Goal: Task Accomplishment & Management: Manage account settings

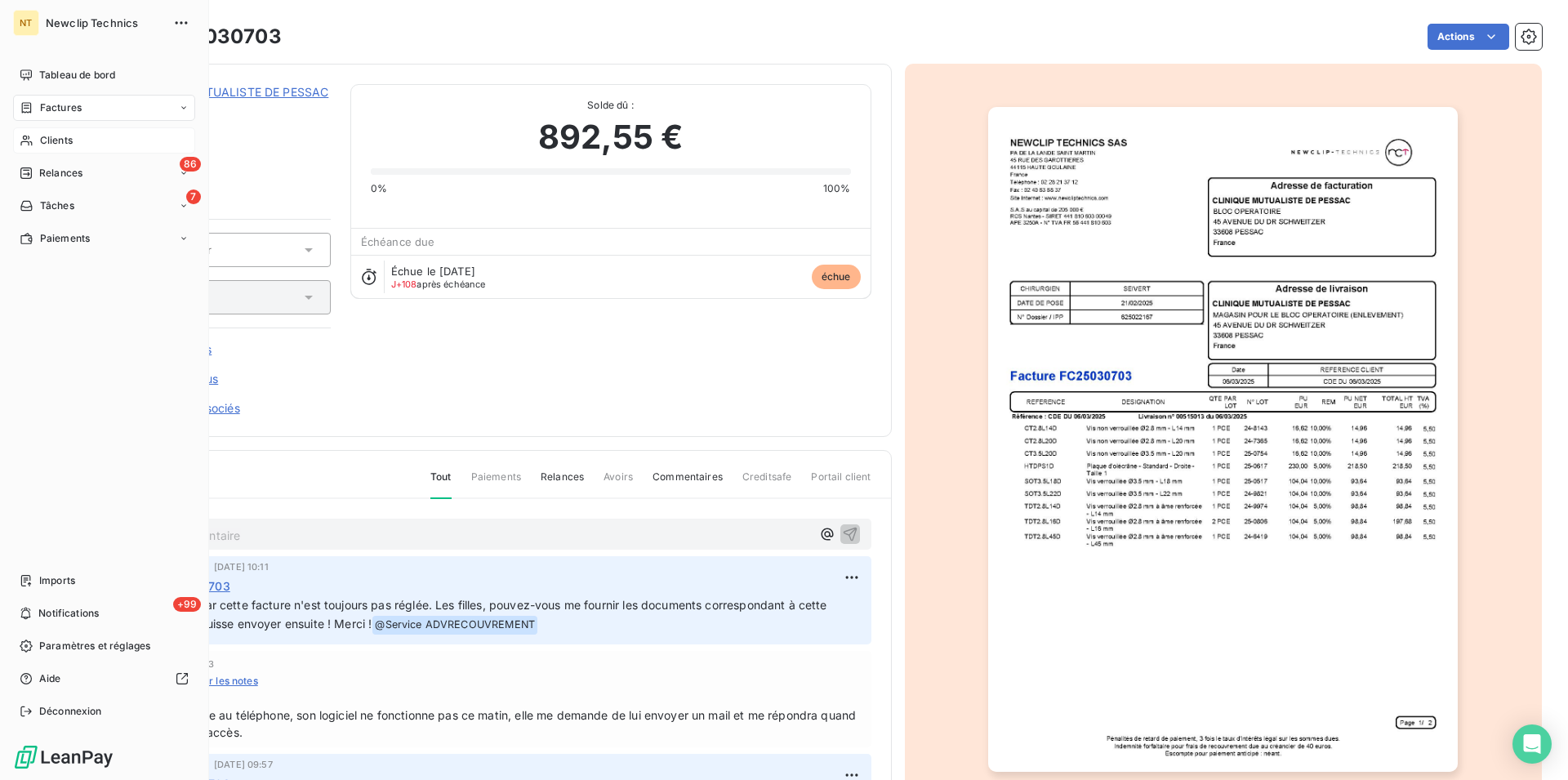
click at [57, 141] on span "Clients" at bounding box center [56, 141] width 32 height 15
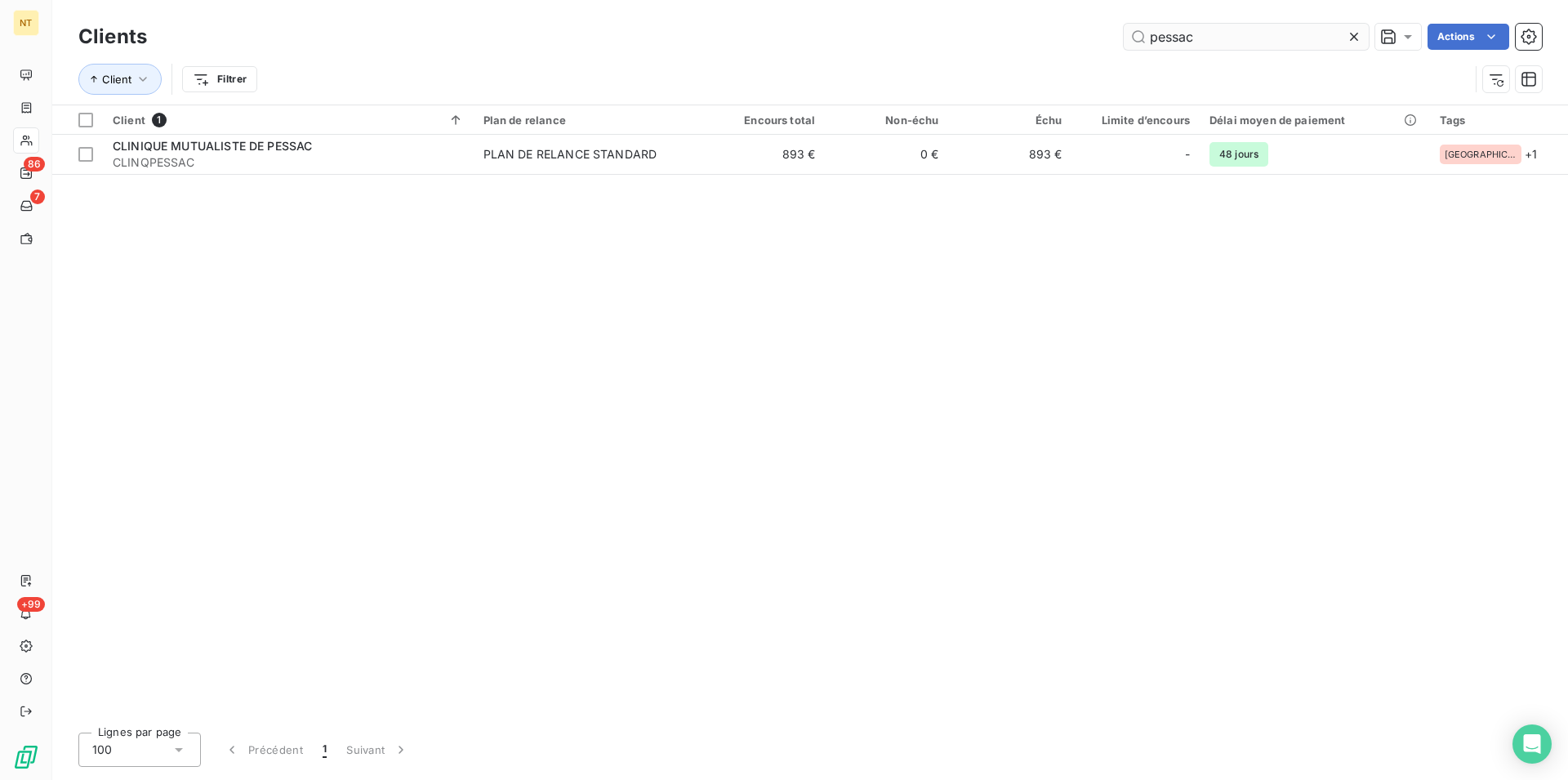
drag, startPoint x: 1202, startPoint y: 42, endPoint x: 1143, endPoint y: 37, distance: 59.2
click at [1143, 37] on input "pessac" at bounding box center [1246, 36] width 245 height 26
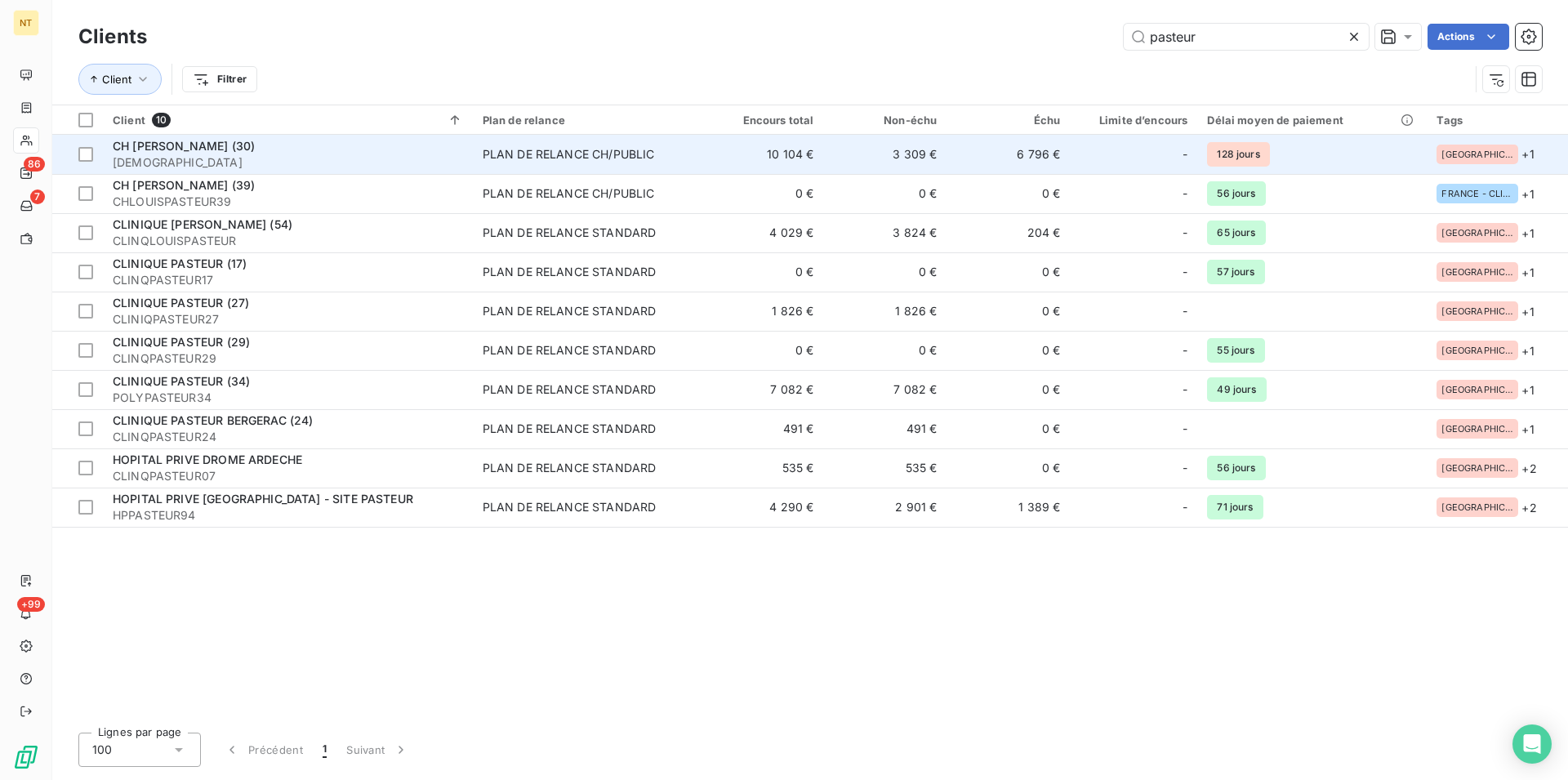
type input "pasteur"
click at [216, 152] on span "CH [PERSON_NAME] (30)" at bounding box center [183, 146] width 142 height 14
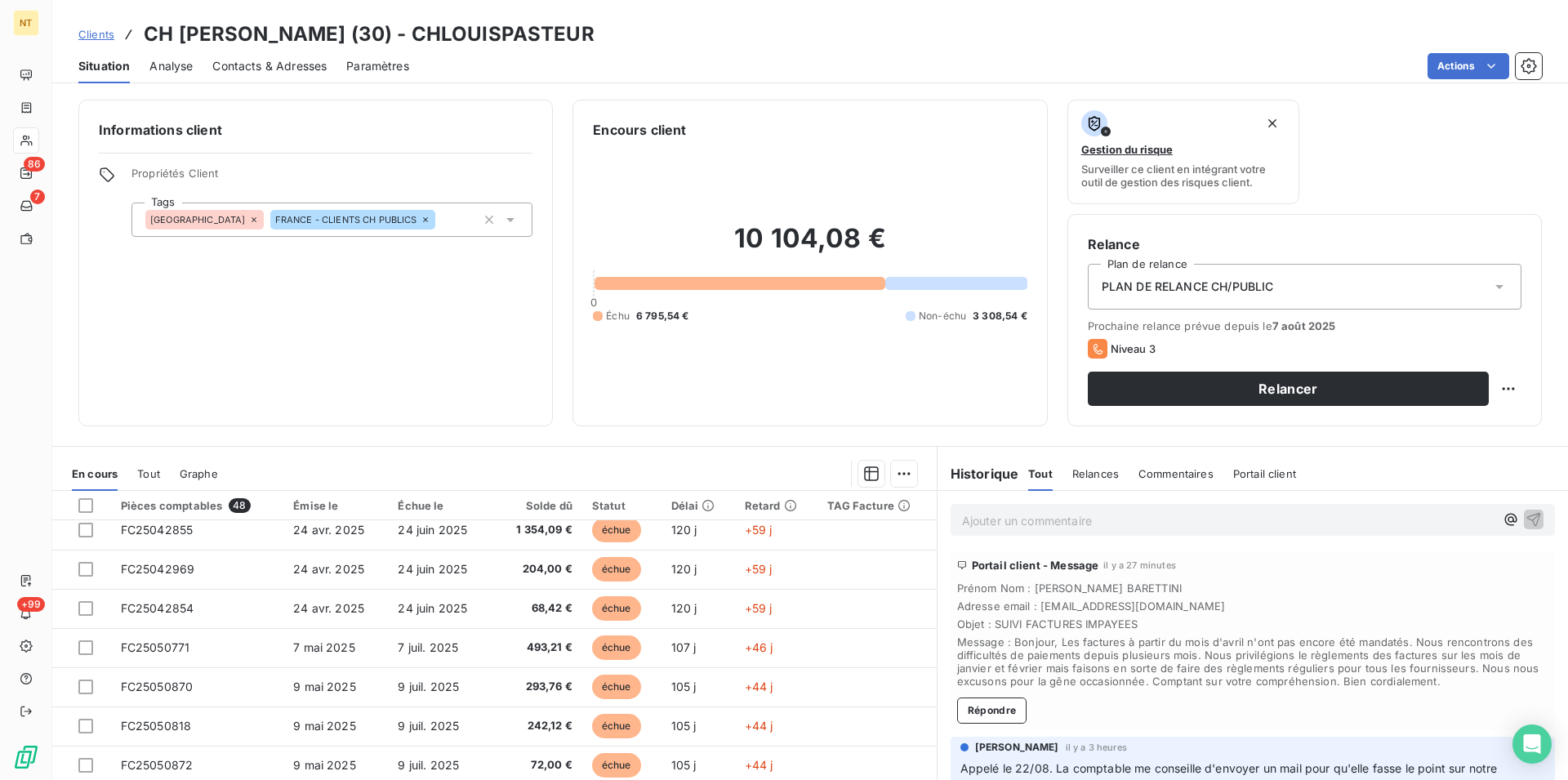
click at [275, 66] on span "Contacts & Adresses" at bounding box center [269, 67] width 114 height 17
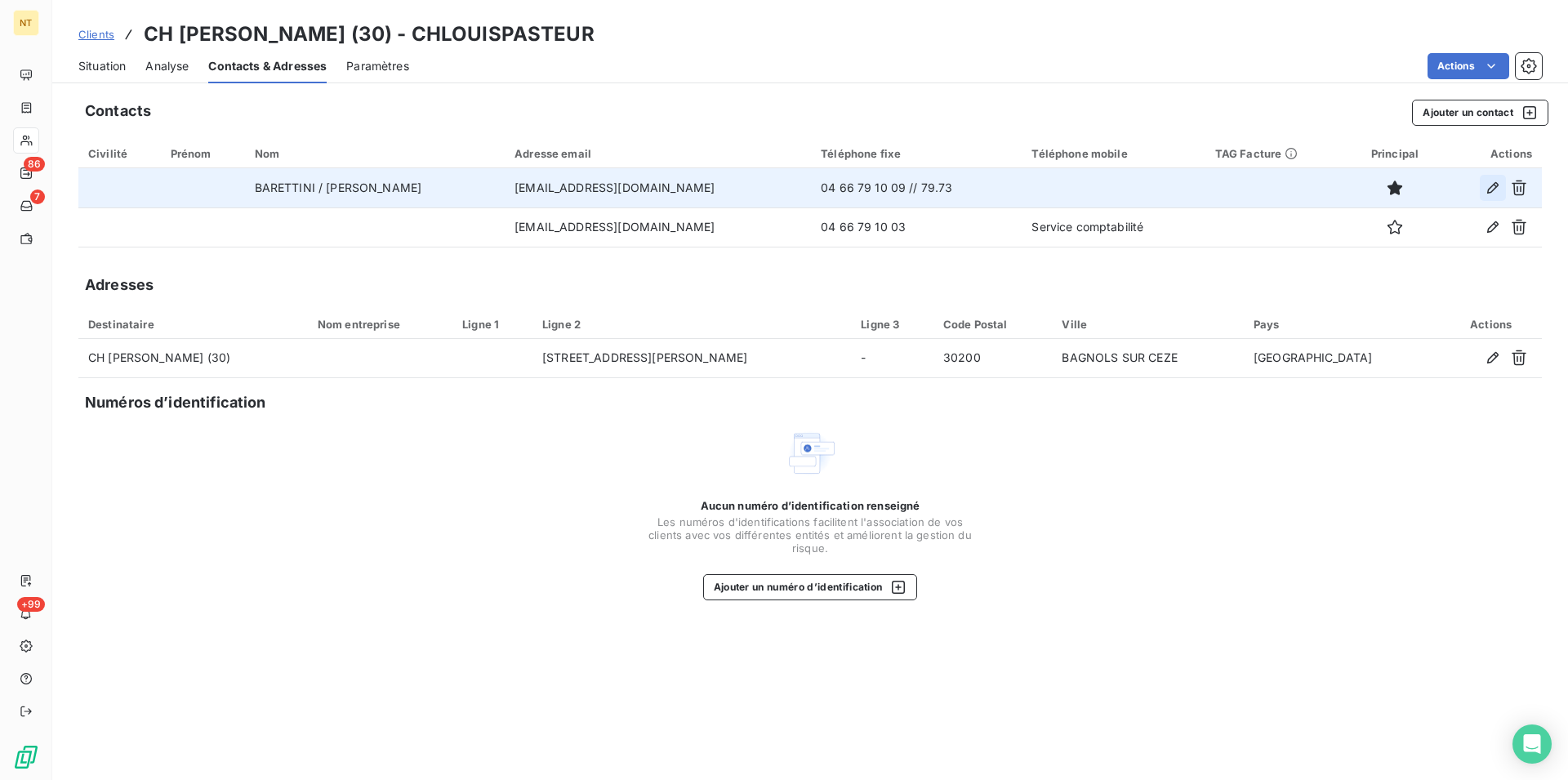
click at [1493, 186] on icon "button" at bounding box center [1493, 188] width 17 height 17
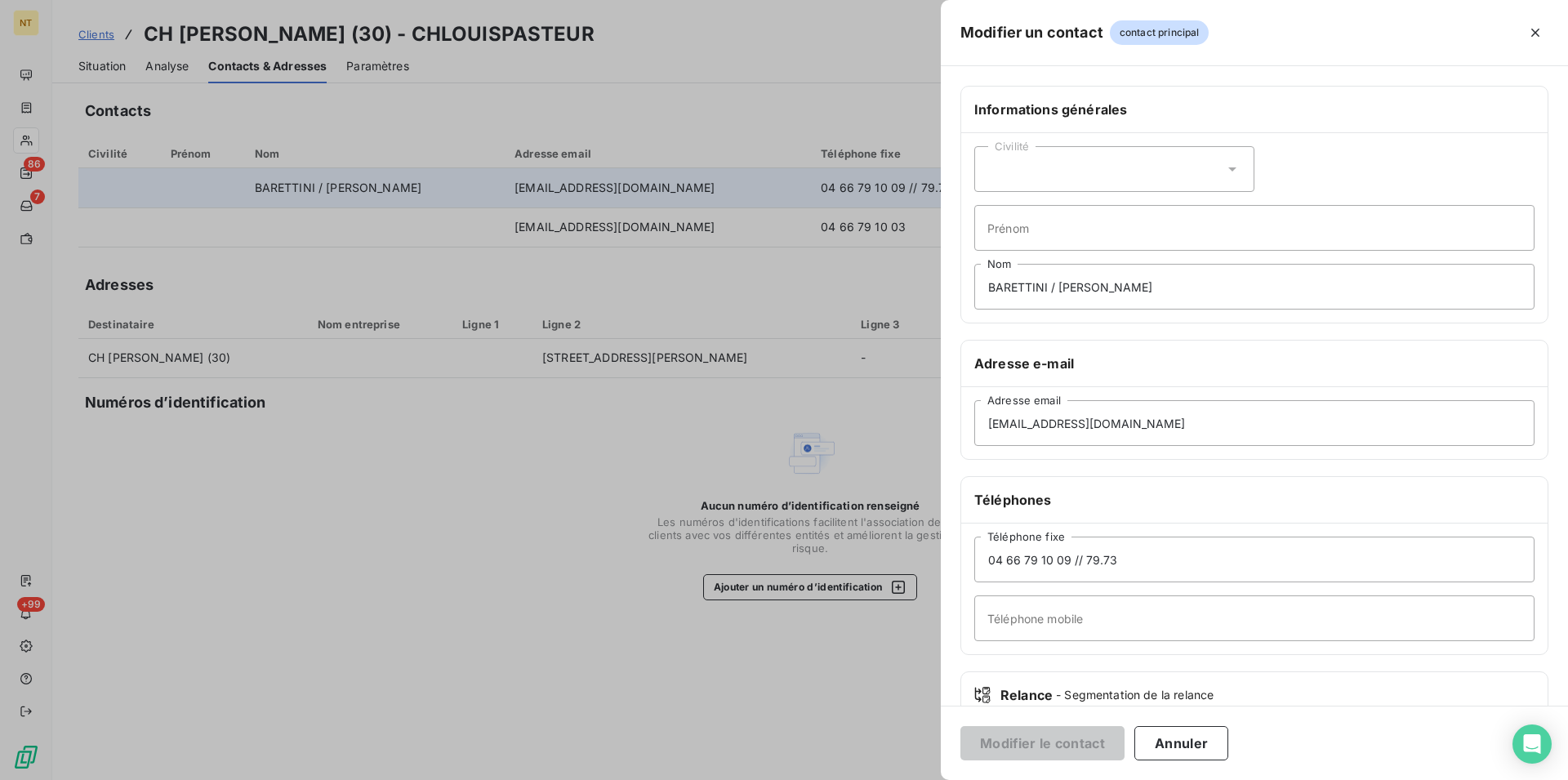
click at [1225, 166] on icon at bounding box center [1233, 169] width 17 height 17
click at [990, 208] on input "radio" at bounding box center [992, 210] width 17 height 17
click at [1012, 226] on input "Prénom" at bounding box center [1253, 227] width 560 height 46
type input "[PERSON_NAME]"
click at [1064, 741] on button "Modifier le contact" at bounding box center [1042, 743] width 164 height 34
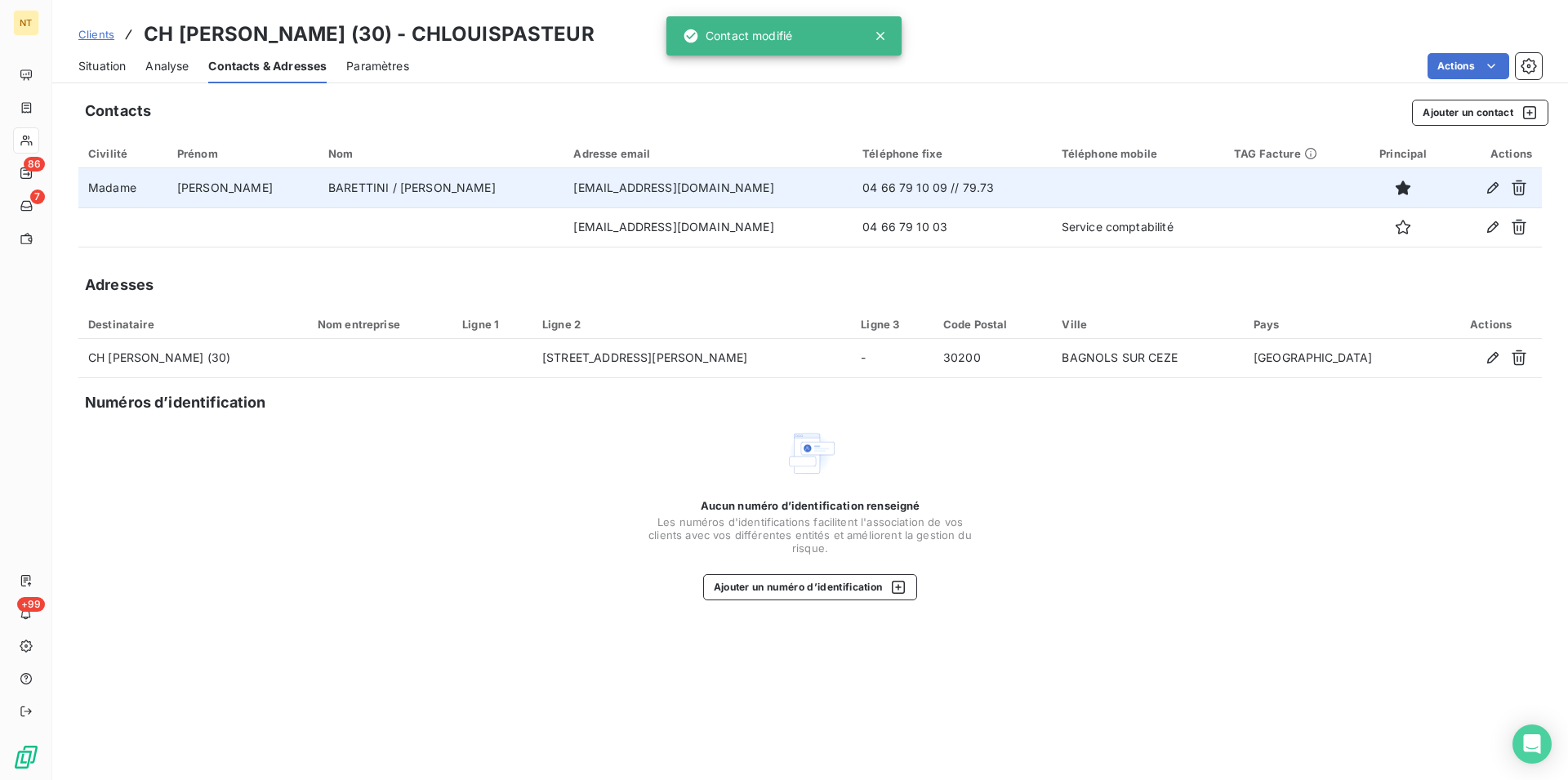
click at [107, 66] on span "Situation" at bounding box center [102, 67] width 47 height 17
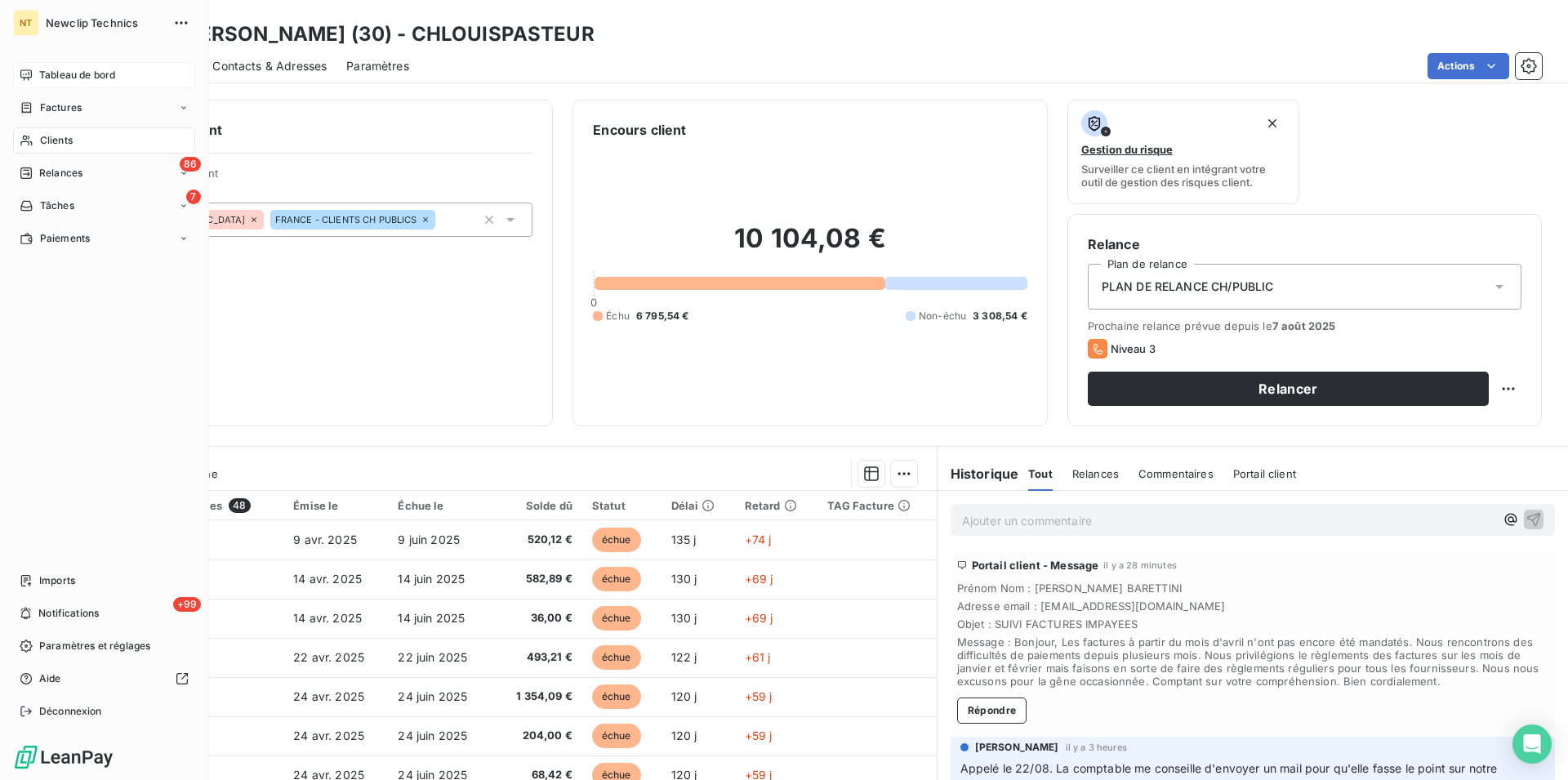
click at [62, 77] on span "Tableau de bord" at bounding box center [77, 75] width 76 height 15
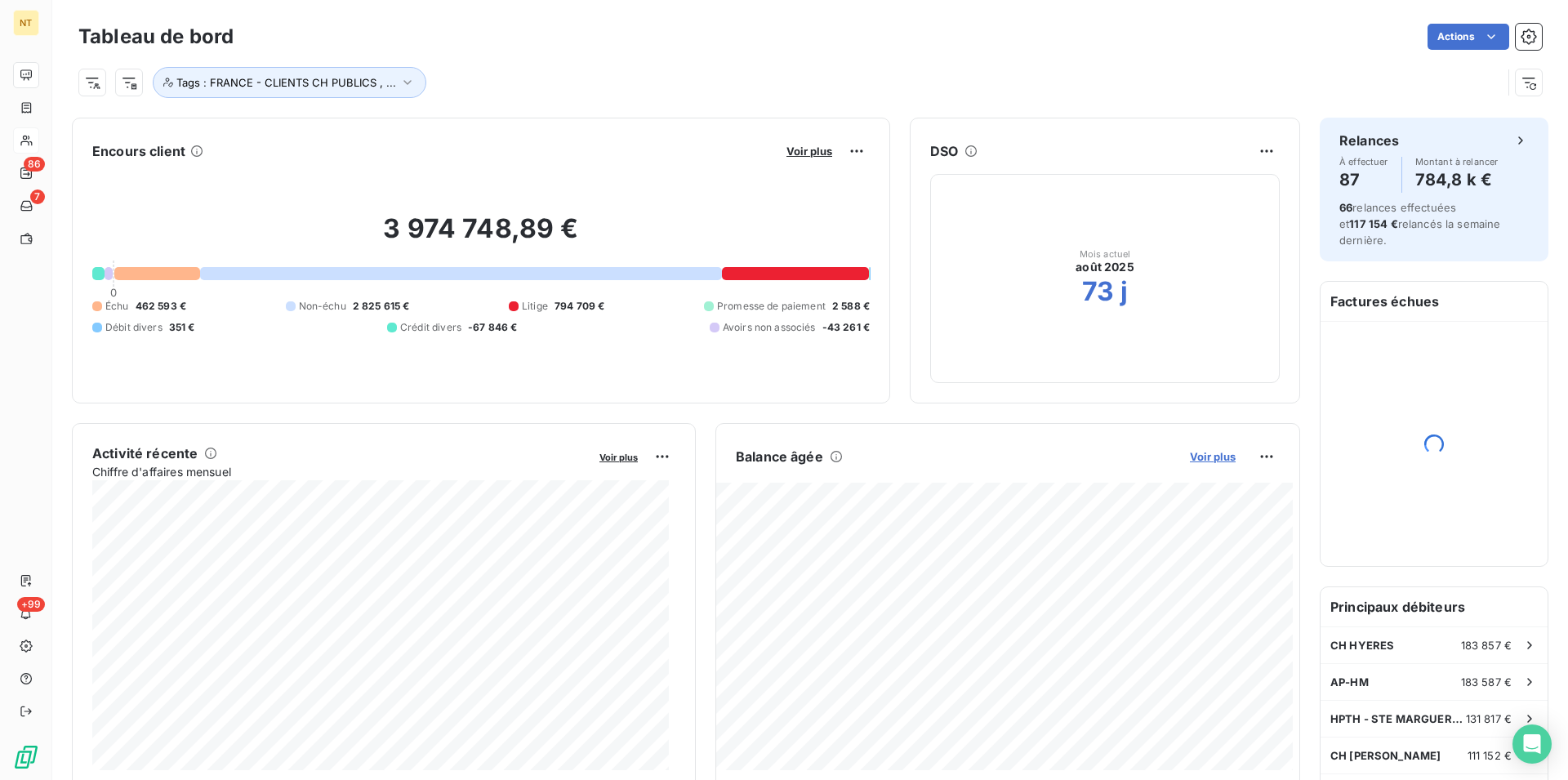
click at [1201, 455] on span "Voir plus" at bounding box center [1212, 457] width 46 height 13
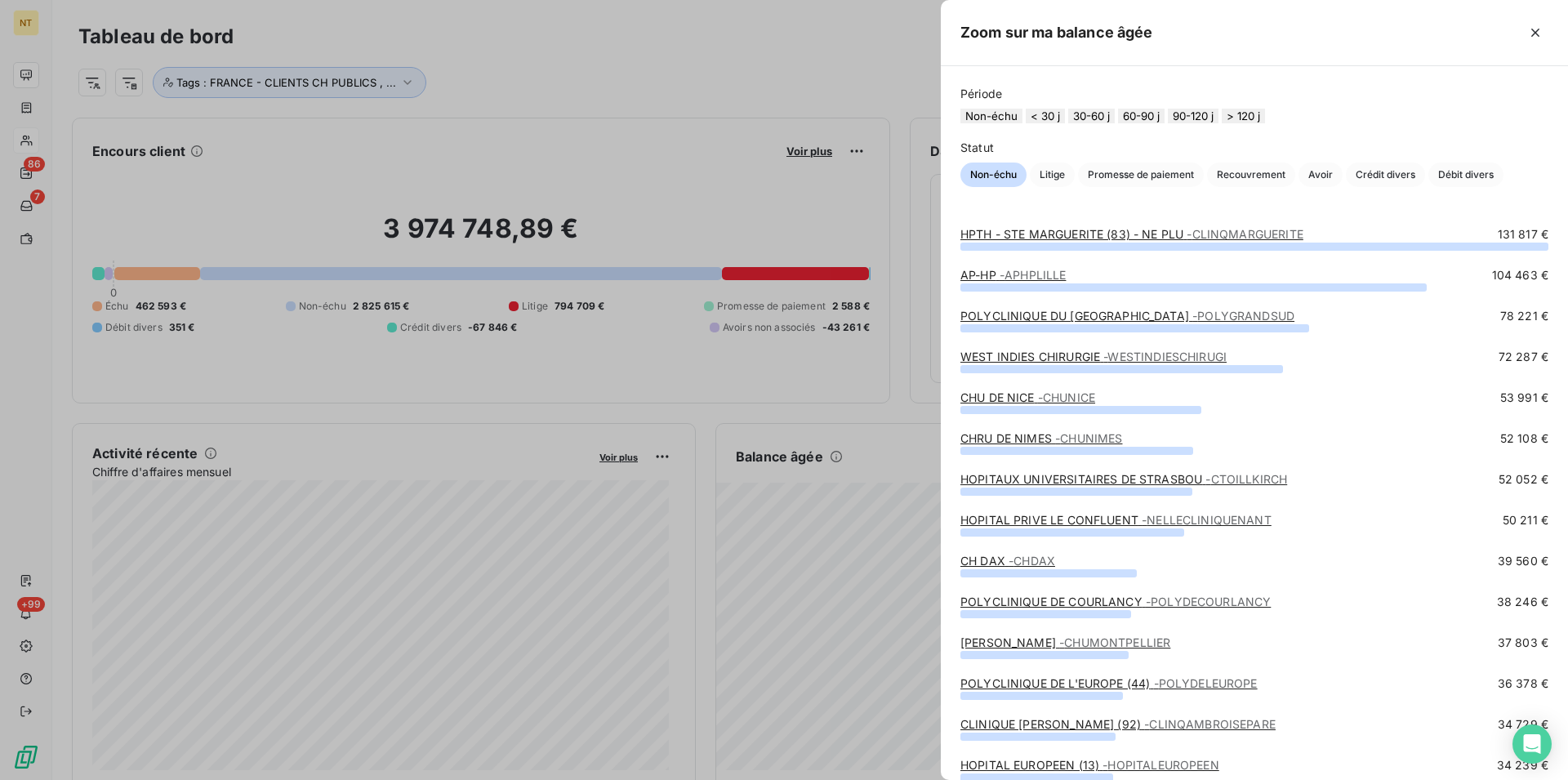
drag, startPoint x: 1111, startPoint y: 117, endPoint x: 1108, endPoint y: 144, distance: 27.2
click at [1110, 117] on button "30-60 j" at bounding box center [1091, 116] width 47 height 15
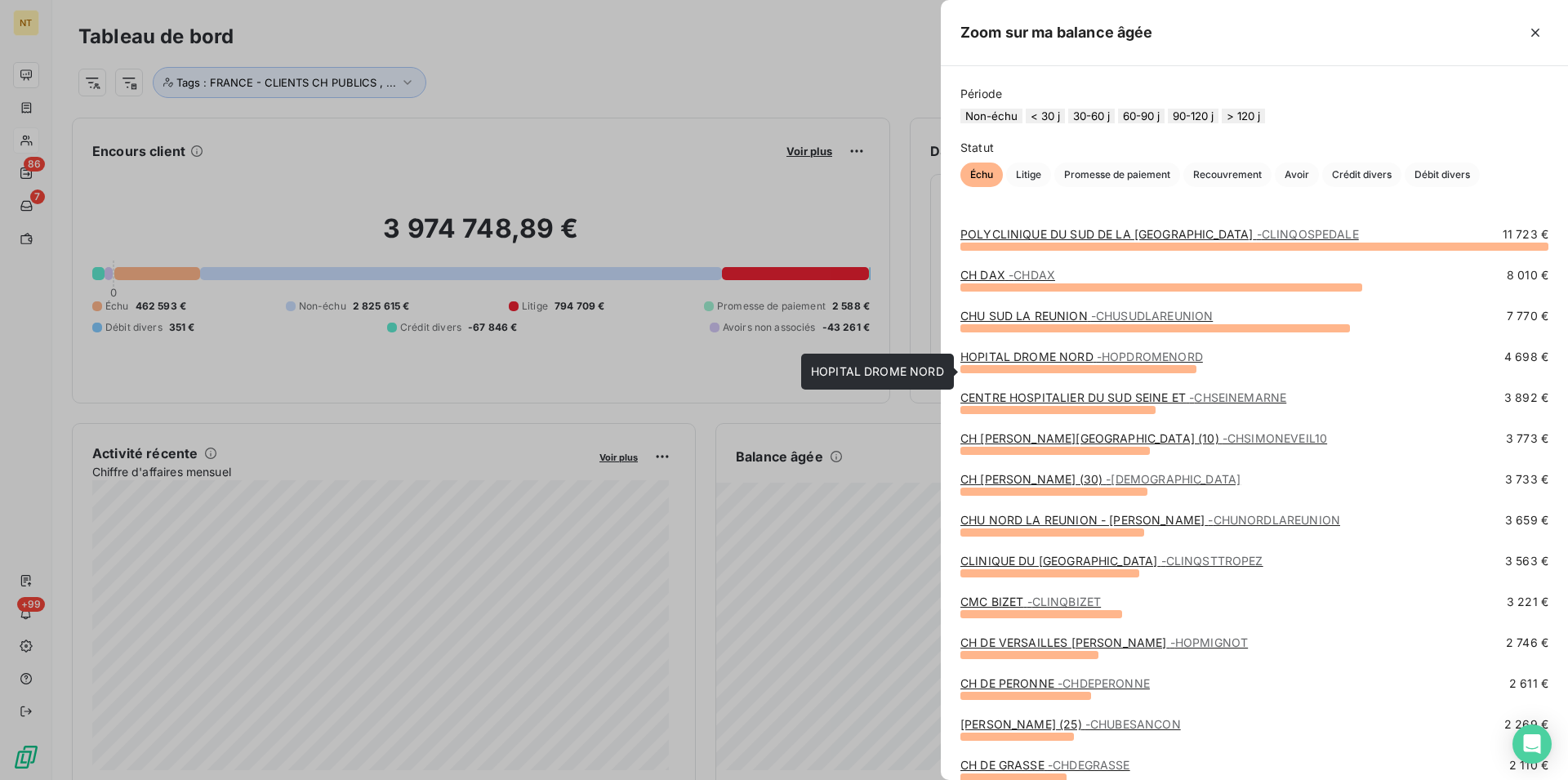
click at [1090, 364] on link "HOPITAL DROME NORD - HOPDROMENORD" at bounding box center [1081, 356] width 242 height 14
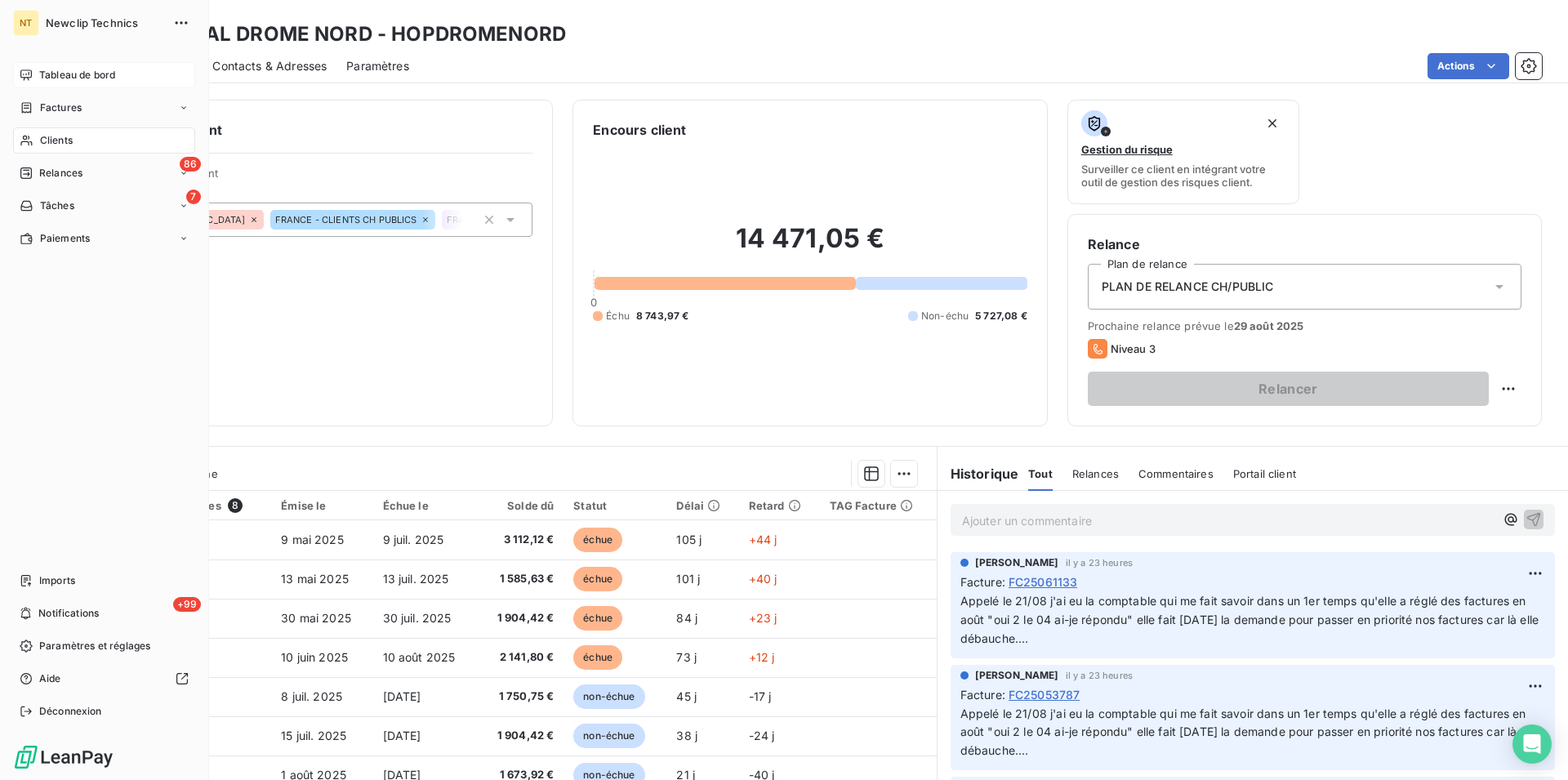
click at [77, 72] on span "Tableau de bord" at bounding box center [77, 75] width 76 height 15
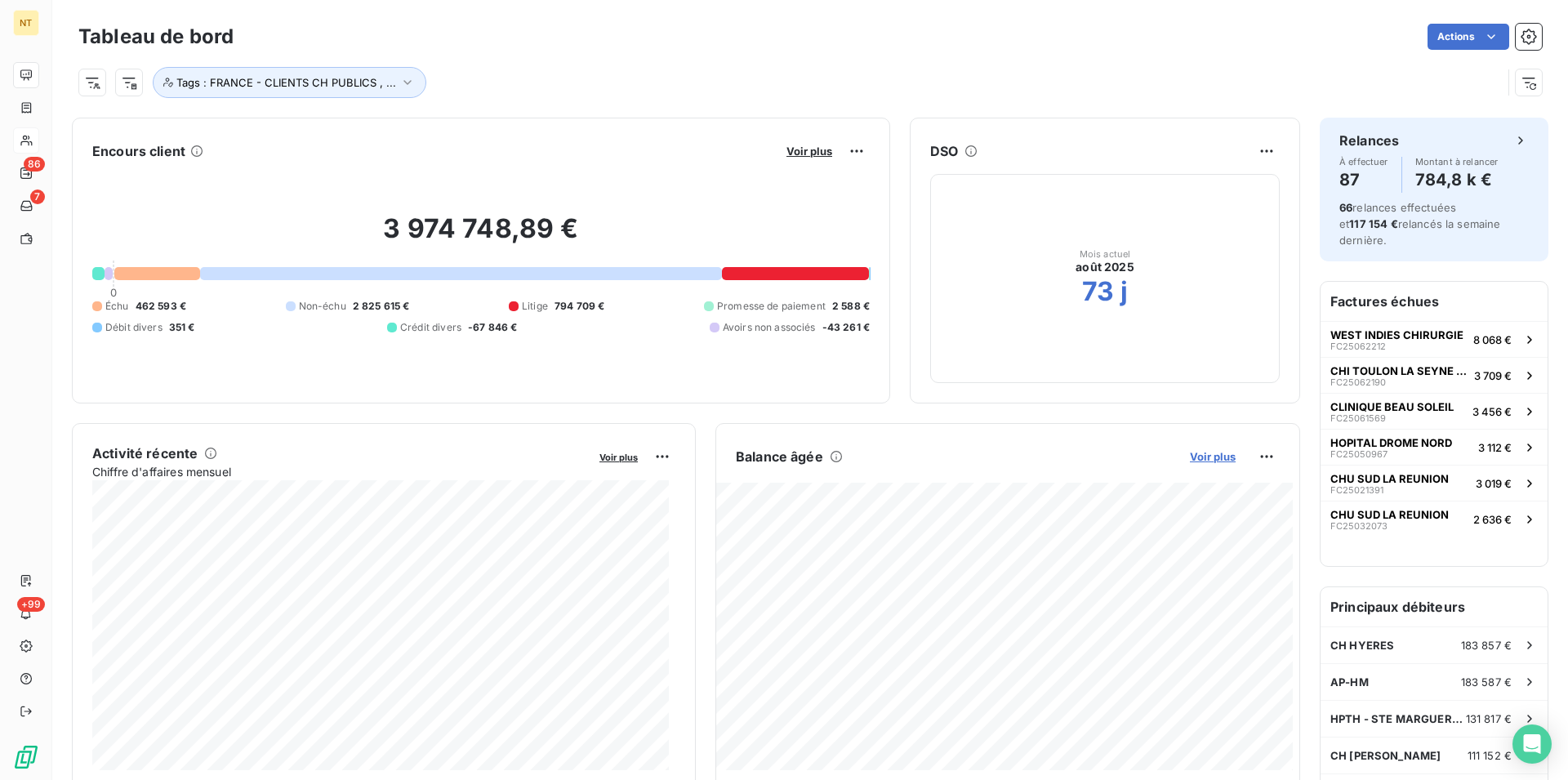
click at [1208, 455] on span "Voir plus" at bounding box center [1212, 457] width 46 height 13
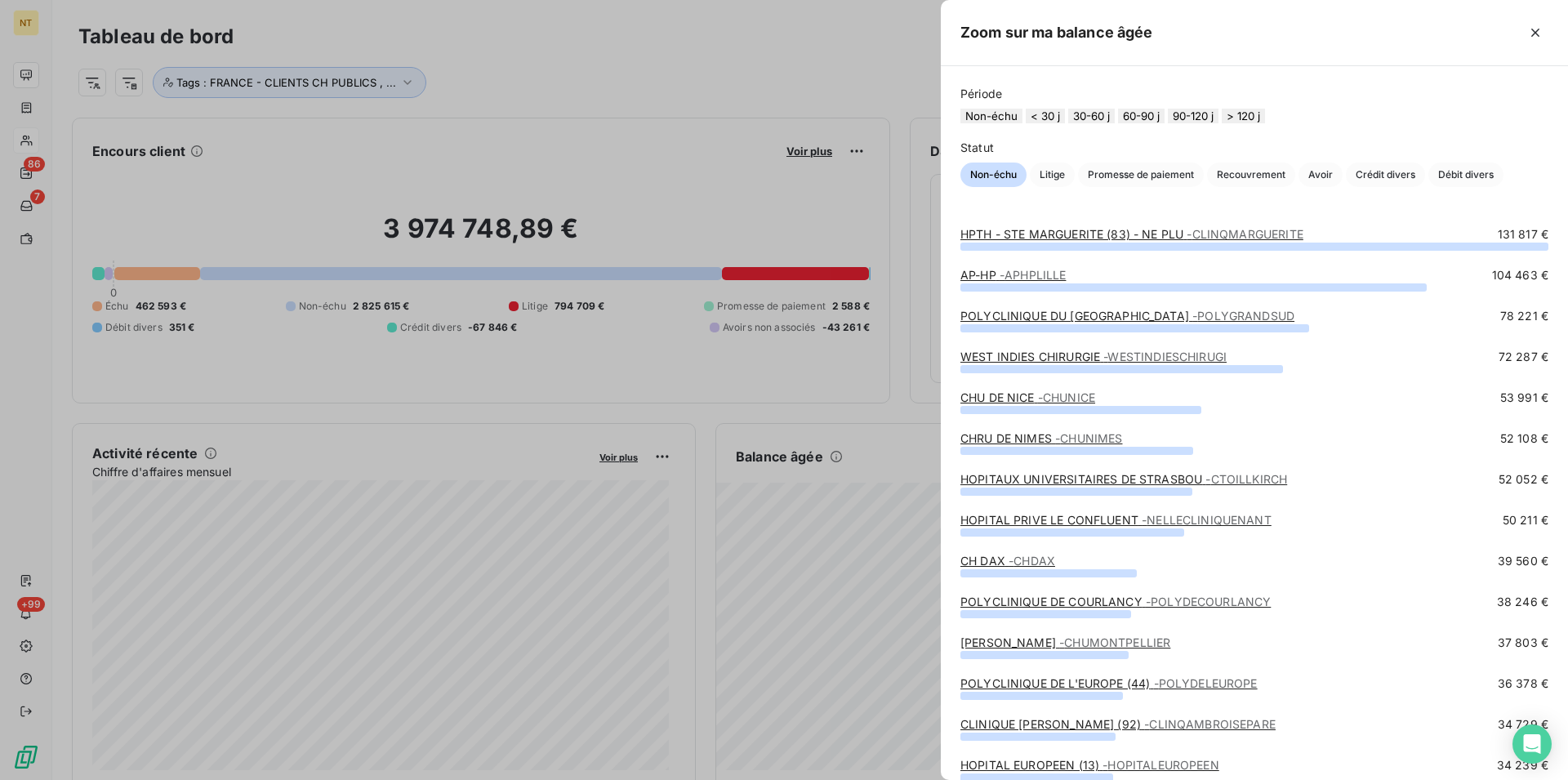
drag, startPoint x: 1110, startPoint y: 117, endPoint x: 1125, endPoint y: 153, distance: 39.0
click at [1110, 117] on button "30-60 j" at bounding box center [1091, 116] width 47 height 15
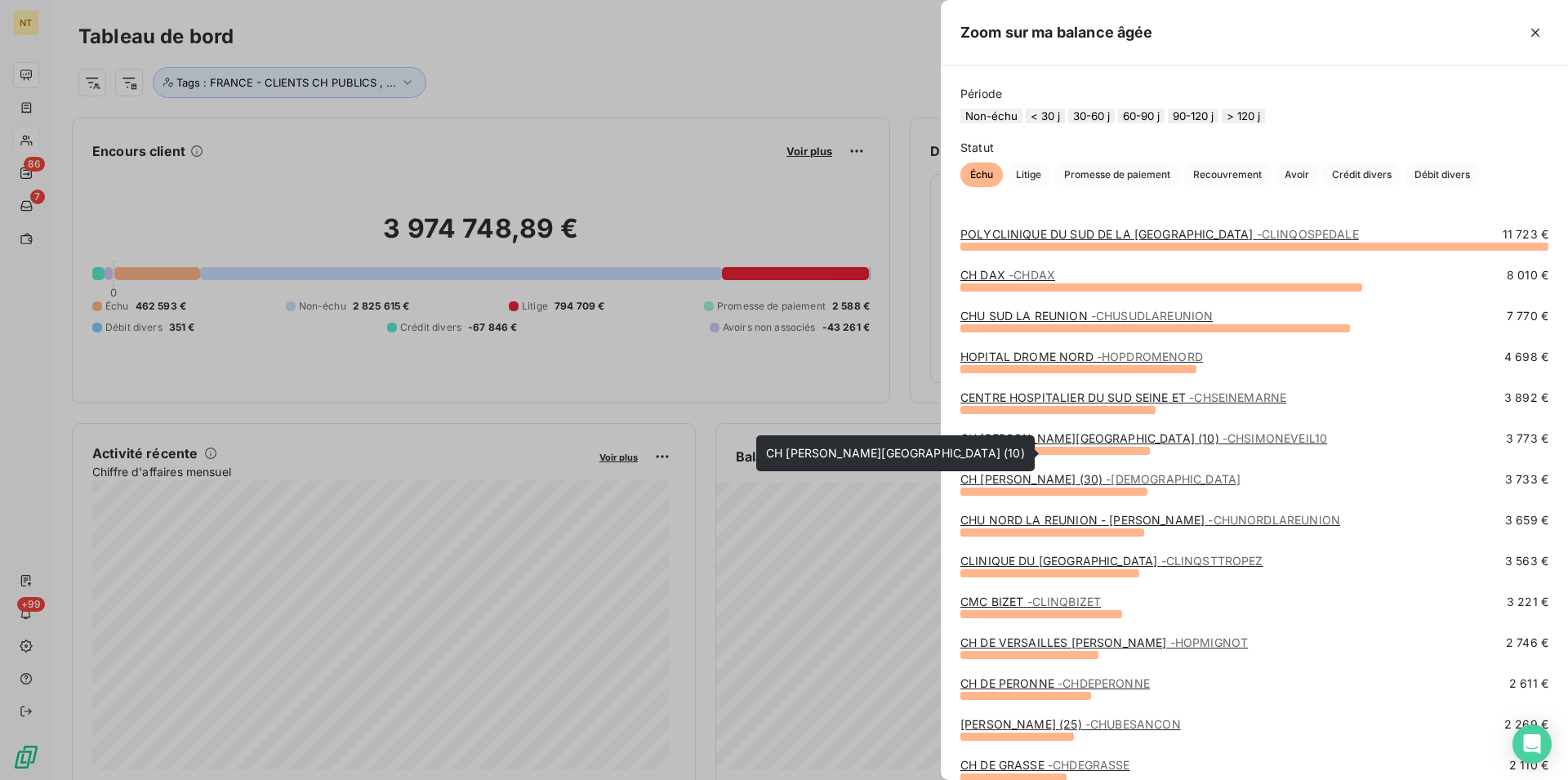
click at [1103, 445] on link "CH [PERSON_NAME][GEOGRAPHIC_DATA] (10) - CHSIMONEVEIL10" at bounding box center [1144, 438] width 367 height 14
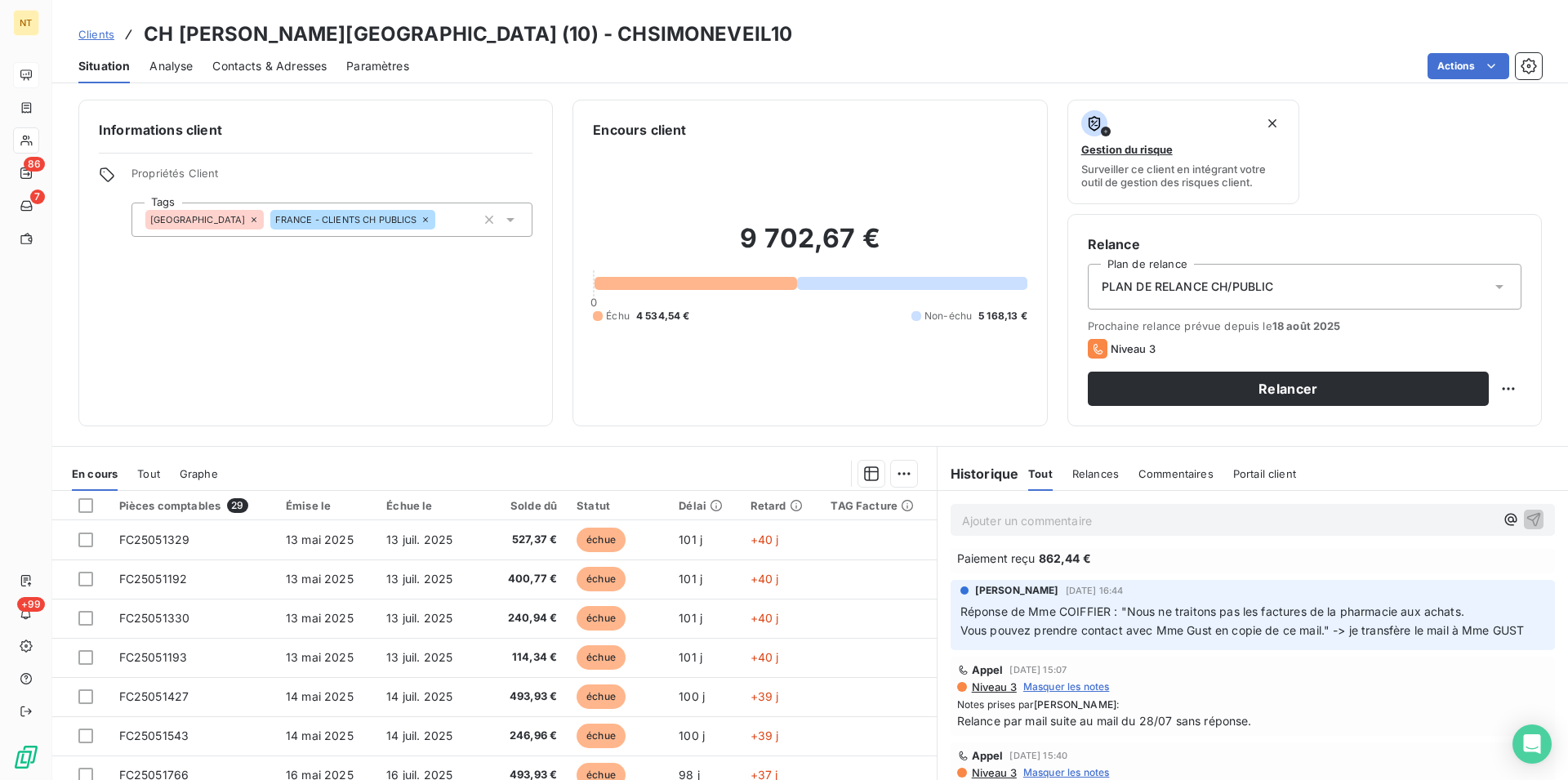
scroll to position [168, 0]
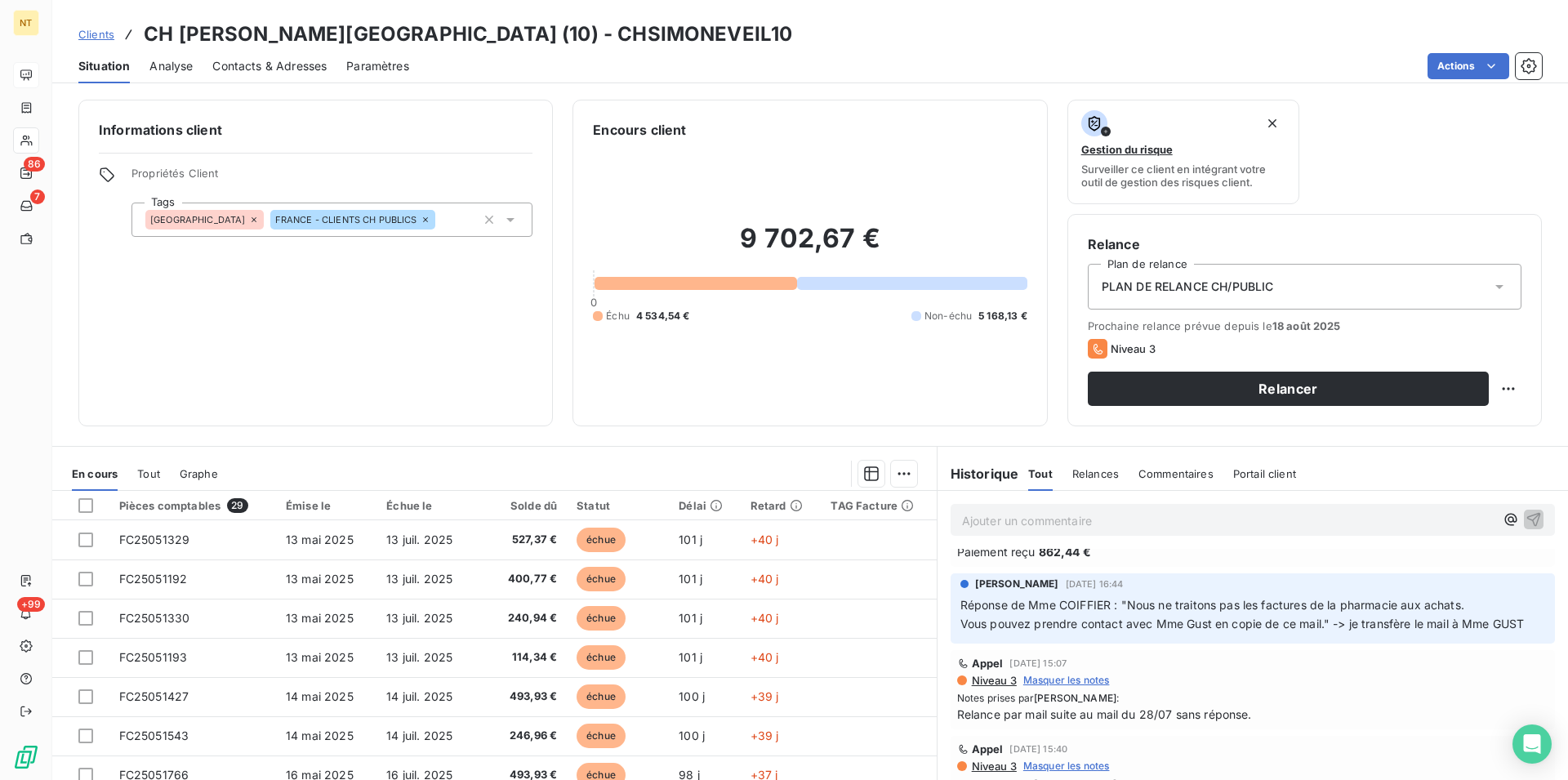
click at [282, 69] on span "Contacts & Adresses" at bounding box center [269, 67] width 114 height 17
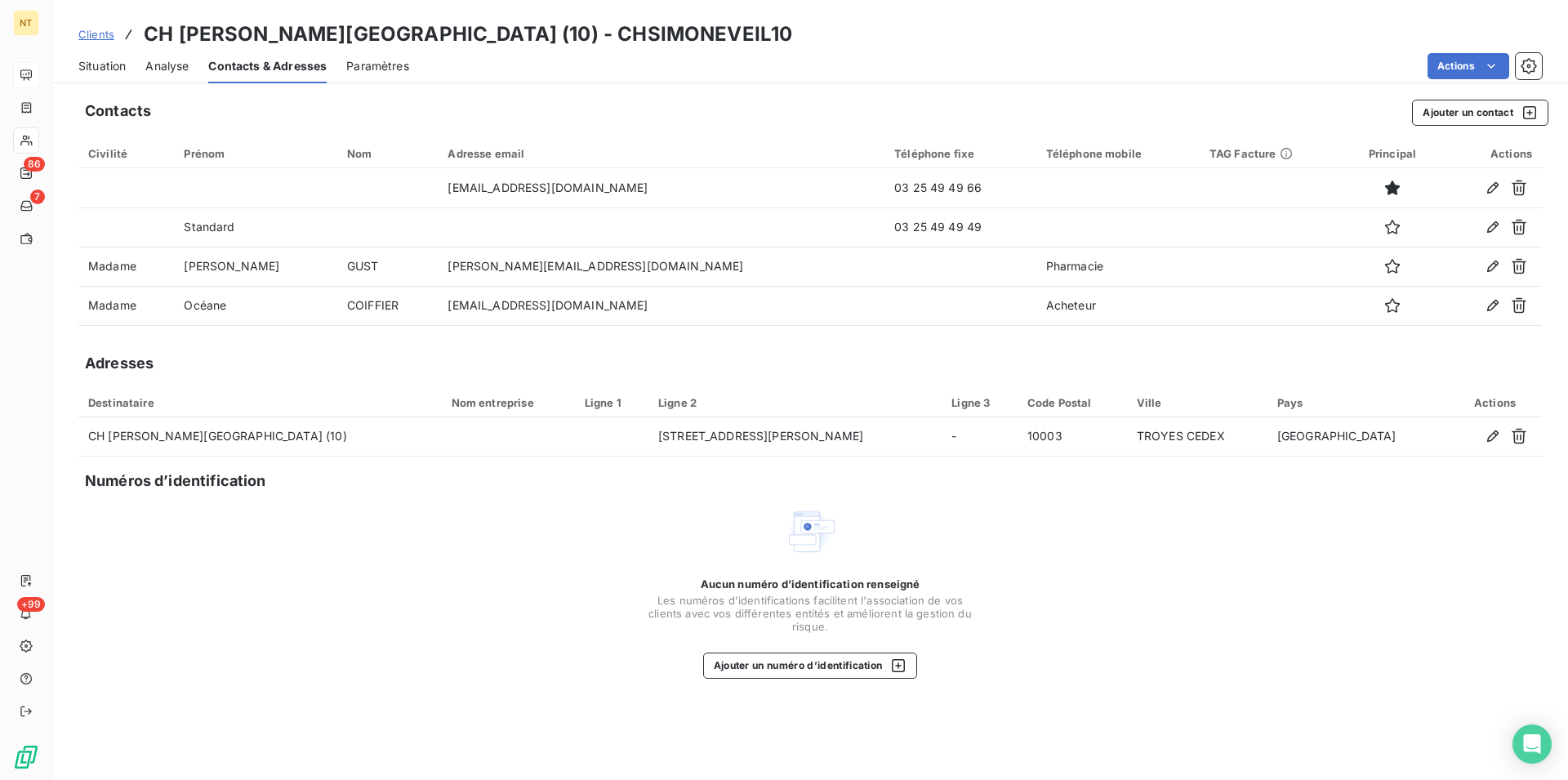
click at [91, 62] on span "Situation" at bounding box center [102, 67] width 47 height 17
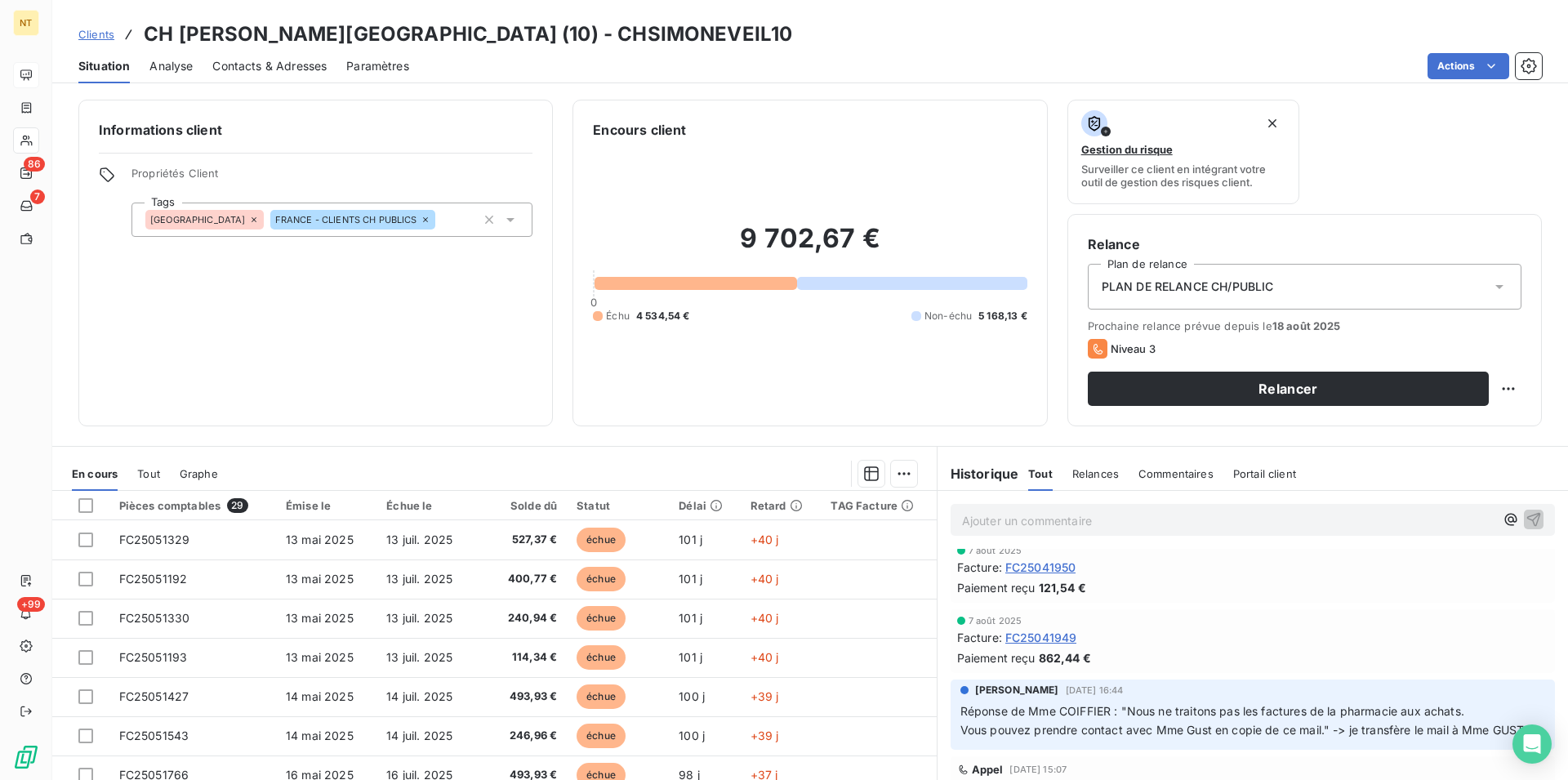
scroll to position [166, 0]
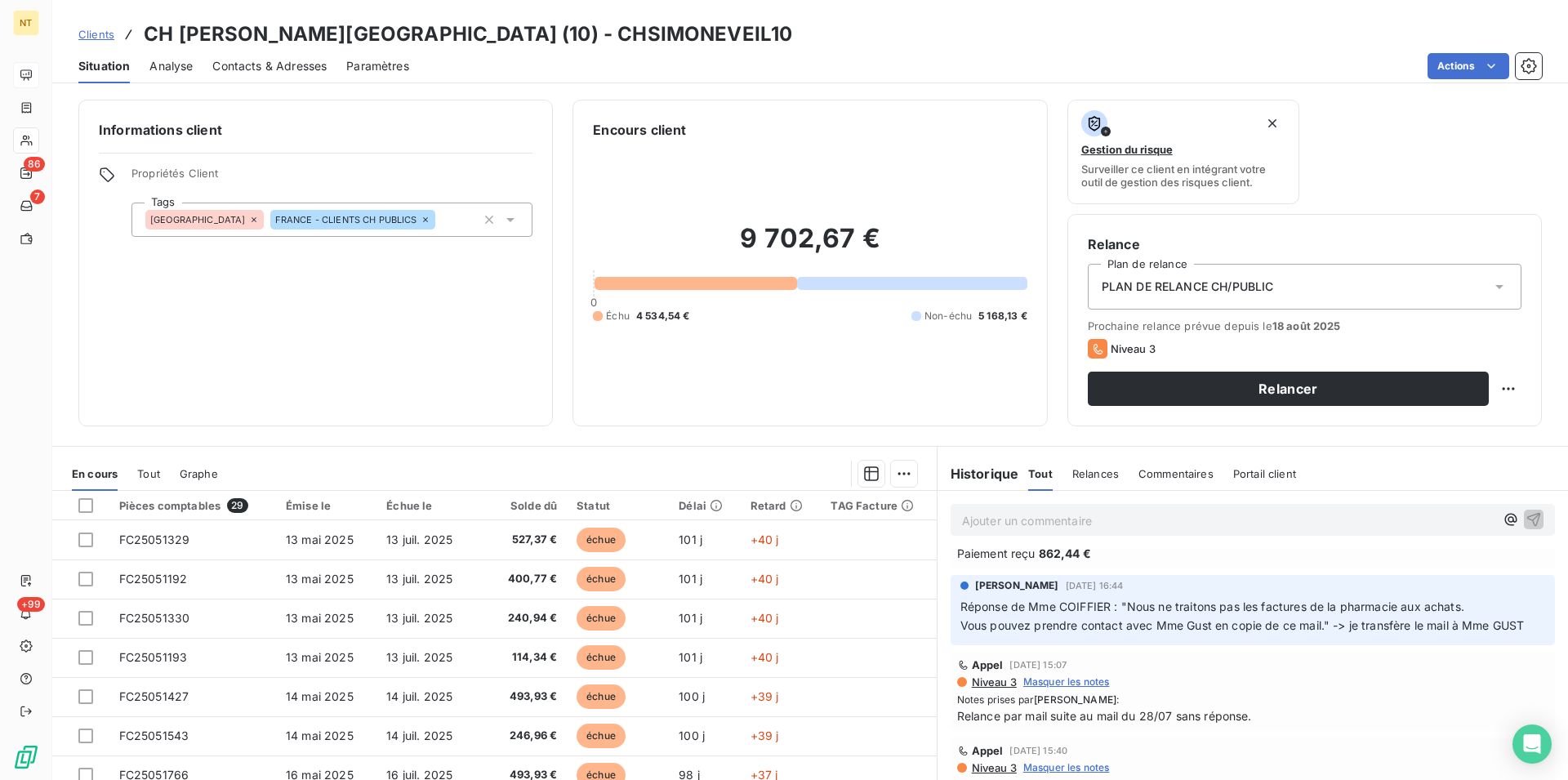
click at [275, 61] on span "Contacts & Adresses" at bounding box center [269, 67] width 114 height 17
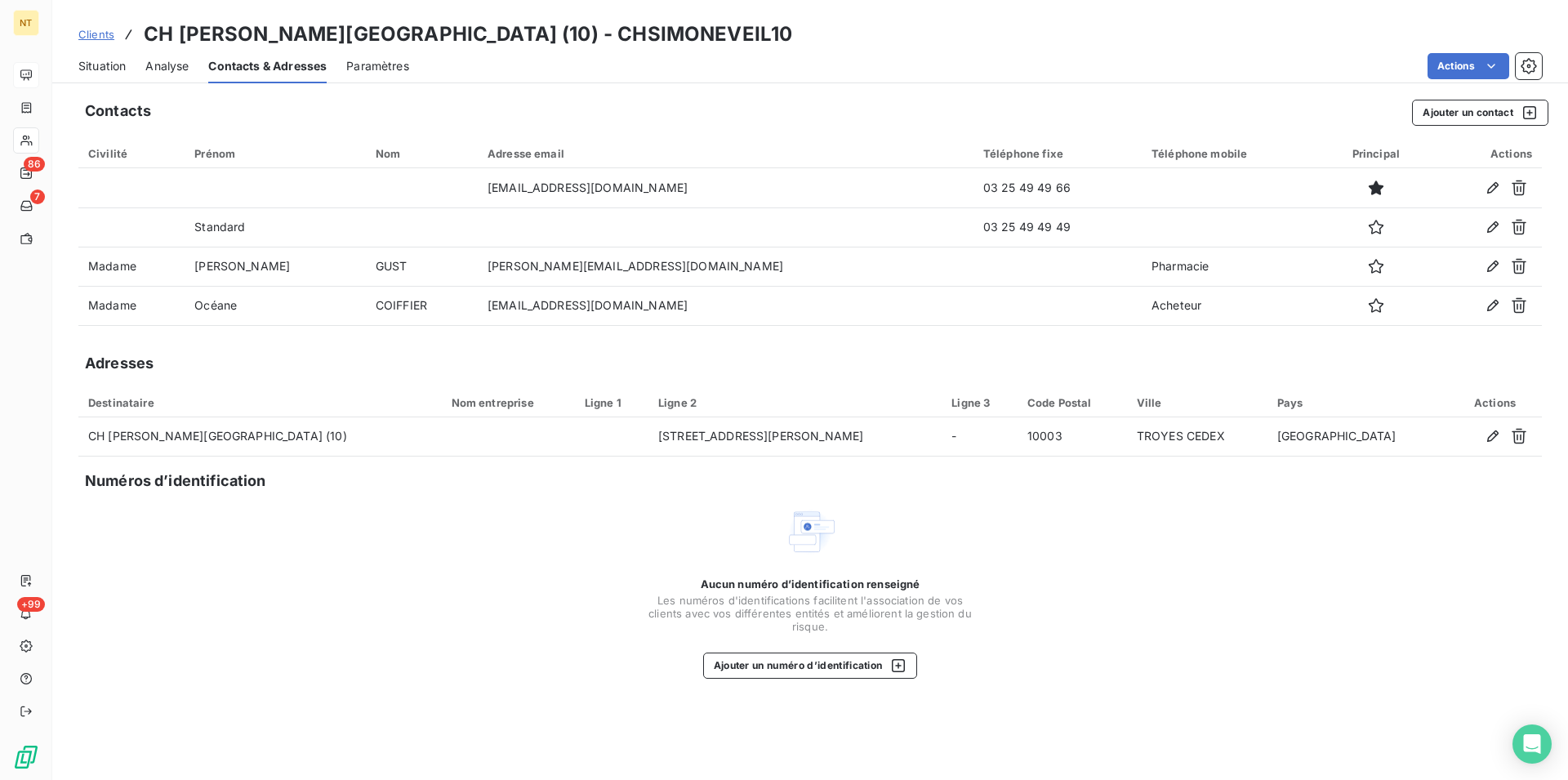
click at [90, 68] on span "Situation" at bounding box center [102, 67] width 47 height 17
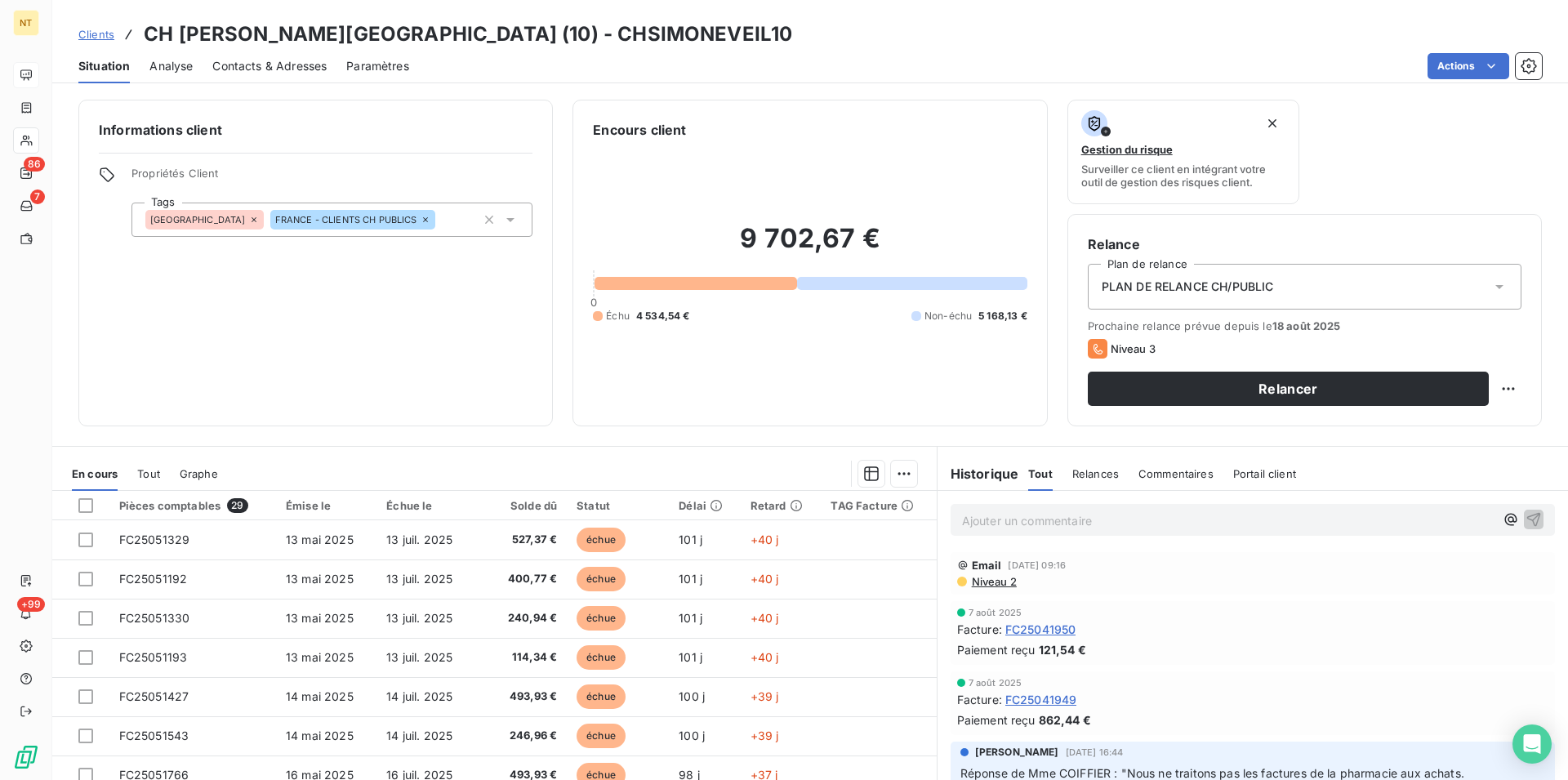
click at [268, 61] on span "Contacts & Adresses" at bounding box center [269, 67] width 114 height 17
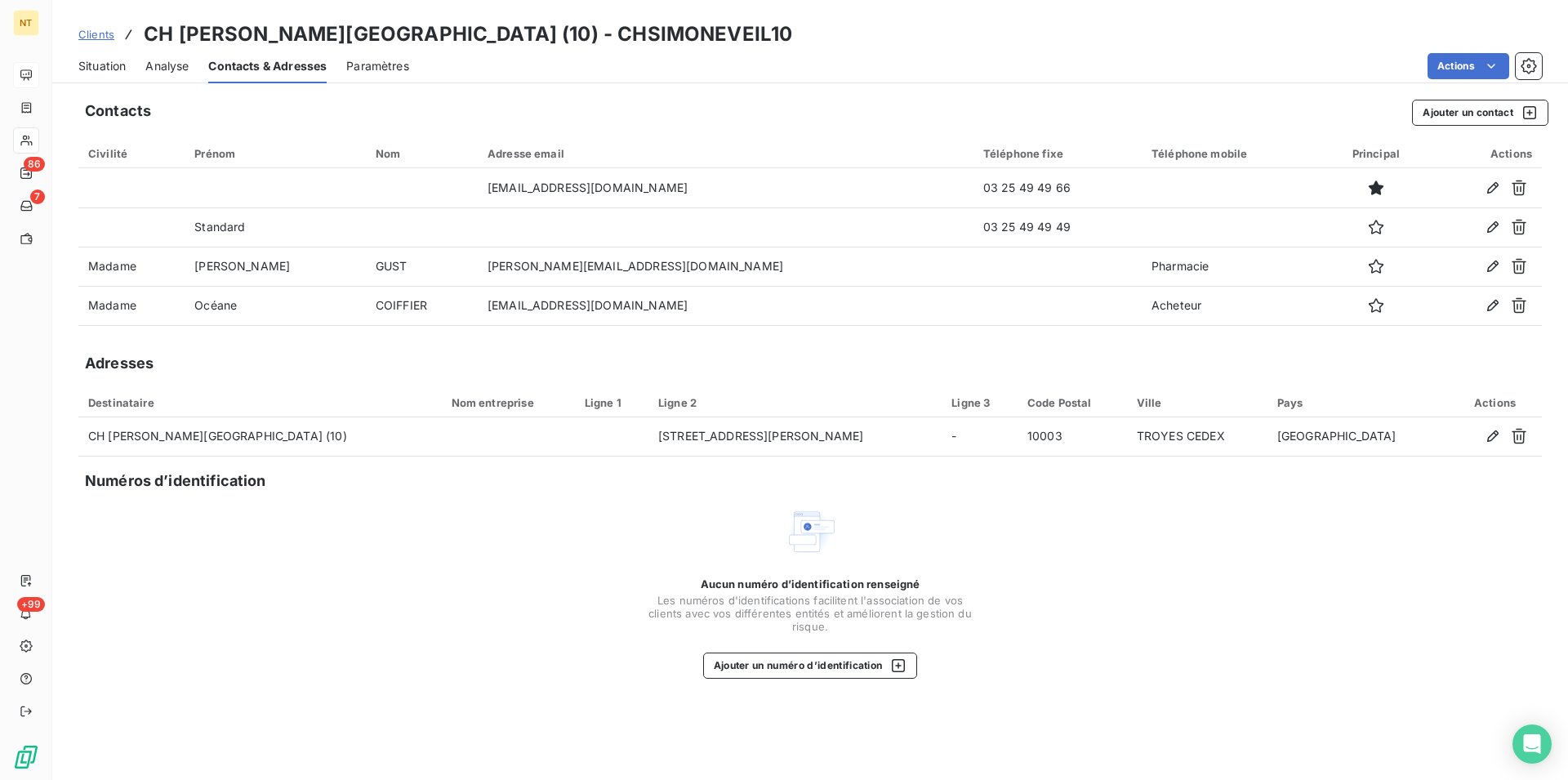
click at [94, 67] on span "Situation" at bounding box center [102, 67] width 47 height 17
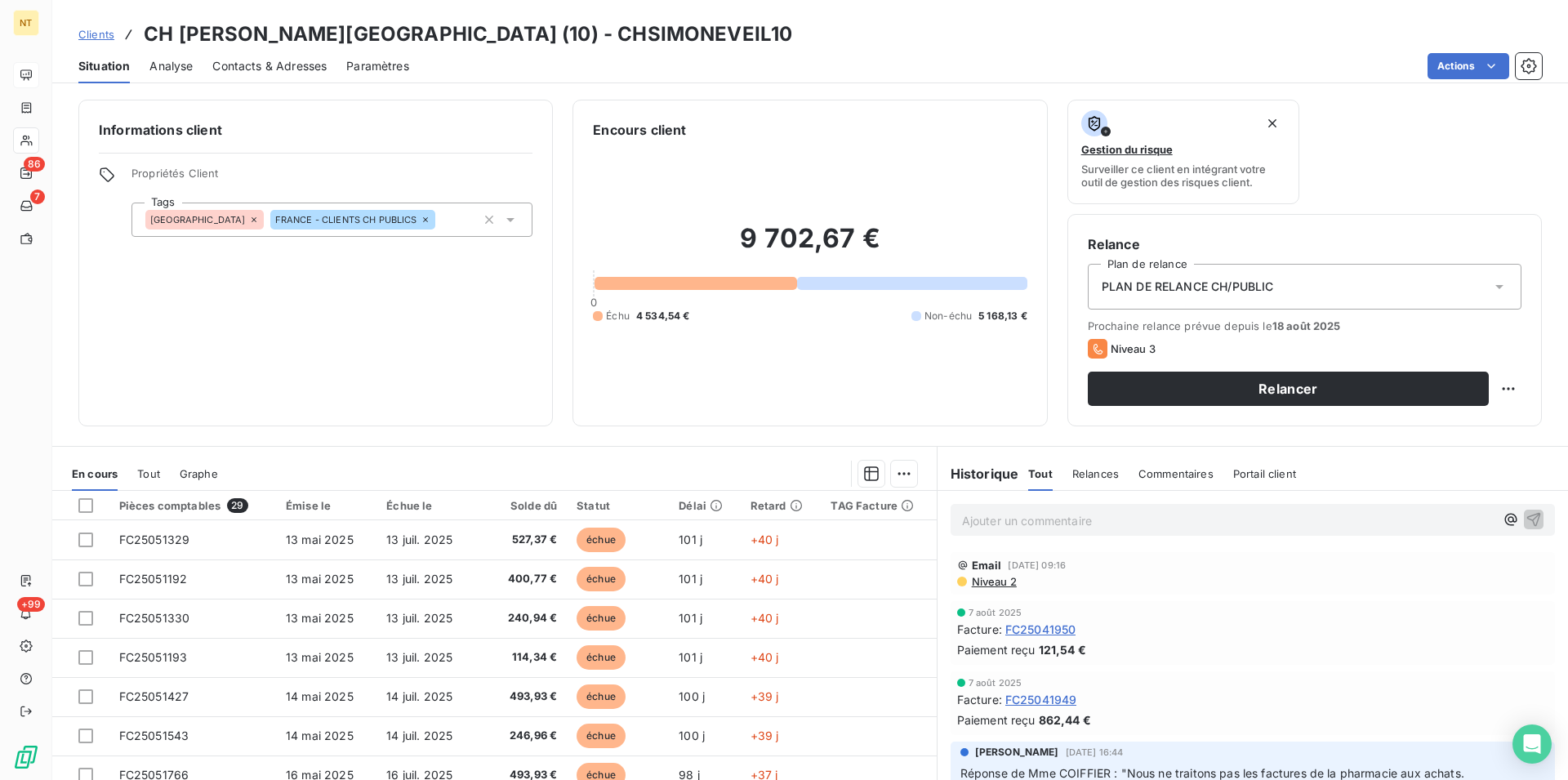
click at [286, 74] on div "Contacts & Adresses" at bounding box center [269, 66] width 114 height 34
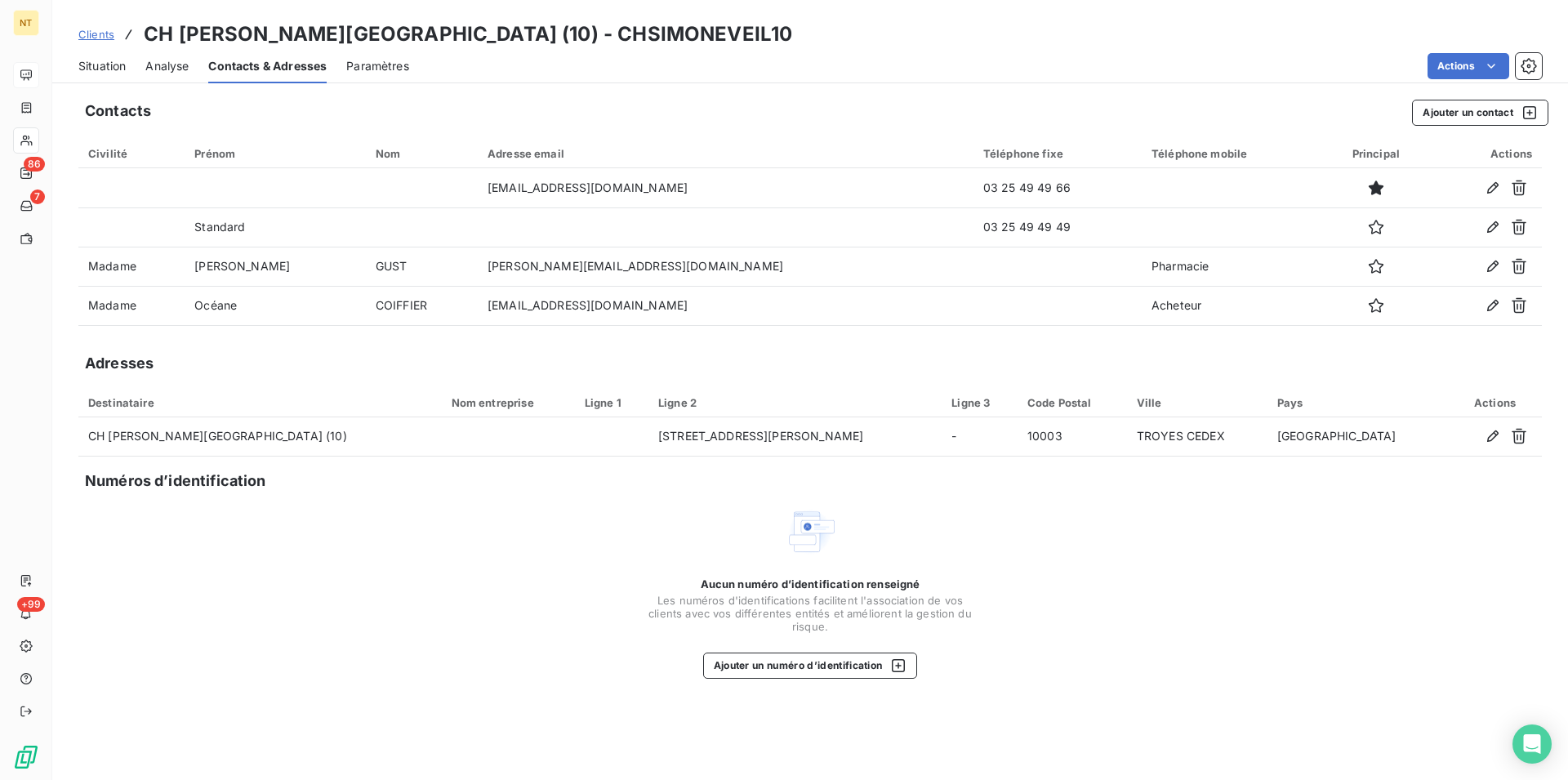
click at [91, 70] on span "Situation" at bounding box center [102, 67] width 47 height 17
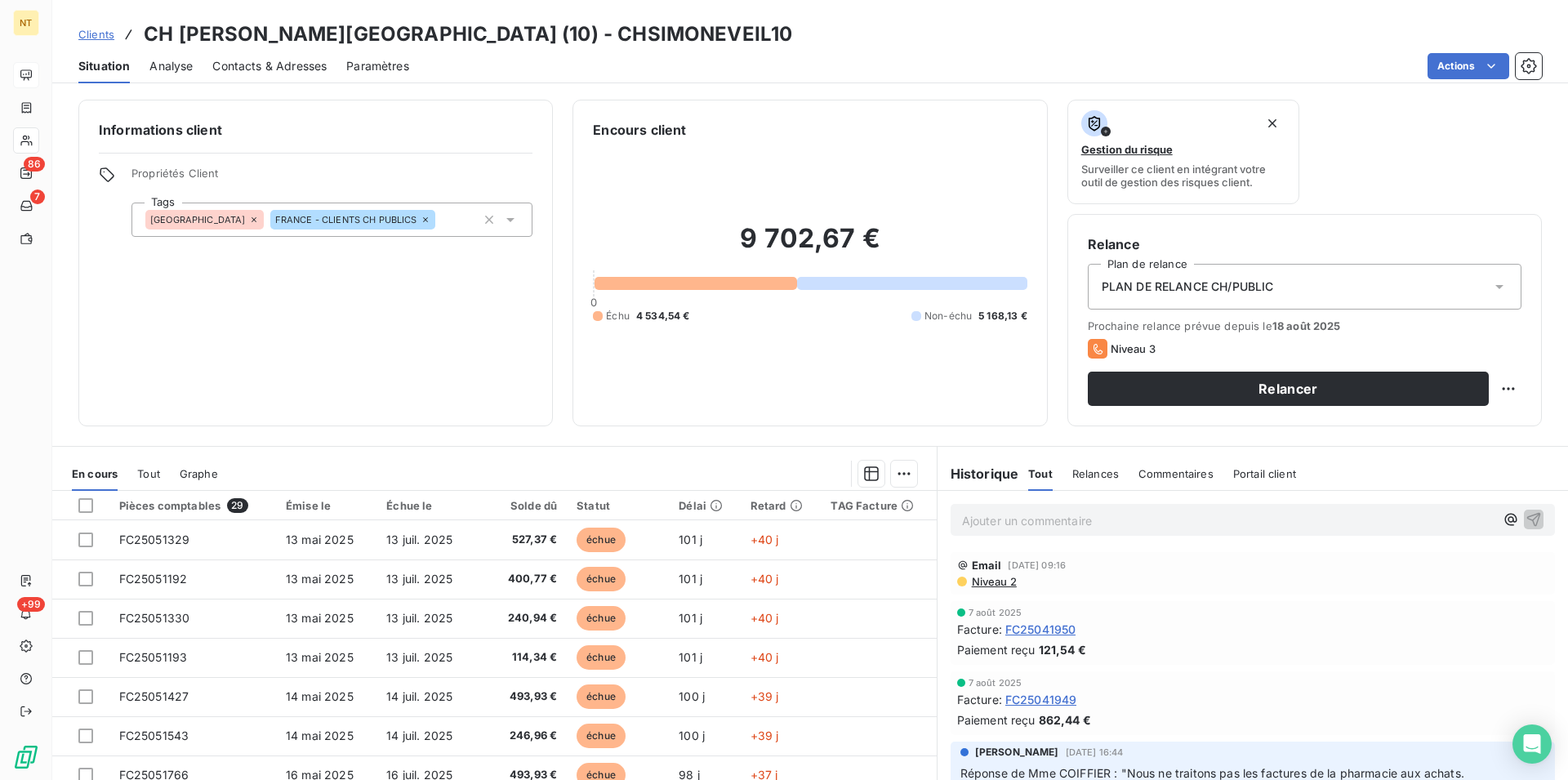
click at [275, 63] on span "Contacts & Adresses" at bounding box center [269, 67] width 114 height 17
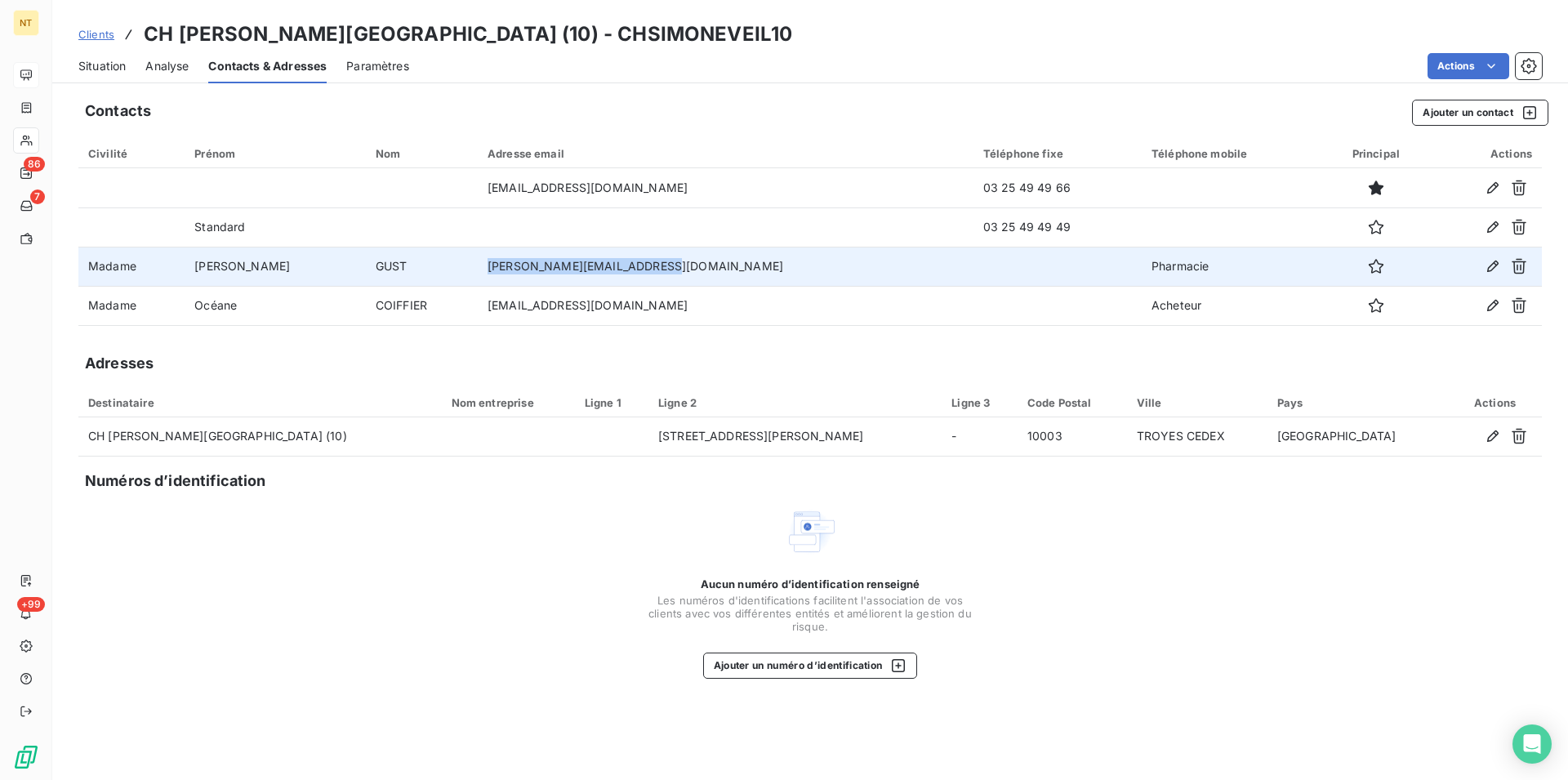
drag, startPoint x: 497, startPoint y: 264, endPoint x: 680, endPoint y: 263, distance: 183.0
click at [680, 263] on td "[PERSON_NAME][EMAIL_ADDRESS][DOMAIN_NAME]" at bounding box center [726, 266] width 496 height 39
copy td "[PERSON_NAME][EMAIL_ADDRESS][DOMAIN_NAME]"
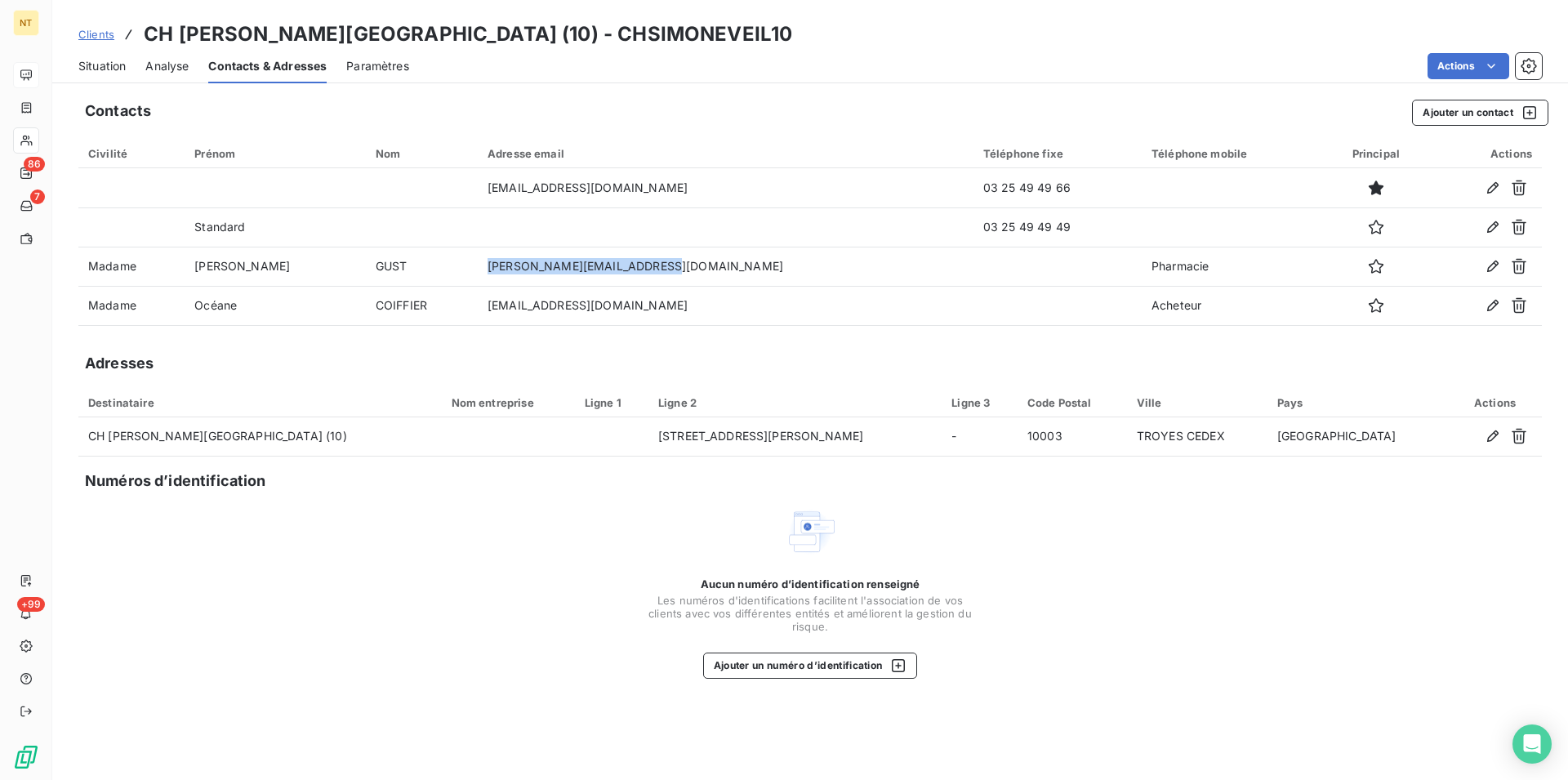
click at [86, 65] on span "Situation" at bounding box center [102, 67] width 47 height 17
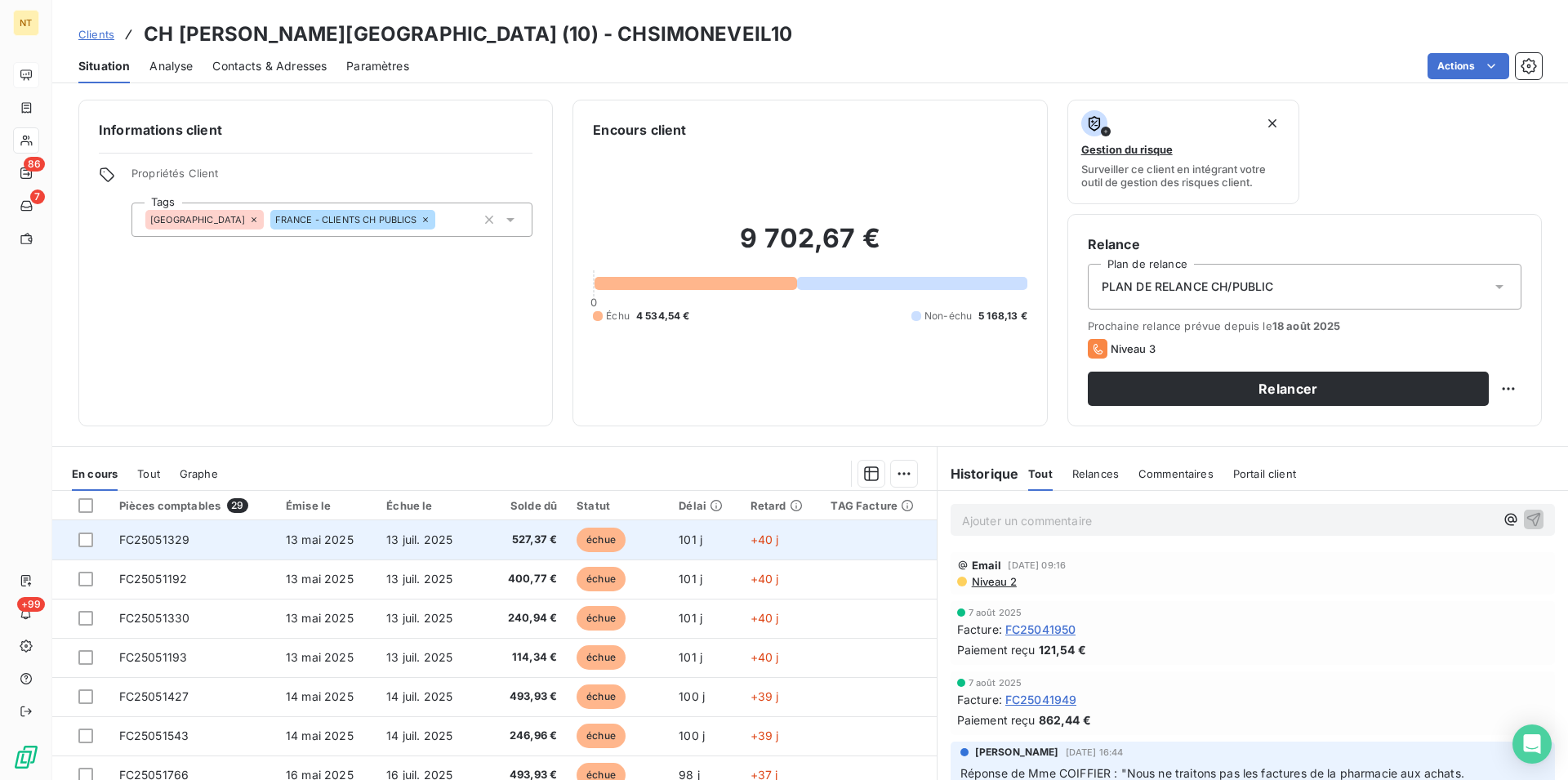
click at [160, 541] on span "FC25051329" at bounding box center [154, 539] width 71 height 14
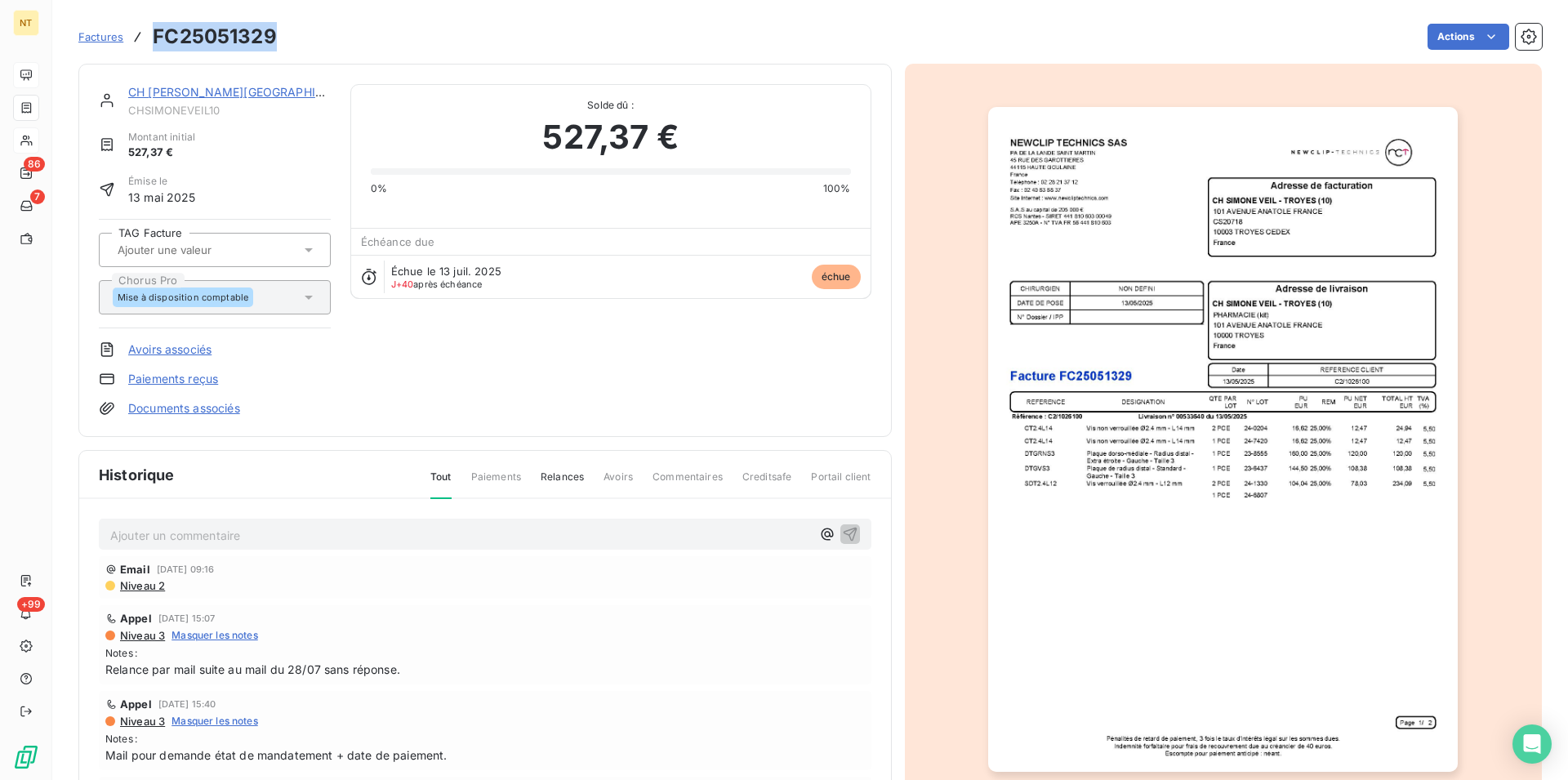
drag, startPoint x: 156, startPoint y: 34, endPoint x: 310, endPoint y: 33, distance: 154.0
click at [310, 33] on div "Factures FC25051329 Actions" at bounding box center [810, 37] width 1463 height 34
copy h3 "FC25051329"
click at [196, 93] on link "CH [PERSON_NAME][GEOGRAPHIC_DATA] (10)" at bounding box center [257, 92] width 259 height 14
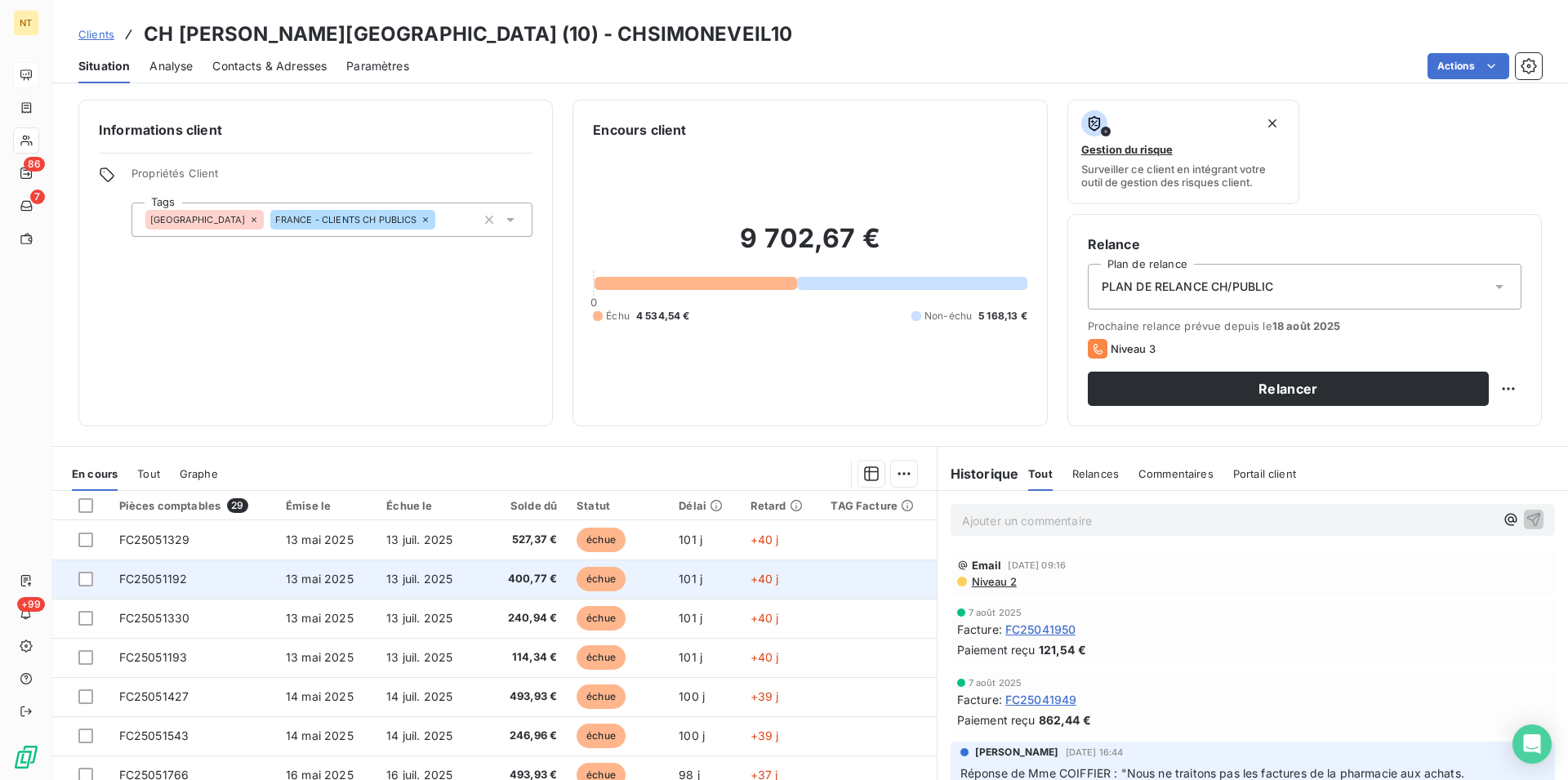
click at [198, 576] on td "FC25051192" at bounding box center [192, 579] width 166 height 39
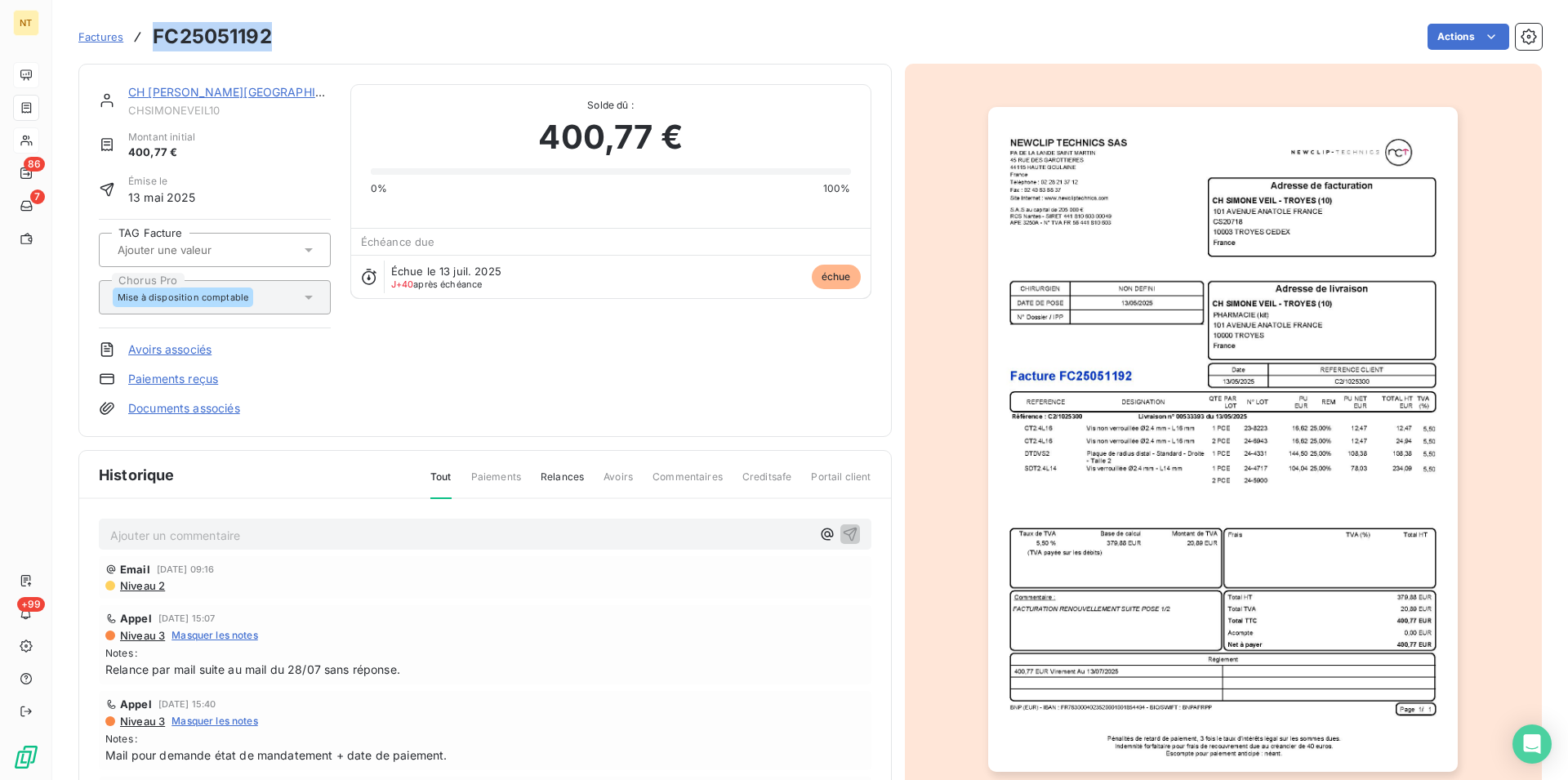
drag, startPoint x: 154, startPoint y: 36, endPoint x: 271, endPoint y: 26, distance: 117.4
click at [271, 26] on h3 "FC25051192" at bounding box center [211, 36] width 119 height 29
copy h3 "FC25051192"
click at [220, 97] on link "CH [PERSON_NAME][GEOGRAPHIC_DATA] (10)" at bounding box center [257, 92] width 259 height 14
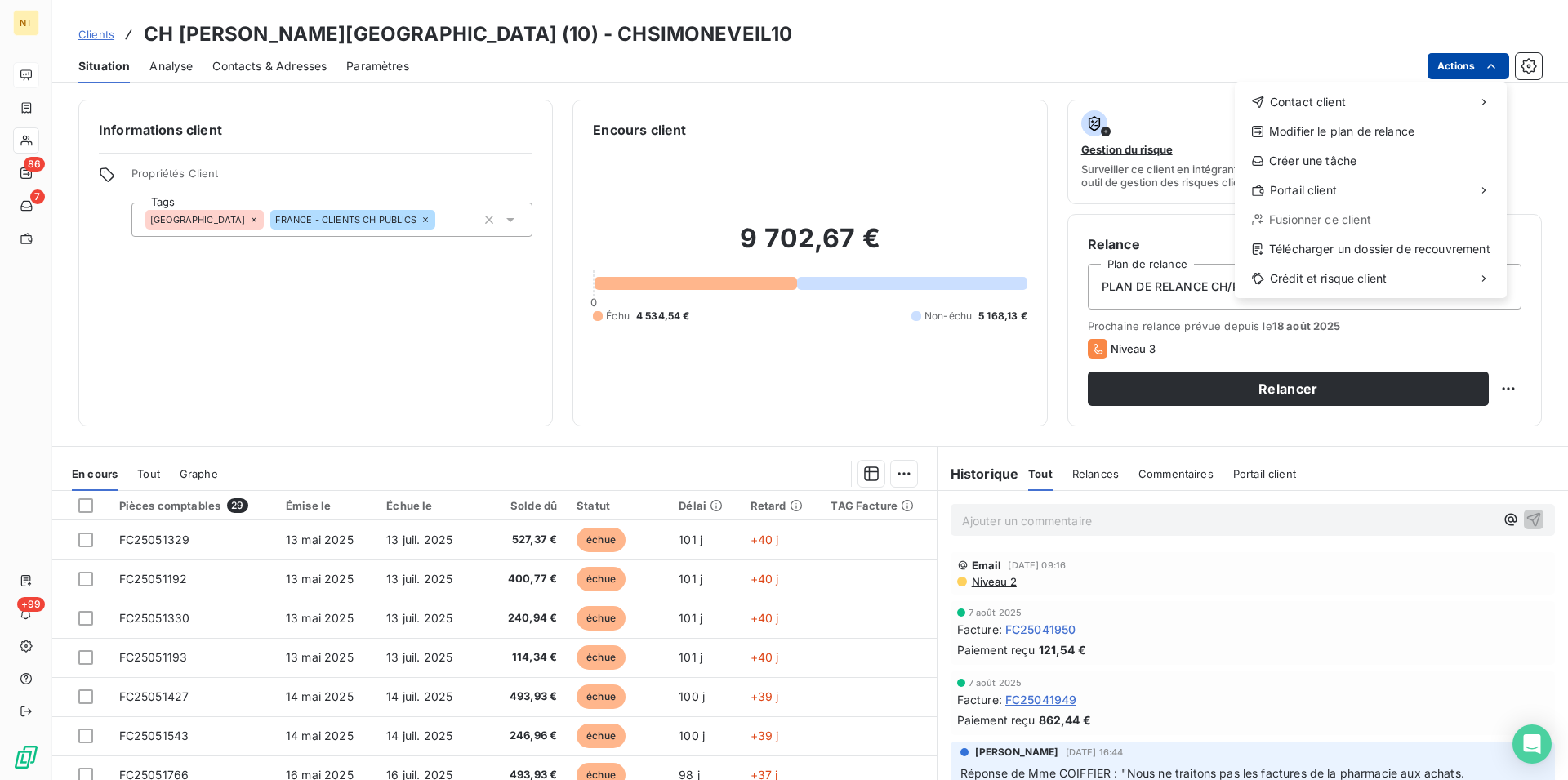
click at [1495, 64] on html "NT 86 7 +99 Clients CH [PERSON_NAME][GEOGRAPHIC_DATA] (10) - CHSIMONEVEIL10 Sit…" at bounding box center [784, 390] width 1568 height 780
click at [1161, 229] on div "Copier le lien vers le portail" at bounding box center [1129, 226] width 186 height 26
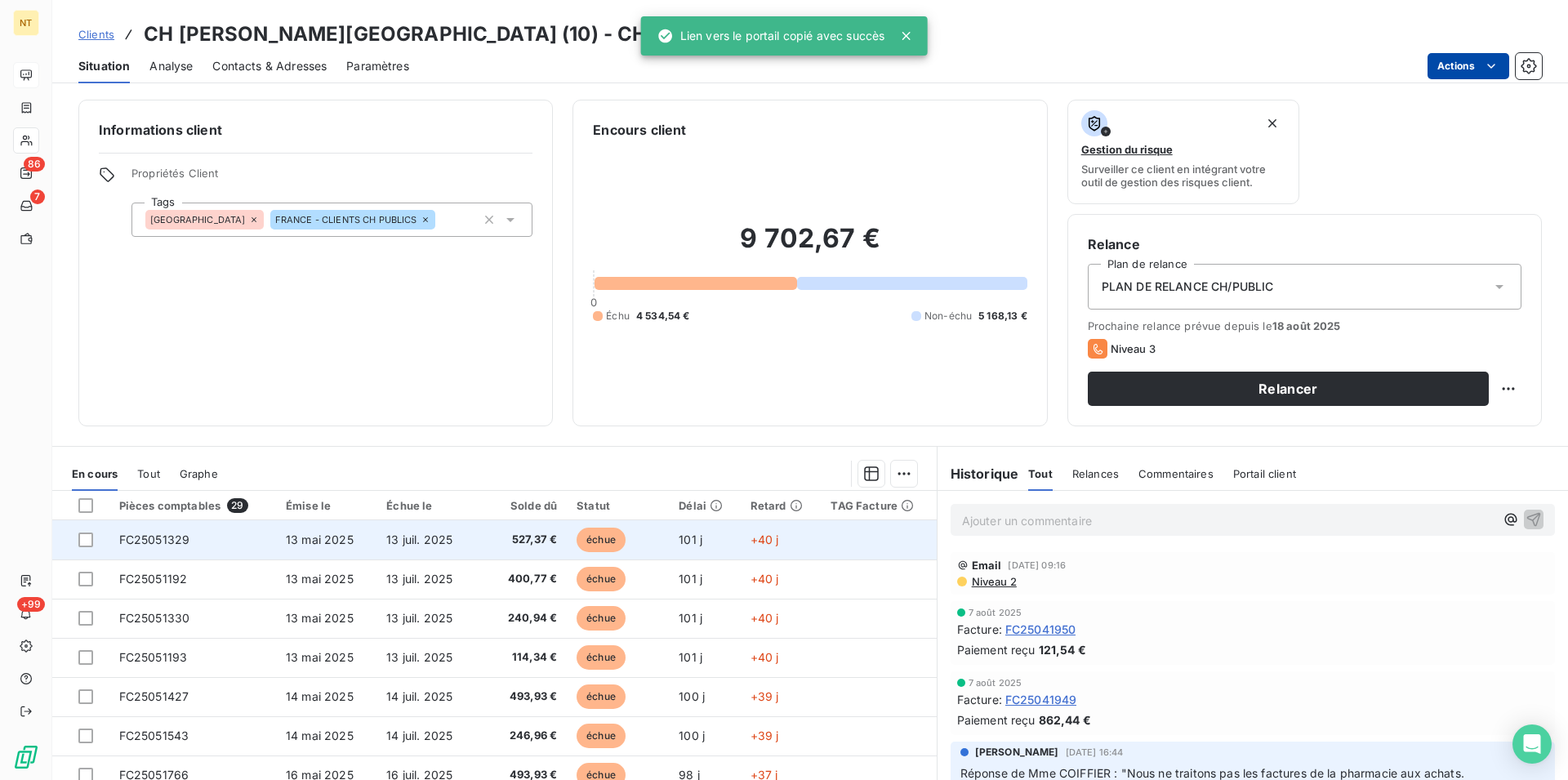
click at [340, 552] on td "13 mai 2025" at bounding box center [326, 539] width 101 height 39
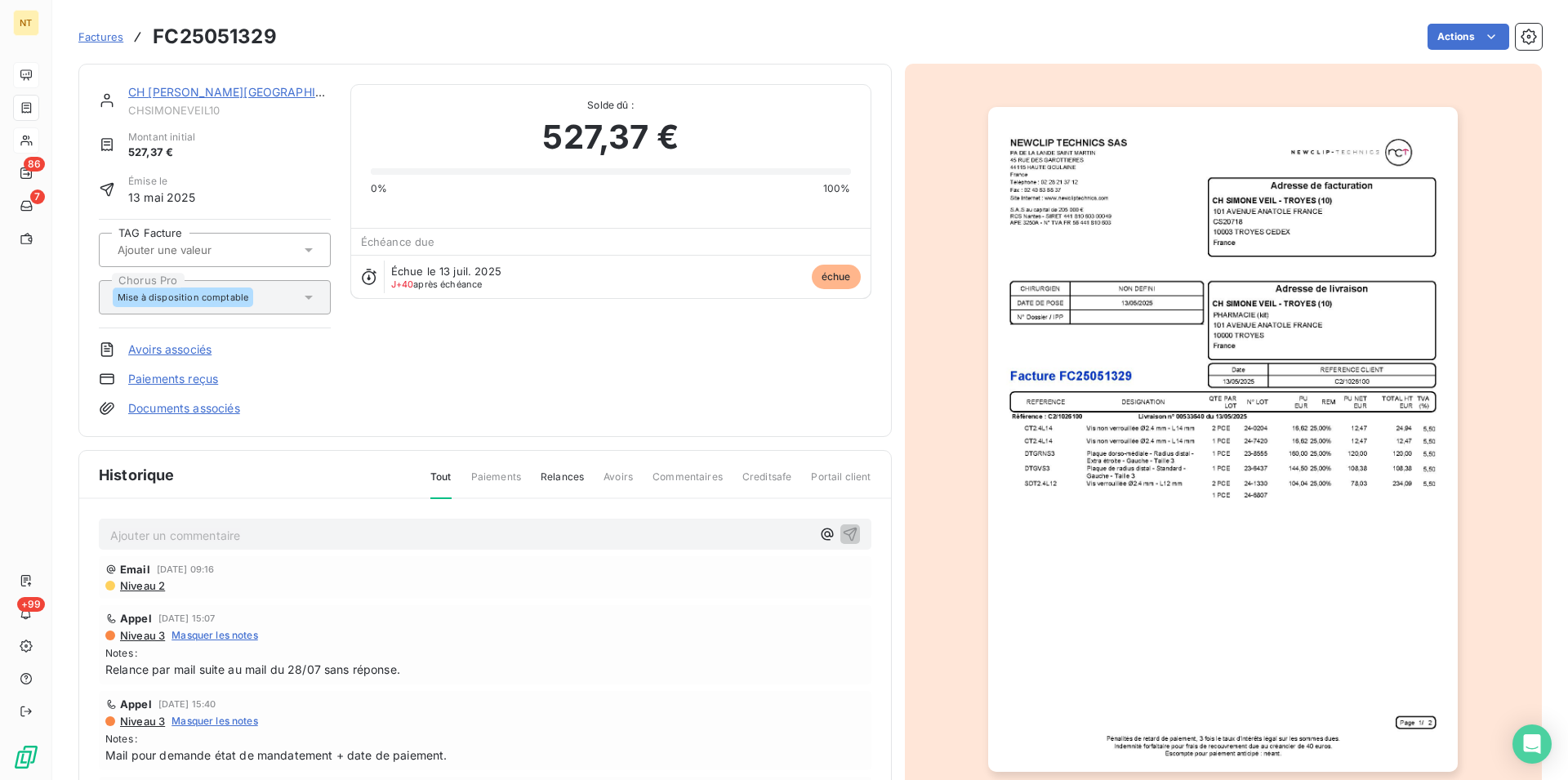
click at [231, 94] on link "CH [PERSON_NAME][GEOGRAPHIC_DATA] (10)" at bounding box center [257, 92] width 259 height 14
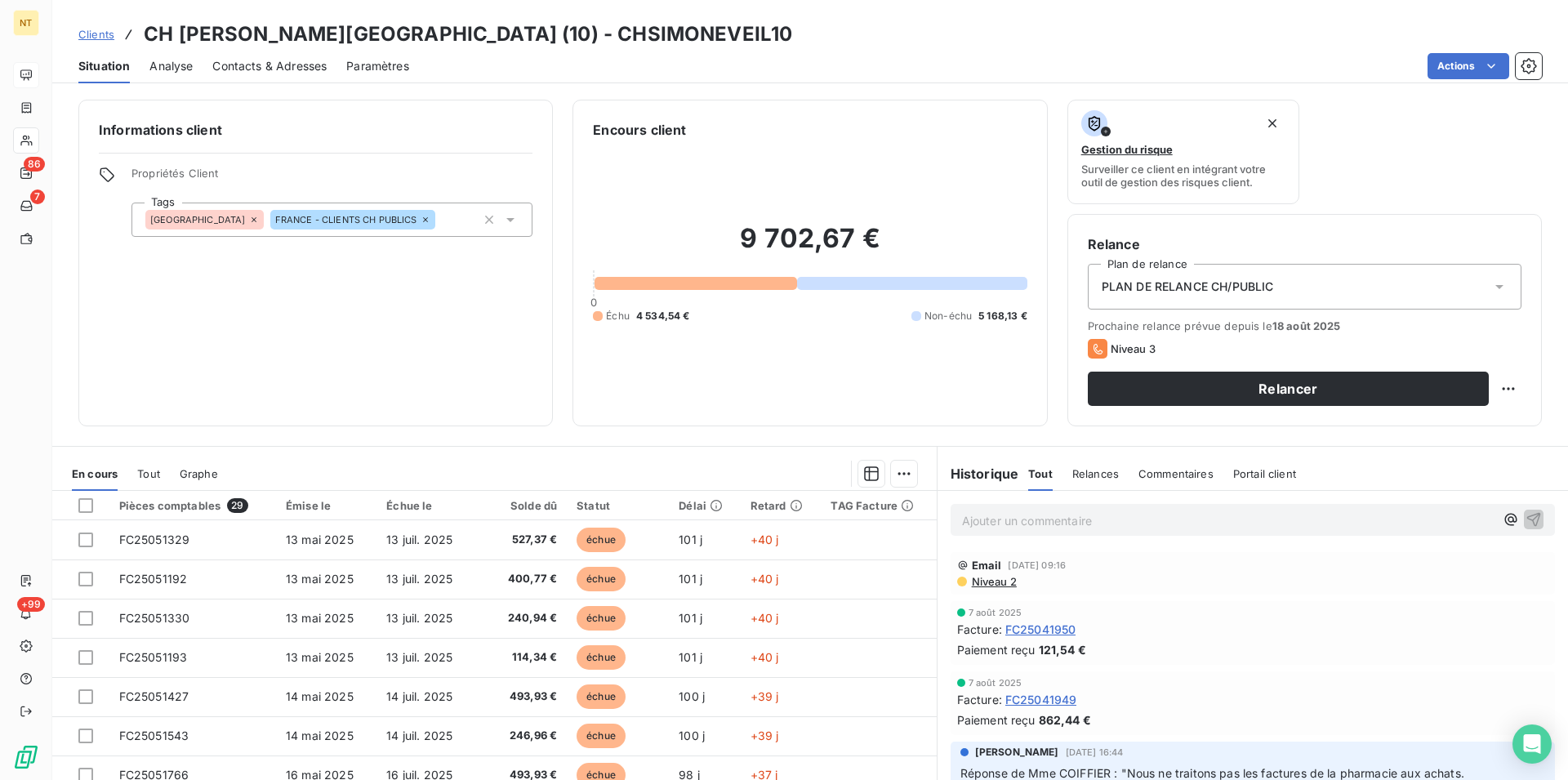
click at [964, 512] on p "Ajouter un commentaire ﻿" at bounding box center [1228, 520] width 533 height 21
click at [1055, 517] on p "Appelé le 22/08" at bounding box center [1228, 519] width 533 height 19
click at [1162, 511] on p "Appelé le 22/08 n'ayant pu avoir" at bounding box center [1228, 519] width 533 height 19
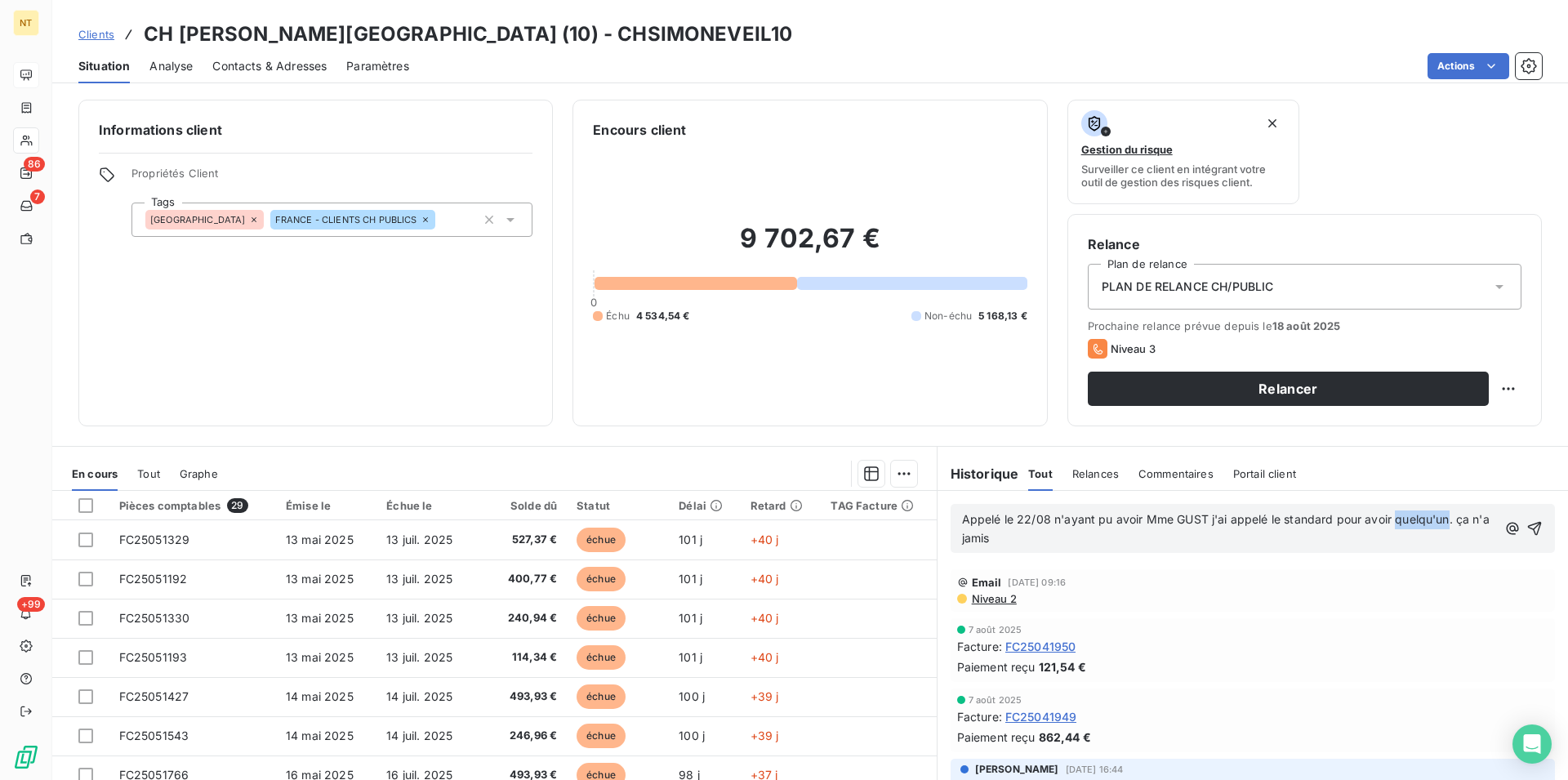
drag, startPoint x: 1441, startPoint y: 520, endPoint x: 1387, endPoint y: 523, distance: 54.1
click at [1387, 523] on span "Appelé le 22/08 n'ayant pu avoir Mme GUST j'ai appelé le standard pour avoir qu…" at bounding box center [1228, 528] width 531 height 32
click at [1010, 540] on span "Appelé le 22/08 n'ayant pu avoir Mme GUST j'ai appelé le standard pour avoir la…" at bounding box center [1225, 528] width 527 height 32
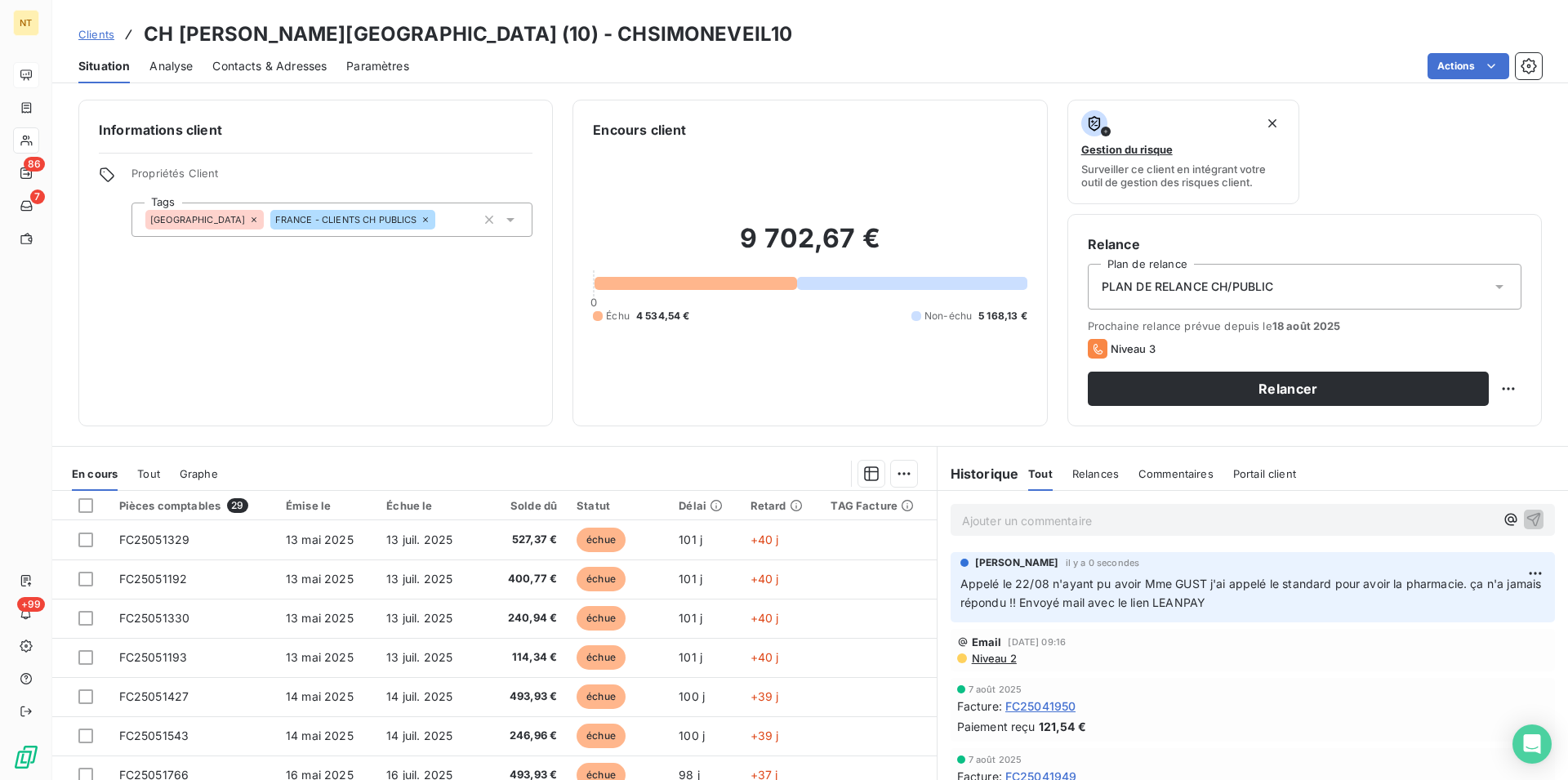
click at [280, 67] on span "Contacts & Adresses" at bounding box center [269, 67] width 114 height 17
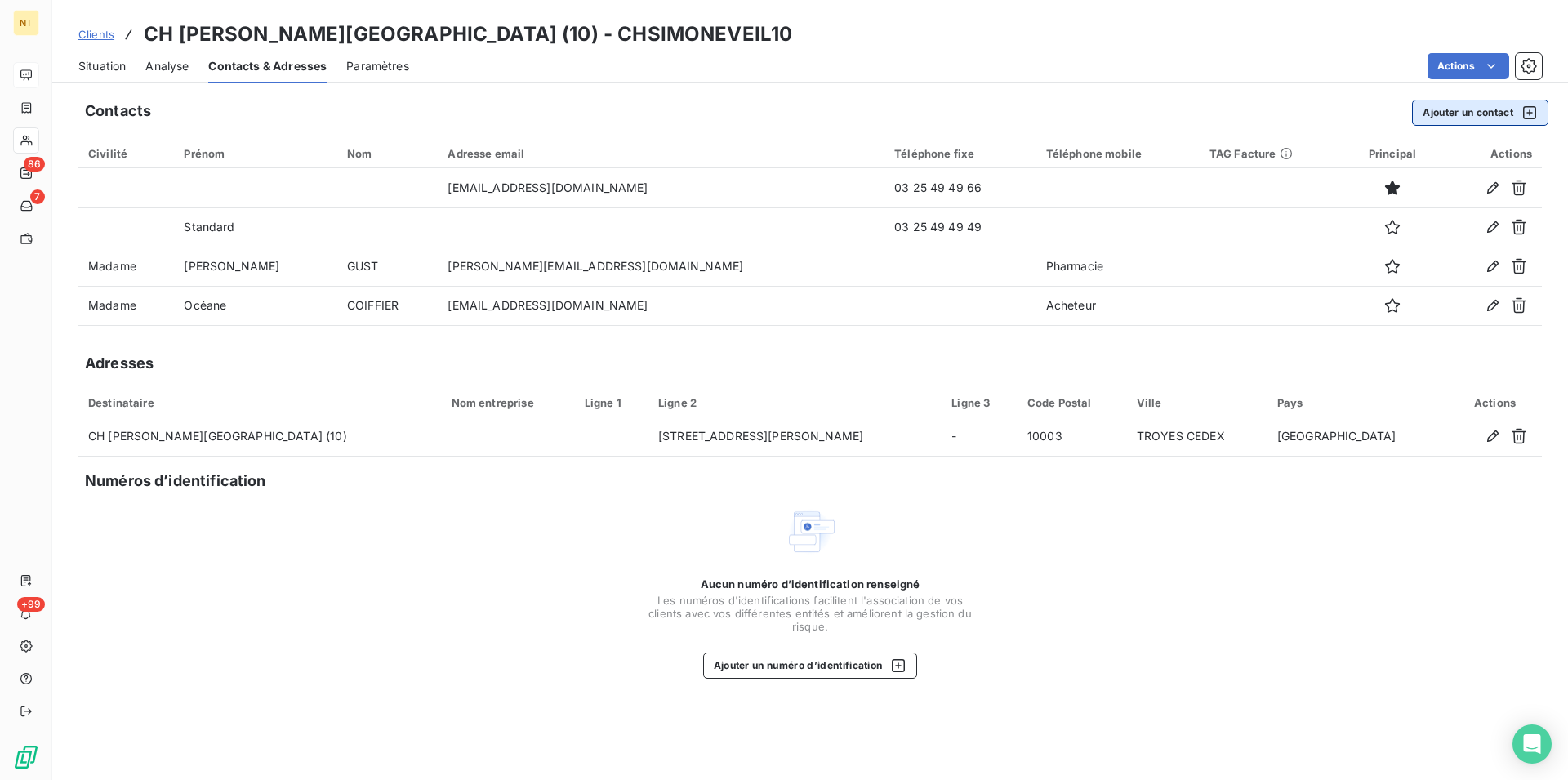
click at [1476, 114] on button "Ajouter un contact" at bounding box center [1480, 112] width 136 height 26
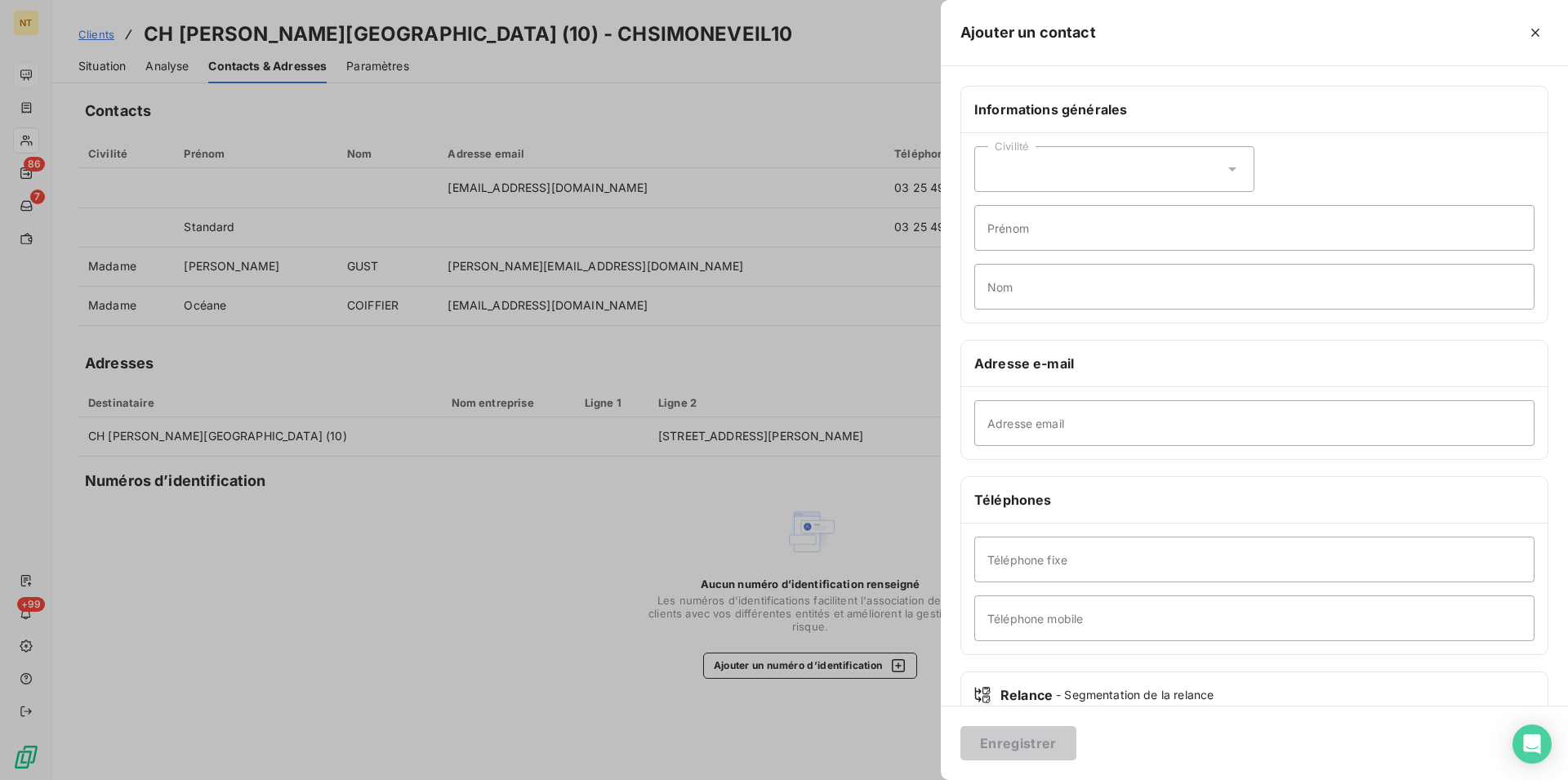
click at [1231, 163] on icon at bounding box center [1233, 169] width 17 height 17
click at [990, 210] on input "radio" at bounding box center [992, 210] width 17 height 17
click at [1016, 231] on input "Prénom" at bounding box center [1253, 227] width 560 height 46
type input "a"
type input "[PERSON_NAME]"
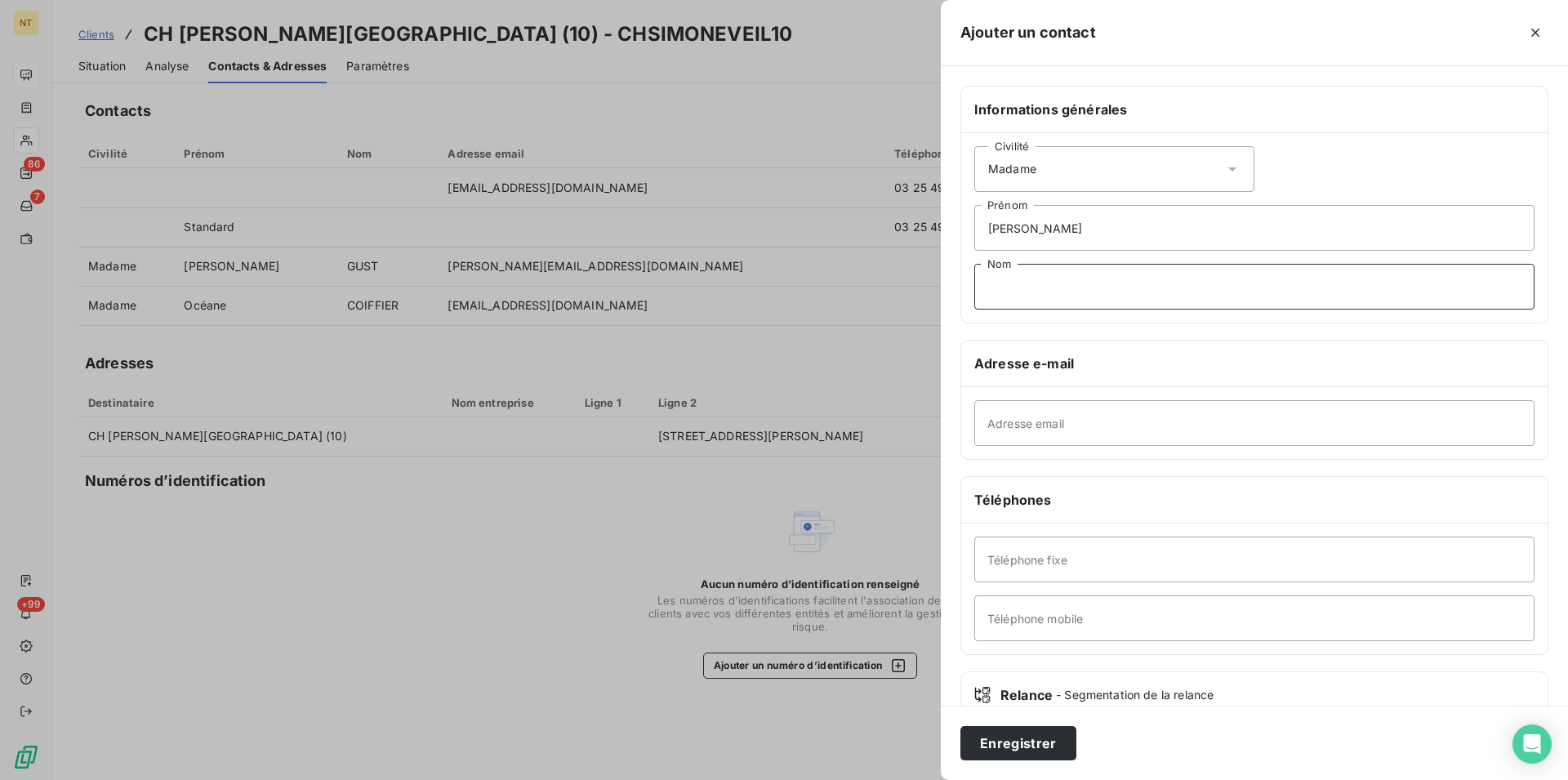
click at [1002, 289] on input "Nom" at bounding box center [1253, 286] width 560 height 46
type input "ZANCONATO"
click at [991, 426] on input "Adresse email" at bounding box center [1253, 423] width 560 height 46
type input "[PERSON_NAME][EMAIL_ADDRESS][DOMAIN_NAME]"
click at [1025, 744] on button "Enregistrer" at bounding box center [1018, 743] width 116 height 34
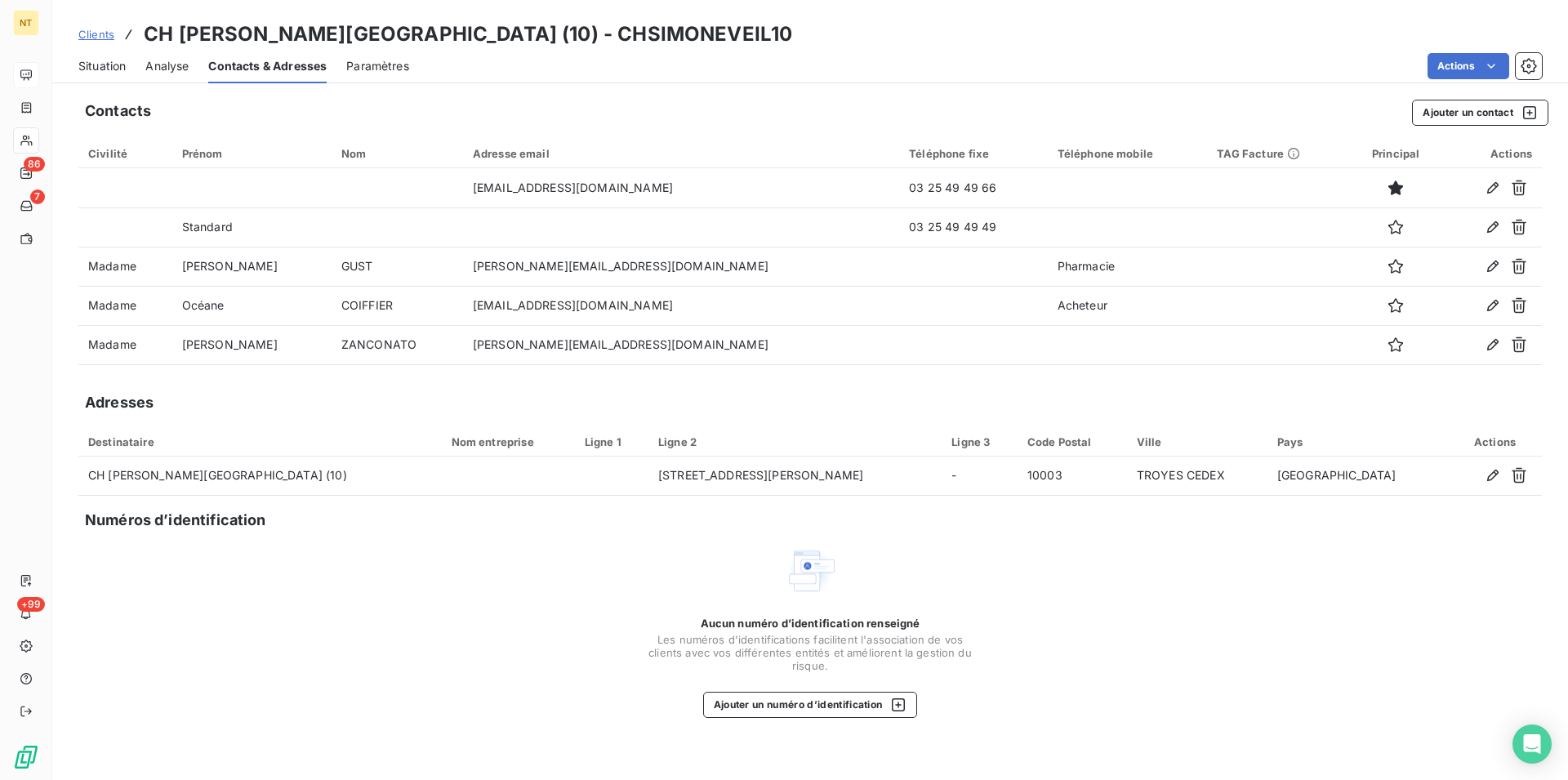
click at [106, 65] on span "Situation" at bounding box center [102, 67] width 47 height 17
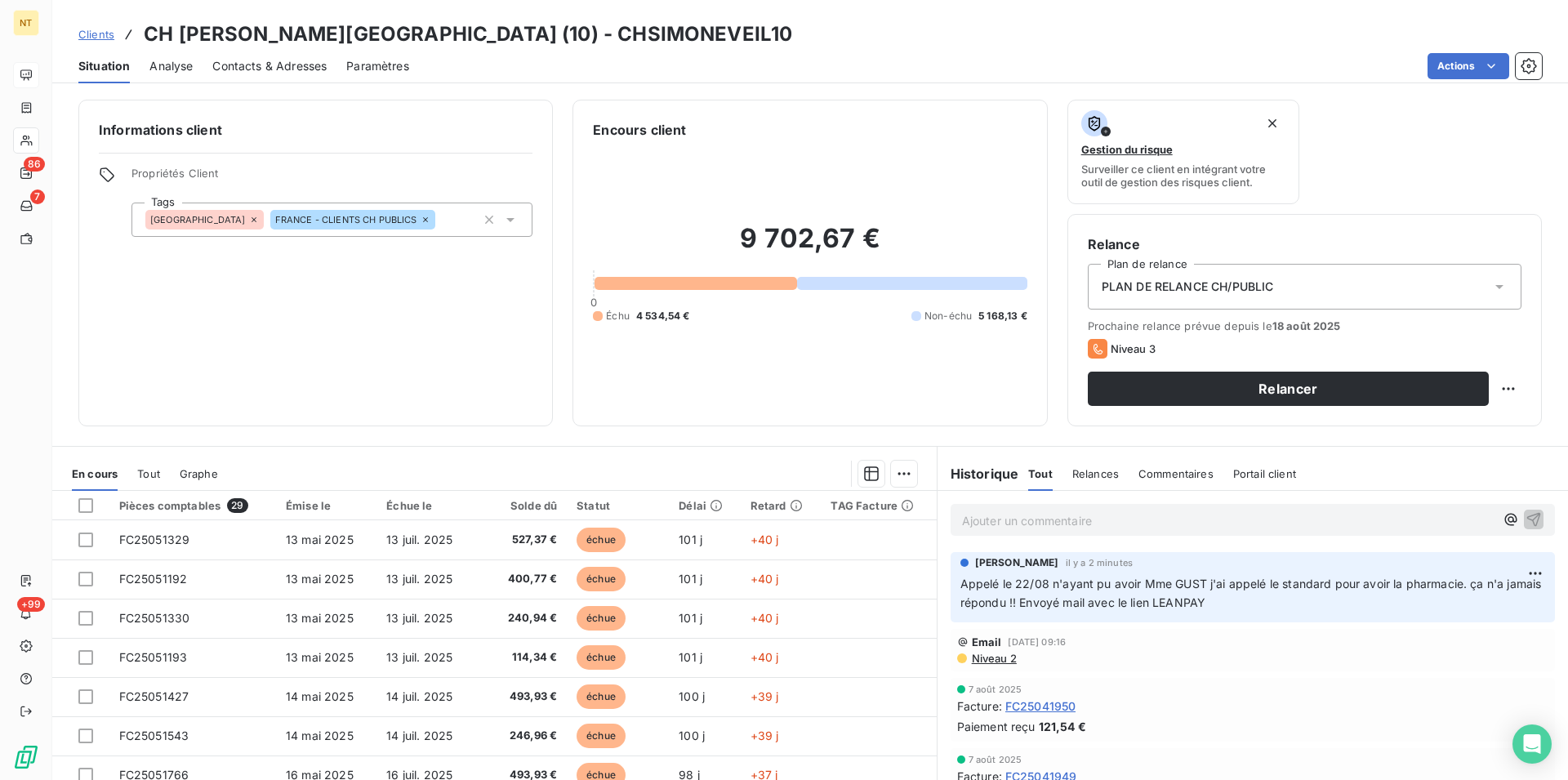
click at [965, 520] on p "Ajouter un commentaire ﻿" at bounding box center [1228, 520] width 533 height 21
click at [962, 520] on span "retour mail auto Mme GUST est en congé" at bounding box center [1074, 519] width 226 height 14
click at [1184, 519] on span "Retour mail auto Mme GUST est en congé" at bounding box center [1076, 519] width 229 height 14
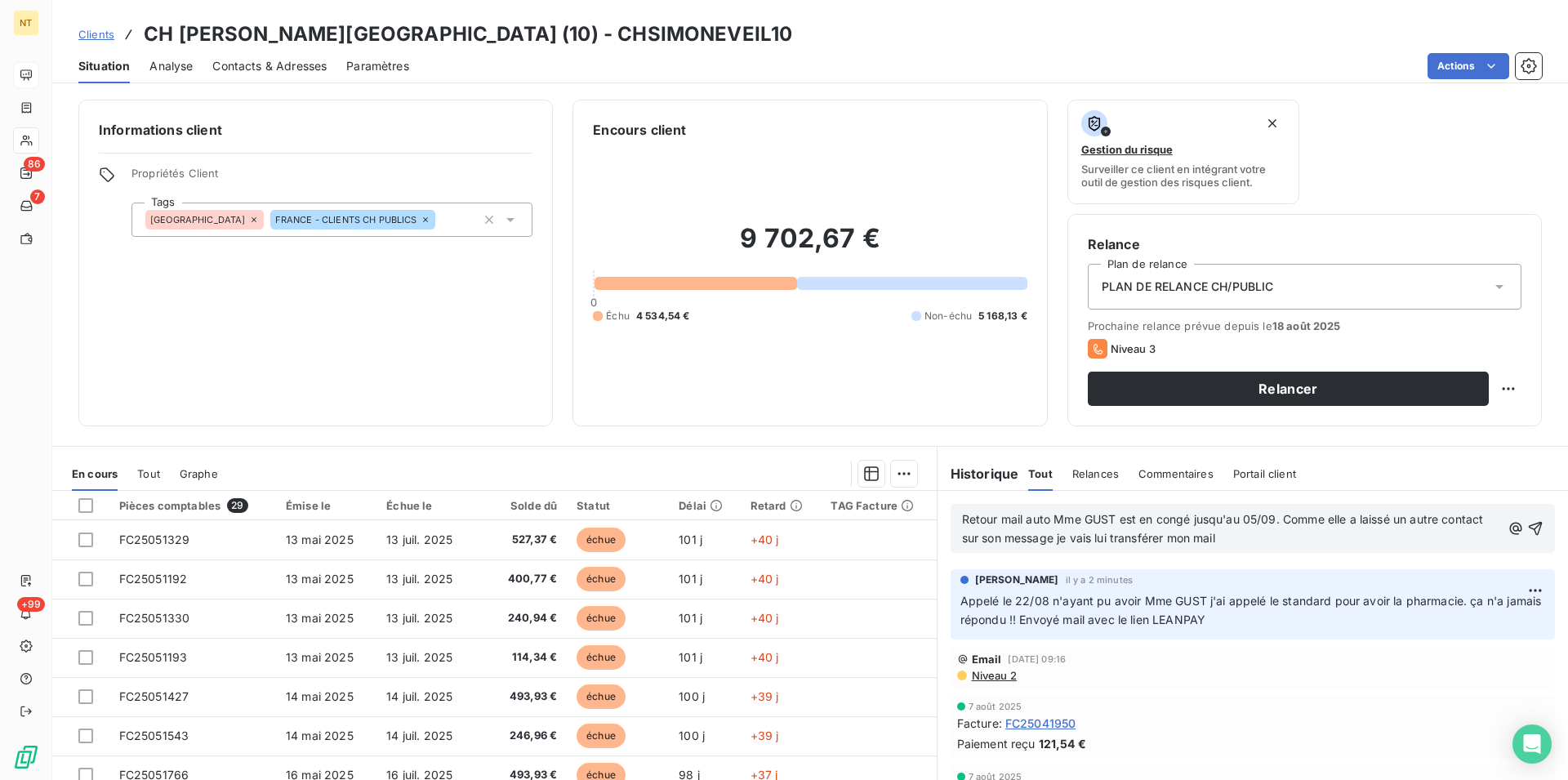
click at [1089, 540] on span "Retour mail auto Mme GUST est en congé jusqu'au 05/09. Comme elle a laissé un a…" at bounding box center [1224, 528] width 525 height 32
click at [1368, 537] on span "Retour mail auto Mme GUST est en congé jusqu'au 05/09. Comme elle a laissé un a…" at bounding box center [1224, 528] width 525 height 32
click at [1202, 539] on span "Retour mail auto Mme GUST est en congé jusqu'au 05/09. Comme elle a laissé un a…" at bounding box center [1224, 528] width 525 height 32
click at [1529, 529] on icon "button" at bounding box center [1536, 529] width 14 height 14
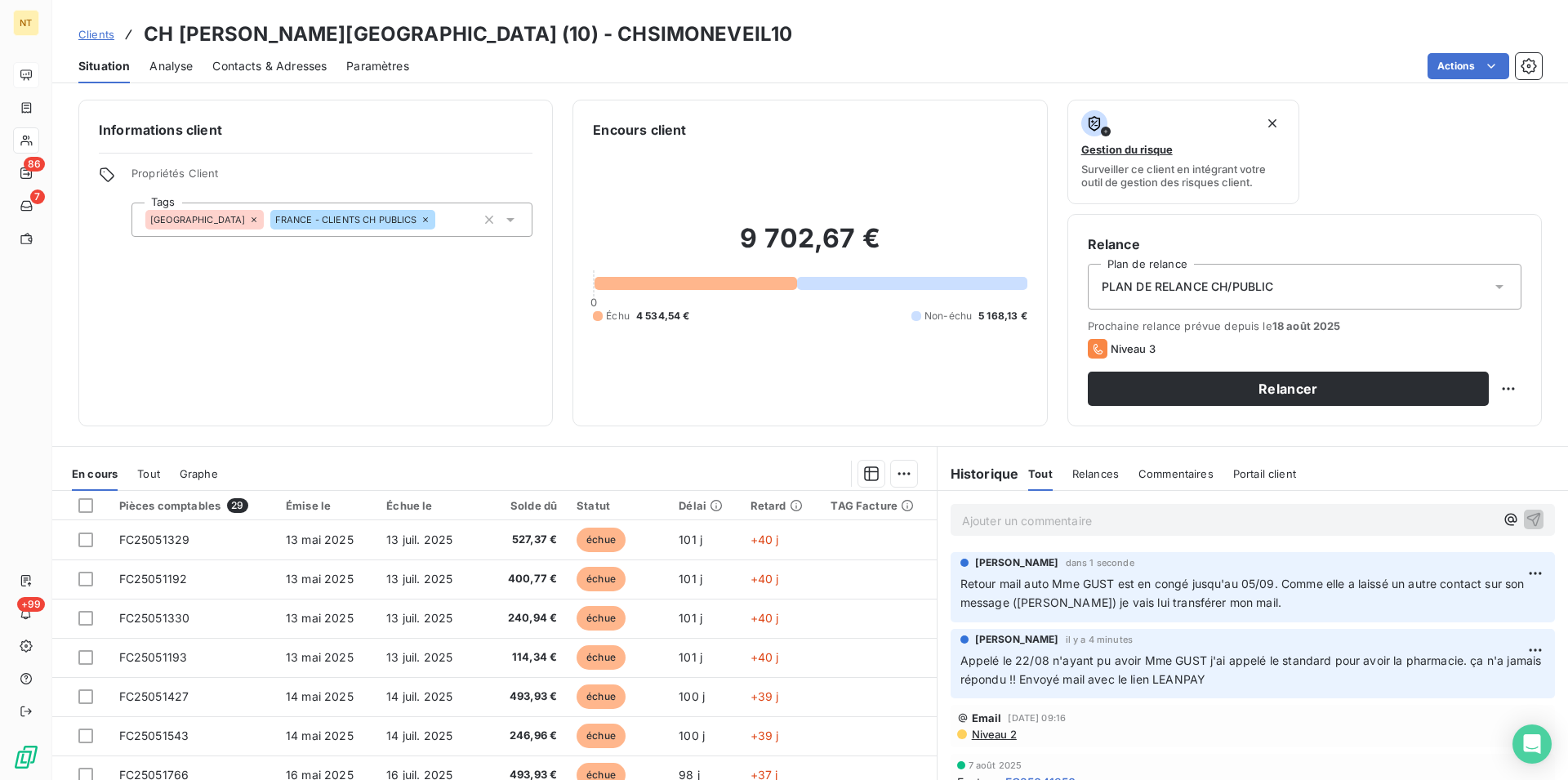
click at [245, 64] on span "Contacts & Adresses" at bounding box center [269, 67] width 114 height 17
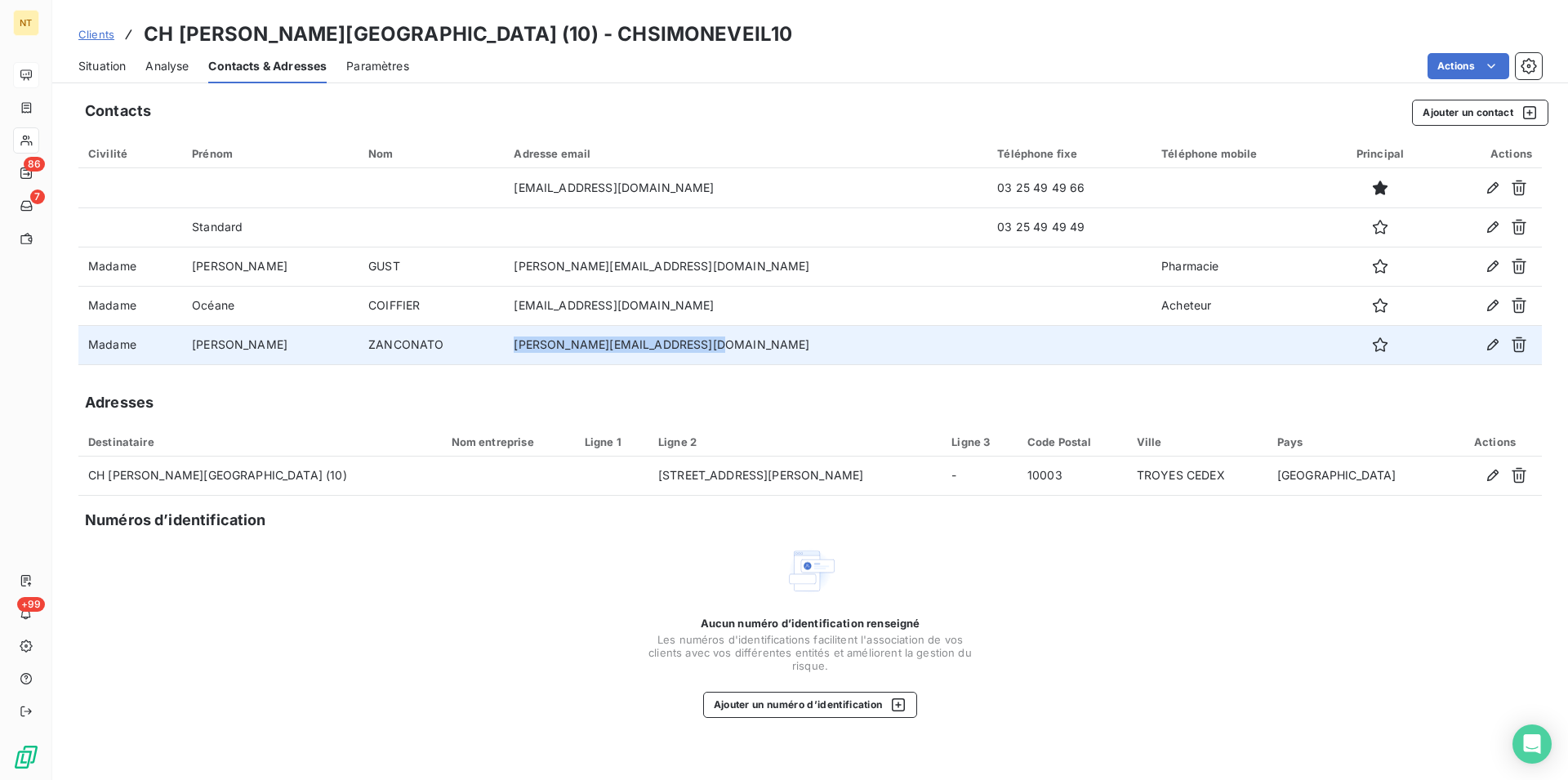
drag, startPoint x: 524, startPoint y: 347, endPoint x: 719, endPoint y: 328, distance: 195.9
click at [719, 328] on td "[PERSON_NAME][EMAIL_ADDRESS][DOMAIN_NAME]" at bounding box center [745, 344] width 484 height 39
copy td "[PERSON_NAME][EMAIL_ADDRESS][DOMAIN_NAME]"
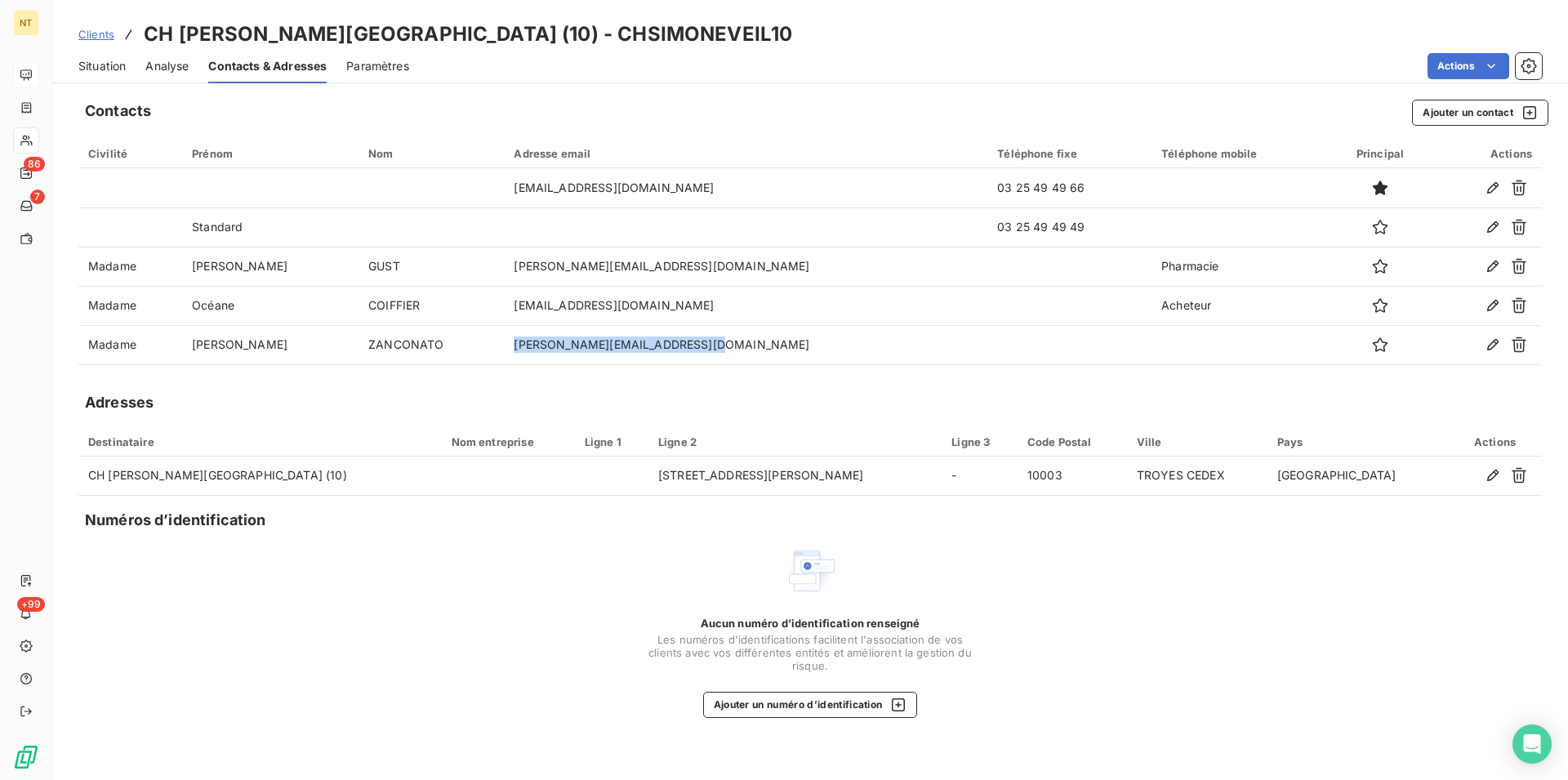
click at [101, 64] on span "Situation" at bounding box center [102, 67] width 47 height 17
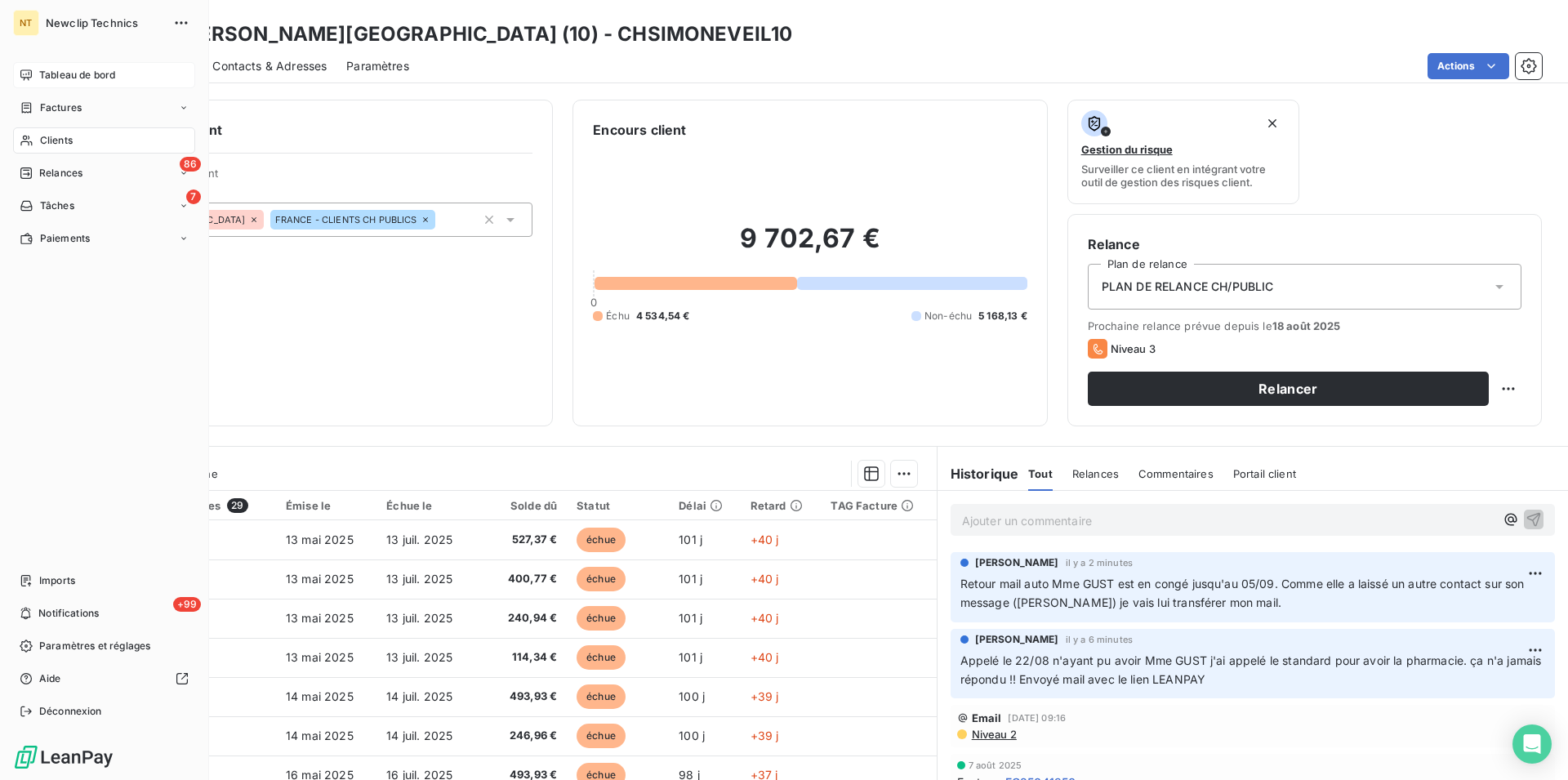
click at [69, 142] on span "Clients" at bounding box center [56, 141] width 32 height 15
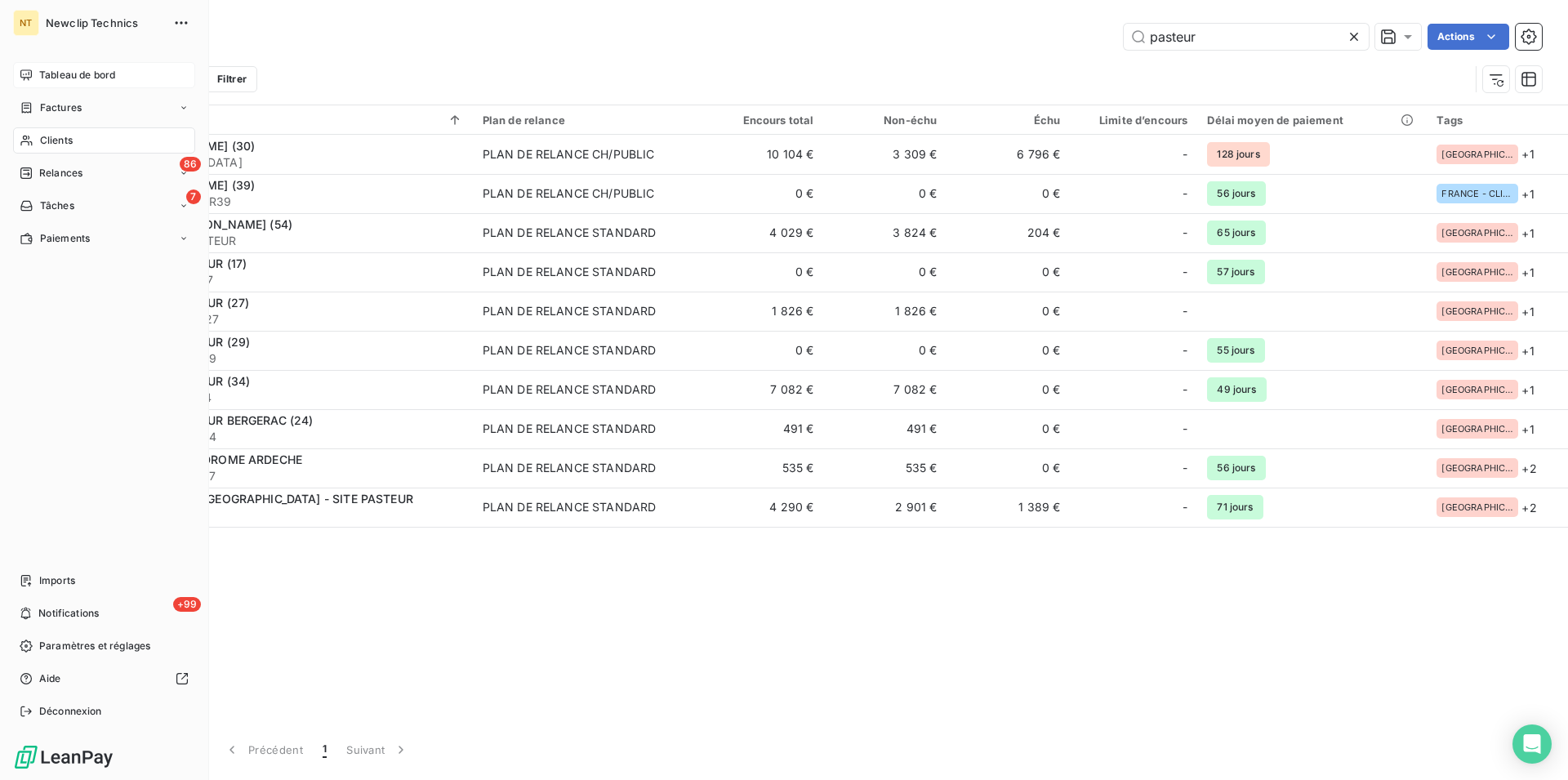
drag, startPoint x: 52, startPoint y: 68, endPoint x: 58, endPoint y: 76, distance: 10.0
click at [52, 67] on span "Tableau de bord" at bounding box center [77, 75] width 76 height 15
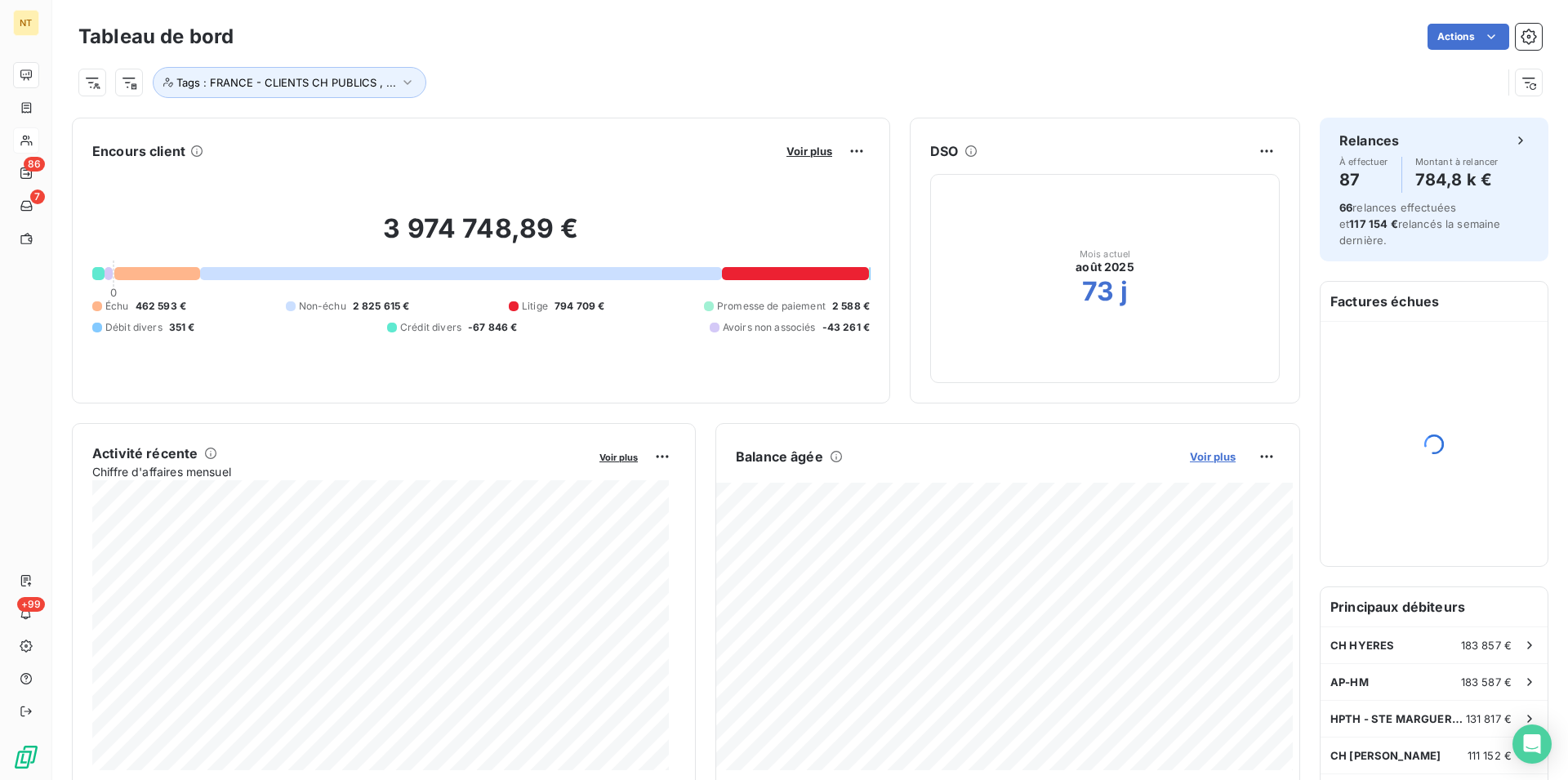
click at [1208, 458] on span "Voir plus" at bounding box center [1212, 457] width 46 height 13
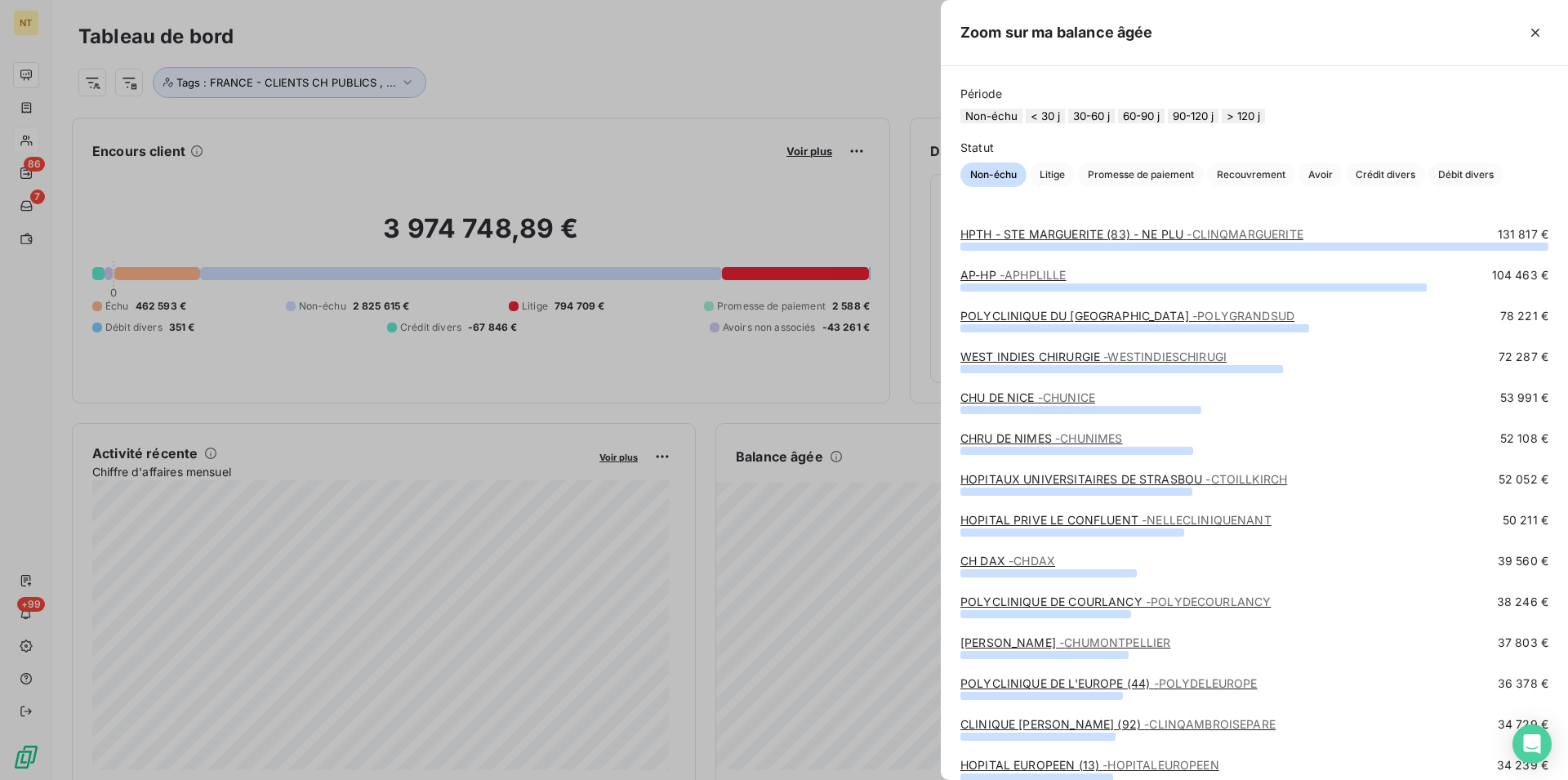
click at [1109, 117] on button "30-60 j" at bounding box center [1091, 116] width 47 height 15
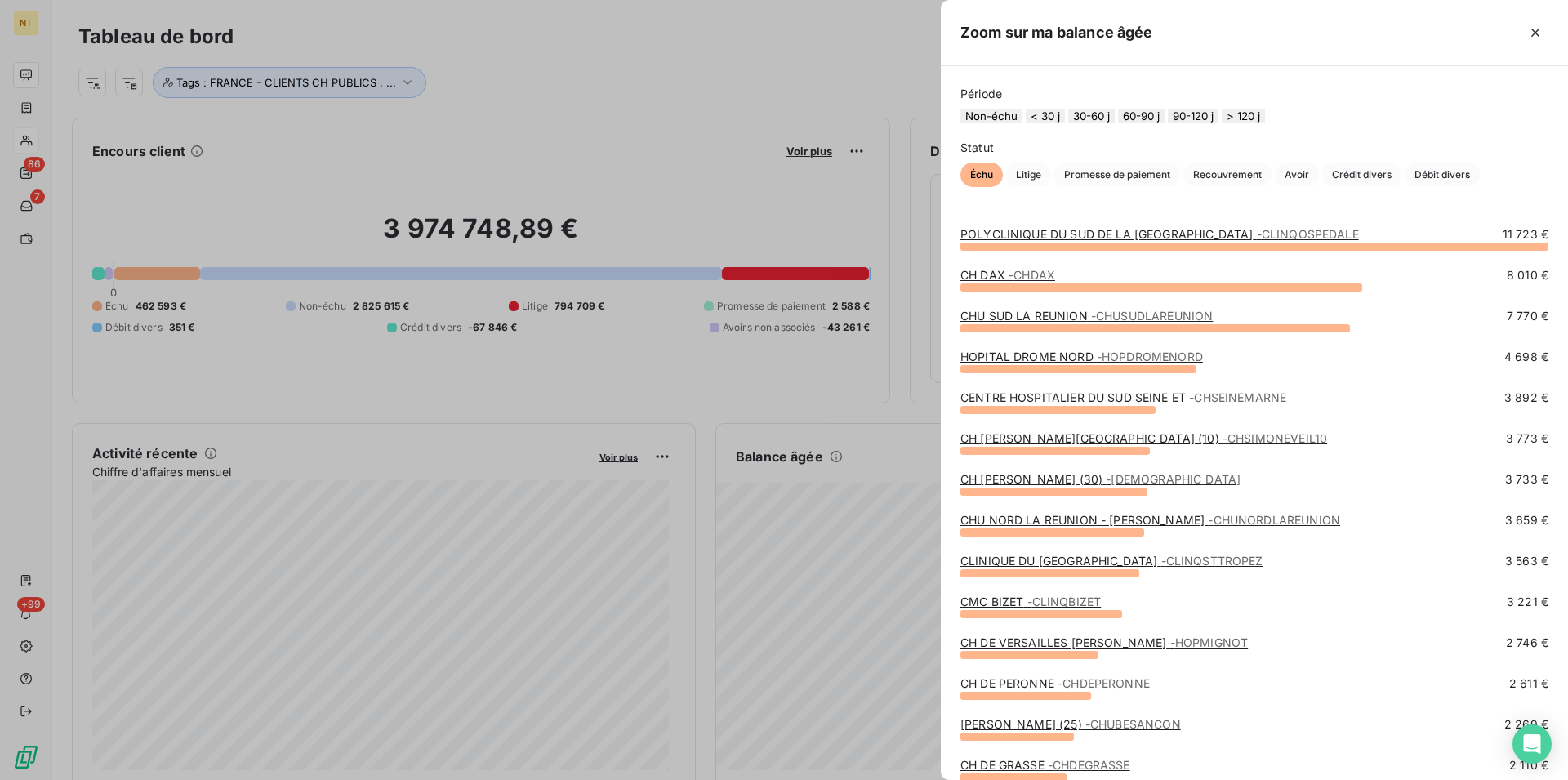
click at [1069, 568] on link "CLINIQUE DU [GEOGRAPHIC_DATA] - CLINQSTTROPEZ" at bounding box center [1112, 560] width 303 height 14
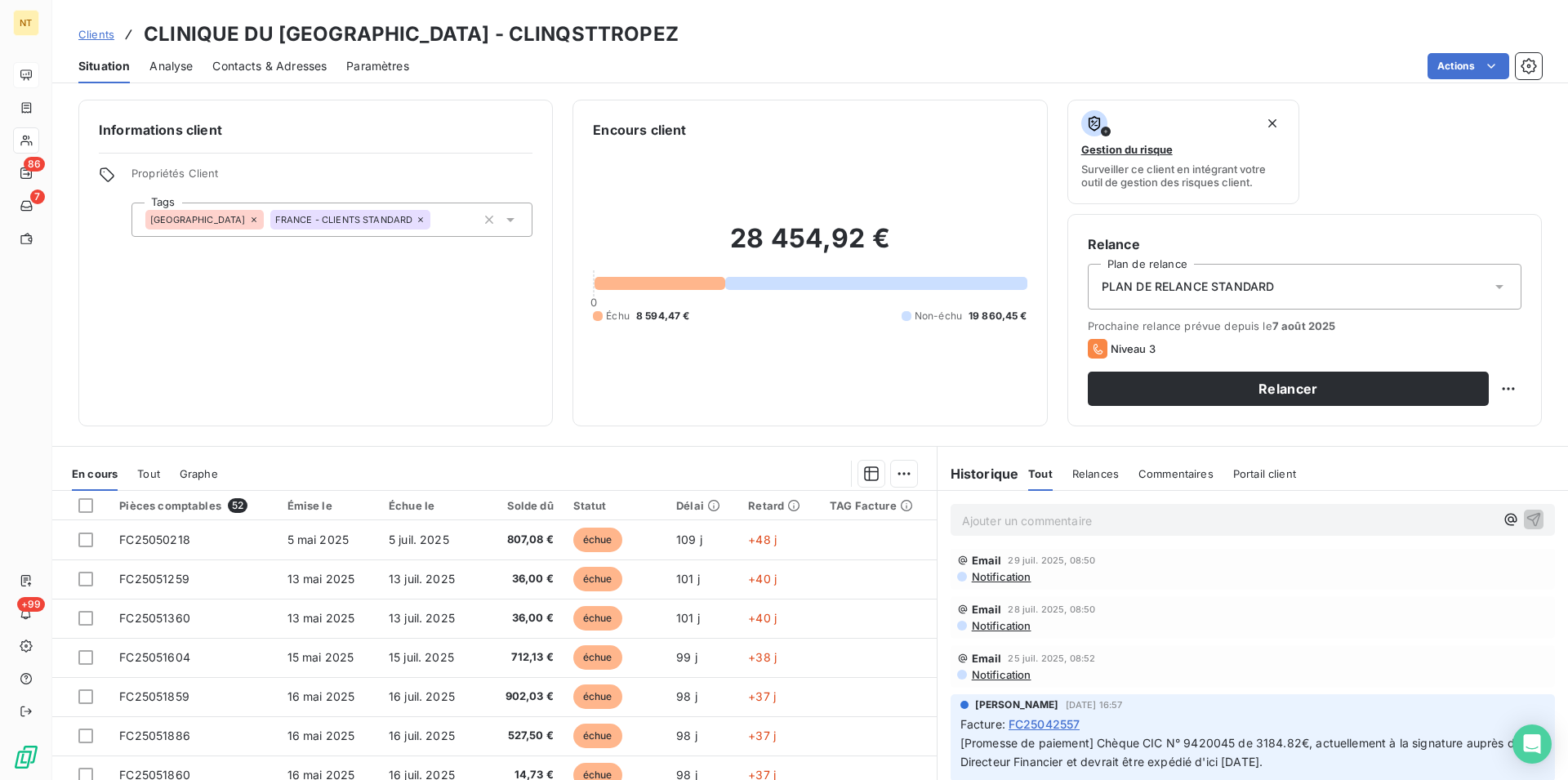
scroll to position [1000, 0]
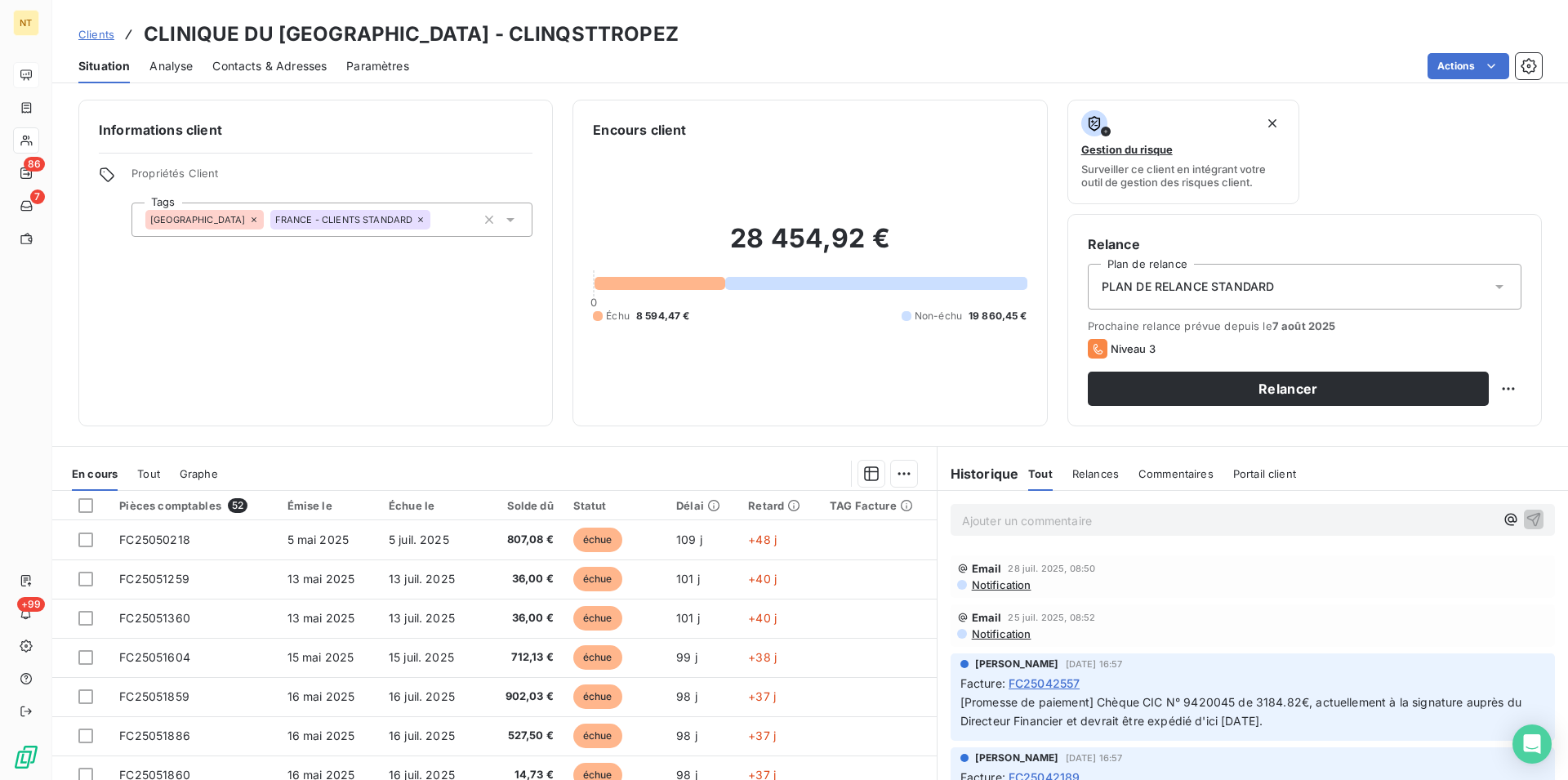
click at [272, 60] on span "Contacts & Adresses" at bounding box center [269, 67] width 114 height 17
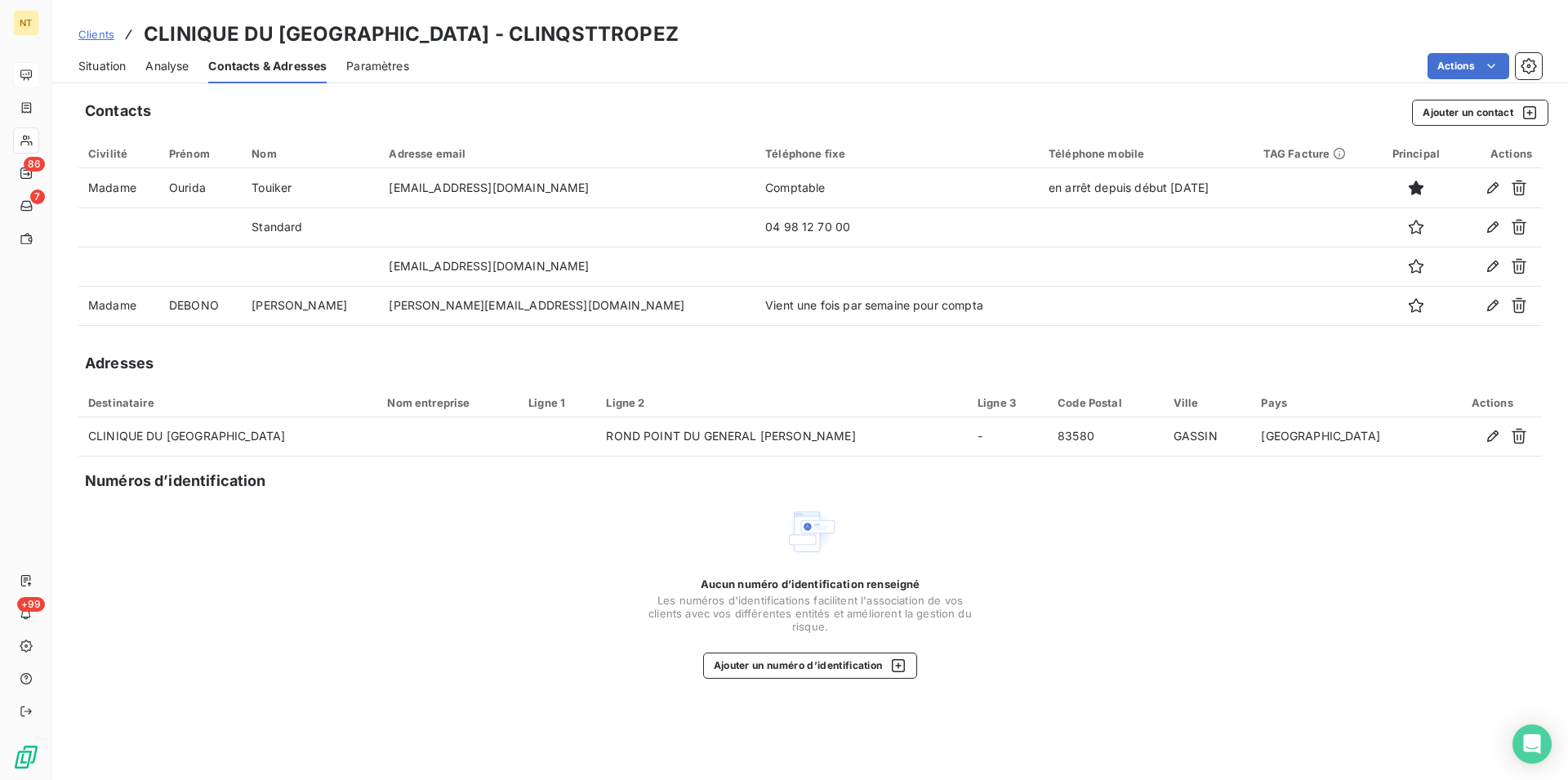
click at [112, 67] on span "Situation" at bounding box center [102, 67] width 47 height 17
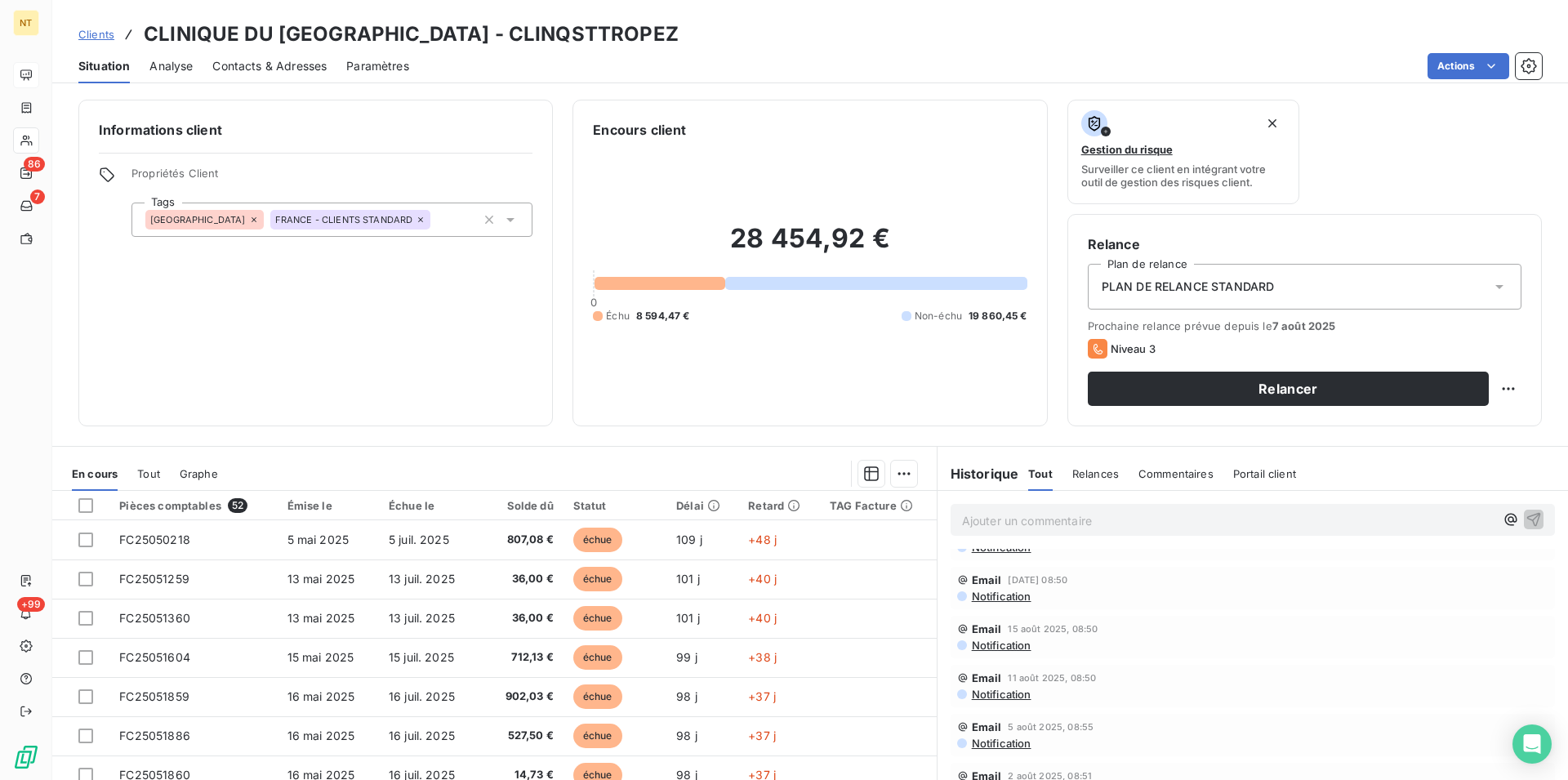
scroll to position [0, 0]
click at [277, 70] on span "Contacts & Adresses" at bounding box center [269, 67] width 114 height 17
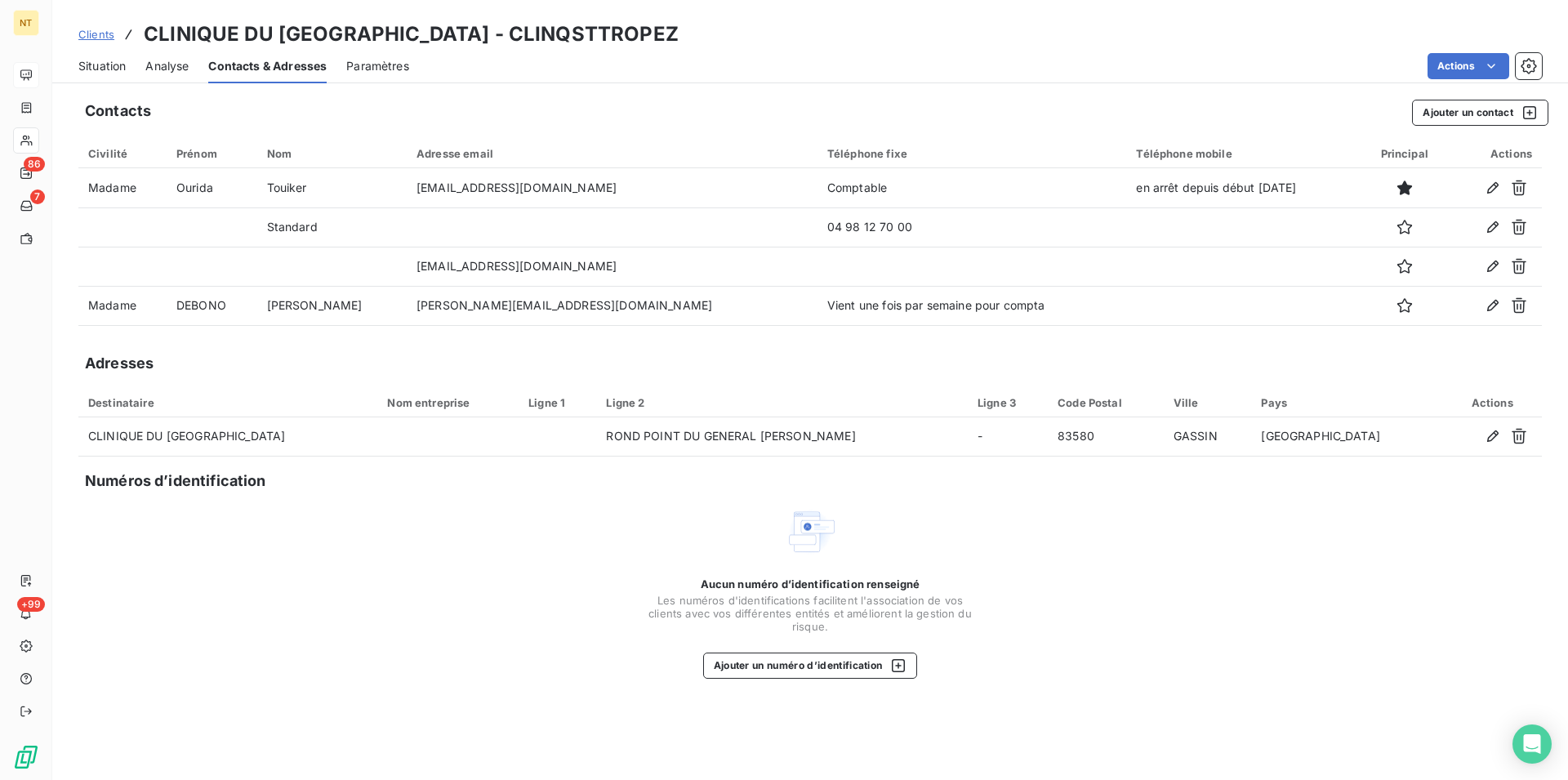
click at [101, 70] on span "Situation" at bounding box center [102, 67] width 47 height 17
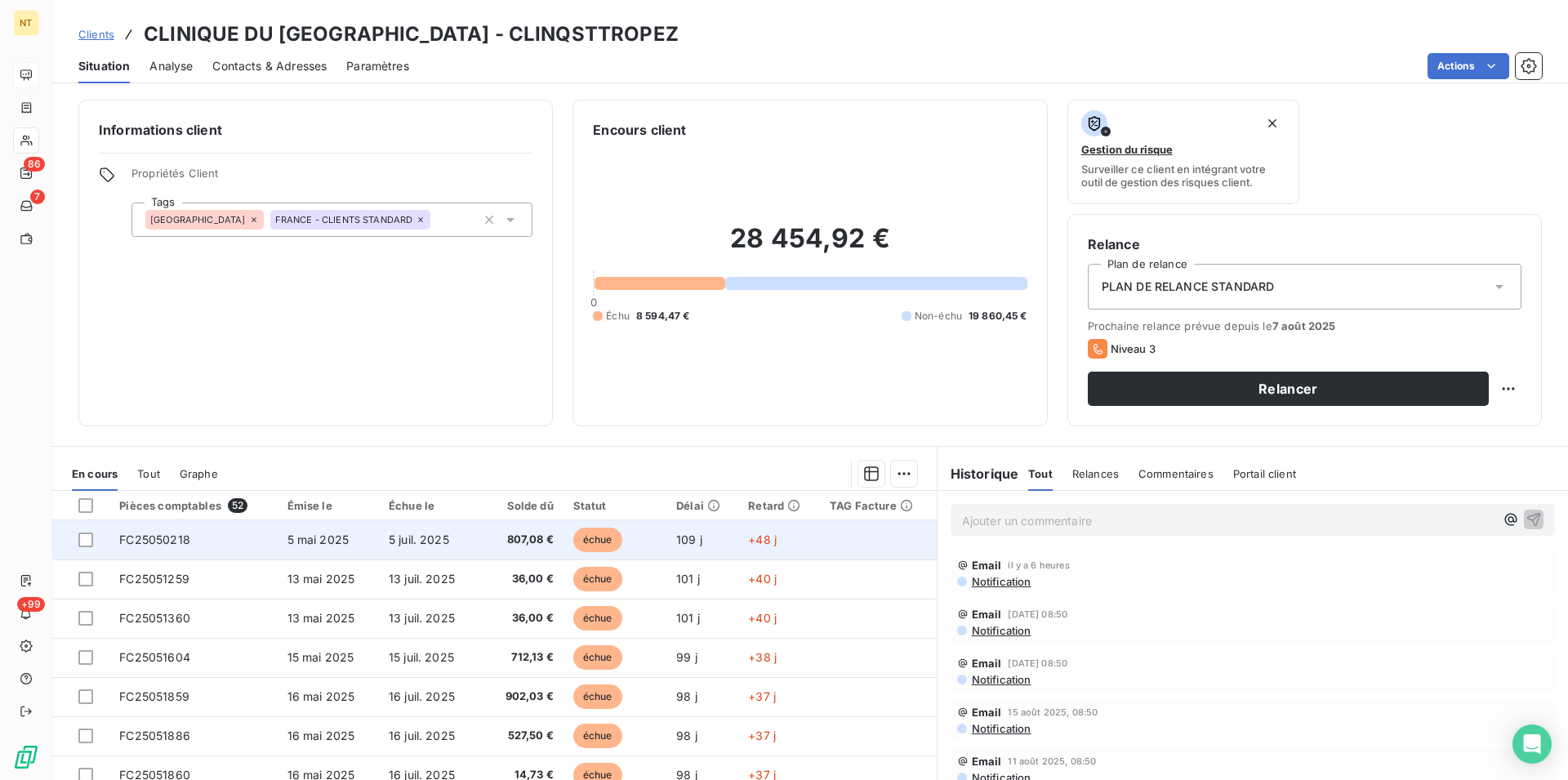
click at [270, 541] on td "FC25050218" at bounding box center [192, 539] width 167 height 39
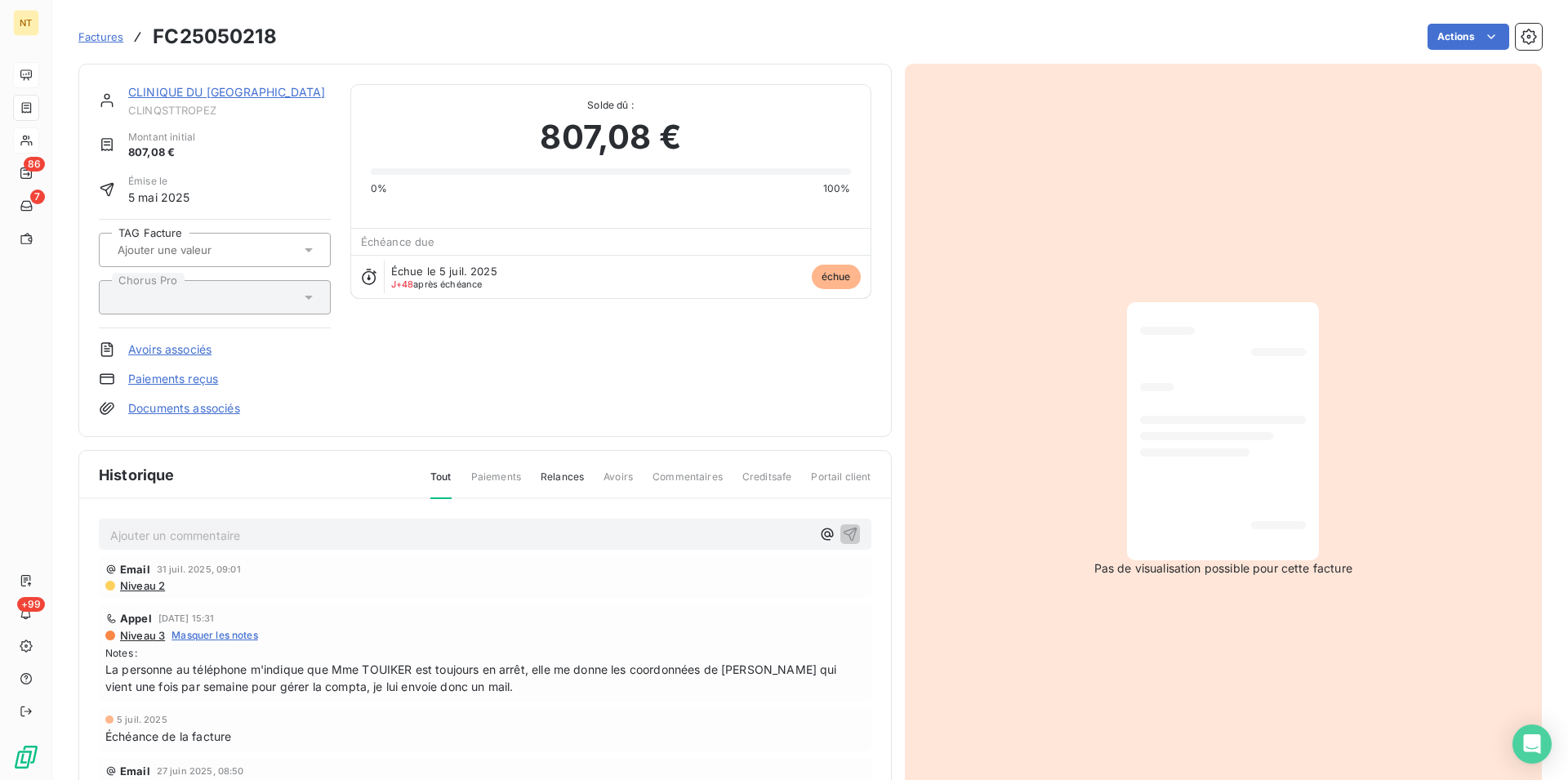
click at [230, 87] on link "CLINIQUE DU [GEOGRAPHIC_DATA]" at bounding box center [226, 92] width 196 height 14
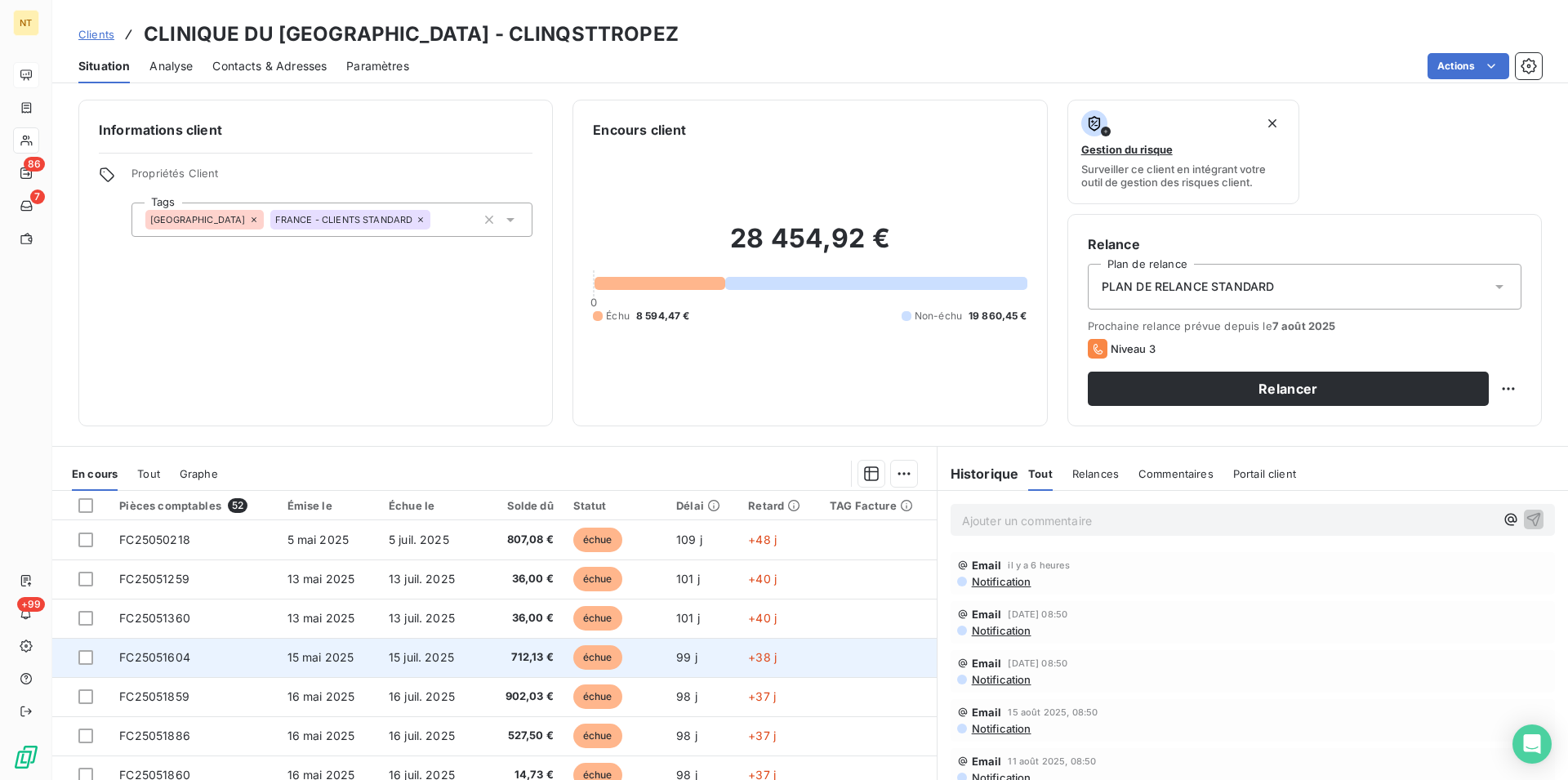
click at [340, 653] on span "15 mai 2025" at bounding box center [320, 657] width 67 height 14
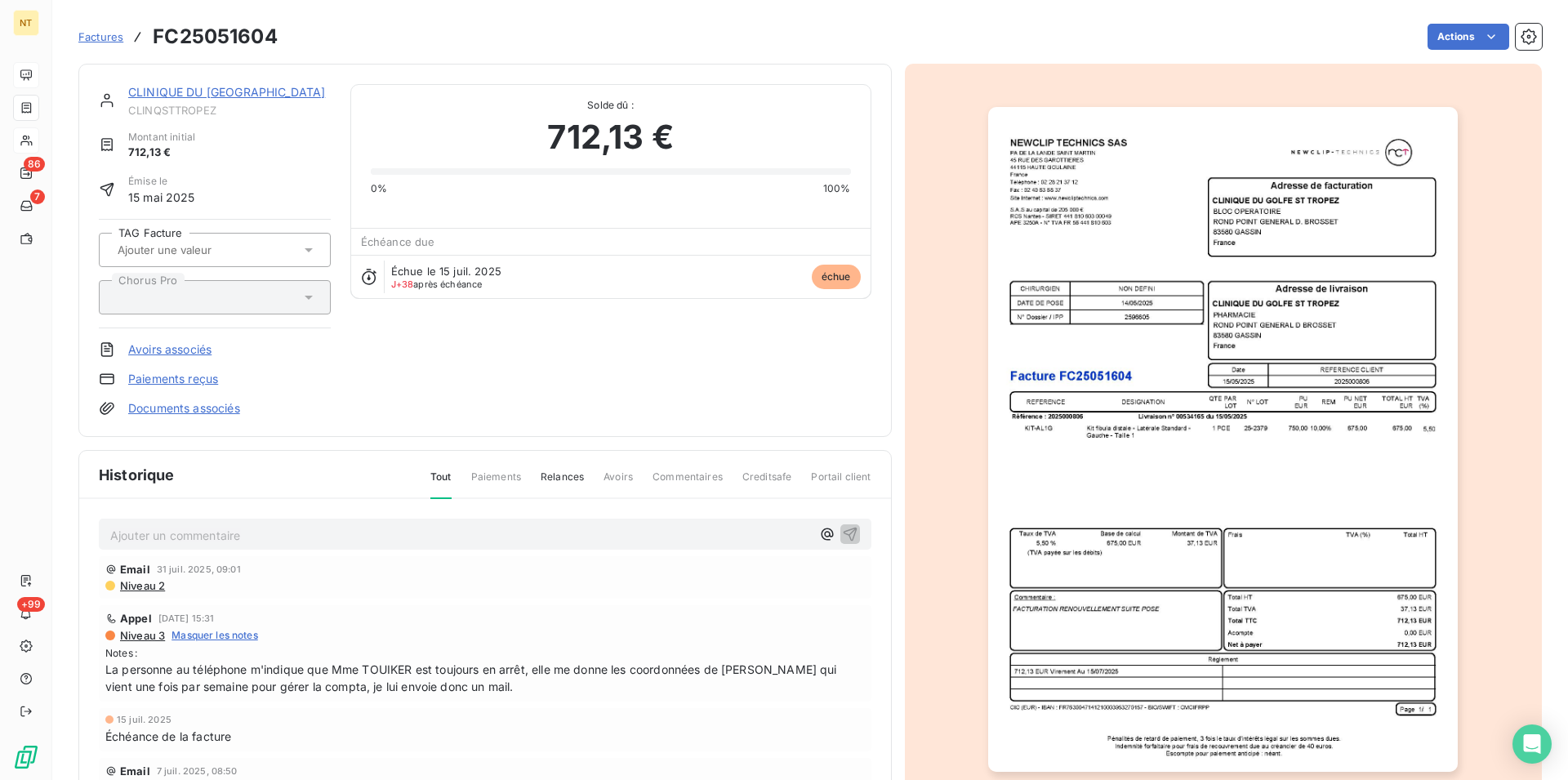
click at [209, 96] on link "CLINIQUE DU [GEOGRAPHIC_DATA]" at bounding box center [226, 92] width 196 height 14
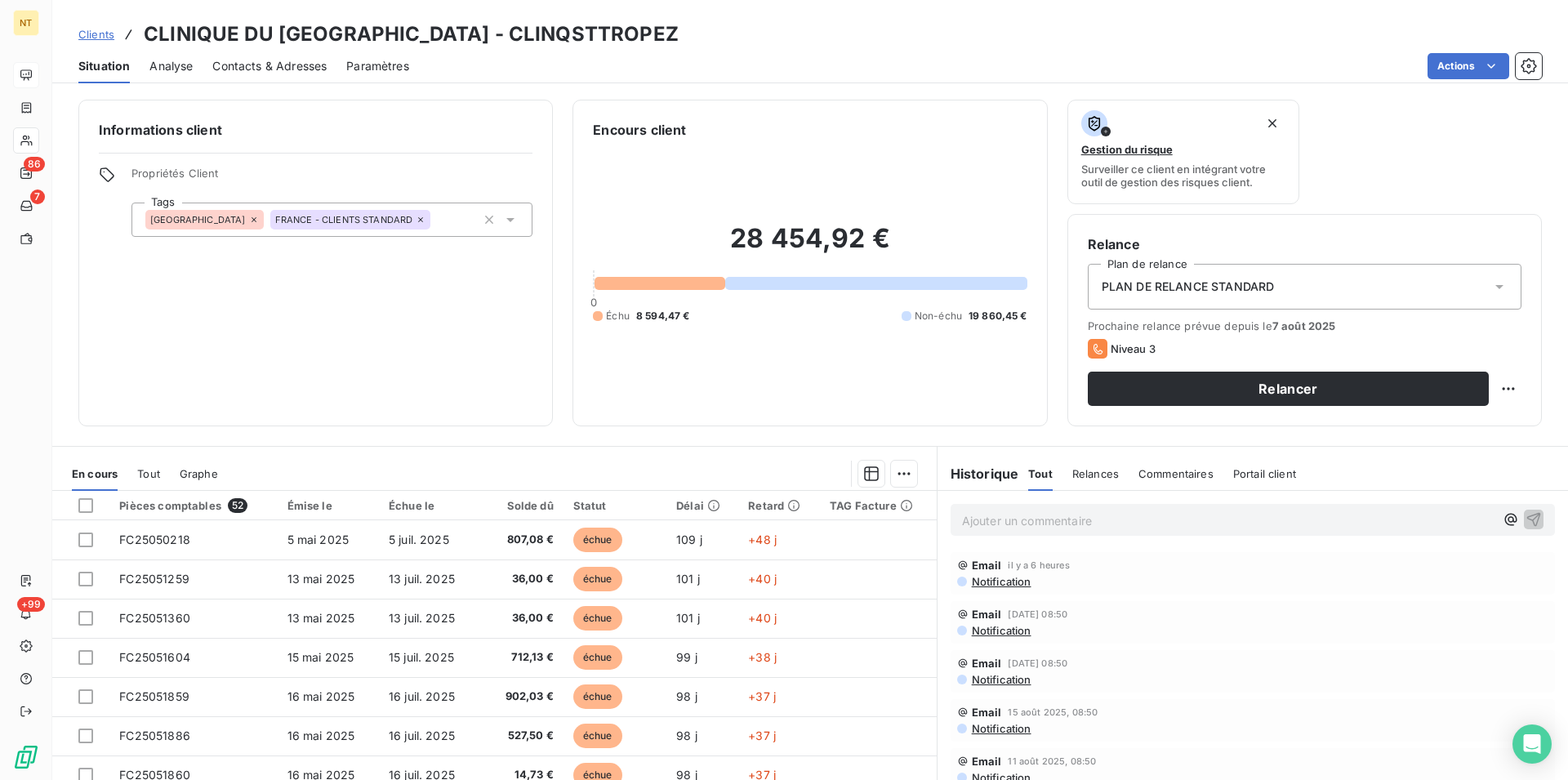
click at [293, 63] on span "Contacts & Adresses" at bounding box center [269, 67] width 114 height 17
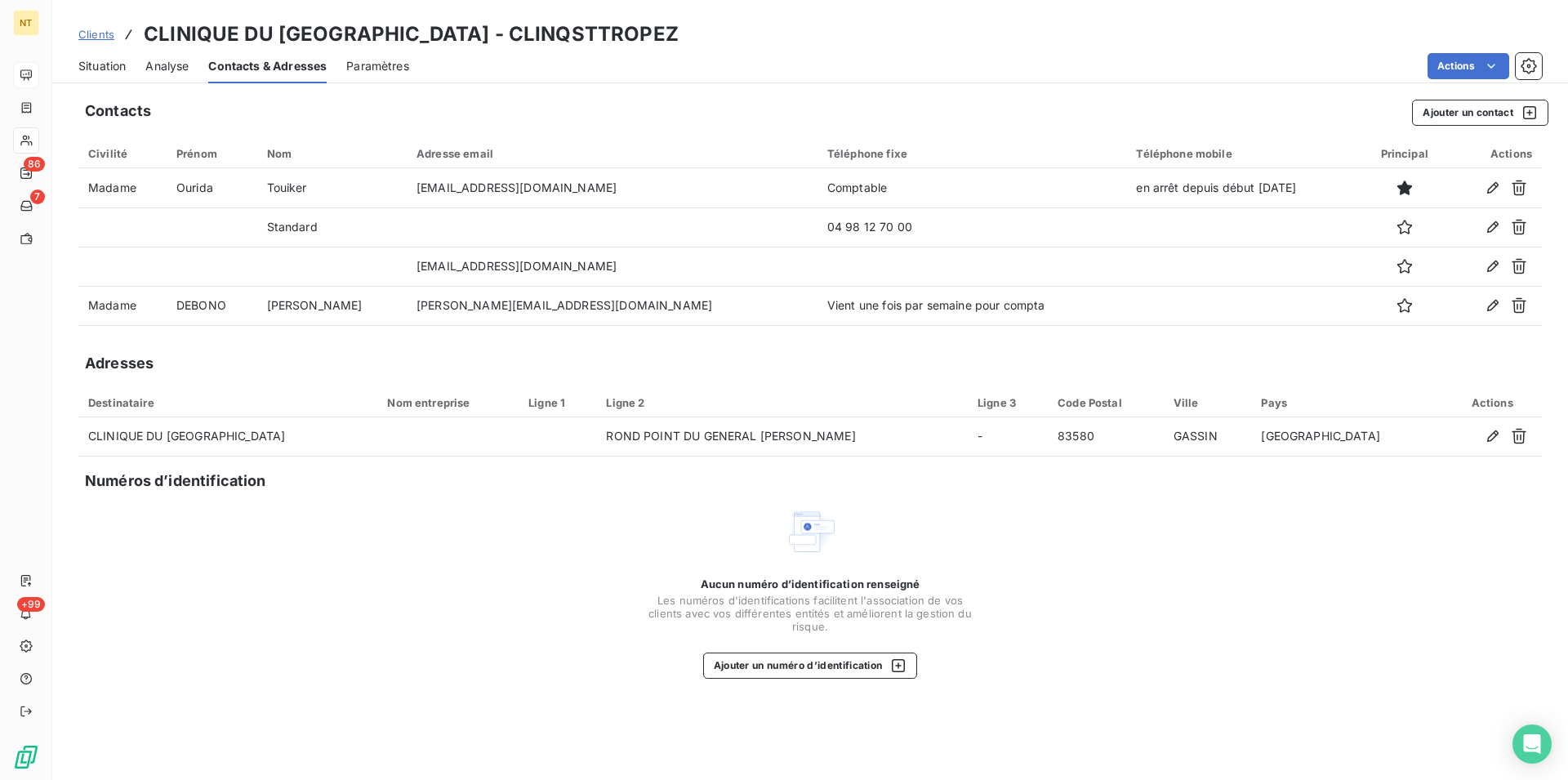
click at [90, 64] on span "Situation" at bounding box center [102, 67] width 47 height 17
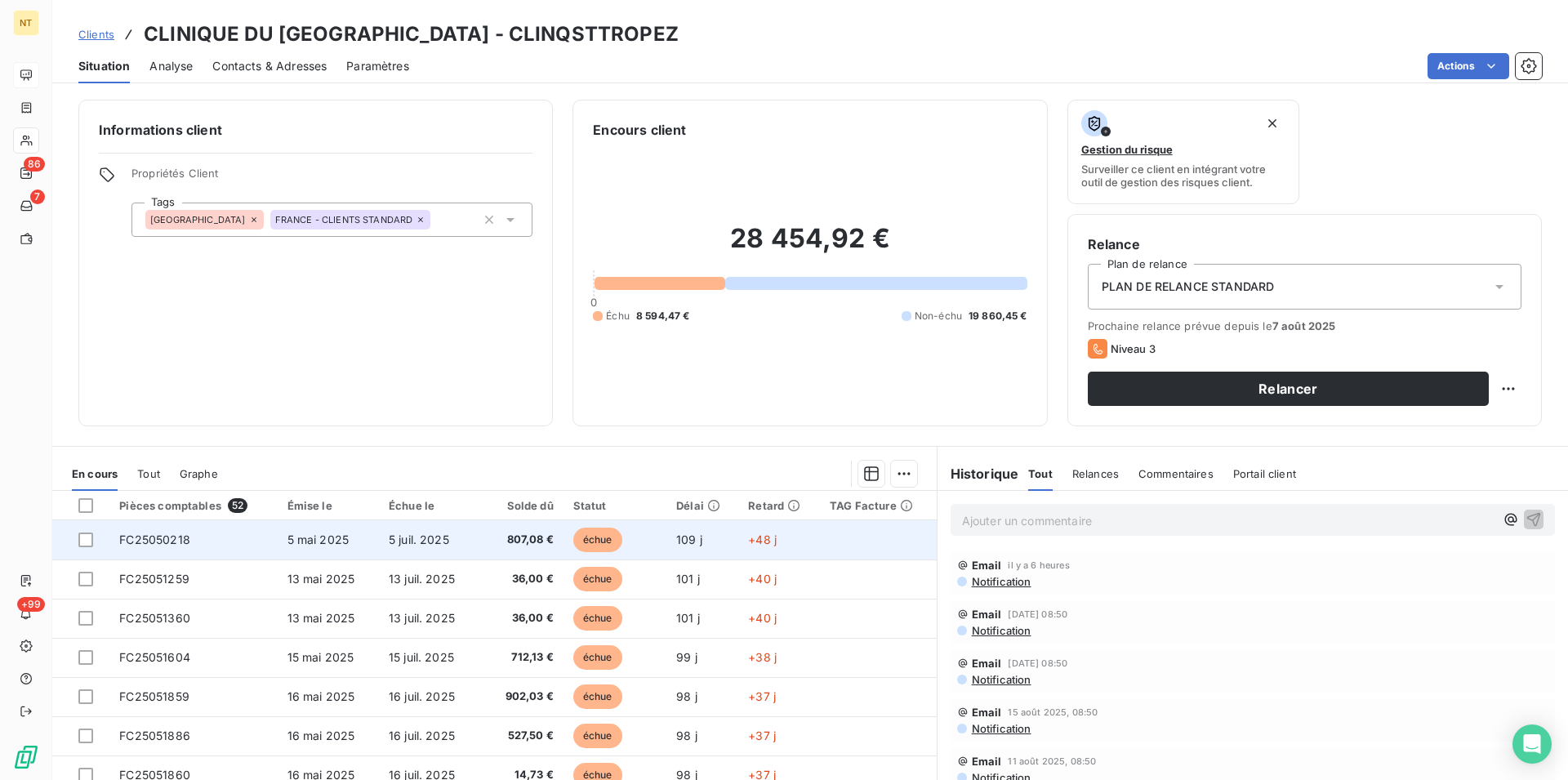
click at [305, 542] on span "5 mai 2025" at bounding box center [318, 539] width 62 height 14
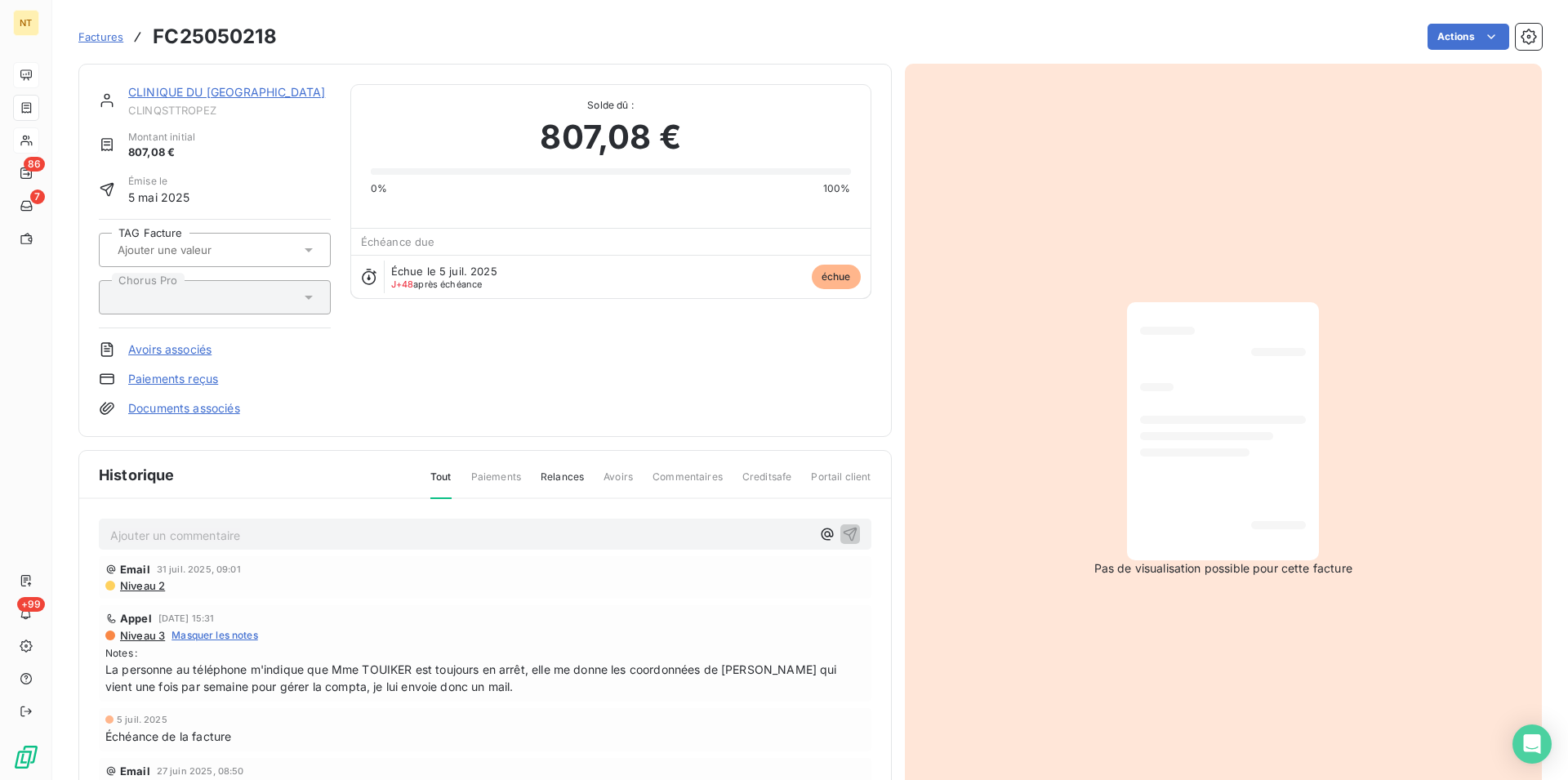
click at [231, 96] on link "CLINIQUE DU [GEOGRAPHIC_DATA]" at bounding box center [226, 92] width 196 height 14
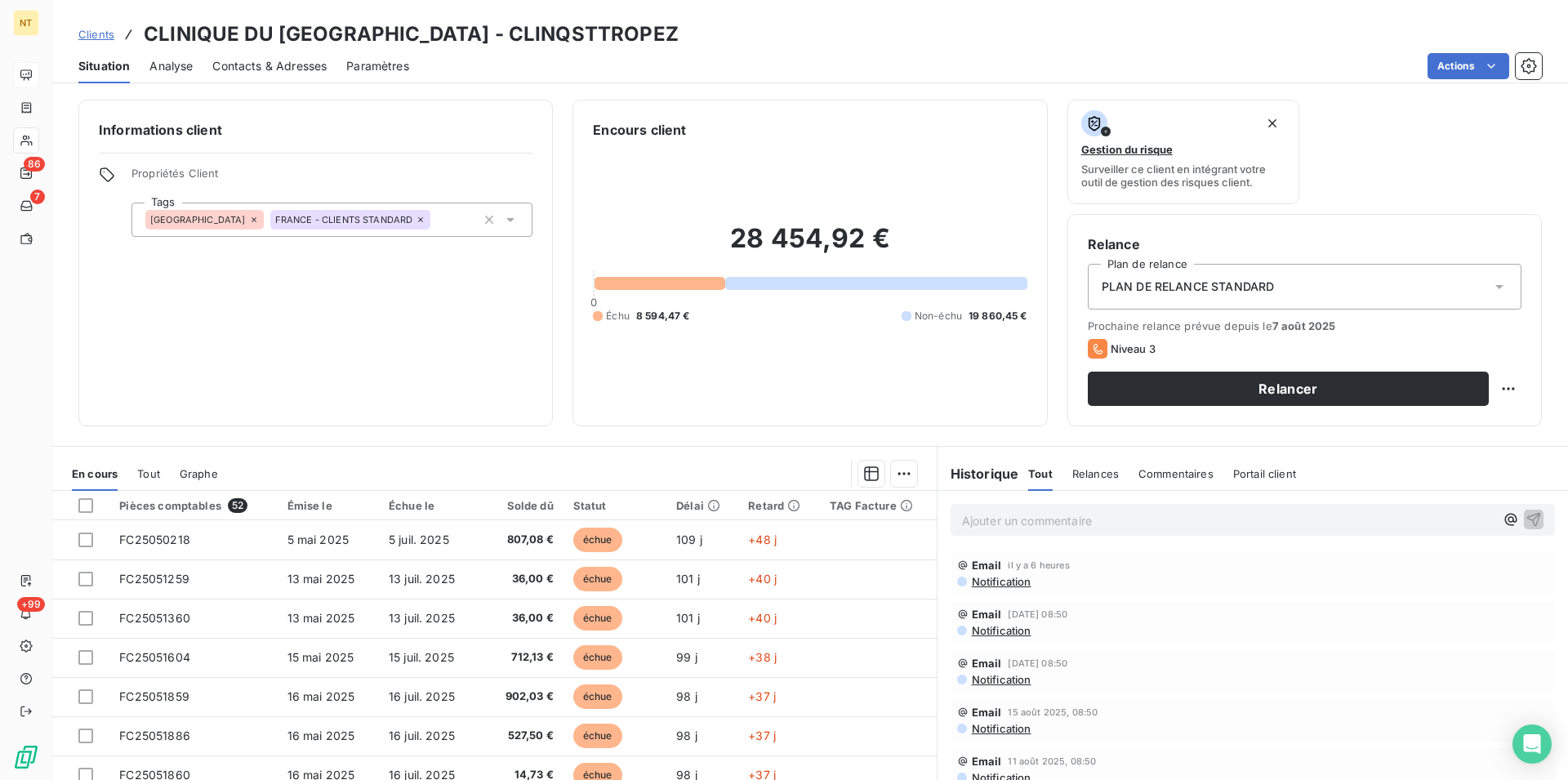
click at [298, 71] on span "Contacts & Adresses" at bounding box center [269, 67] width 114 height 17
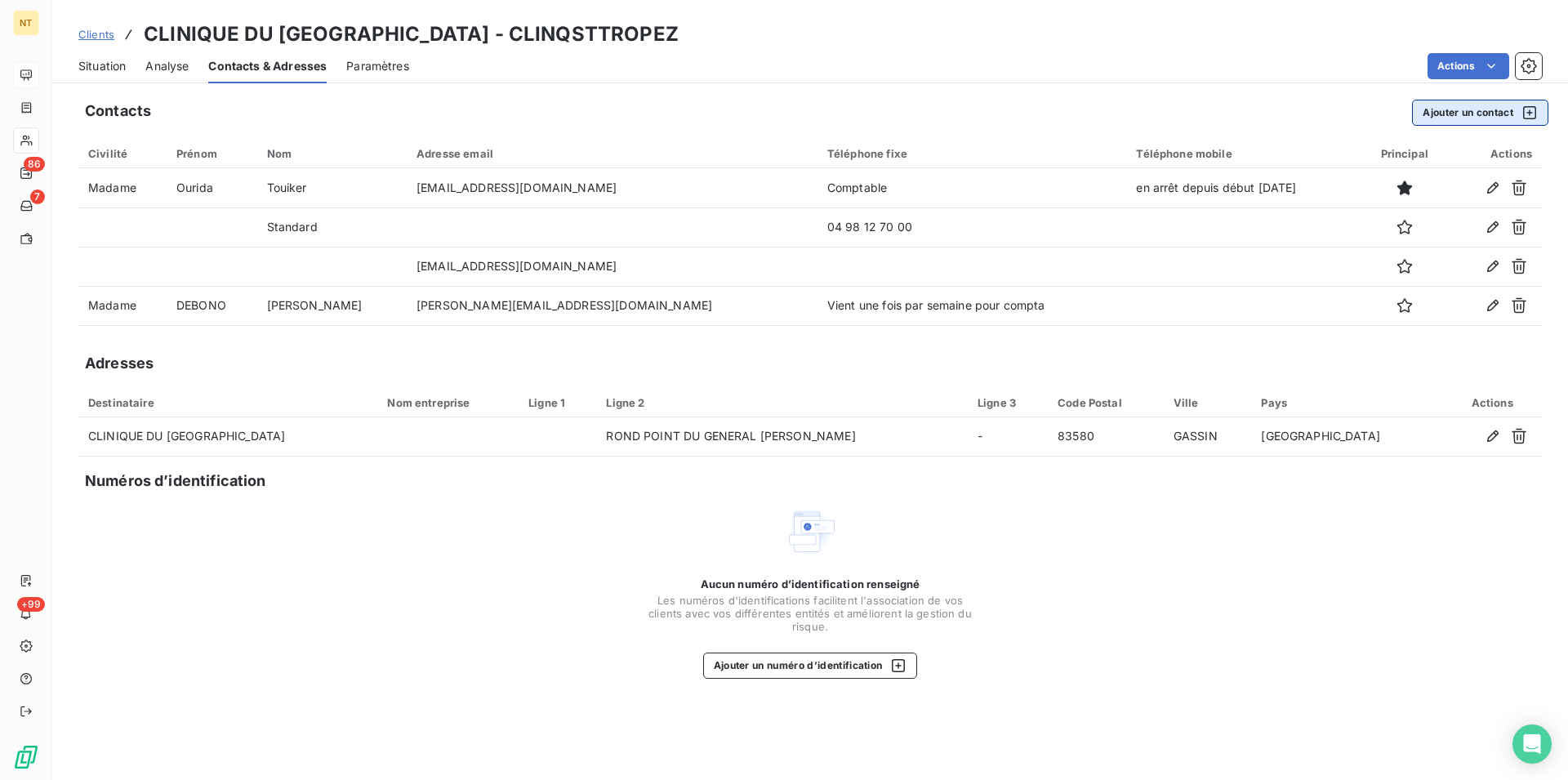
click at [1479, 116] on button "Ajouter un contact" at bounding box center [1480, 112] width 136 height 26
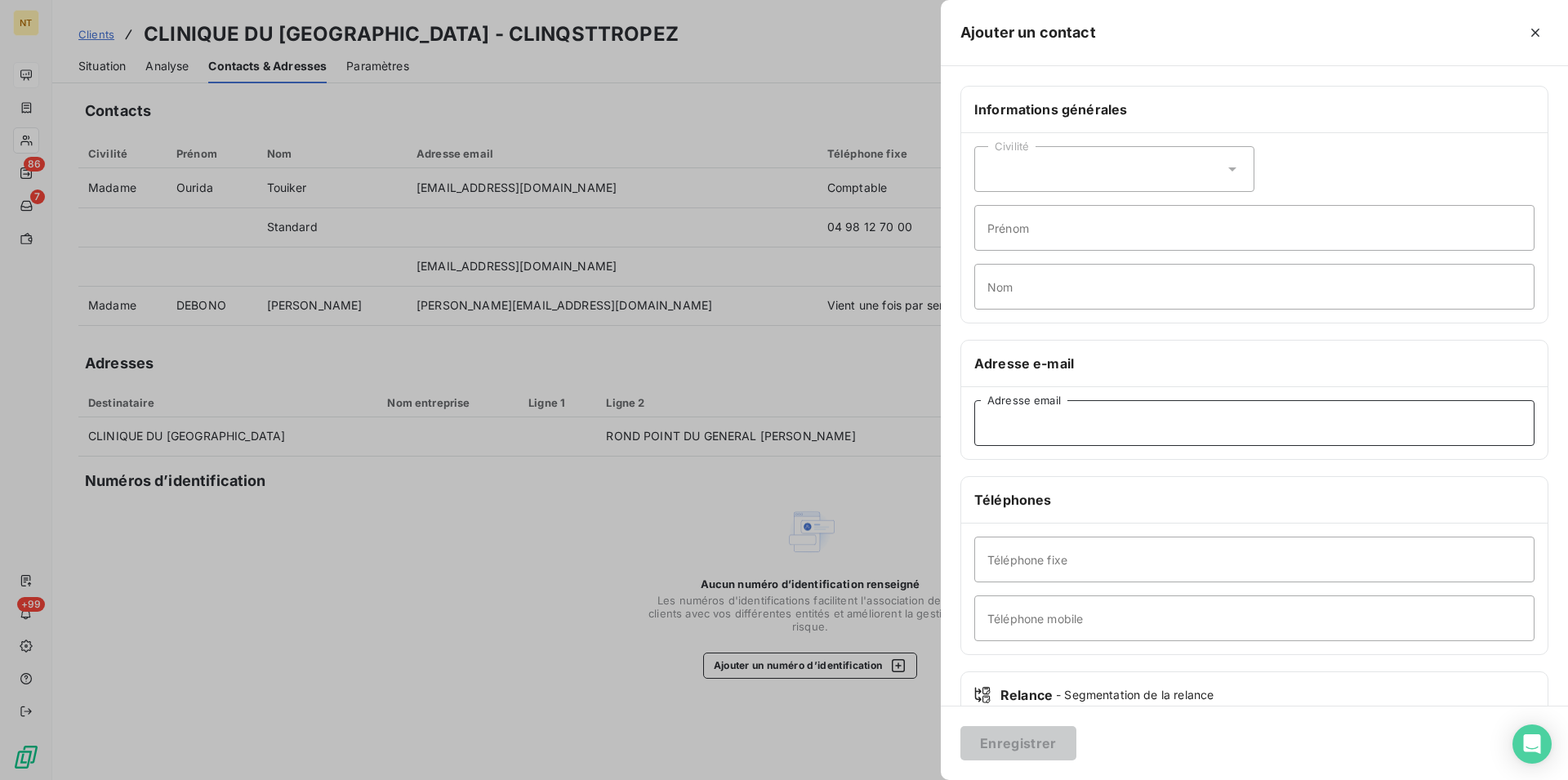
click at [992, 416] on input "Adresse email" at bounding box center [1253, 423] width 560 height 46
type input "[EMAIL_ADDRESS][DOMAIN_NAME]"
click at [1014, 742] on button "Enregistrer" at bounding box center [1018, 743] width 116 height 34
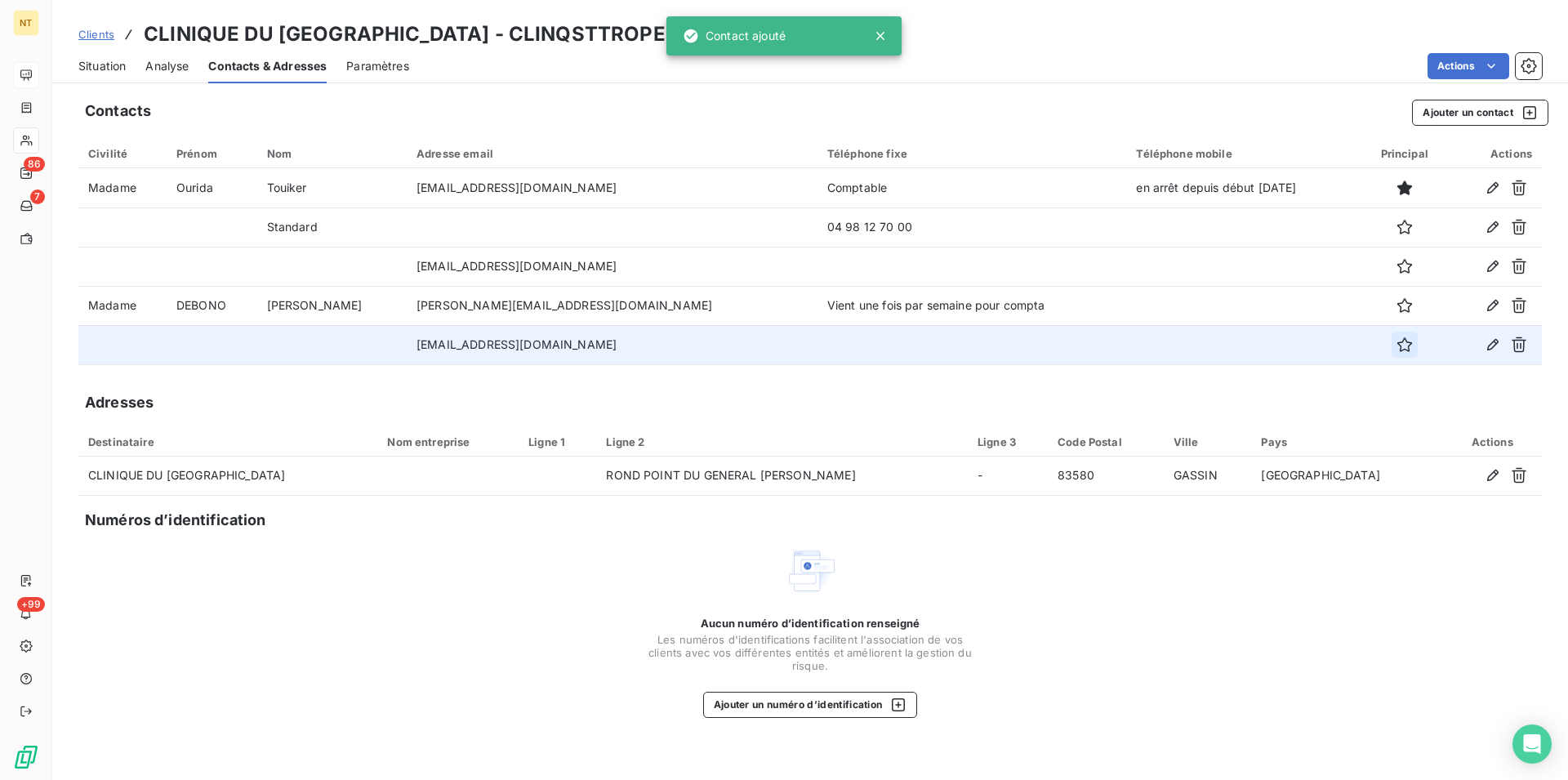
click at [1397, 345] on icon "button" at bounding box center [1405, 345] width 17 height 17
drag, startPoint x: 376, startPoint y: 344, endPoint x: 643, endPoint y: 330, distance: 267.4
click at [643, 330] on td "[EMAIL_ADDRESS][DOMAIN_NAME]" at bounding box center [613, 344] width 411 height 39
copy td "[EMAIL_ADDRESS][DOMAIN_NAME]"
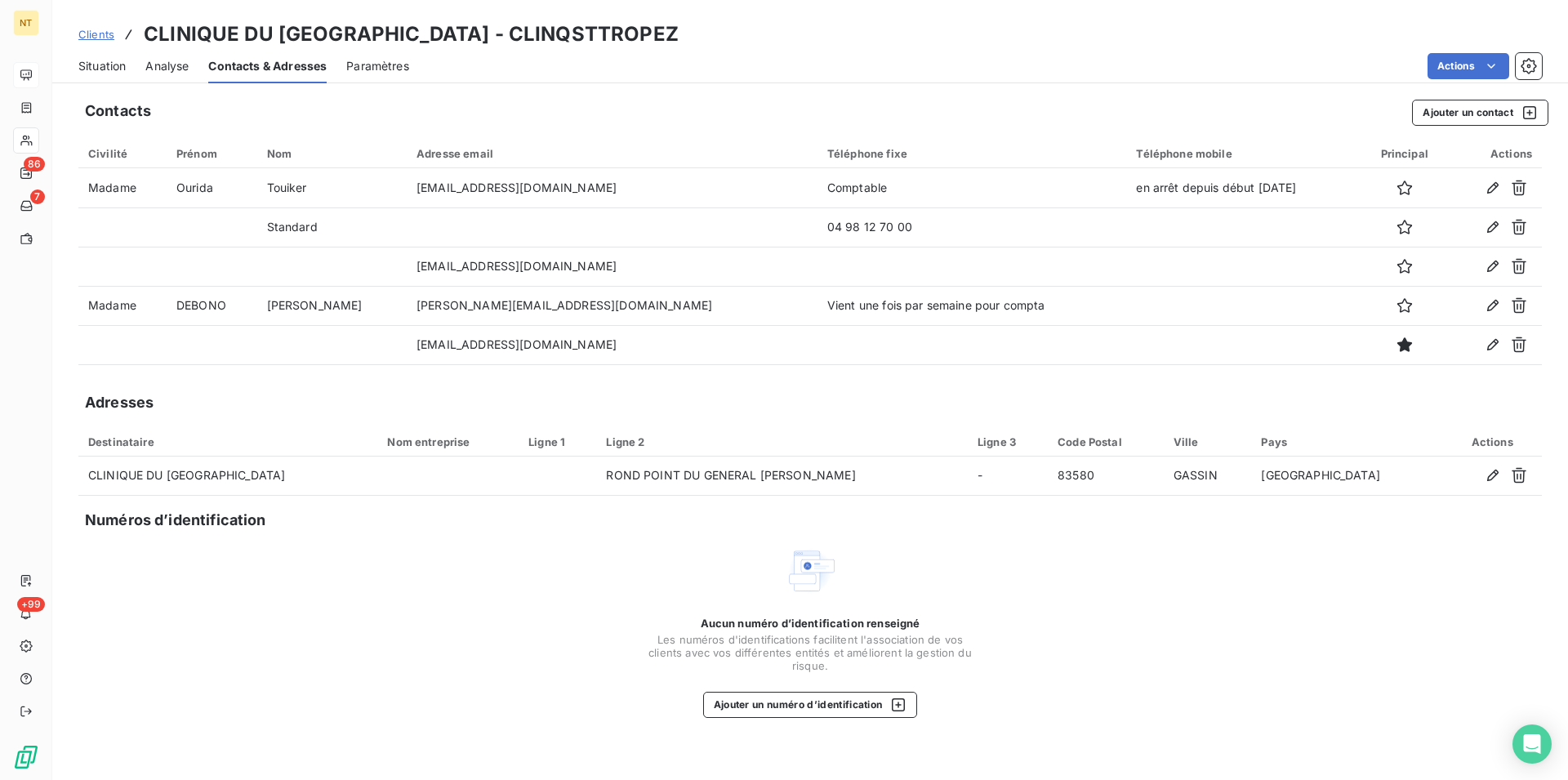
click at [86, 62] on span "Situation" at bounding box center [102, 67] width 47 height 17
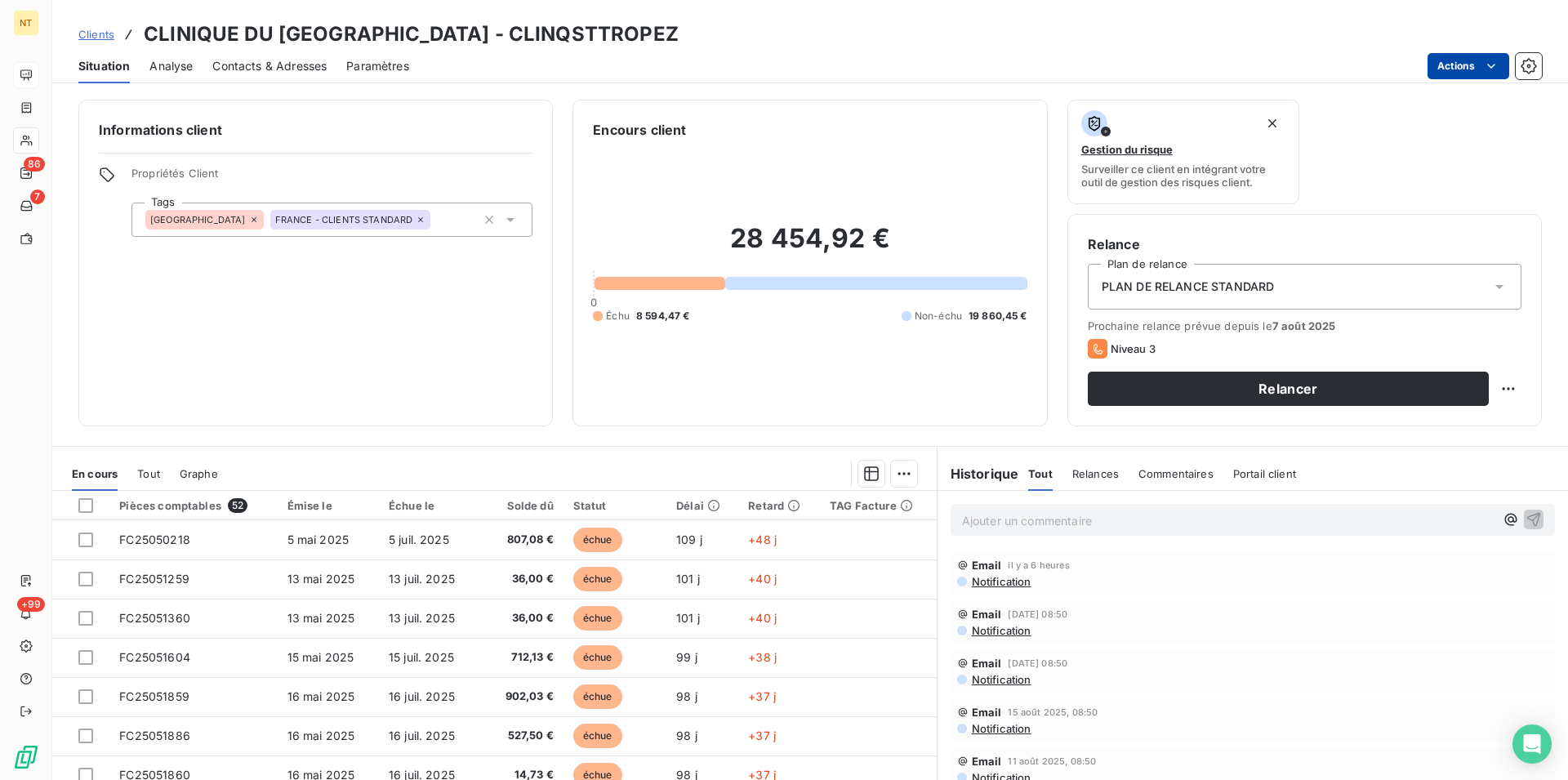
click at [1498, 64] on html "NT 86 7 +99 Clients CLINIQUE DU [GEOGRAPHIC_DATA] - CLINQSTTROPEZ Situation Ana…" at bounding box center [784, 390] width 1568 height 780
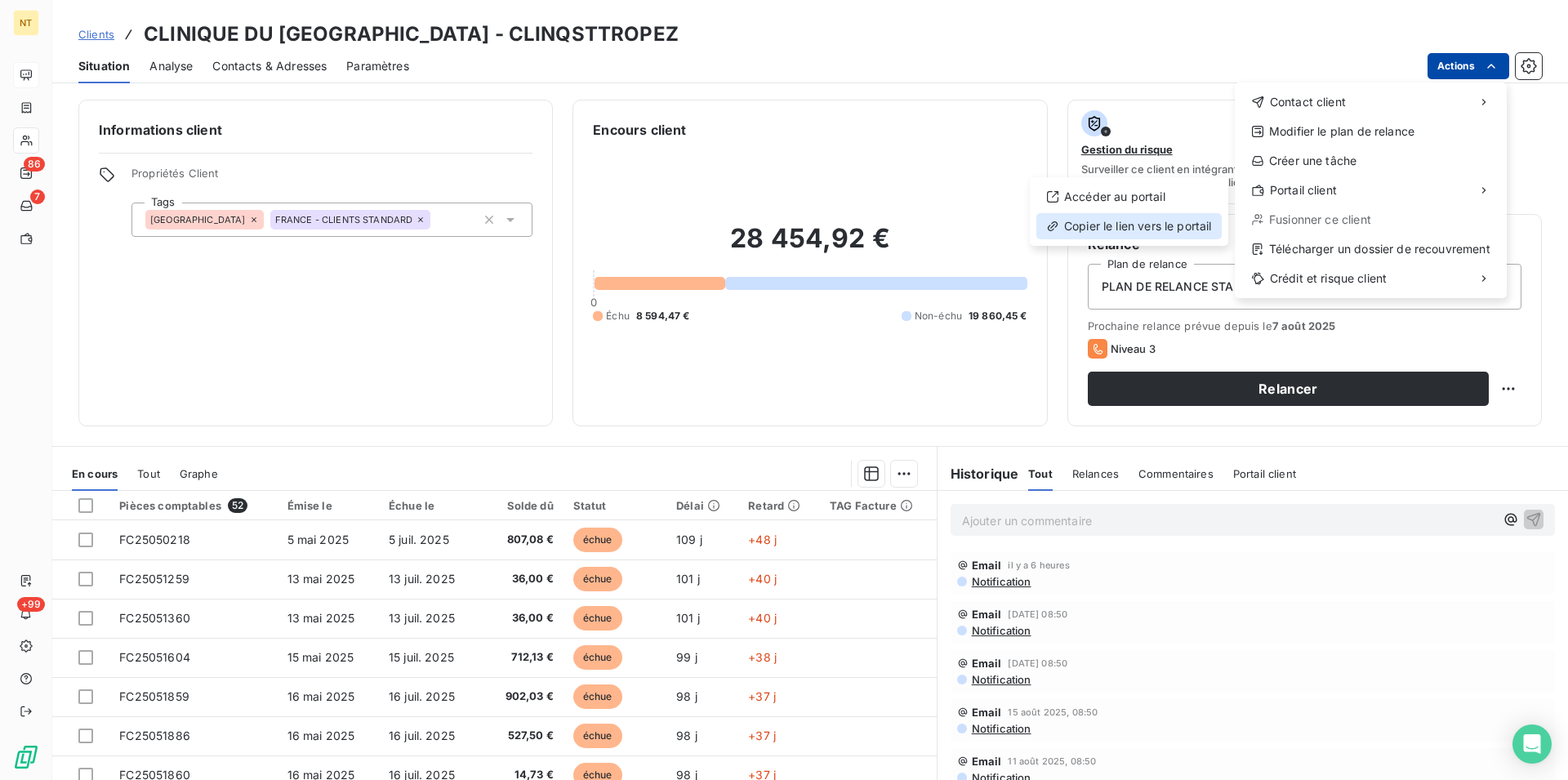
click at [1174, 223] on div "Copier le lien vers le portail" at bounding box center [1129, 226] width 186 height 26
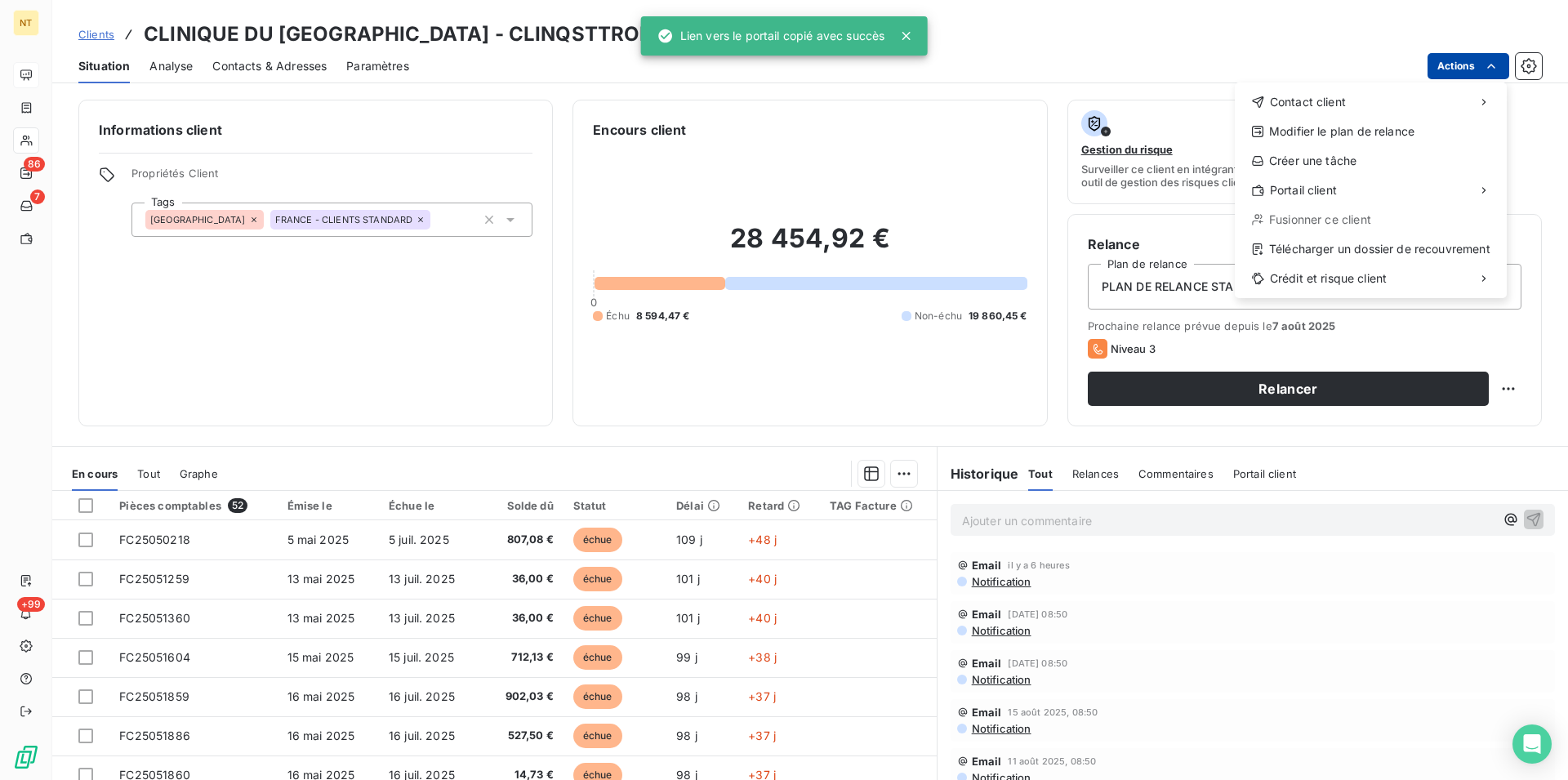
click at [1492, 63] on html "NT 86 7 +99 Clients CLINIQUE DU [GEOGRAPHIC_DATA] - CLINQSTTROPEZ Situation Ana…" at bounding box center [784, 390] width 1568 height 780
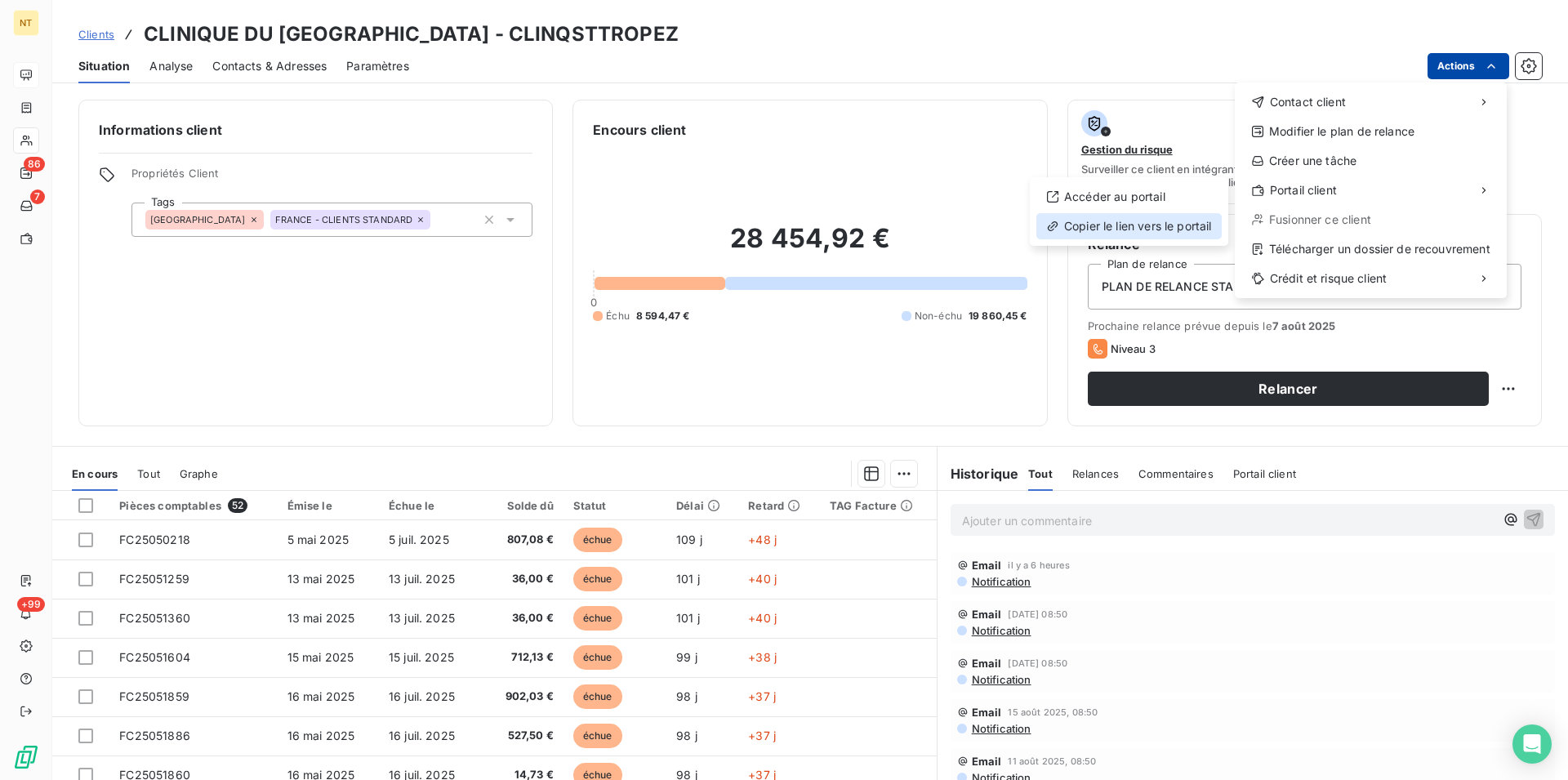
click at [1132, 226] on div "Copier le lien vers le portail" at bounding box center [1129, 226] width 186 height 26
click at [1496, 62] on html "NT 86 7 +99 Clients CLINIQUE DU [GEOGRAPHIC_DATA] - CLINQSTTROPEZ Situation Ana…" at bounding box center [784, 390] width 1568 height 780
click at [1130, 225] on div "Copier le lien vers le portail" at bounding box center [1129, 226] width 186 height 26
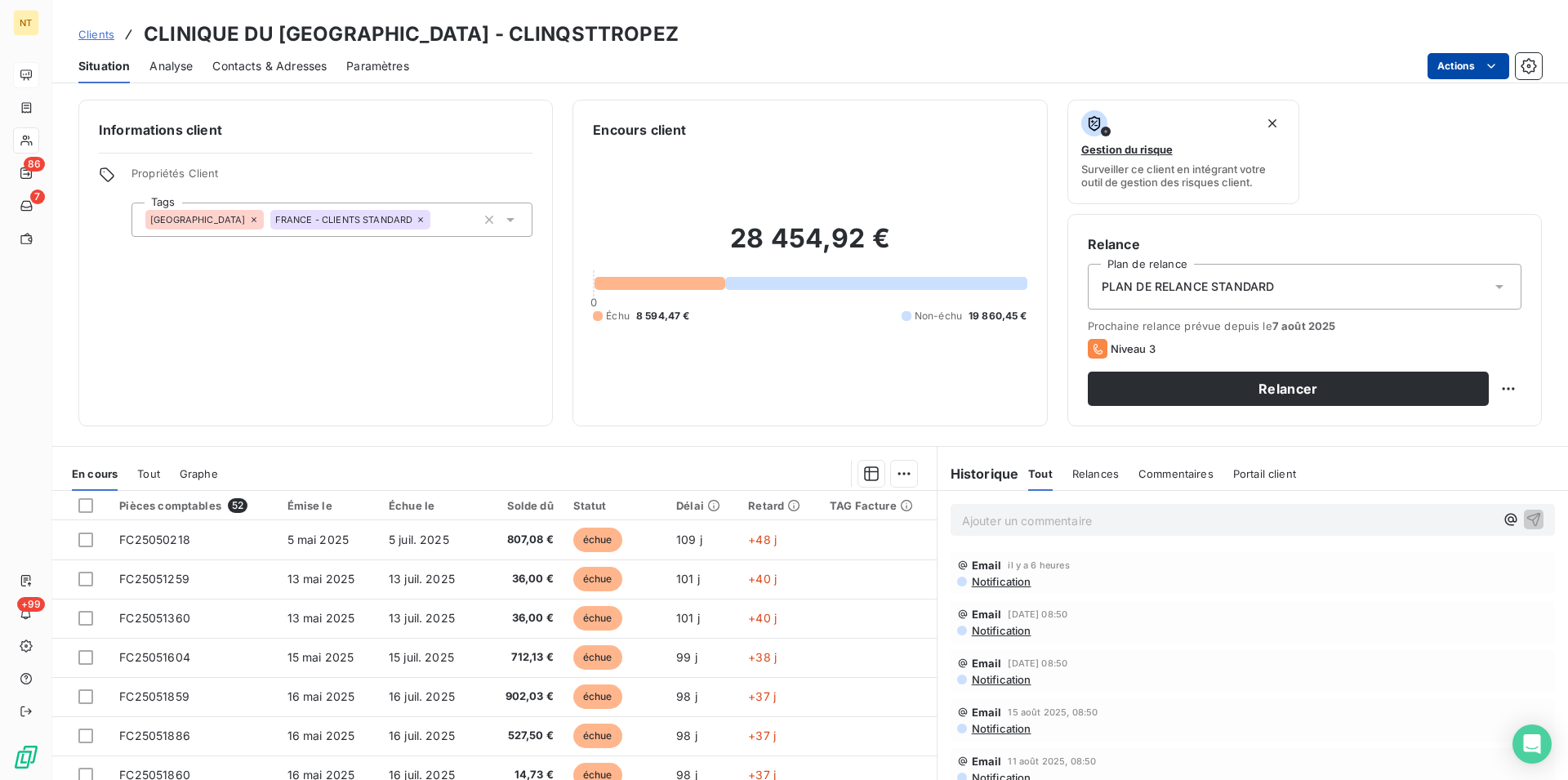
click at [962, 509] on div "Ajouter un commentaire ﻿" at bounding box center [1228, 519] width 533 height 22
click at [967, 514] on p "Ajouter un commentaire ﻿" at bounding box center [1228, 520] width 533 height 21
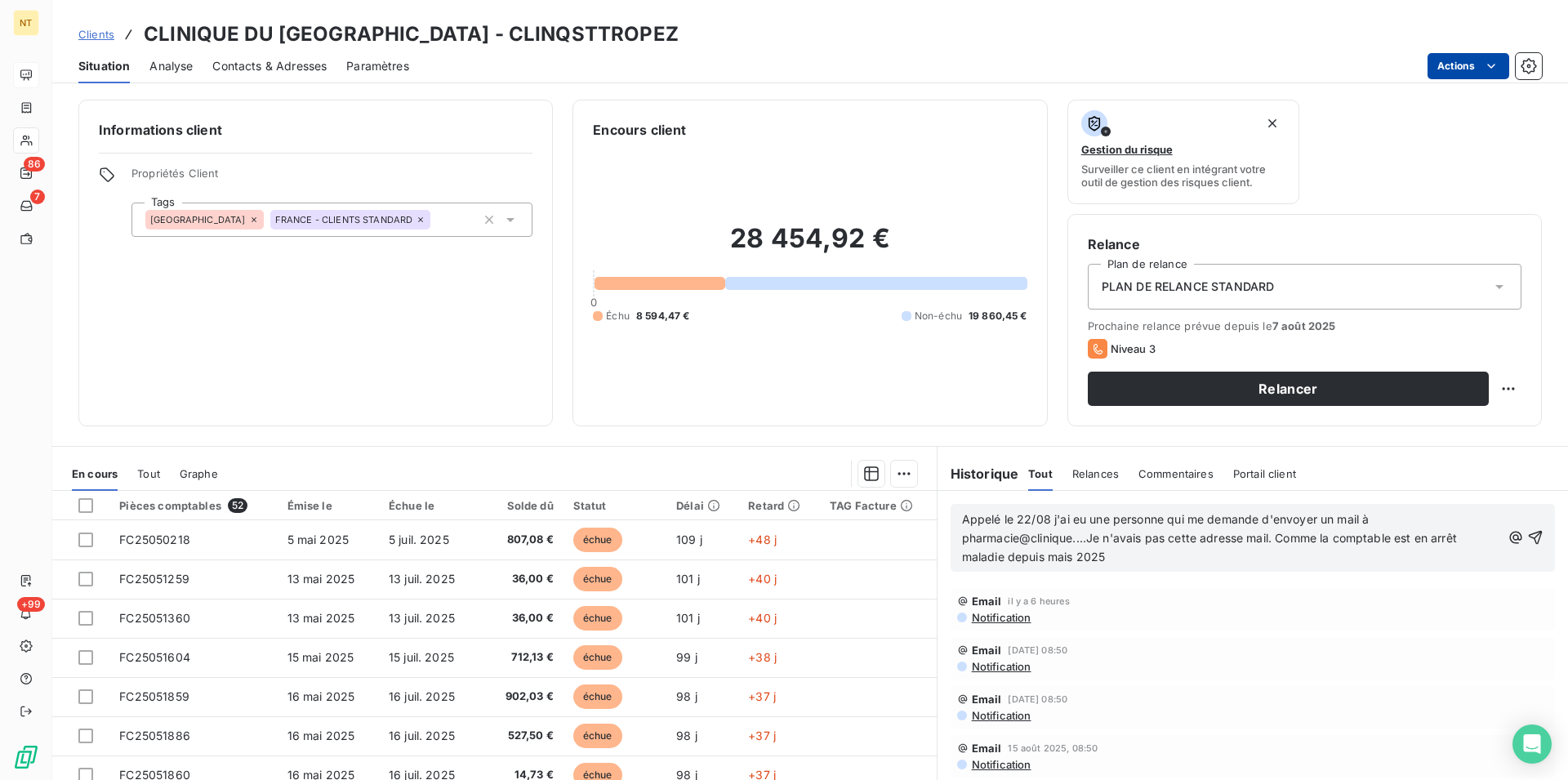
click at [1068, 559] on span "Appelé le 22/08 j'ai eu une personne qui me demande d'envoyer un mail à pharmac…" at bounding box center [1211, 538] width 498 height 52
click at [1091, 563] on span "Appelé le 22/08 j'ai eu une personne qui me demande d'envoyer un mail à pharmac…" at bounding box center [1211, 538] width 498 height 52
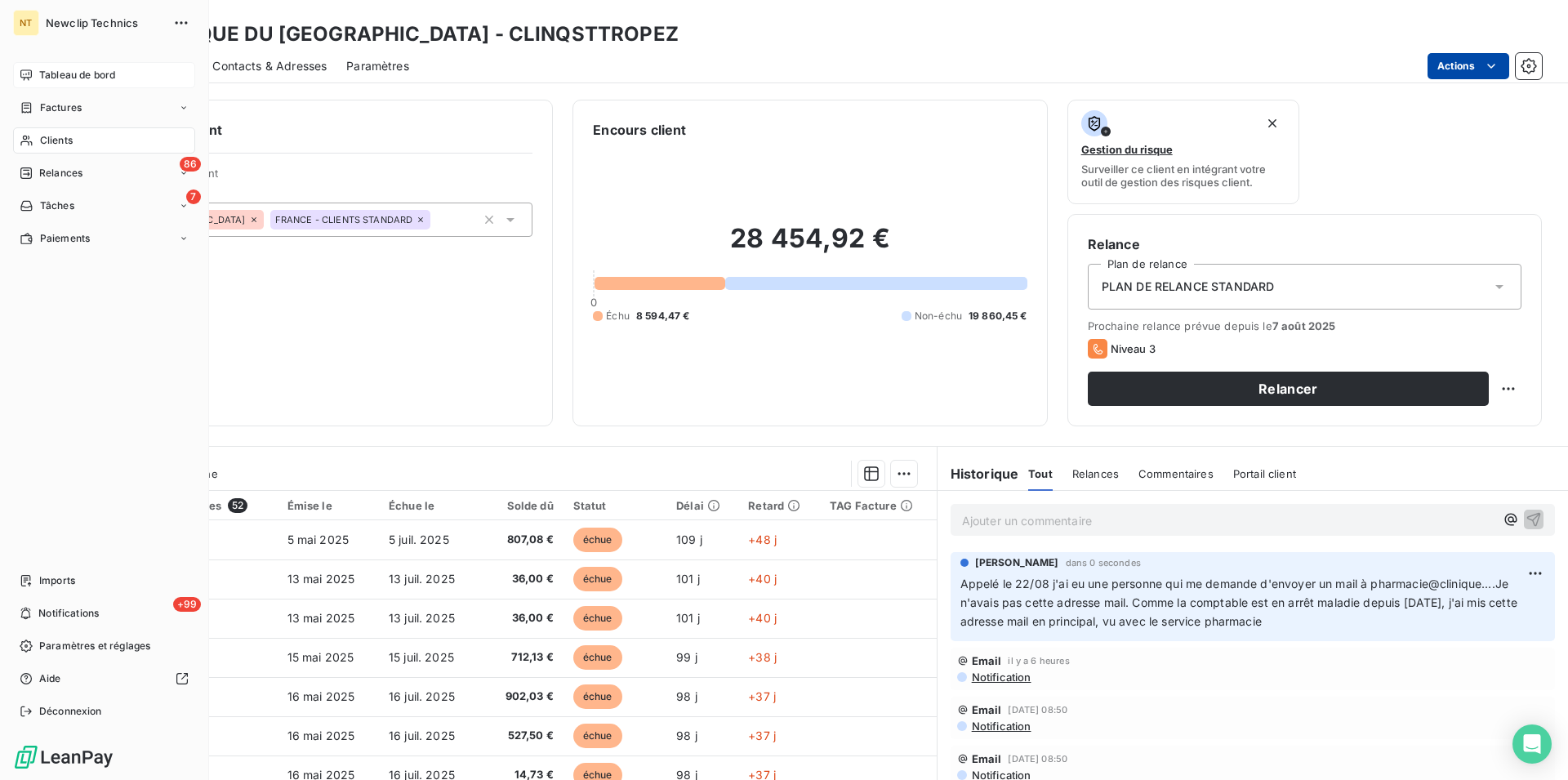
click at [49, 138] on span "Clients" at bounding box center [56, 141] width 32 height 15
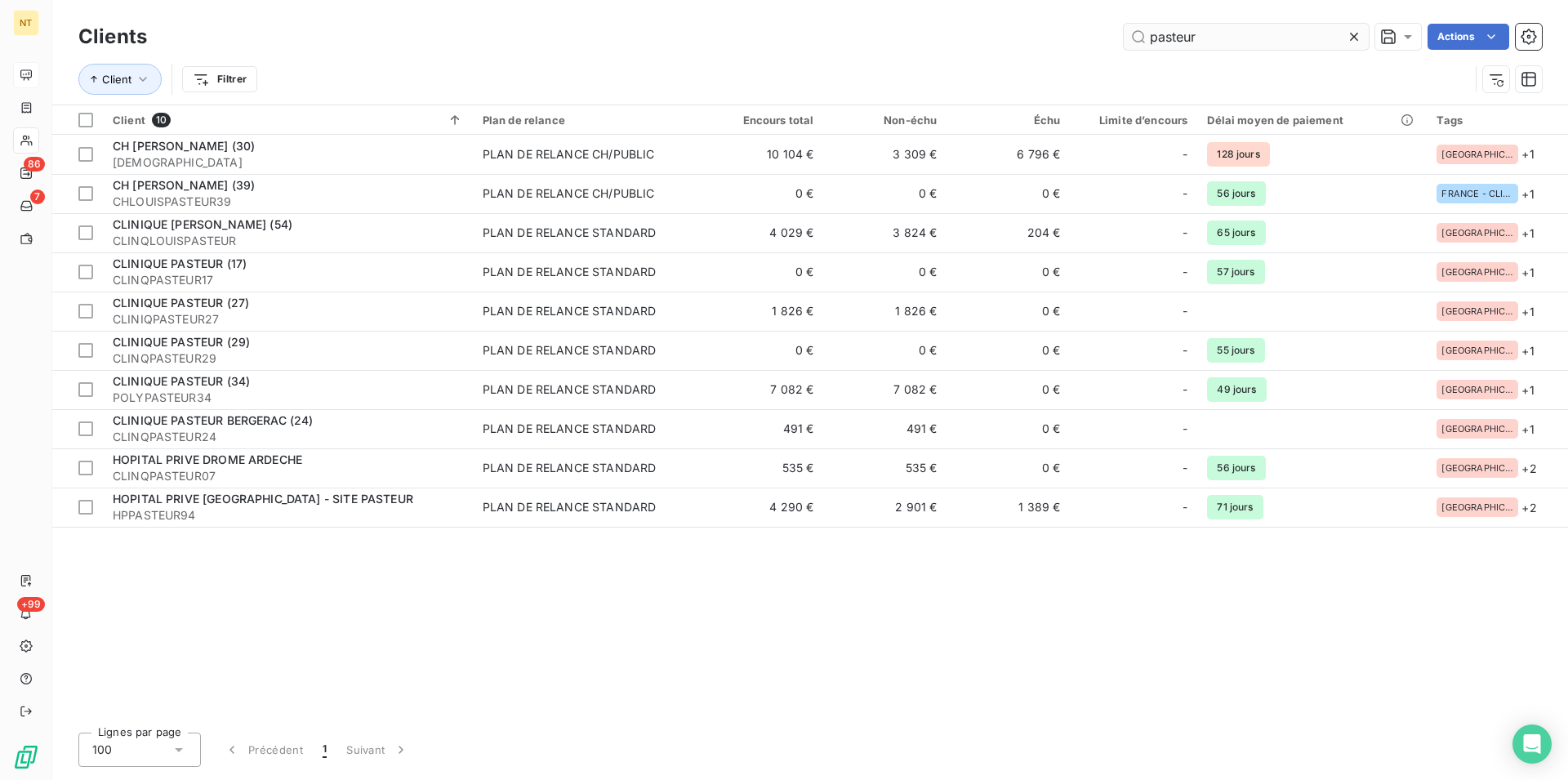
drag, startPoint x: 1202, startPoint y: 36, endPoint x: 1126, endPoint y: 32, distance: 76.1
click at [1126, 32] on input "pasteur" at bounding box center [1246, 36] width 245 height 26
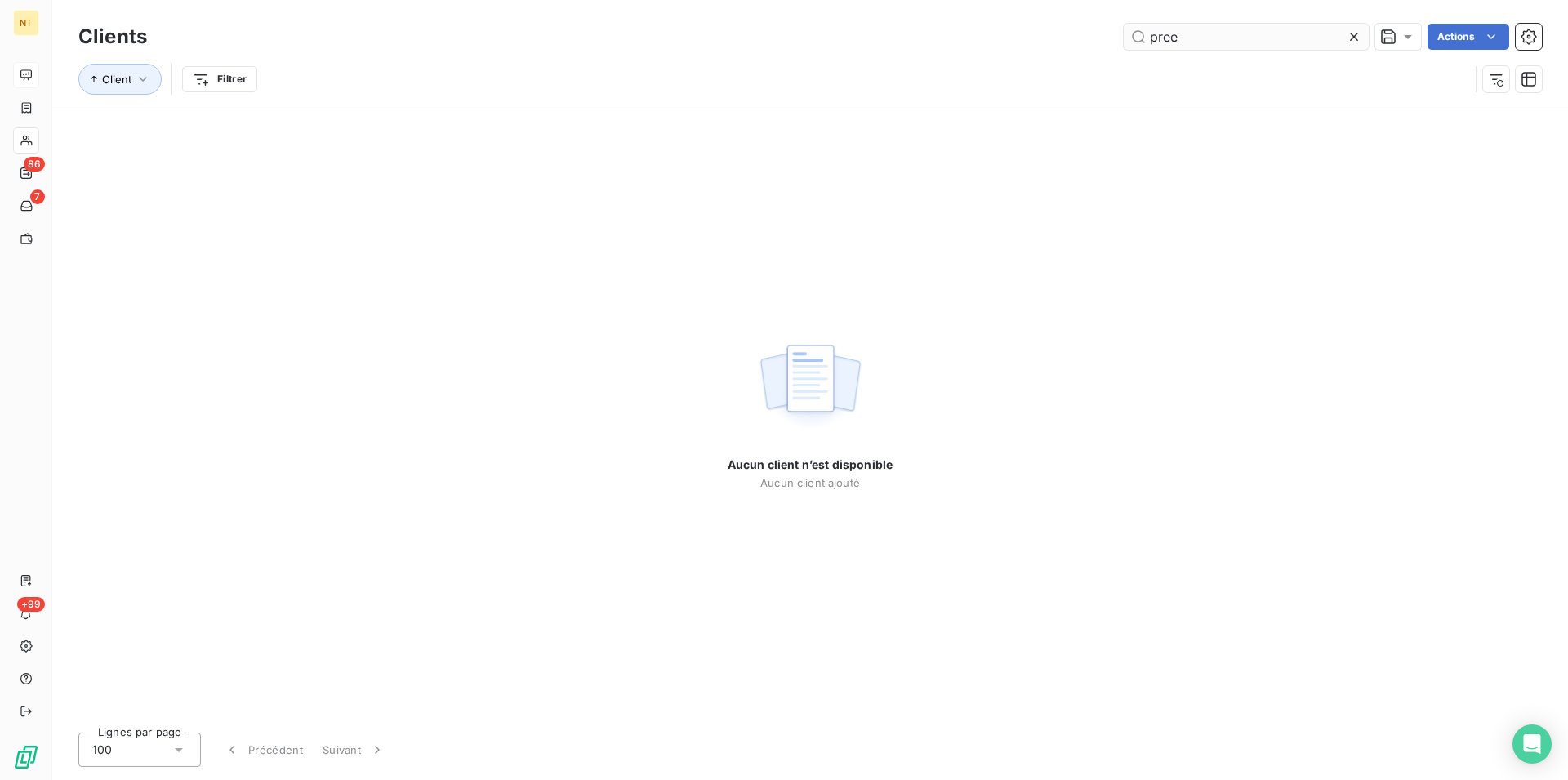
click at [1181, 42] on input "pree" at bounding box center [1246, 36] width 245 height 26
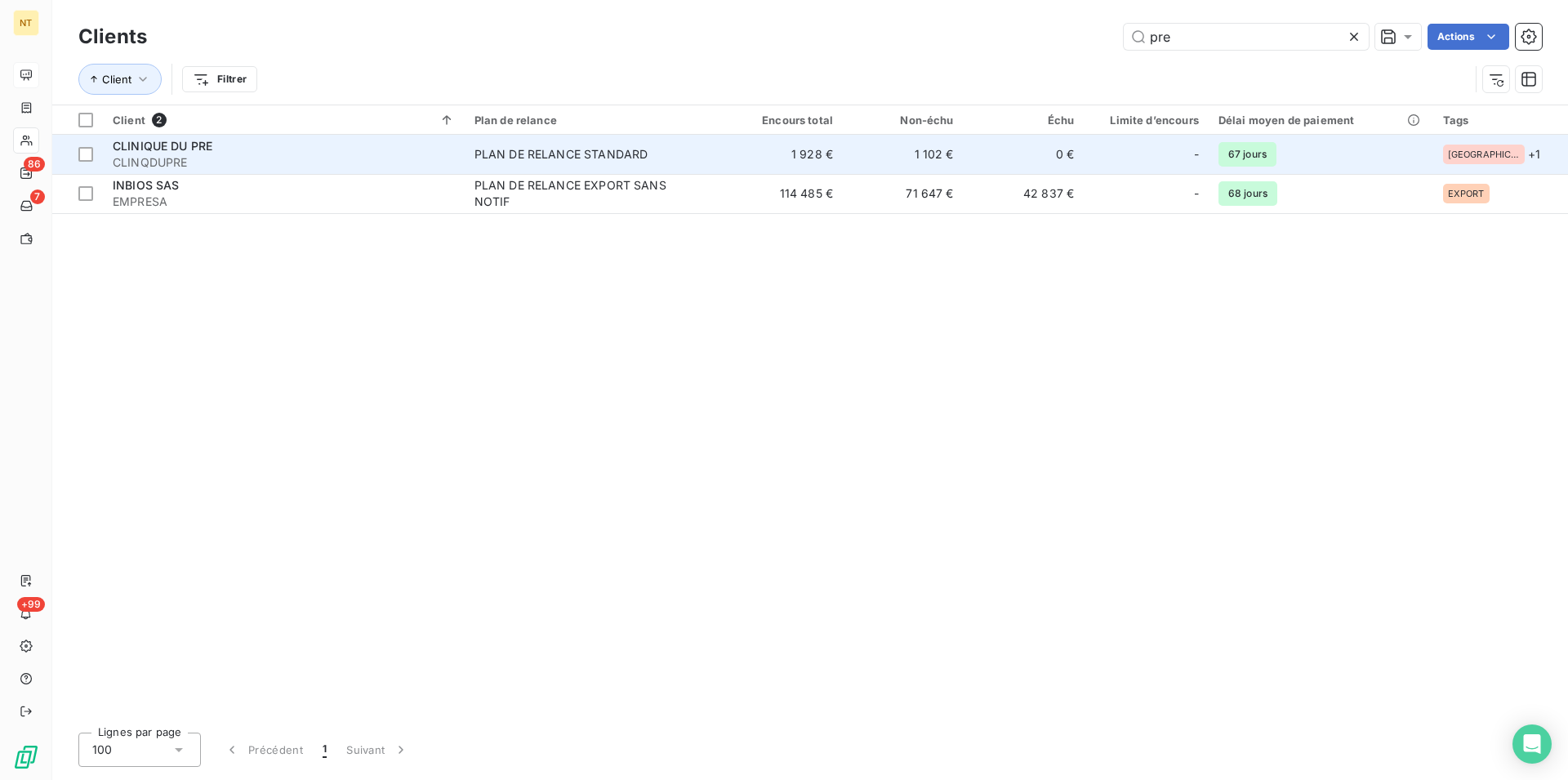
type input "pre"
click at [166, 156] on span "CLINQDUPRE" at bounding box center [283, 162] width 342 height 17
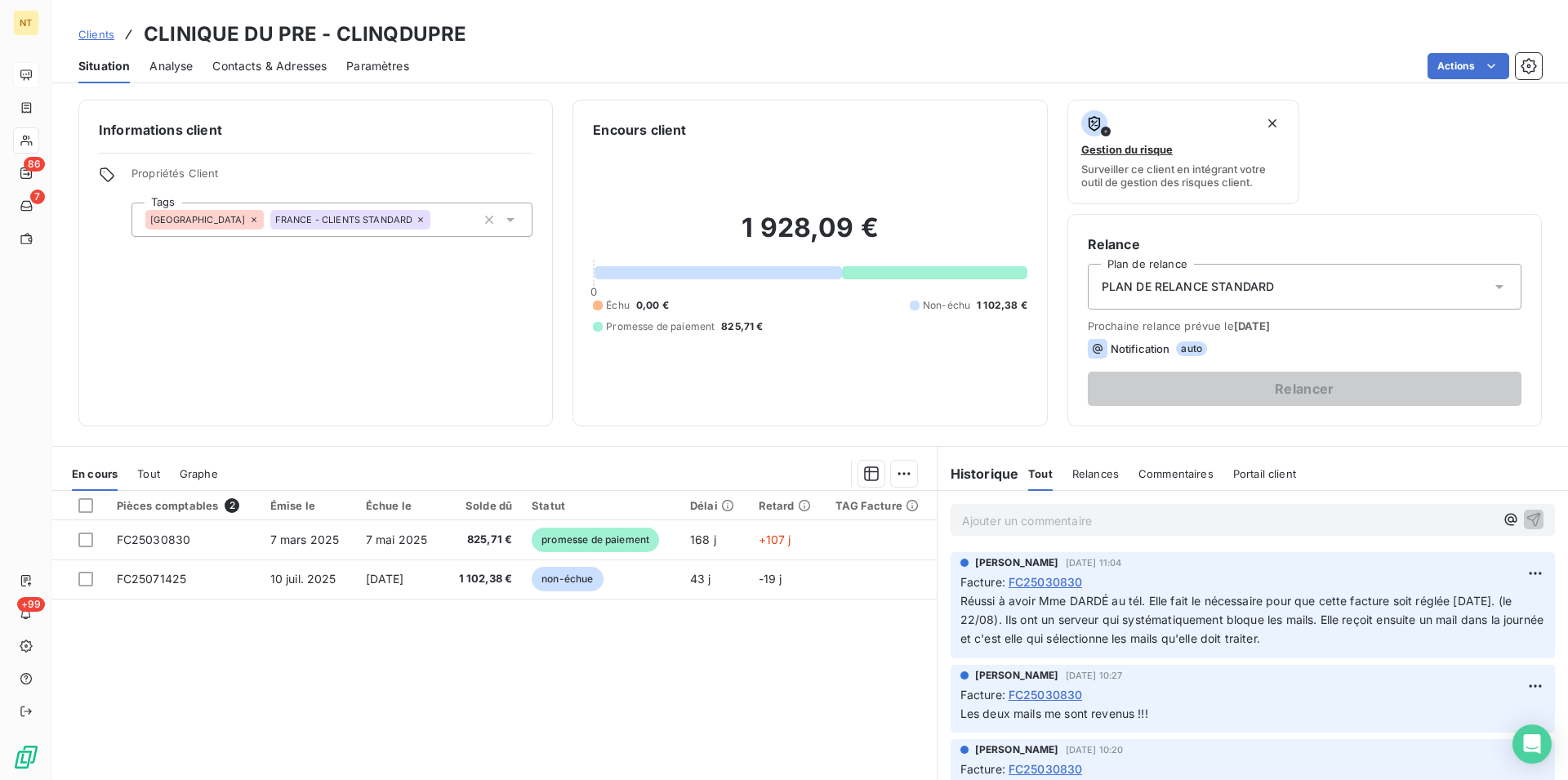
click at [256, 62] on span "Contacts & Adresses" at bounding box center [269, 67] width 114 height 17
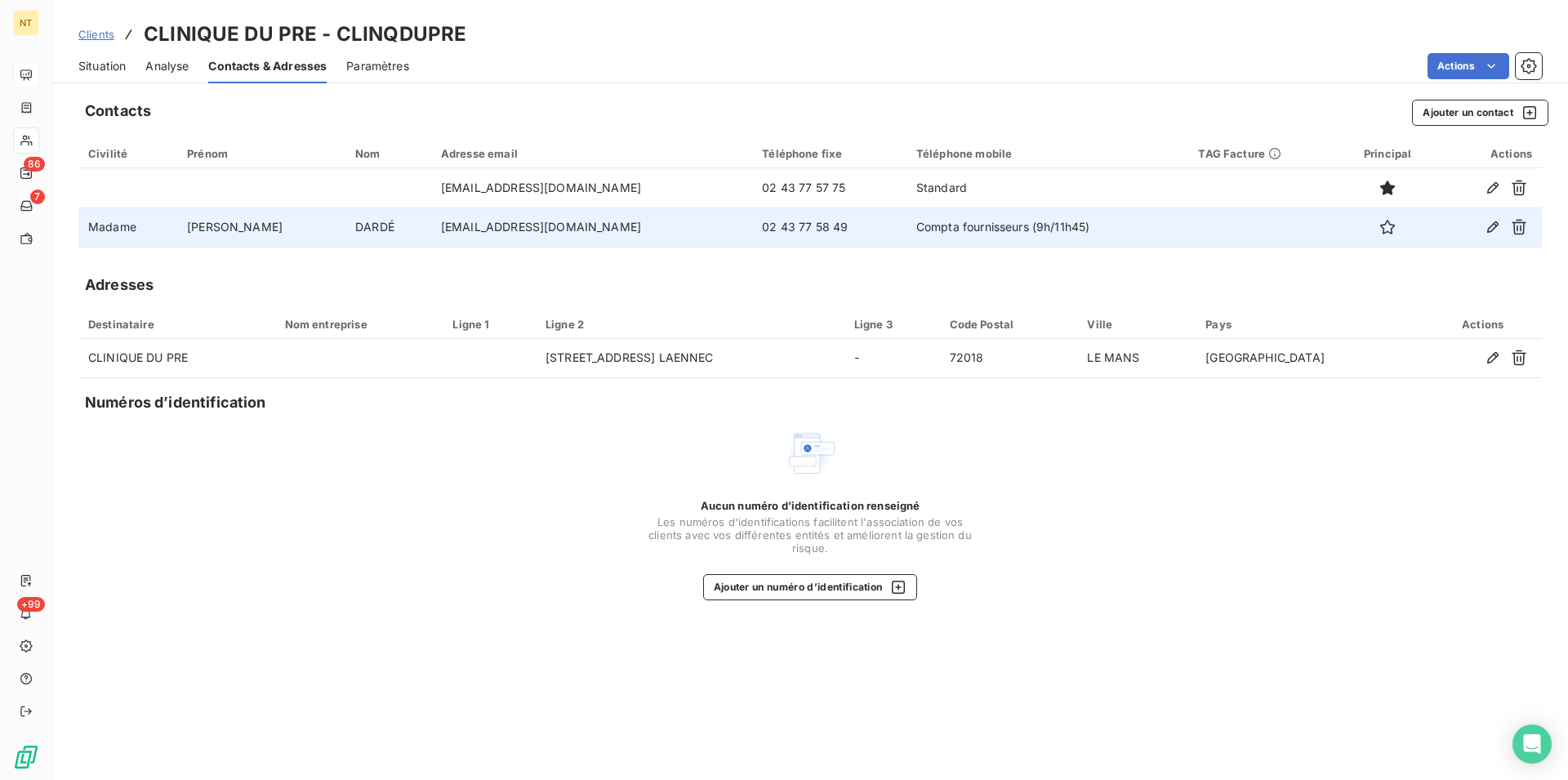
drag, startPoint x: 379, startPoint y: 228, endPoint x: 631, endPoint y: 241, distance: 252.3
click at [631, 241] on td "[EMAIL_ADDRESS][DOMAIN_NAME]" at bounding box center [592, 226] width 321 height 39
copy td "[EMAIL_ADDRESS][DOMAIN_NAME]"
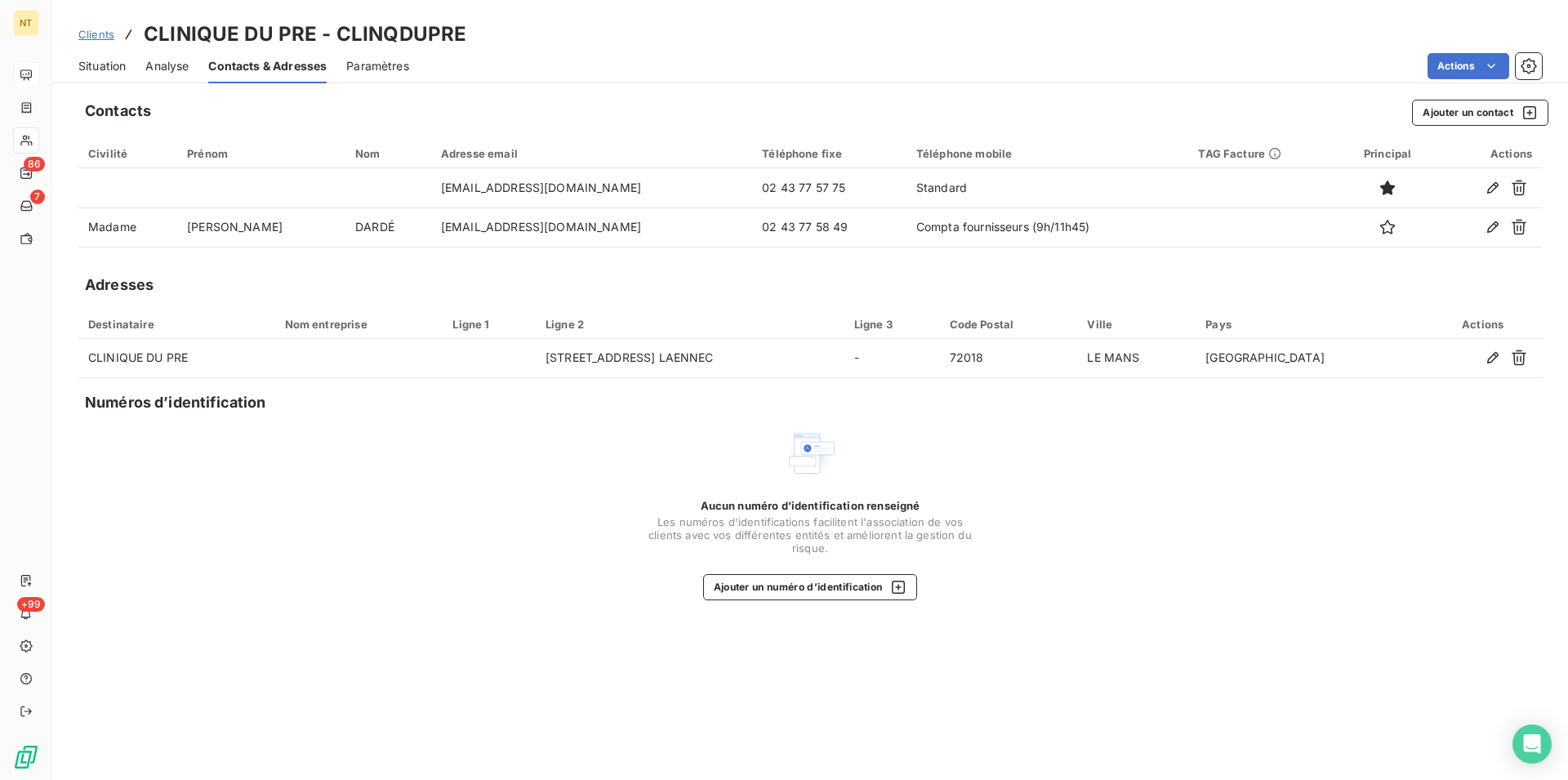
click at [91, 65] on span "Situation" at bounding box center [102, 67] width 47 height 17
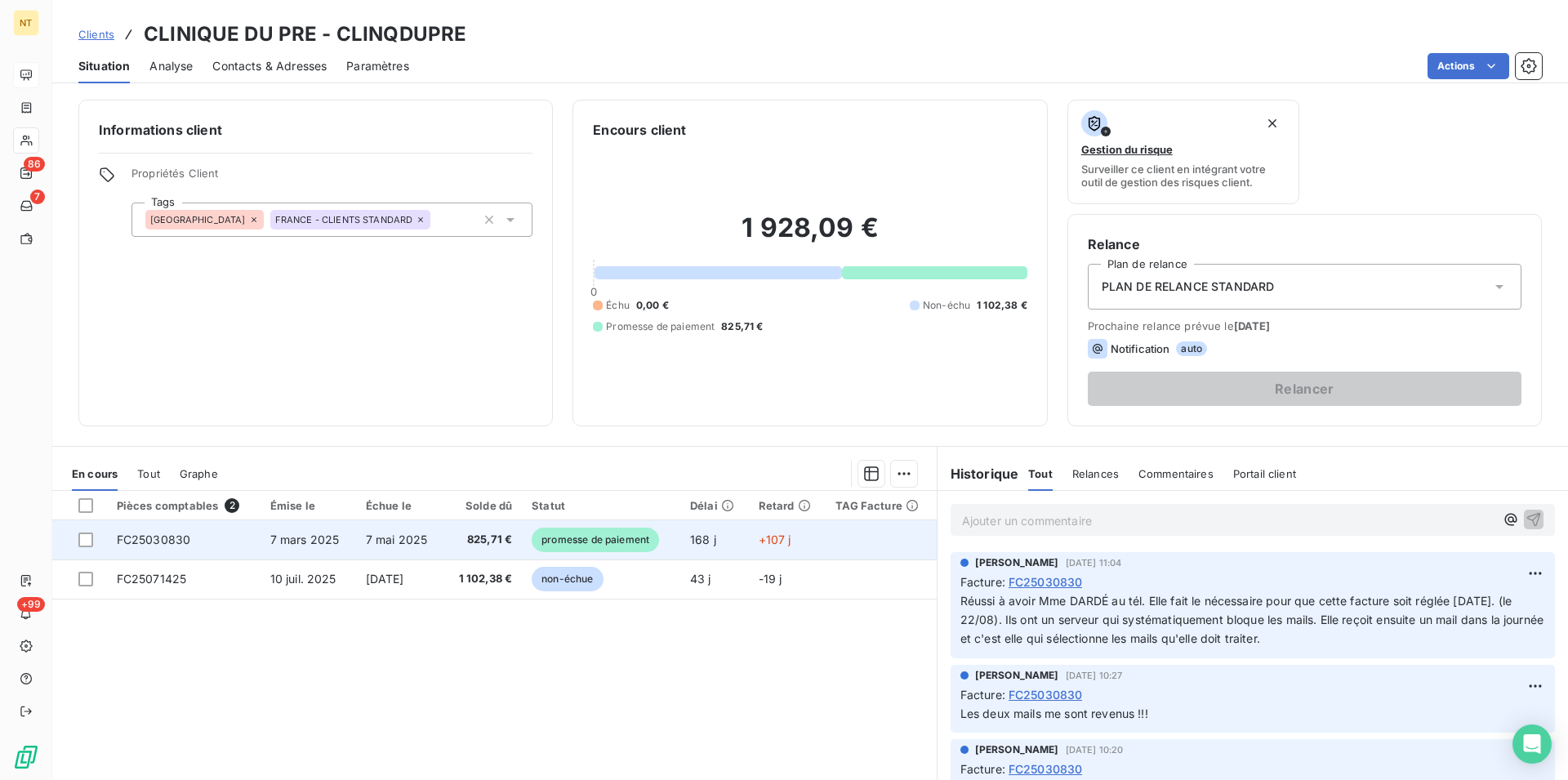
click at [135, 545] on span "FC25030830" at bounding box center [153, 539] width 74 height 14
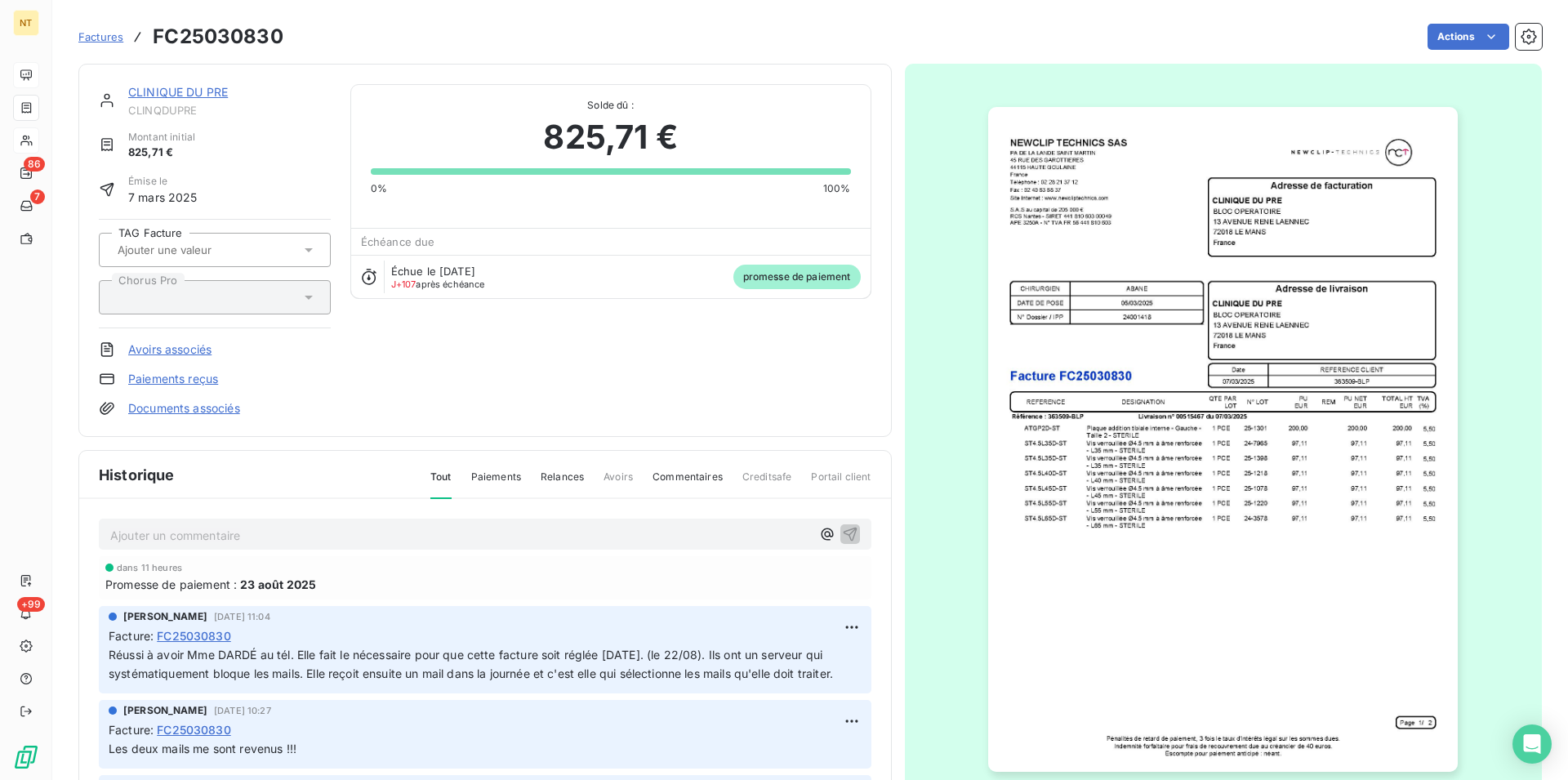
click at [1170, 388] on img "button" at bounding box center [1223, 440] width 469 height 665
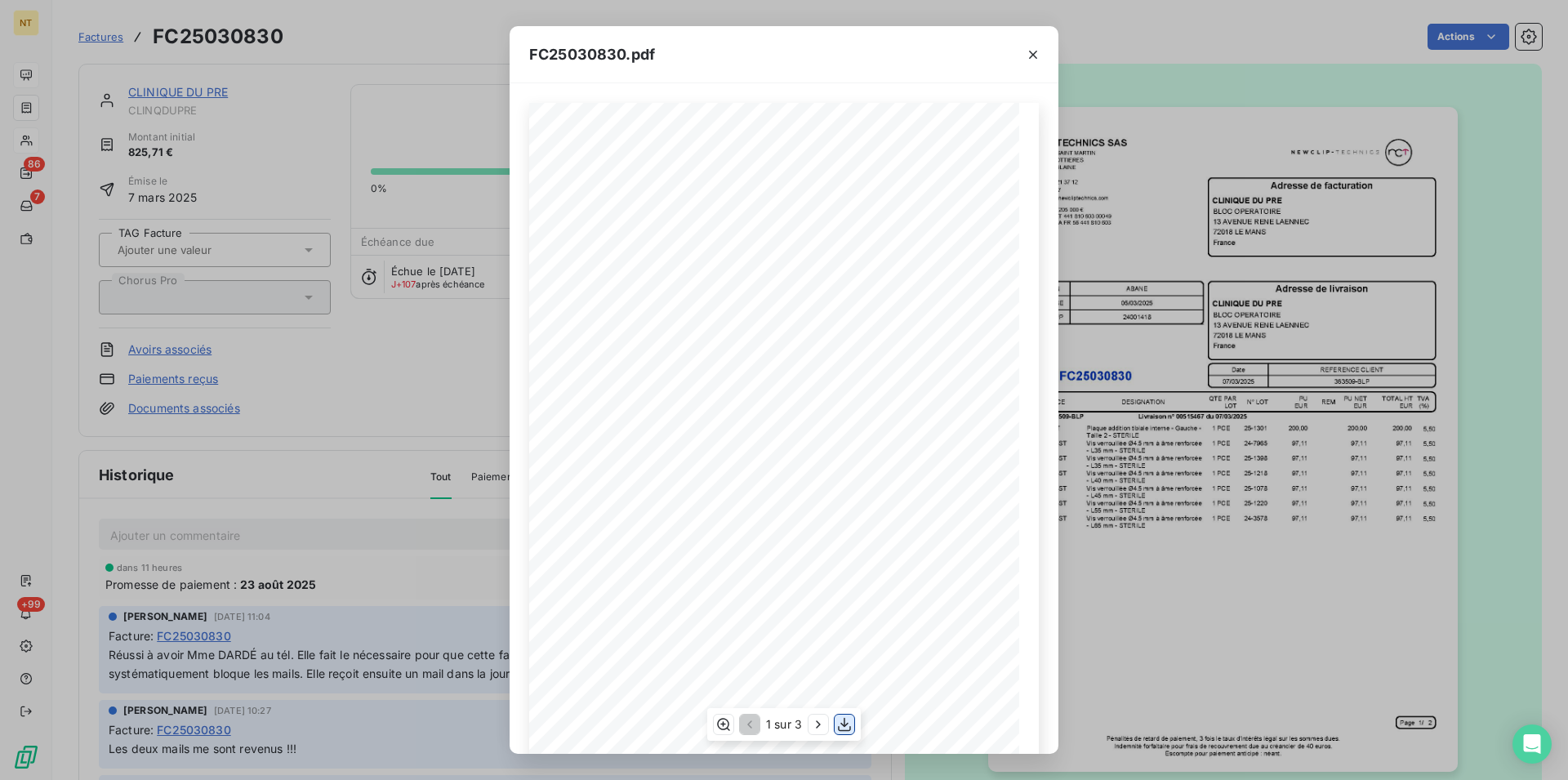
click at [848, 726] on icon "button" at bounding box center [845, 724] width 17 height 17
click at [1034, 50] on icon "button" at bounding box center [1033, 55] width 17 height 17
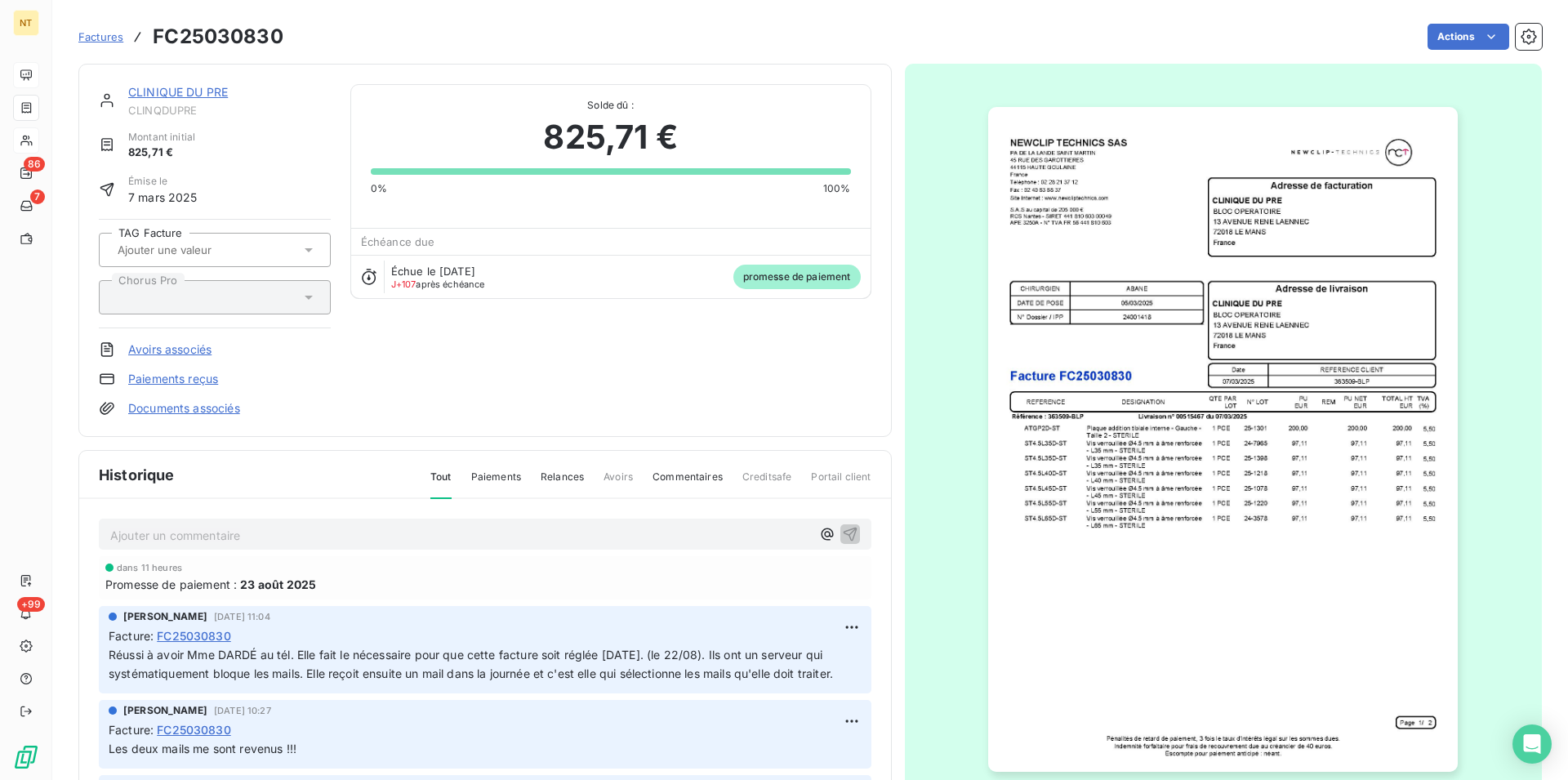
click at [196, 93] on link "CLINIQUE DU PRE" at bounding box center [178, 92] width 100 height 14
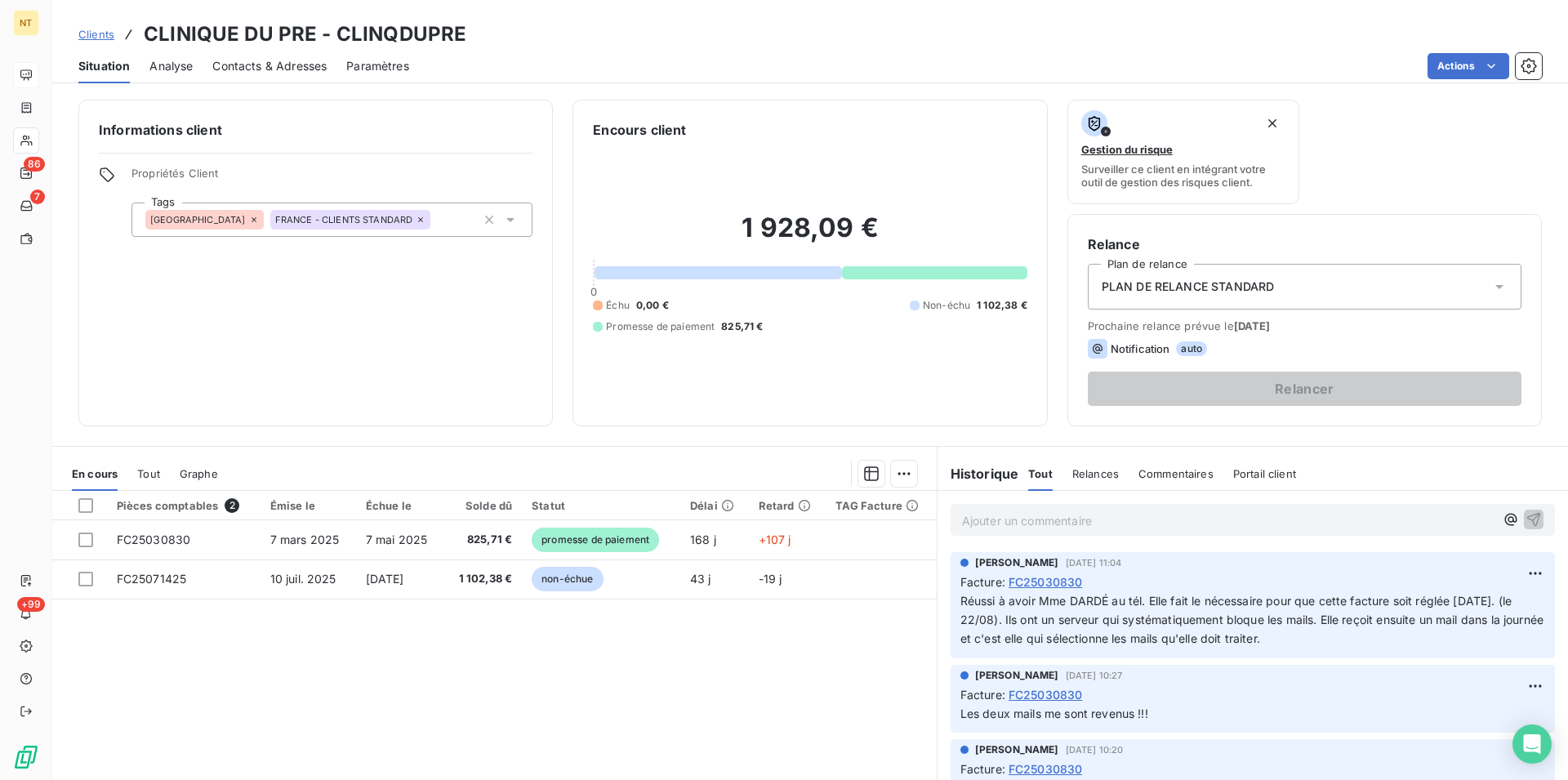
click at [285, 68] on span "Contacts & Adresses" at bounding box center [269, 67] width 114 height 17
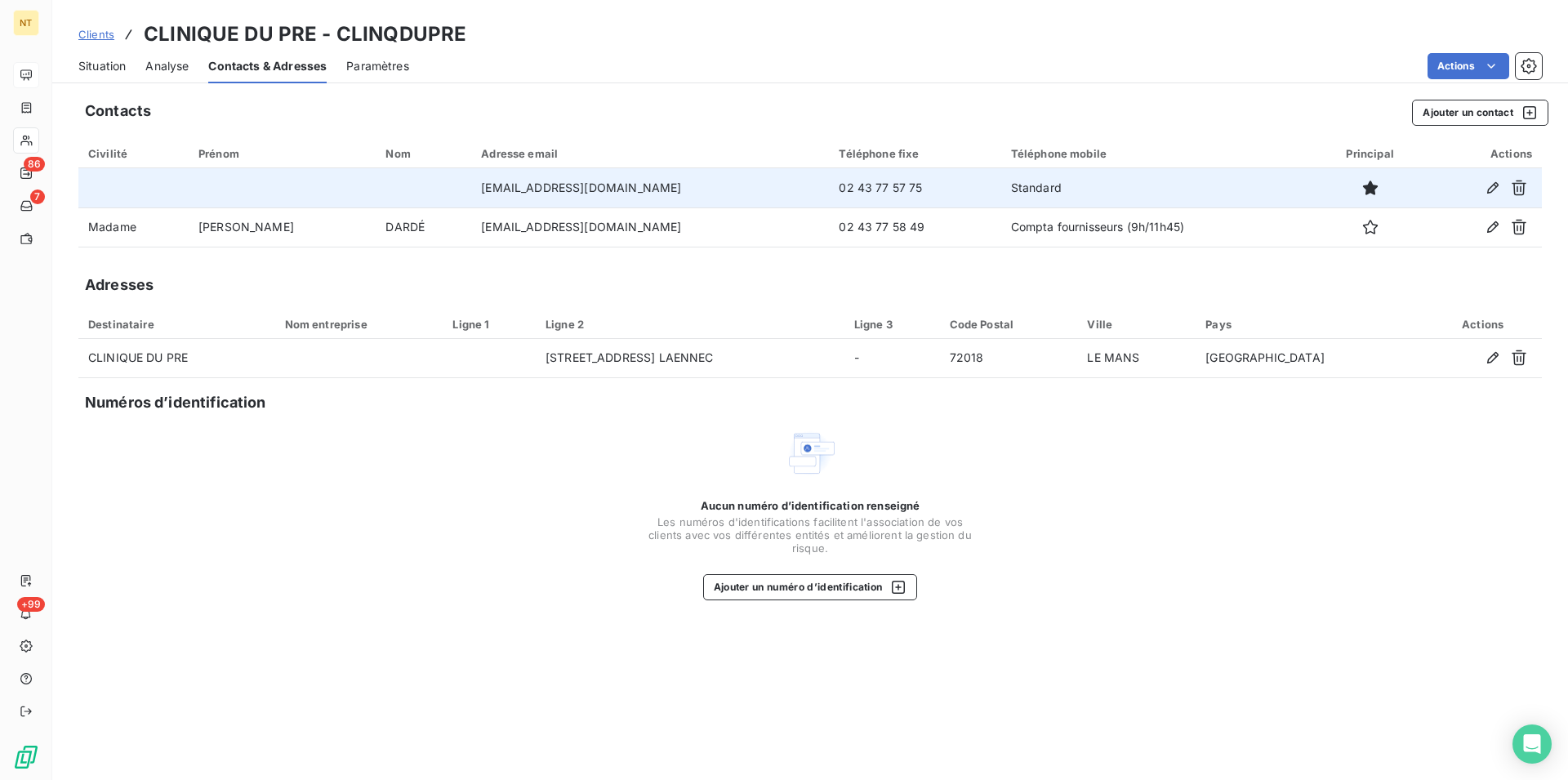
drag, startPoint x: 406, startPoint y: 188, endPoint x: 673, endPoint y: 186, distance: 267.0
click at [673, 186] on td "[EMAIL_ADDRESS][DOMAIN_NAME]" at bounding box center [650, 187] width 358 height 39
copy td "[EMAIL_ADDRESS][DOMAIN_NAME]"
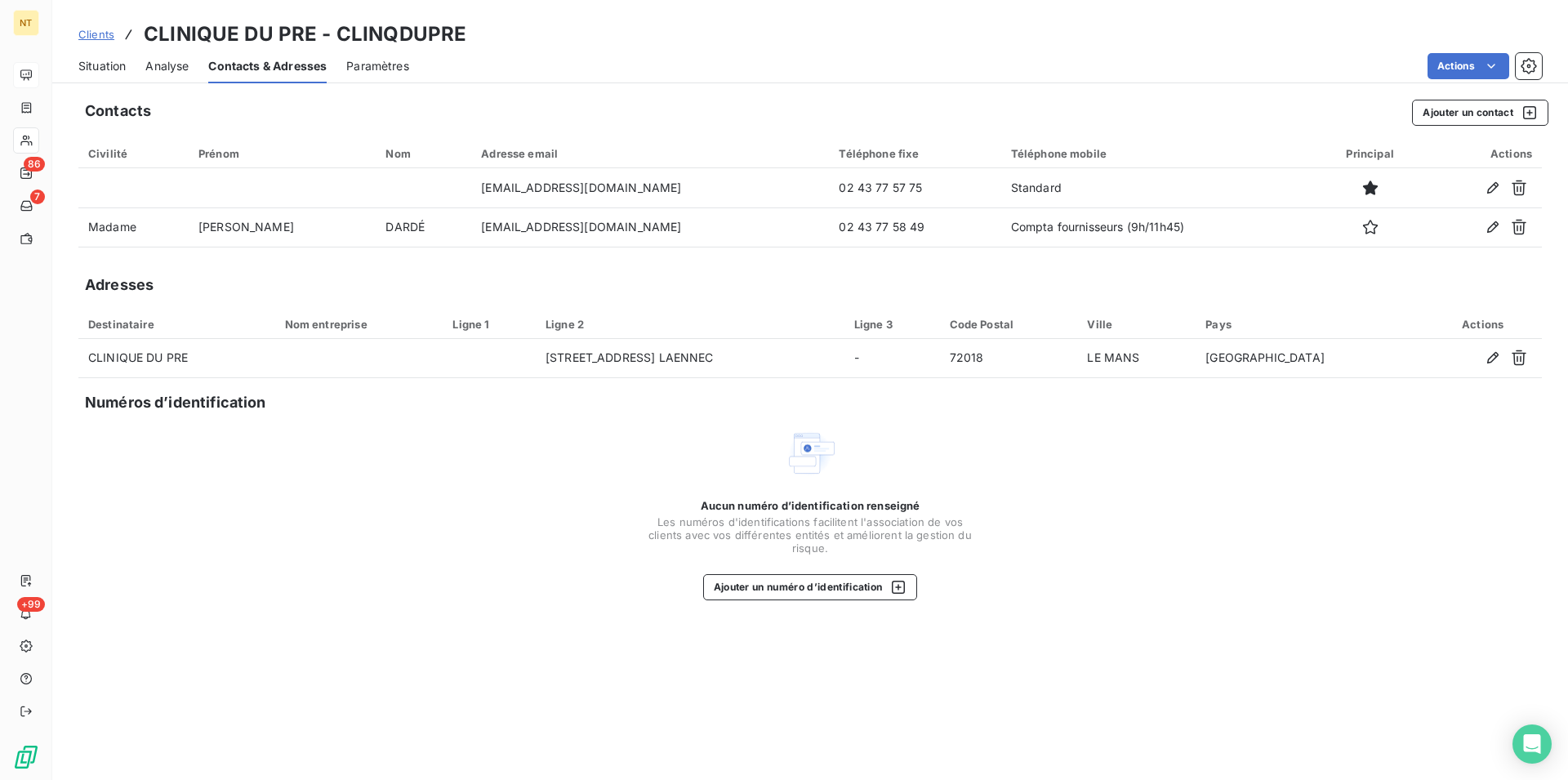
click at [104, 66] on span "Situation" at bounding box center [102, 67] width 47 height 17
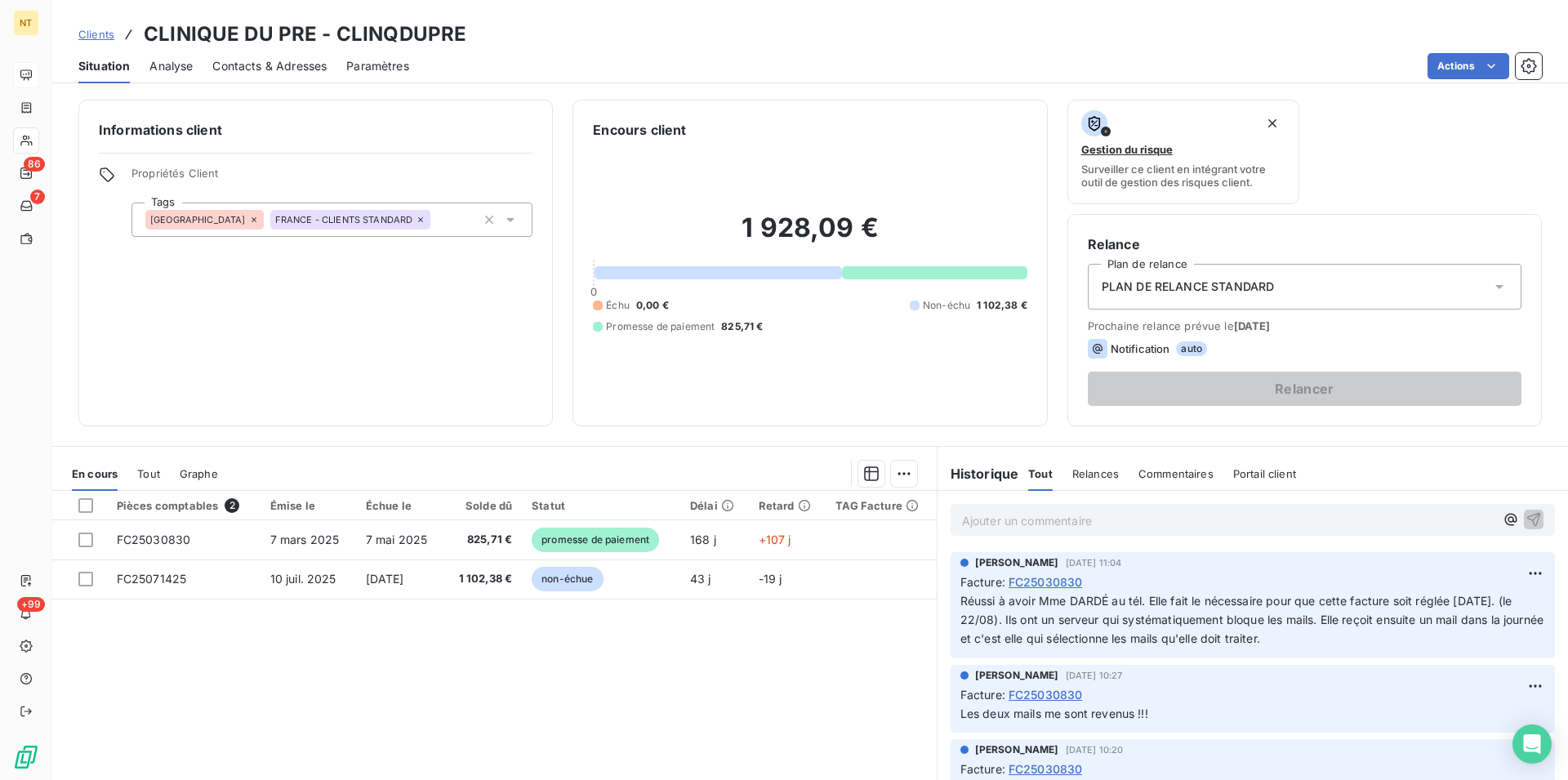
click at [962, 520] on p "Ajouter un commentaire ﻿" at bounding box center [1228, 520] width 533 height 21
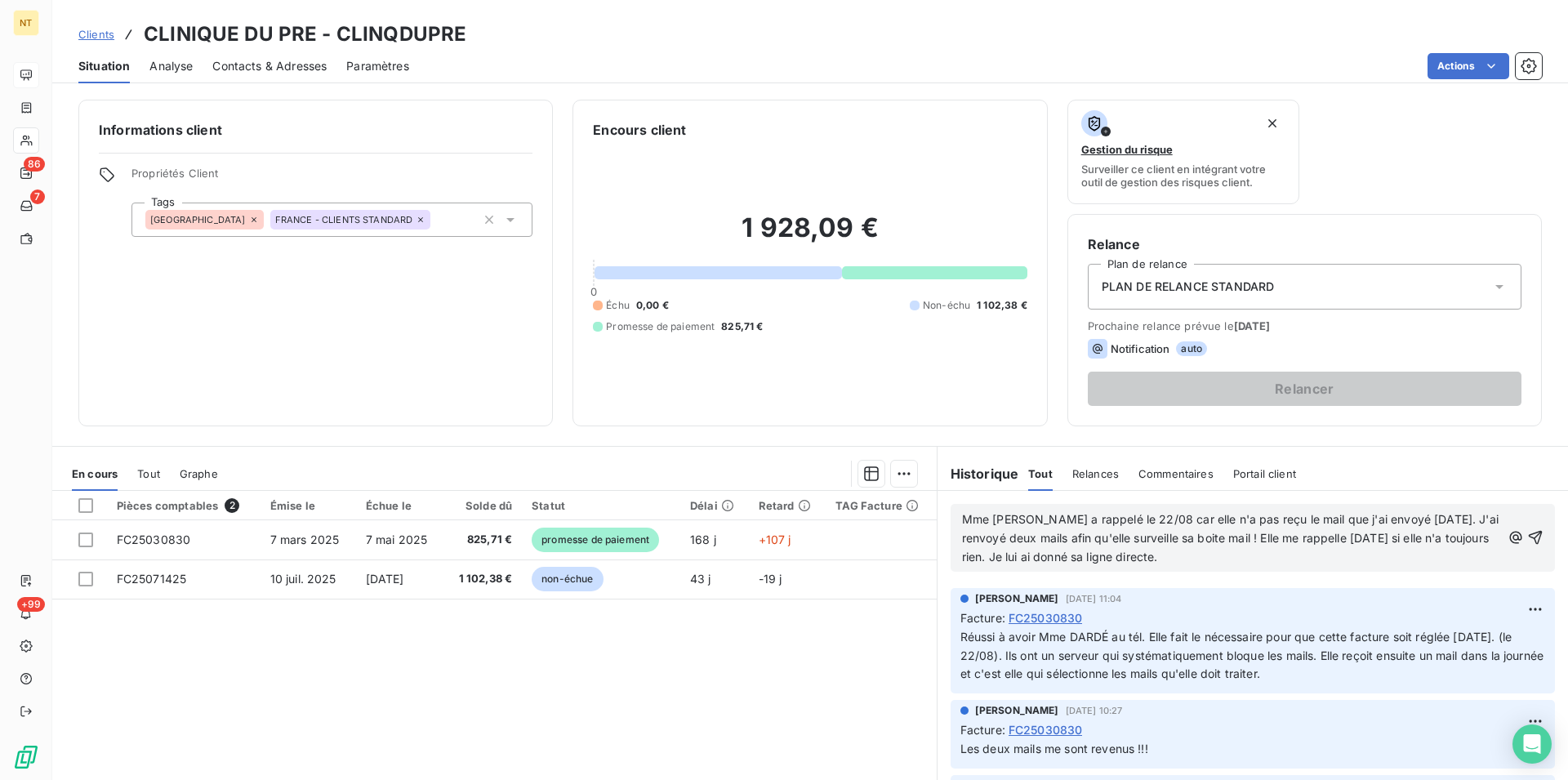
click at [1043, 558] on span "Mme [PERSON_NAME] a rappelé le 22/08 car elle n'a pas reçu le mail que j'ai env…" at bounding box center [1232, 538] width 540 height 52
click at [1013, 542] on span "Mme [PERSON_NAME] a rappelé le 22/08 car elle n'a pas reçu le mail que j'ai env…" at bounding box center [1232, 538] width 540 height 52
click at [972, 561] on span "Mme [PERSON_NAME] a rappelé le 22/08 car elle n'a pas reçu le mail que j'ai env…" at bounding box center [1232, 538] width 540 height 52
click at [1527, 533] on icon "button" at bounding box center [1536, 538] width 17 height 17
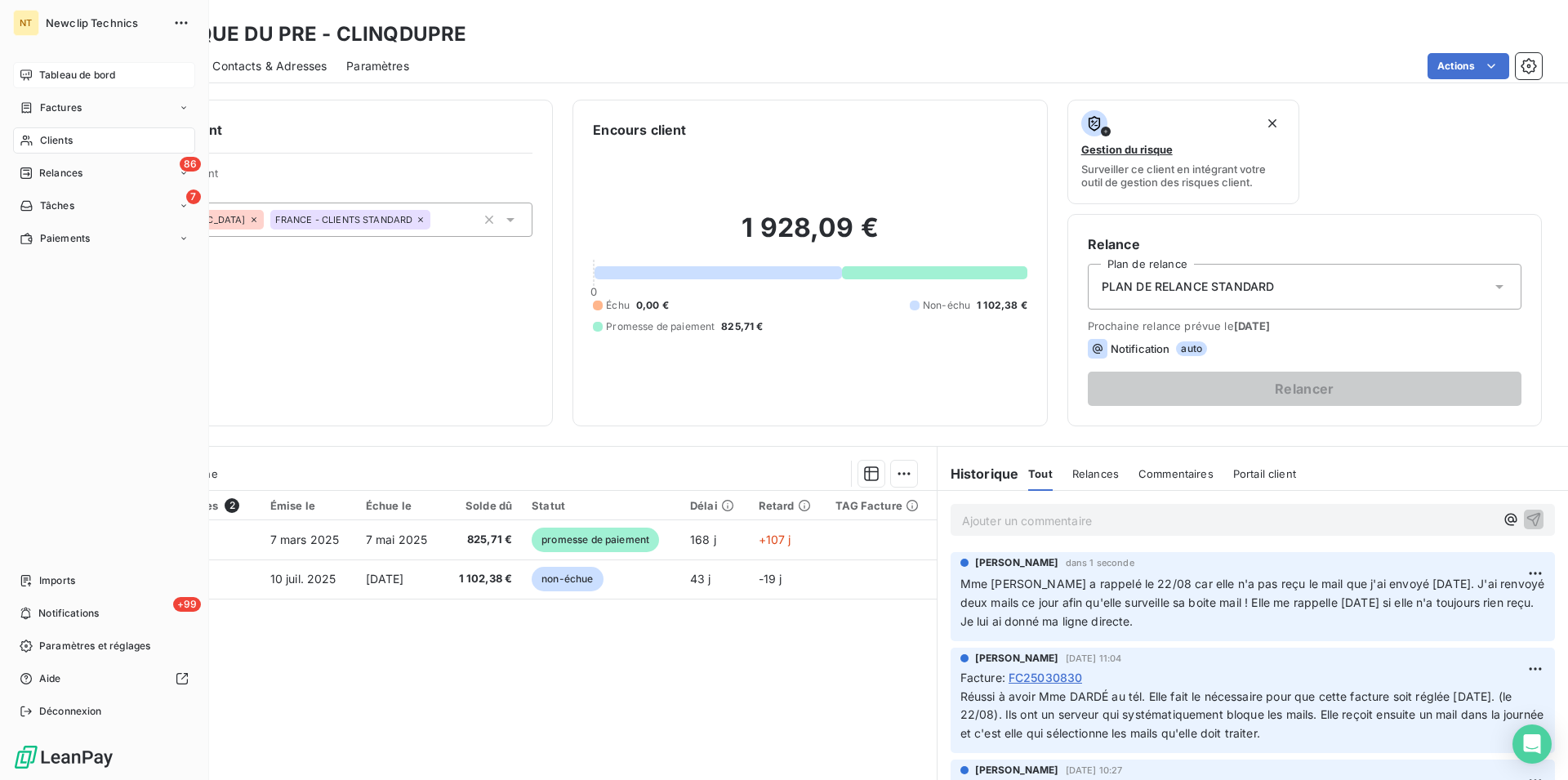
drag, startPoint x: 57, startPoint y: 143, endPoint x: 193, endPoint y: 141, distance: 136.0
click at [56, 143] on span "Clients" at bounding box center [56, 141] width 32 height 15
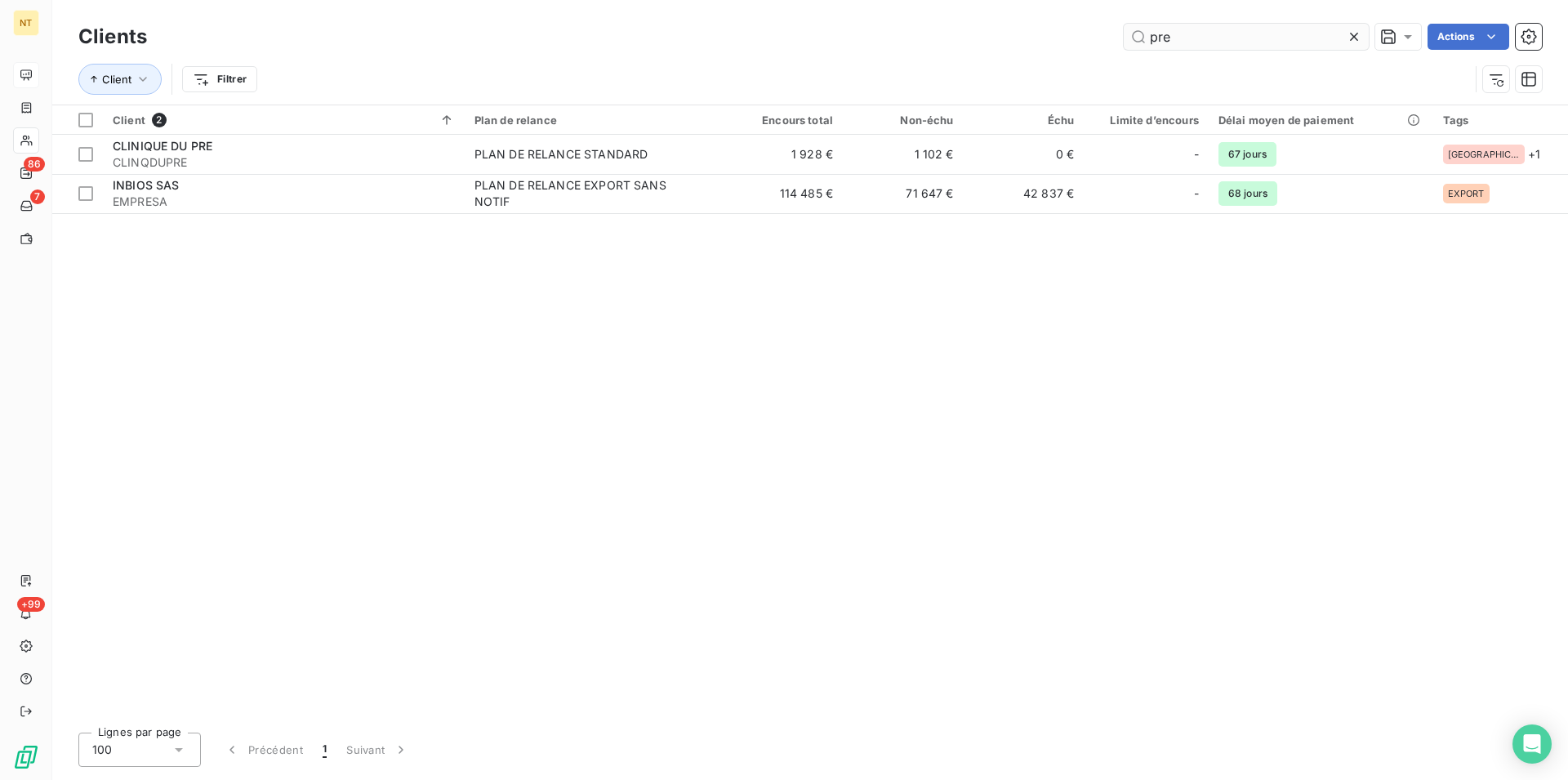
drag, startPoint x: 1224, startPoint y: 38, endPoint x: 1139, endPoint y: 41, distance: 85.1
click at [1139, 41] on input "pre" at bounding box center [1246, 36] width 245 height 26
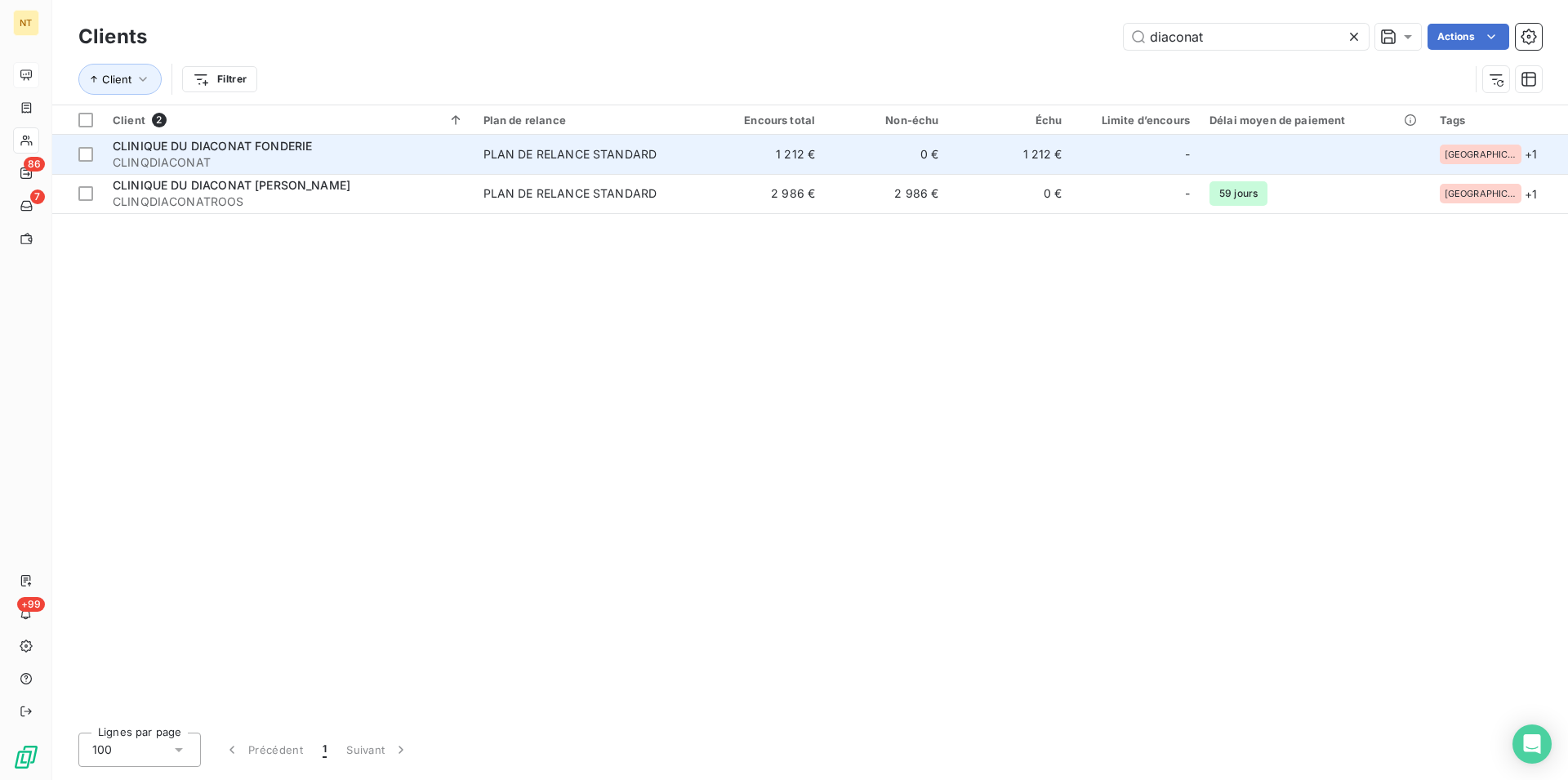
type input "diaconat"
click at [200, 147] on span "CLINIQUE DU DIACONAT FONDERIE" at bounding box center [211, 146] width 199 height 14
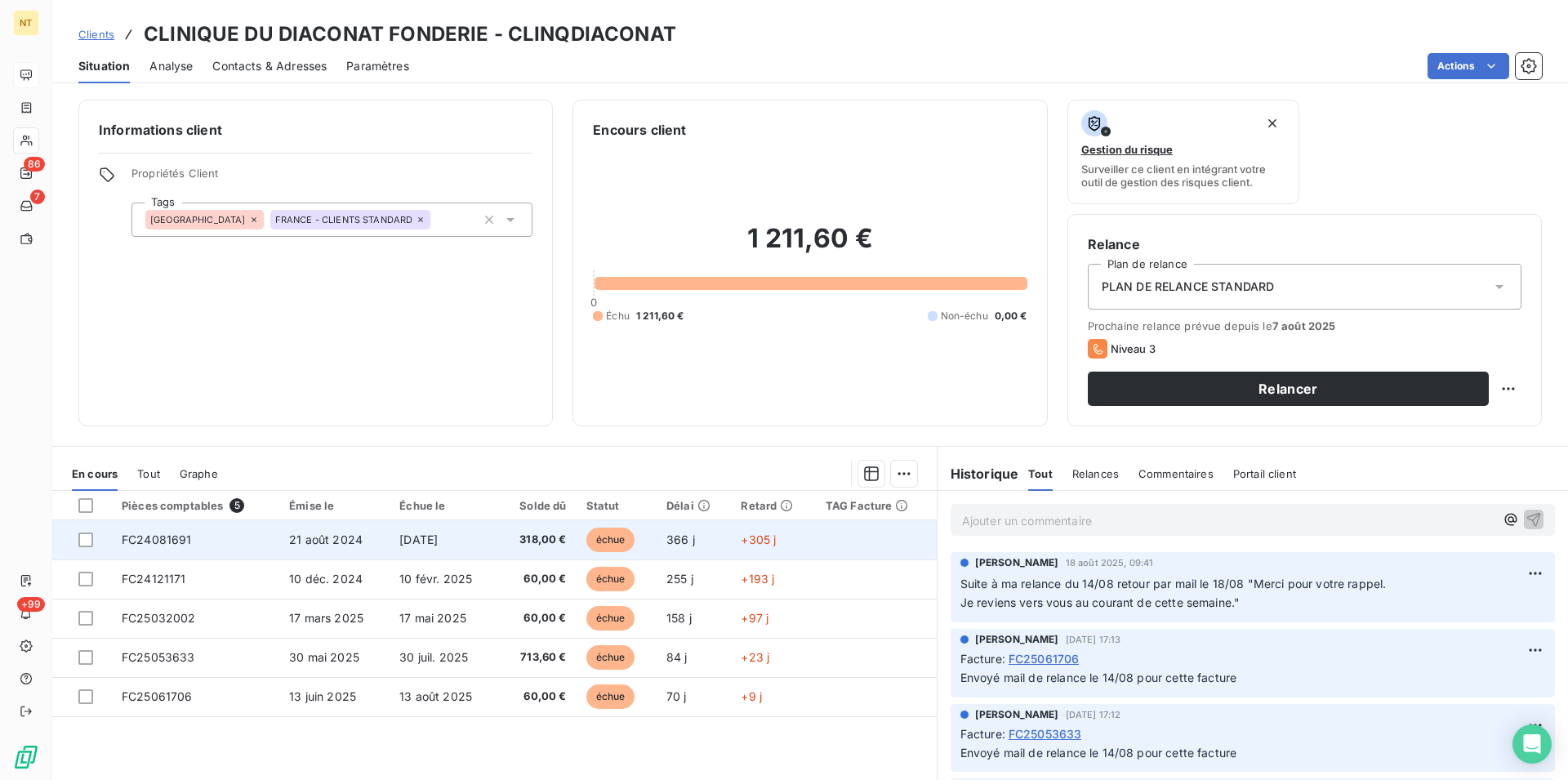
click at [197, 534] on td "FC24081691" at bounding box center [195, 539] width 167 height 39
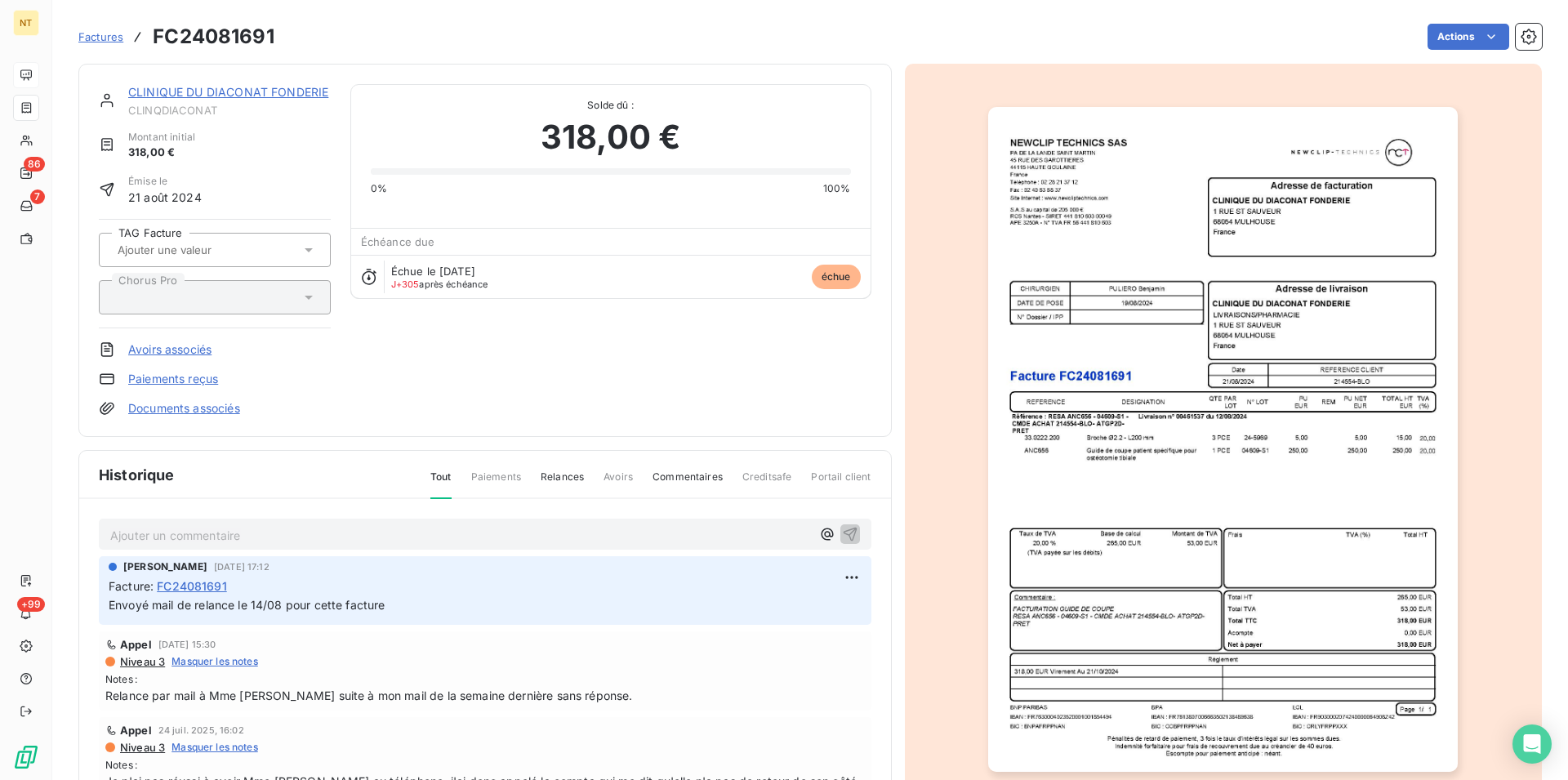
click at [230, 93] on link "CLINIQUE DU DIACONAT FONDERIE" at bounding box center [228, 92] width 200 height 14
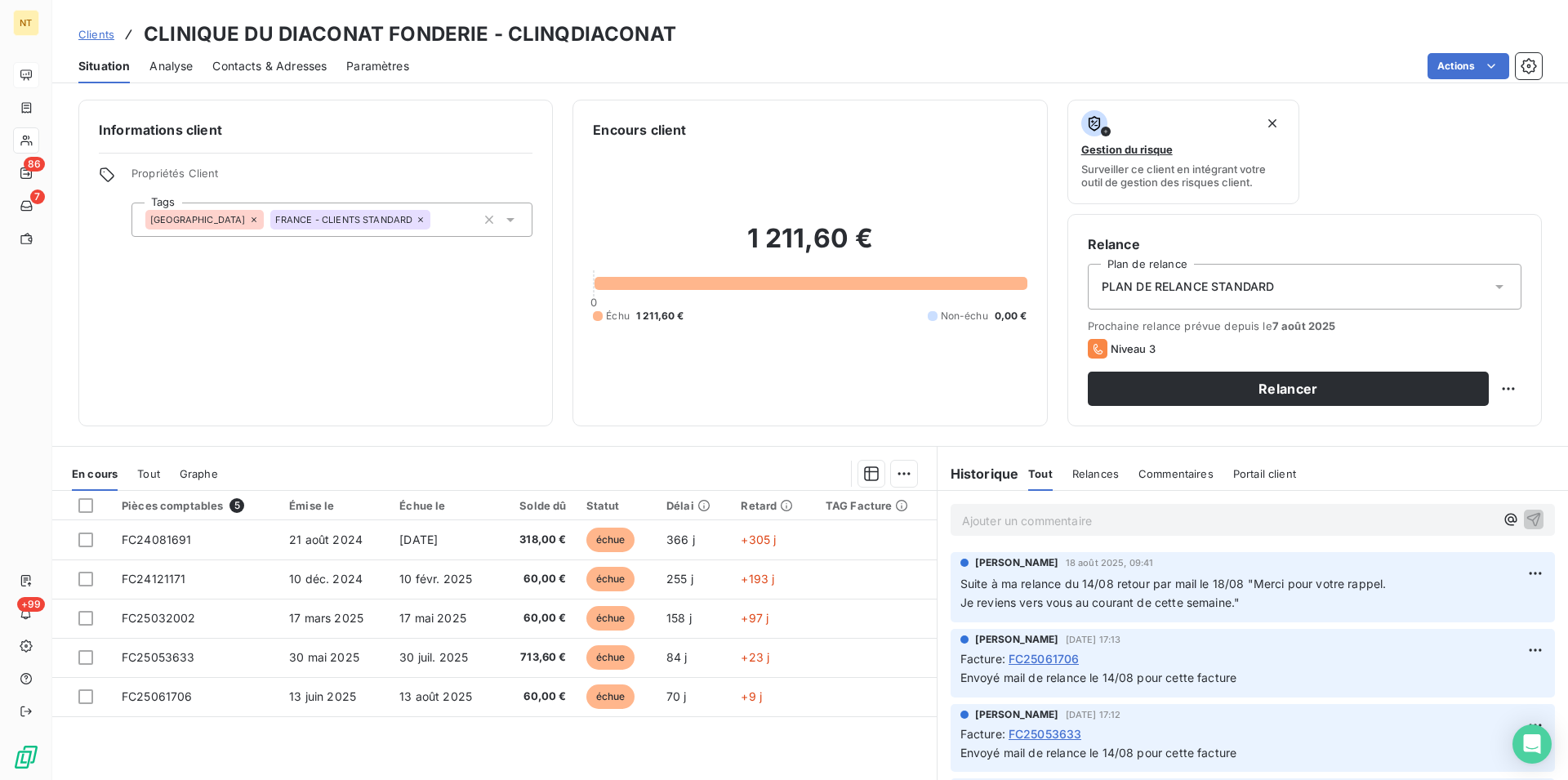
click at [270, 72] on span "Contacts & Adresses" at bounding box center [269, 67] width 114 height 17
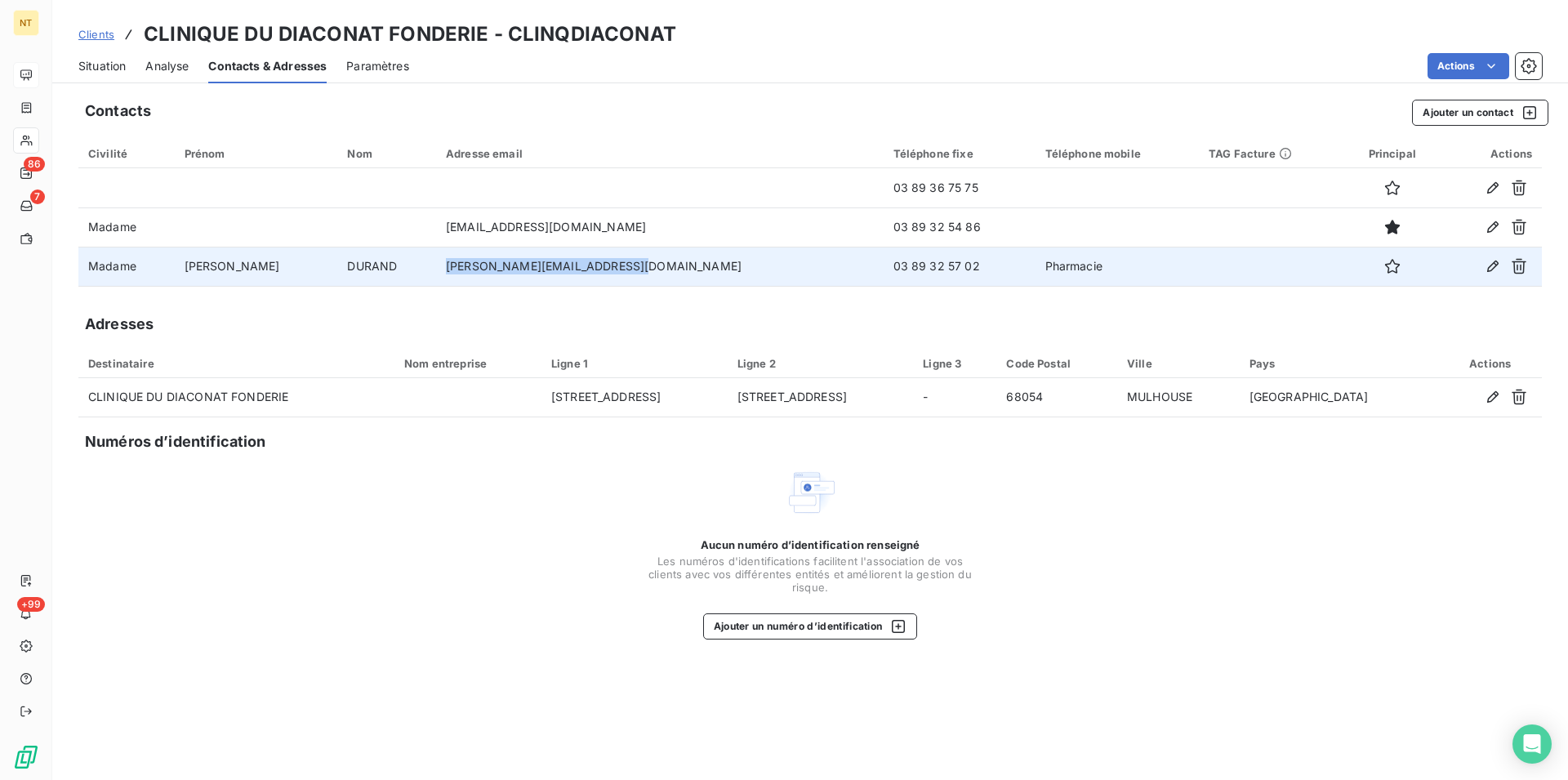
drag, startPoint x: 399, startPoint y: 264, endPoint x: 600, endPoint y: 262, distance: 201.0
click at [600, 262] on td "[PERSON_NAME][EMAIL_ADDRESS][DOMAIN_NAME]" at bounding box center [660, 266] width 448 height 39
copy td "[PERSON_NAME][EMAIL_ADDRESS][DOMAIN_NAME]"
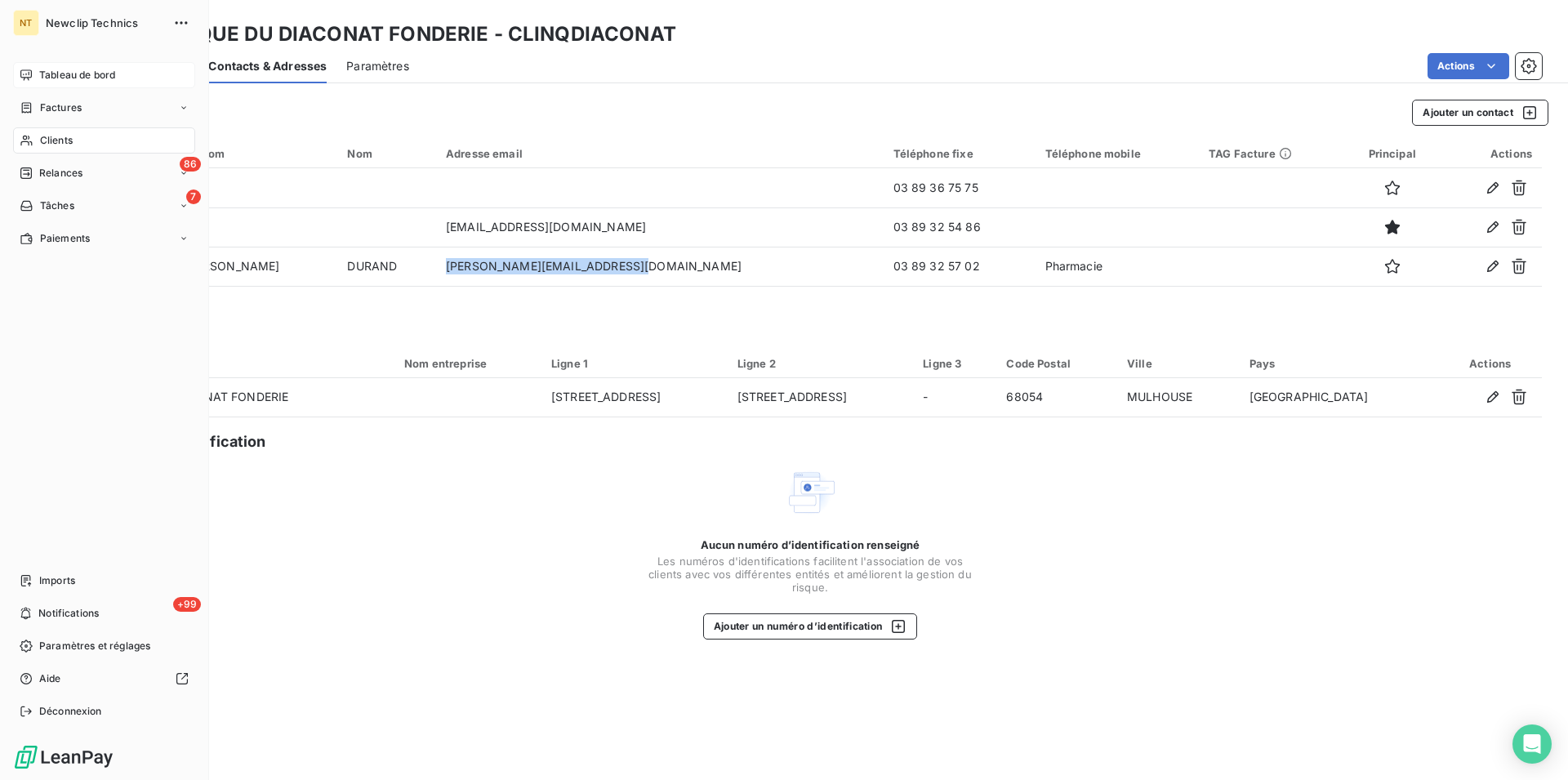
click at [64, 135] on span "Clients" at bounding box center [56, 141] width 32 height 15
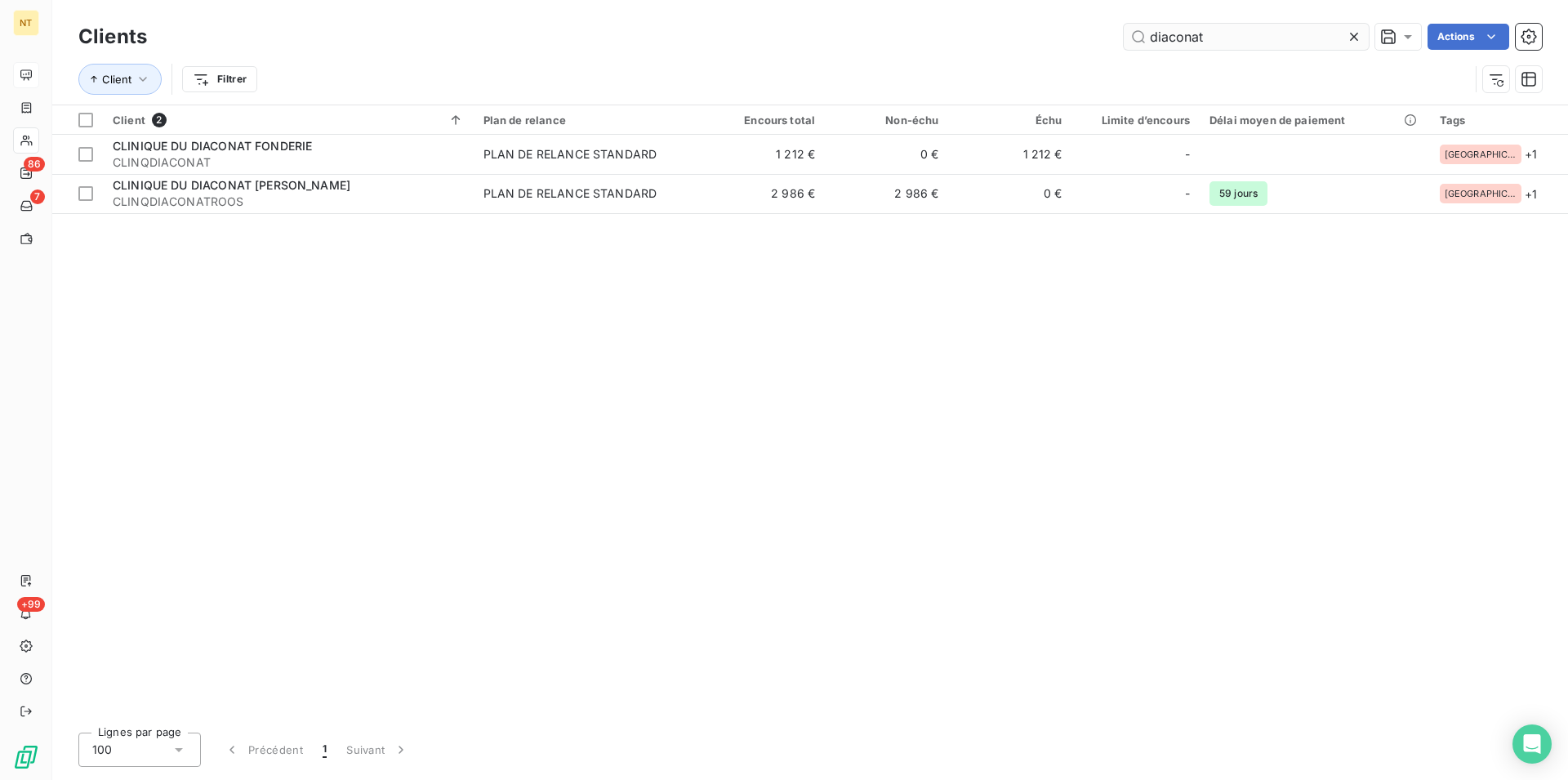
drag, startPoint x: 1218, startPoint y: 36, endPoint x: 1112, endPoint y: 54, distance: 107.5
click at [1124, 50] on input "diaconat" at bounding box center [1246, 36] width 245 height 26
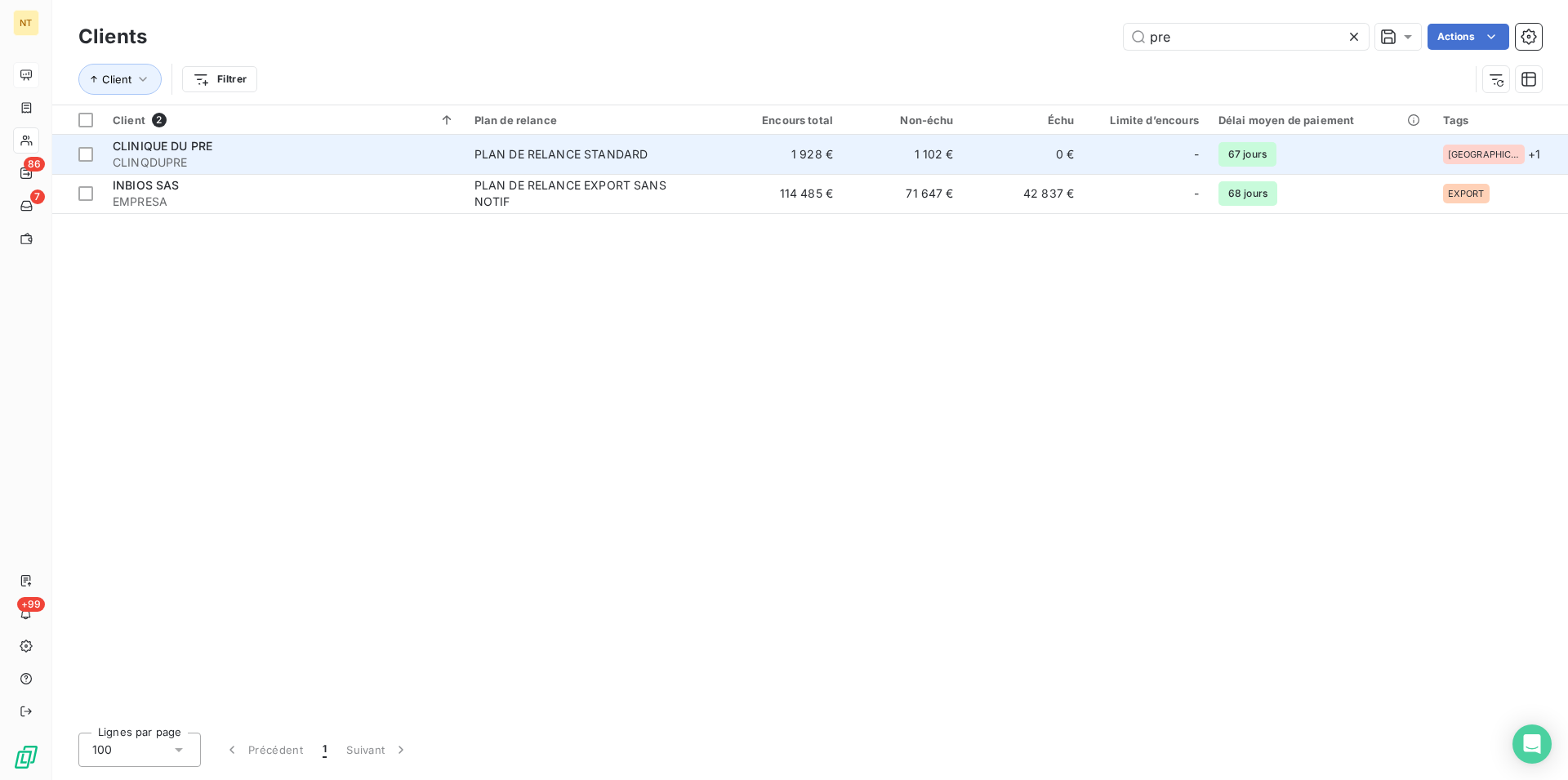
type input "pre"
click at [179, 145] on span "CLINIQUE DU PRE" at bounding box center [162, 146] width 100 height 14
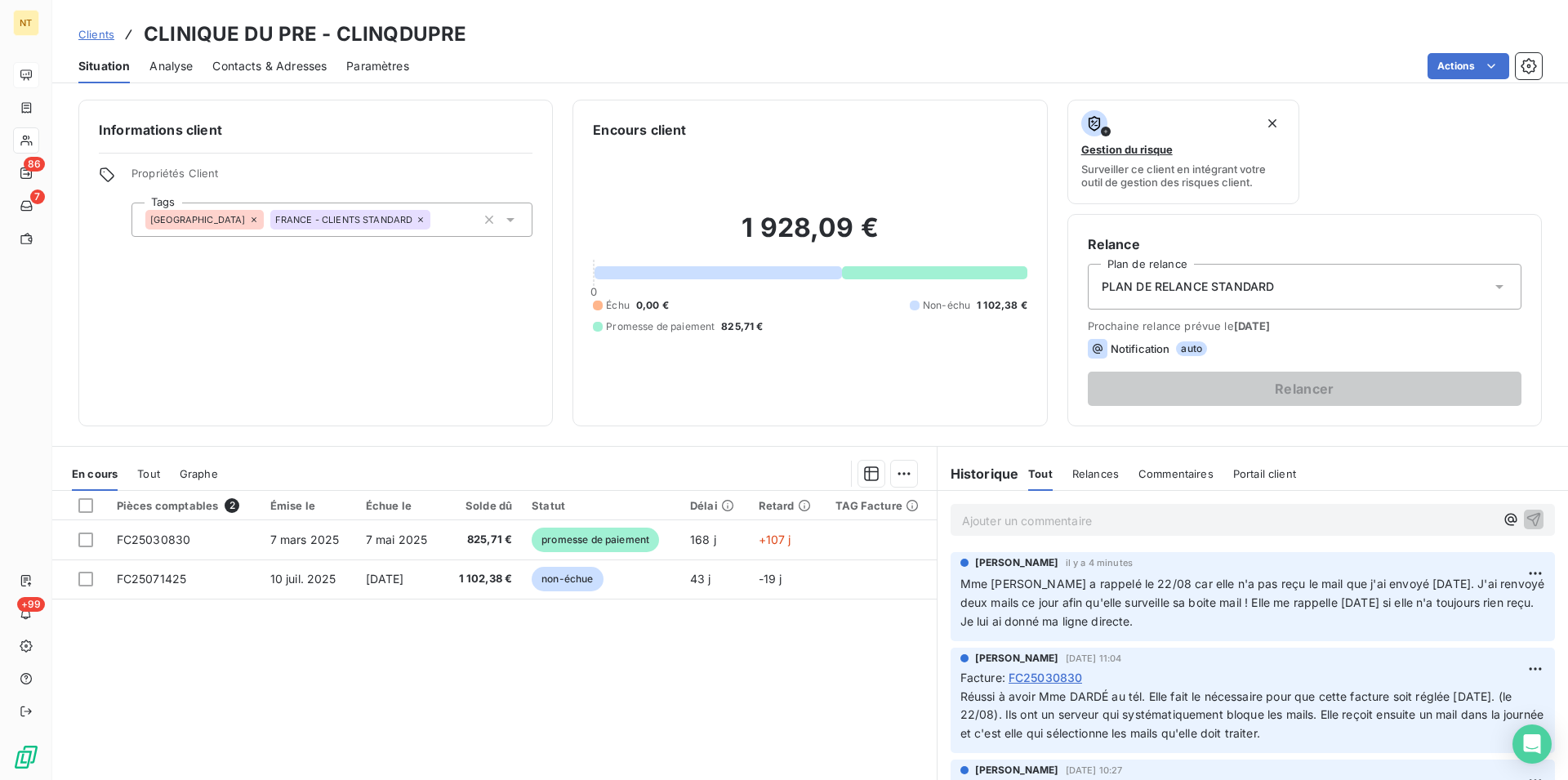
click at [300, 65] on span "Contacts & Adresses" at bounding box center [269, 67] width 114 height 17
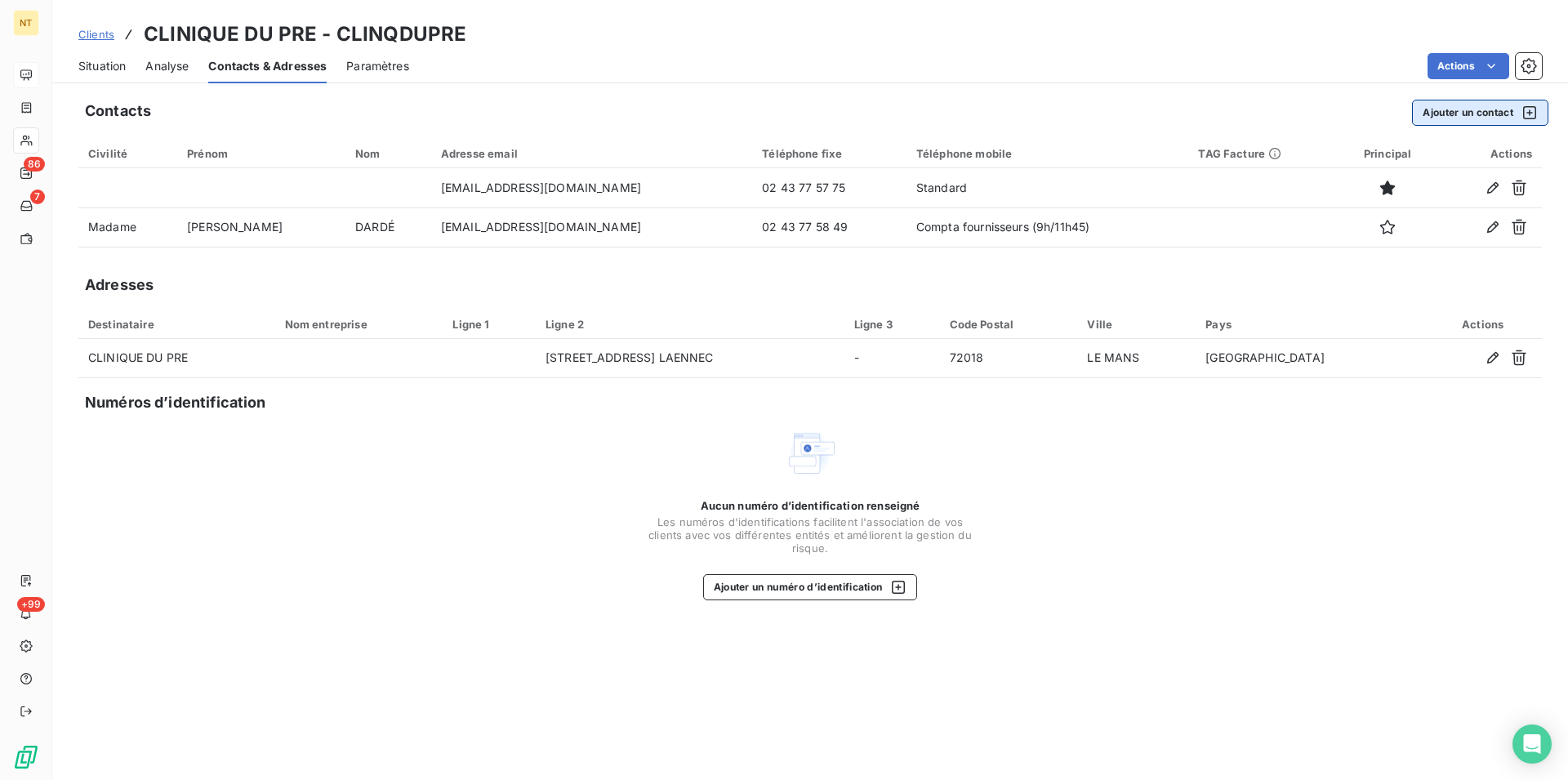
click at [1453, 111] on button "Ajouter un contact" at bounding box center [1480, 112] width 136 height 26
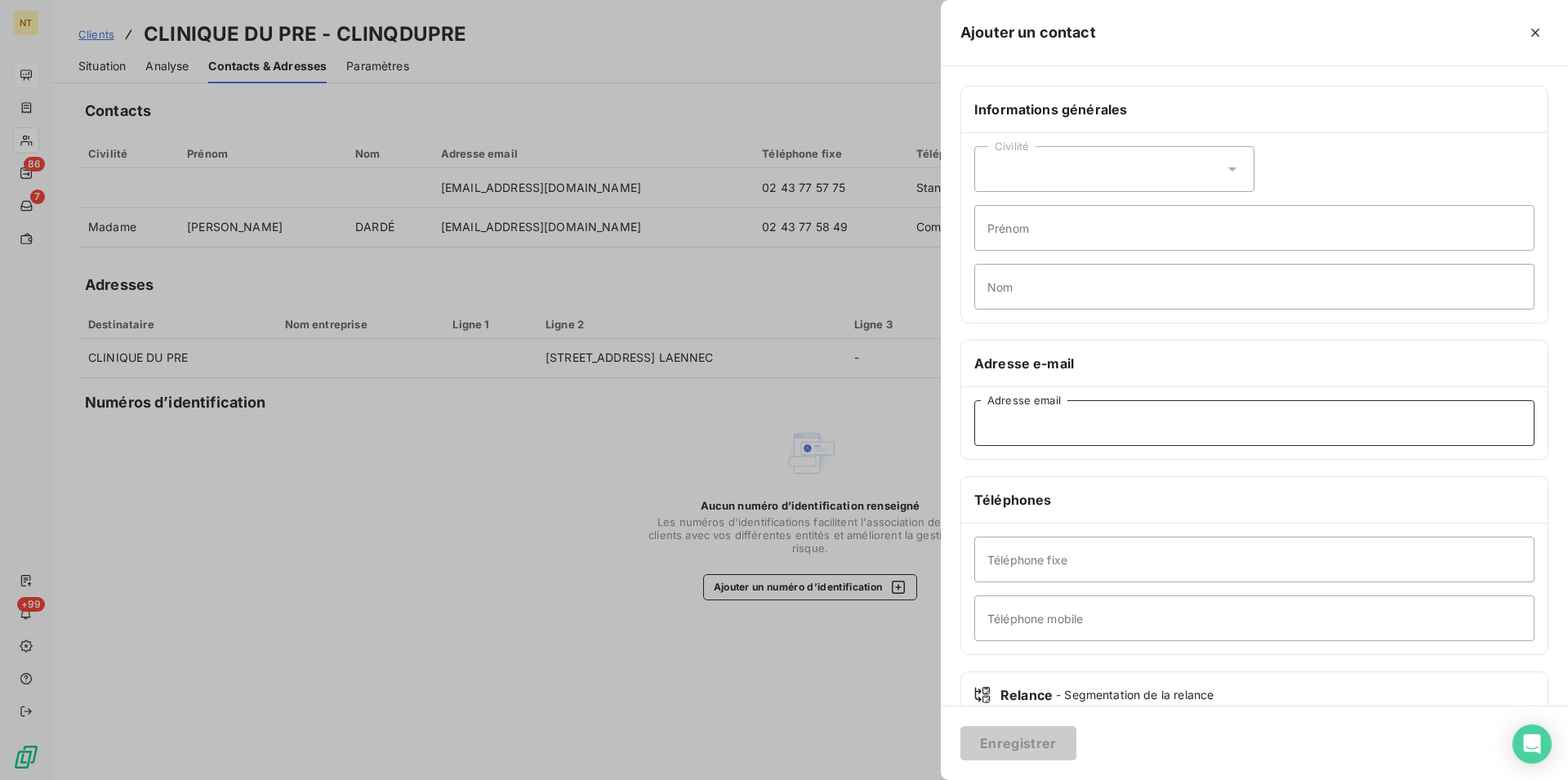
click at [998, 418] on input "Adresse email" at bounding box center [1253, 423] width 560 height 46
type input "V"
type input "[EMAIL_ADDRESS][DOMAIN_NAME]"
click at [1005, 741] on button "Enregistrer" at bounding box center [1018, 743] width 116 height 34
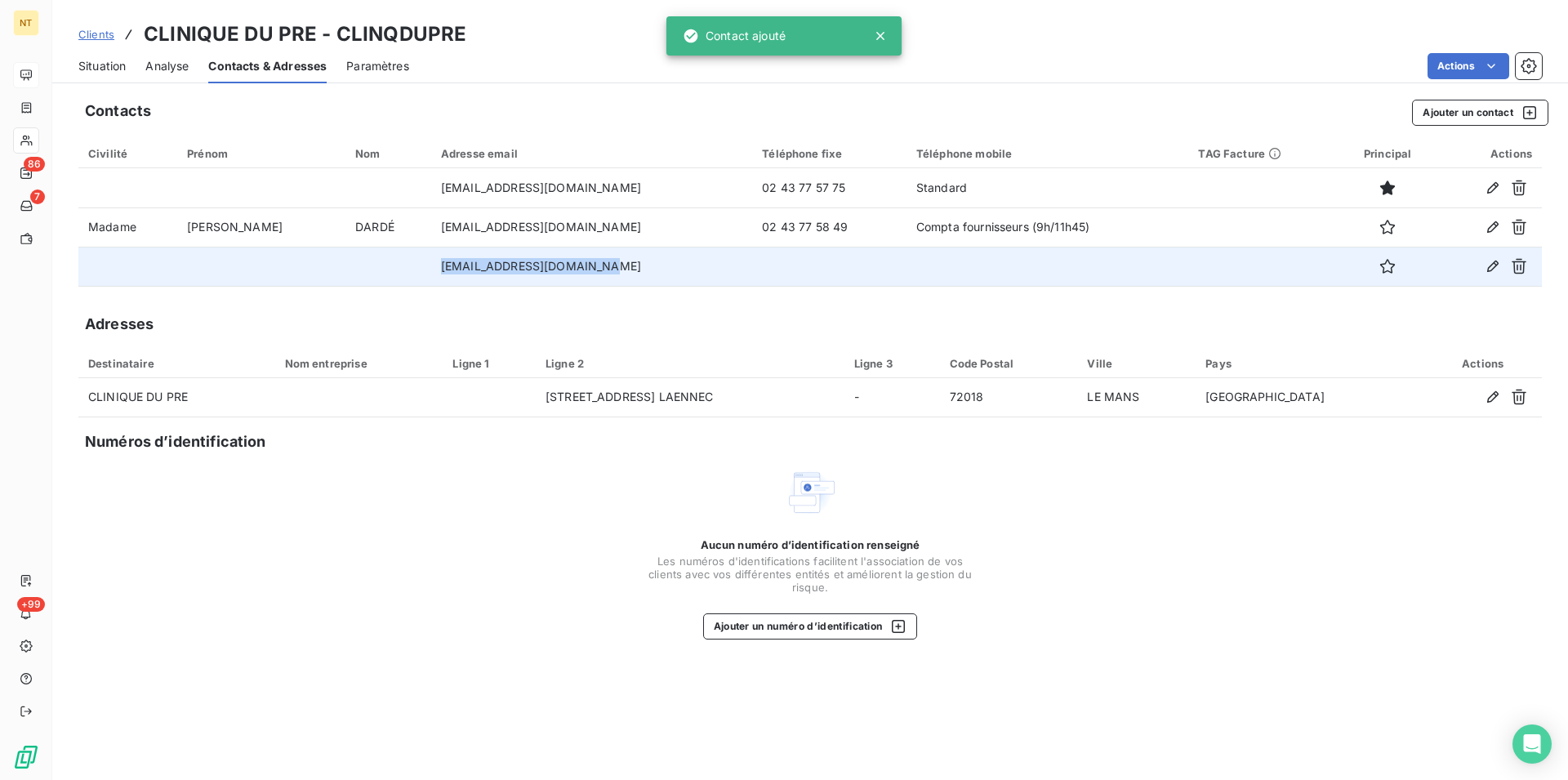
drag, startPoint x: 376, startPoint y: 266, endPoint x: 548, endPoint y: 269, distance: 172.0
click at [548, 269] on td "[EMAIL_ADDRESS][DOMAIN_NAME]" at bounding box center [592, 266] width 321 height 39
copy td "[EMAIL_ADDRESS][DOMAIN_NAME]"
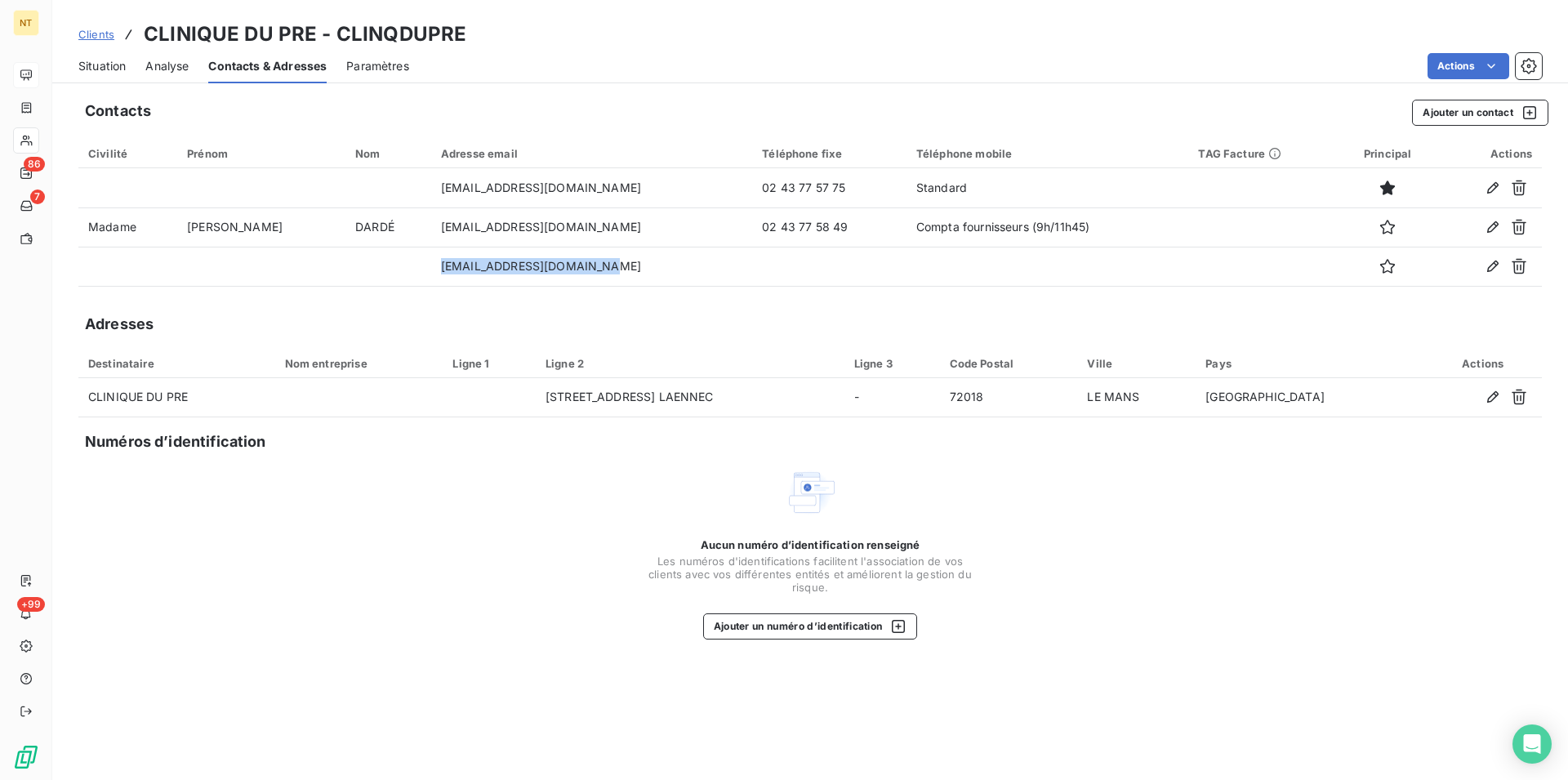
click at [106, 68] on span "Situation" at bounding box center [102, 67] width 47 height 17
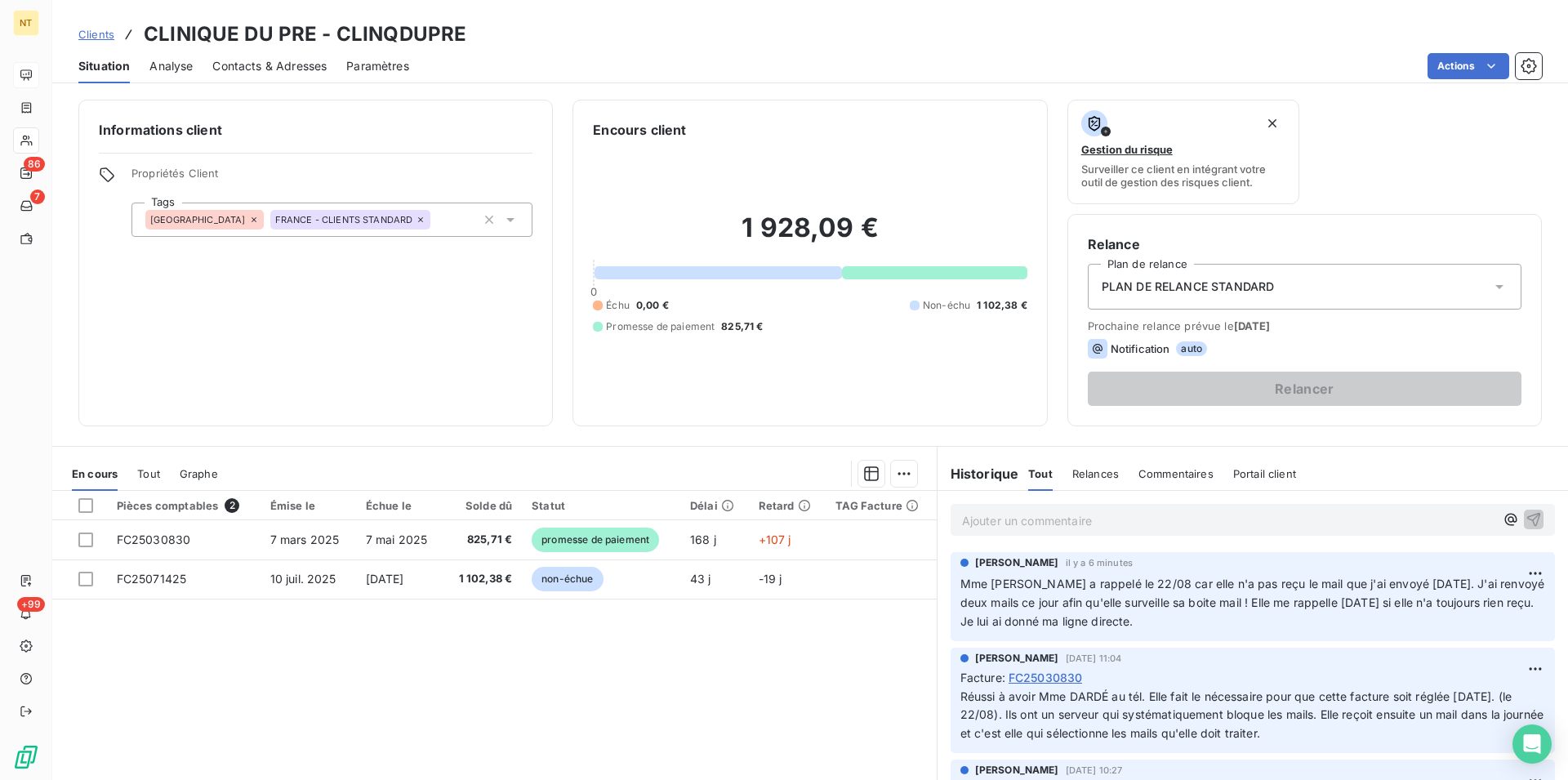
click at [979, 519] on p "Ajouter un commentaire ﻿" at bounding box center [1228, 520] width 533 height 21
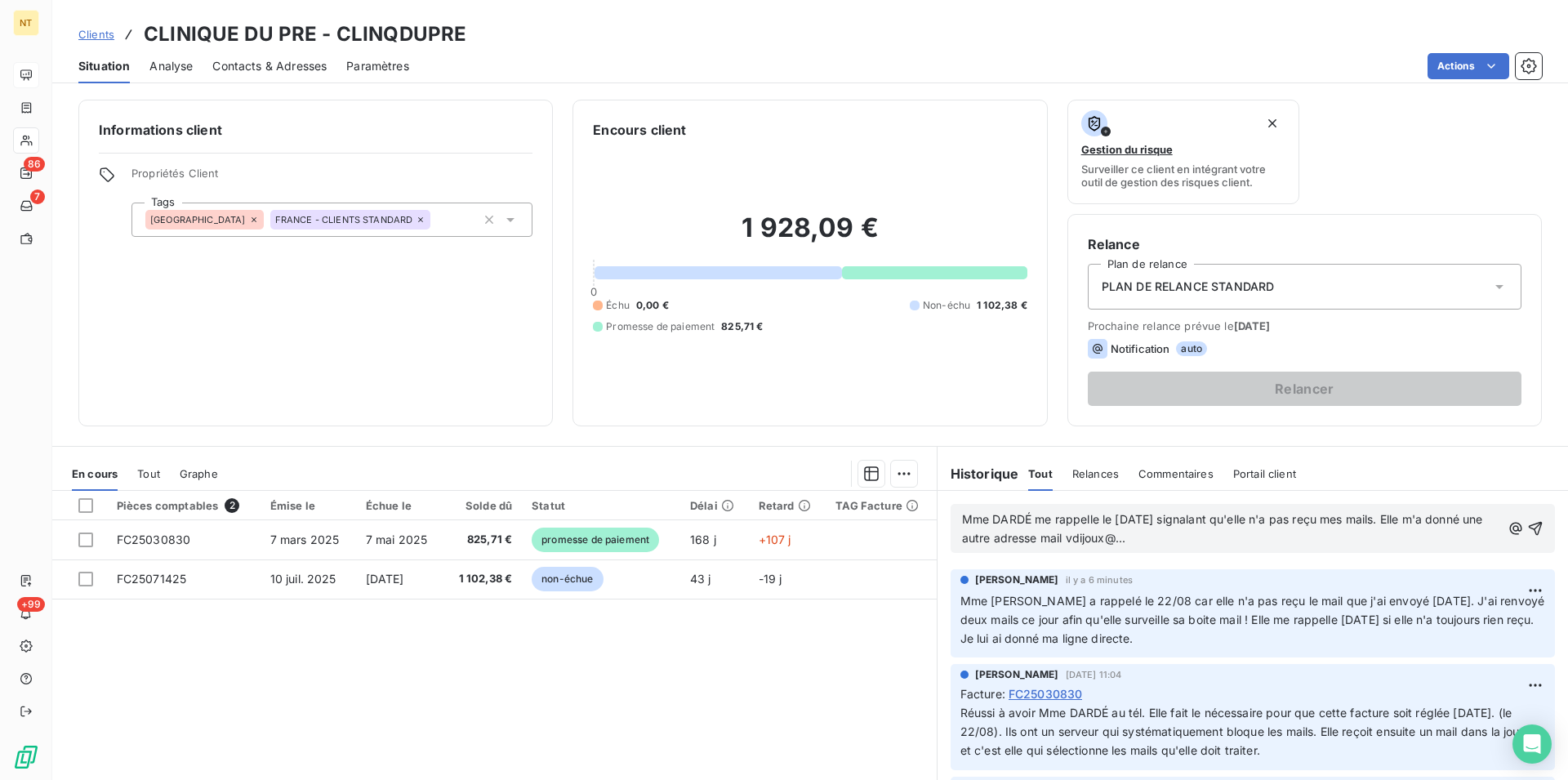
click at [1138, 523] on span "Mme DARDÉ me rappelle le [DATE] signalant qu'elle n'a pas reçu mes mails. Elle …" at bounding box center [1224, 528] width 524 height 32
click at [1236, 536] on p "Mme DARDÉ me rappelle le 22/08 sur mon poste me signalant qu'elle n'a pas reçu …" at bounding box center [1232, 529] width 539 height 37
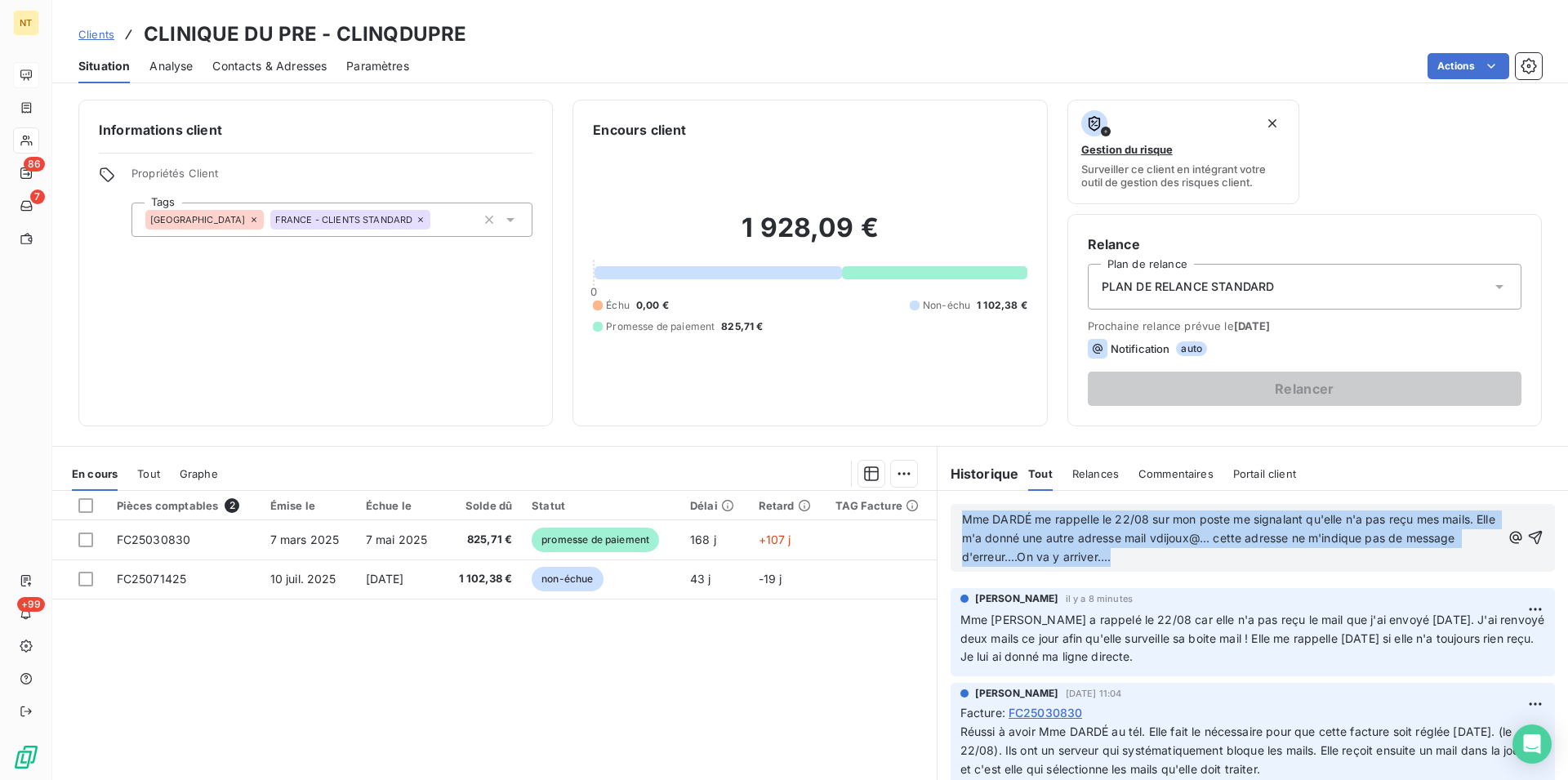
drag, startPoint x: 954, startPoint y: 519, endPoint x: 1178, endPoint y: 563, distance: 228.3
click at [1178, 563] on p "Mme DARDÉ me rappelle le 22/08 sur mon poste me signalant qu'elle n'a pas reçu …" at bounding box center [1232, 539] width 539 height 57
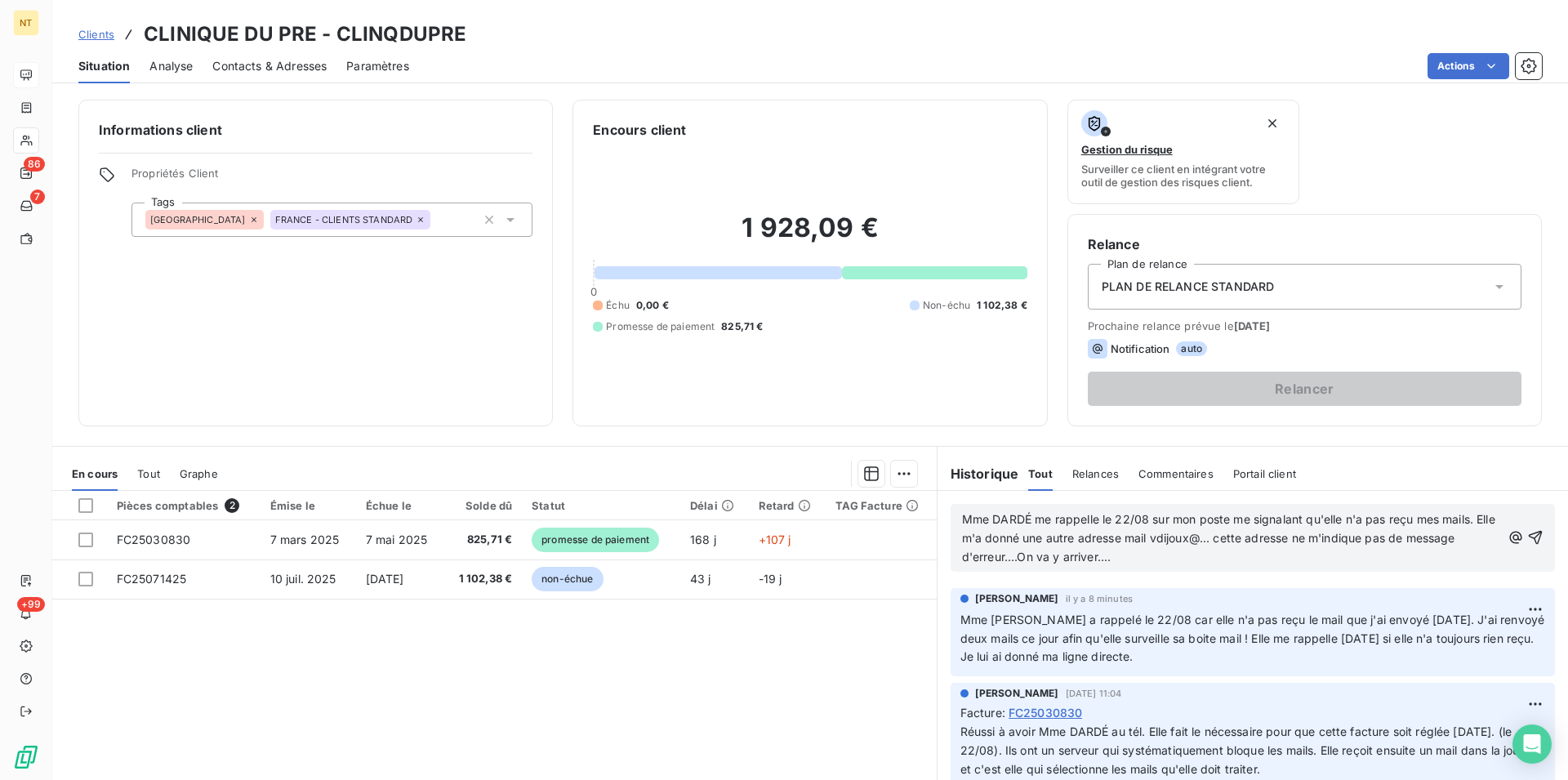
click at [1178, 563] on p "Mme DARDÉ me rappelle le 22/08 sur mon poste me signalant qu'elle n'a pas reçu …" at bounding box center [1232, 539] width 539 height 57
click at [1187, 642] on span "Mme [PERSON_NAME] a rappelé le 22/08 car elle n'a pas reçu le mail que j'ai env…" at bounding box center [1254, 638] width 588 height 52
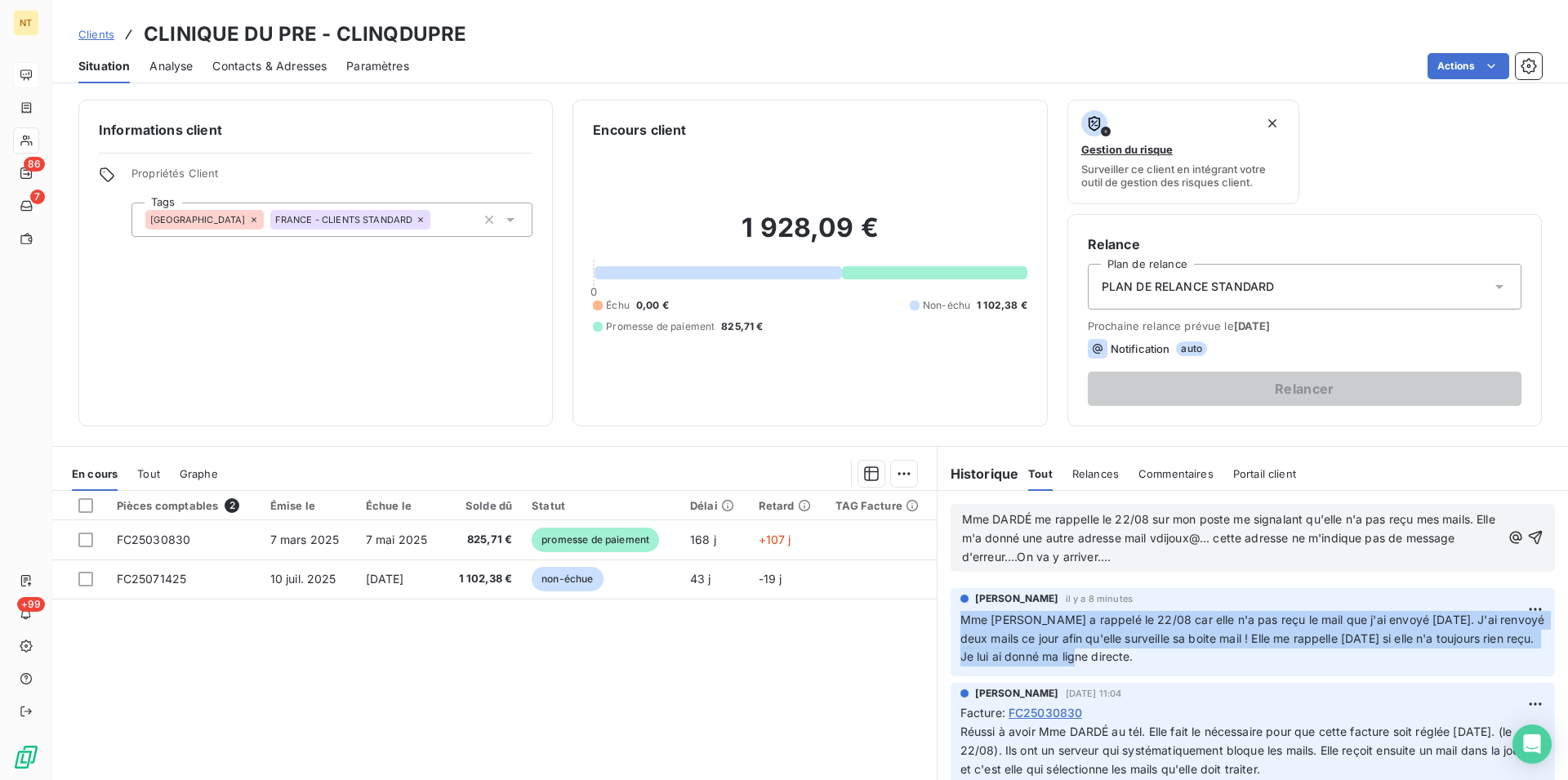
drag, startPoint x: 952, startPoint y: 619, endPoint x: 1168, endPoint y: 666, distance: 221.1
click at [1168, 666] on p "Mme [PERSON_NAME] a rappelé le 22/08 car elle n'a pas reçu le mail que j'ai env…" at bounding box center [1253, 639] width 584 height 57
copy span "Mme [PERSON_NAME] a rappelé le 22/08 car elle n'a pas reçu le mail que j'ai env…"
click at [1511, 610] on html "NT 86 7 +99 Clients CLINIQUE DU PRE - CLINQDUPRE Situation Analyse Contacts & A…" at bounding box center [784, 390] width 1568 height 780
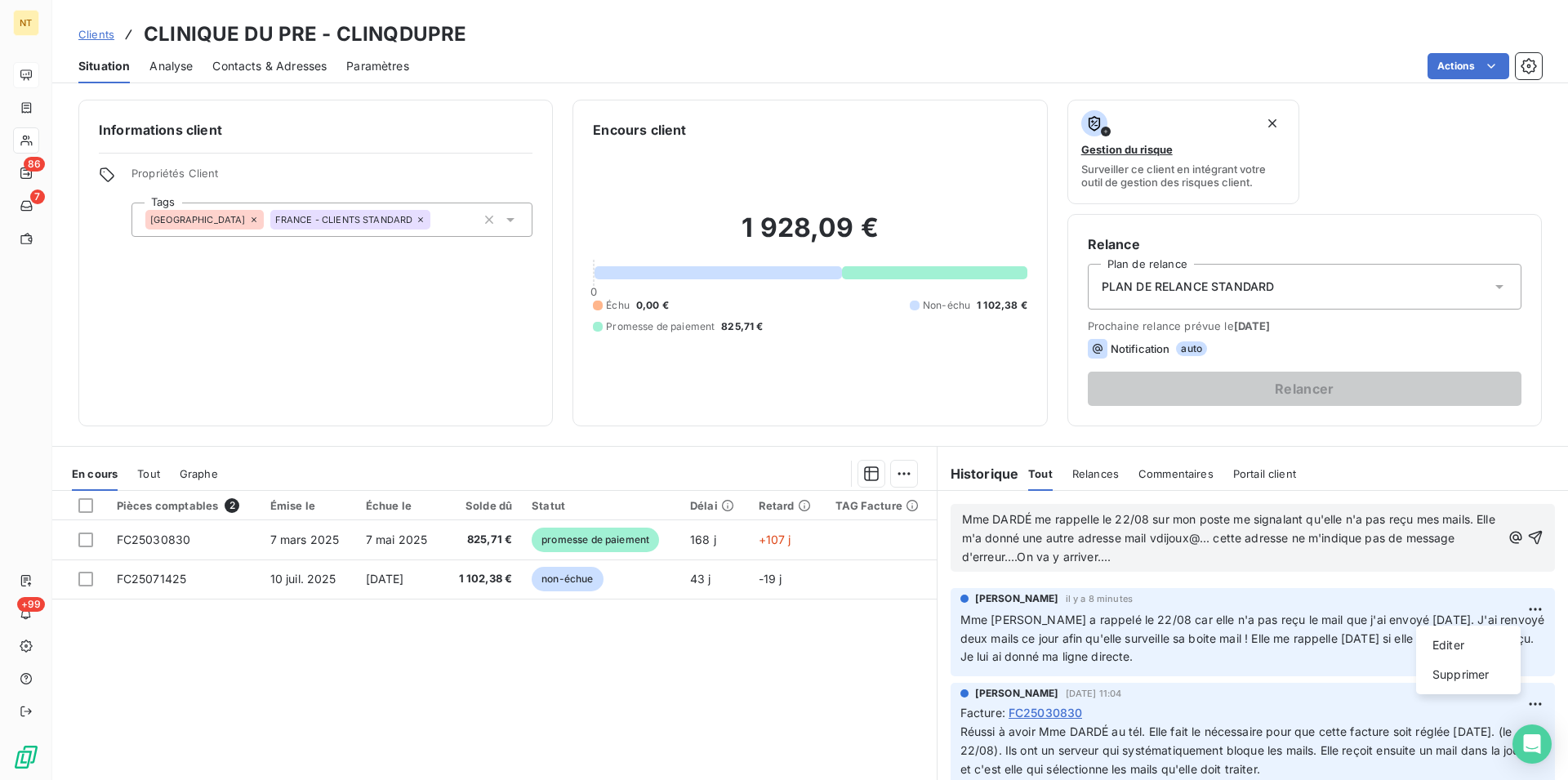
click at [1271, 674] on html "NT 86 7 +99 Clients CLINIQUE DU PRE - CLINQDUPRE Situation Analyse Contacts & A…" at bounding box center [784, 390] width 1568 height 780
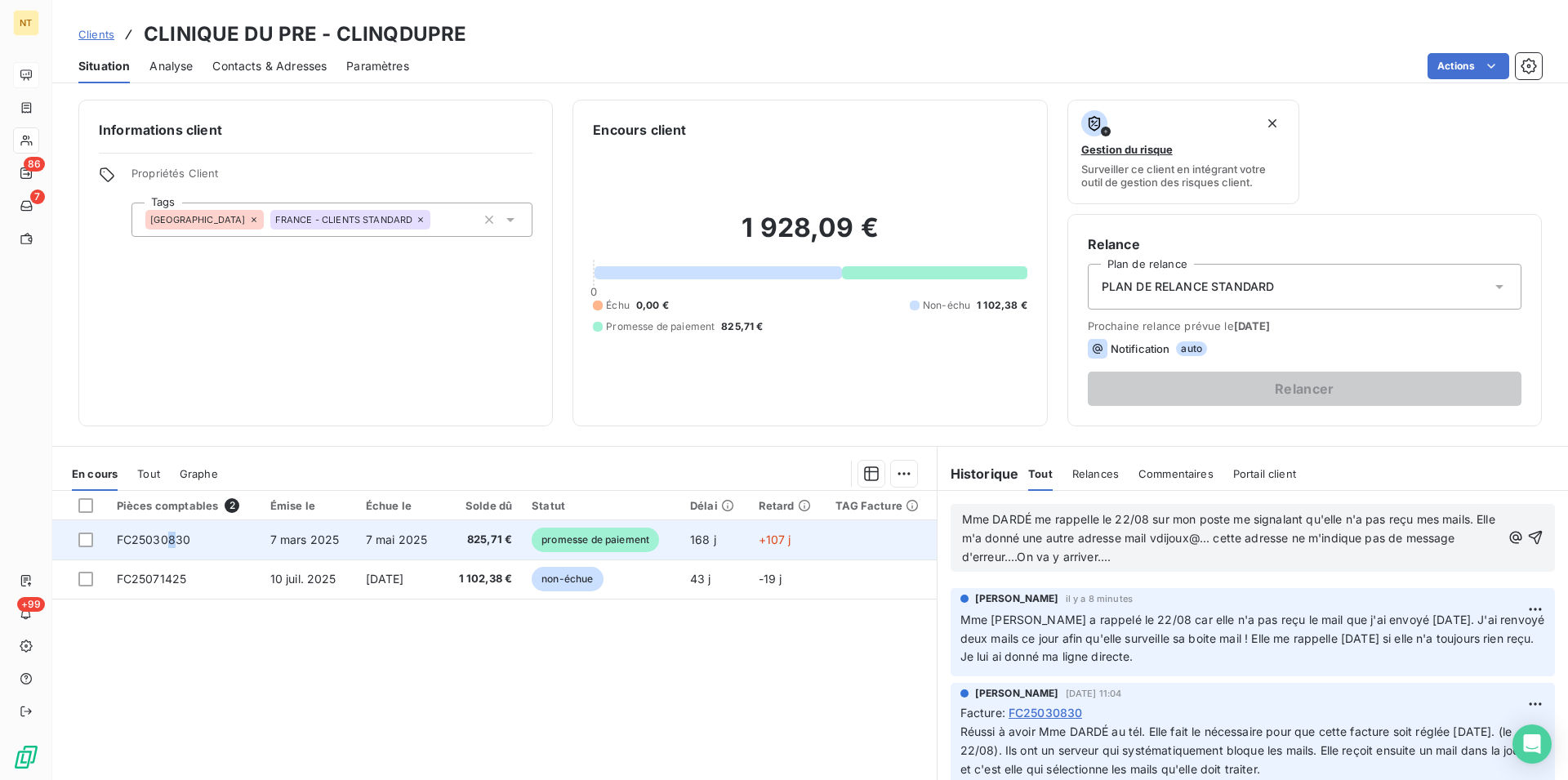
click at [170, 541] on span "FC25030830" at bounding box center [153, 539] width 74 height 14
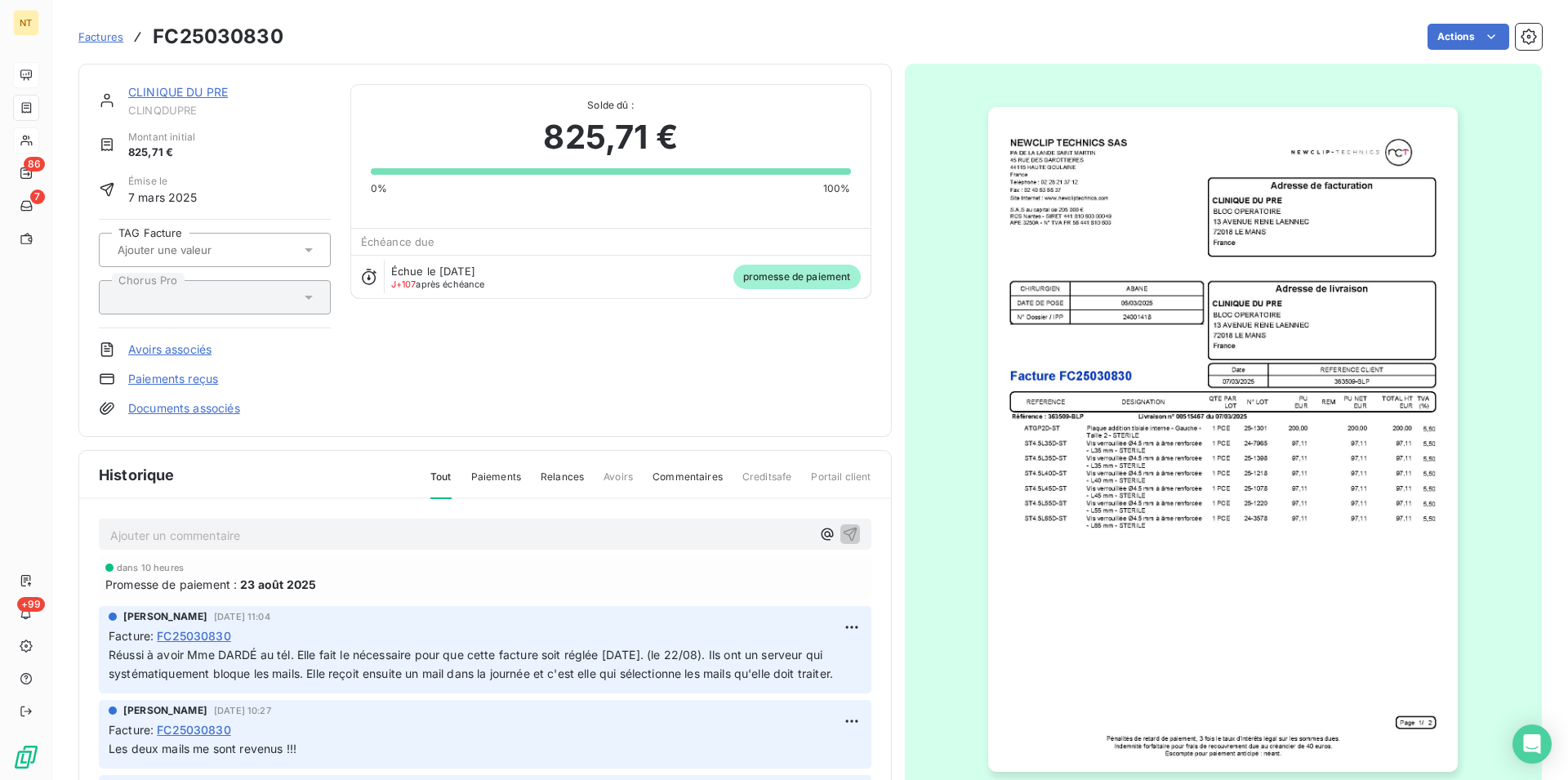
click at [155, 530] on p "Ajouter un commentaire ﻿" at bounding box center [460, 535] width 701 height 21
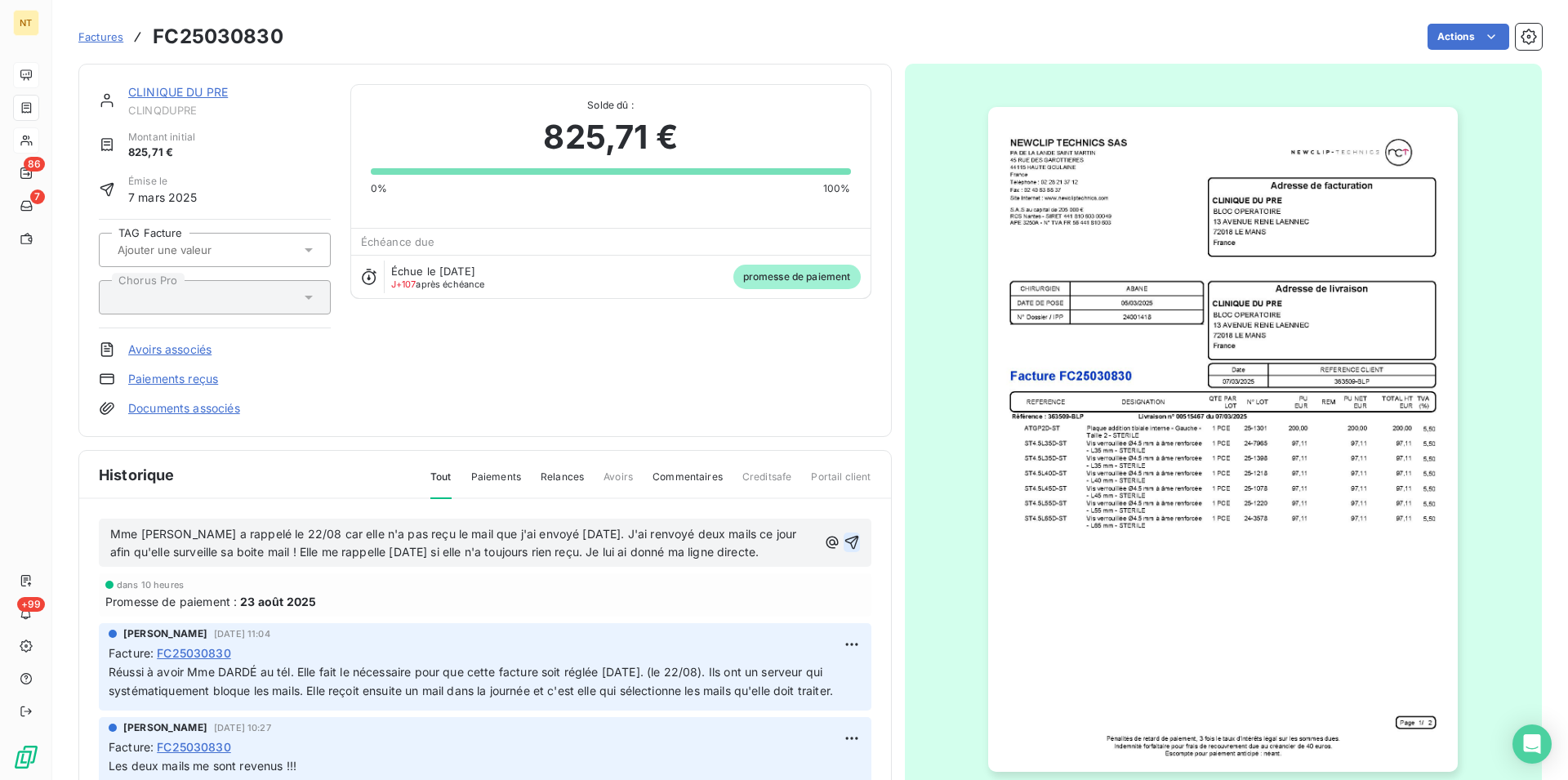
click at [843, 540] on icon "button" at bounding box center [851, 543] width 17 height 17
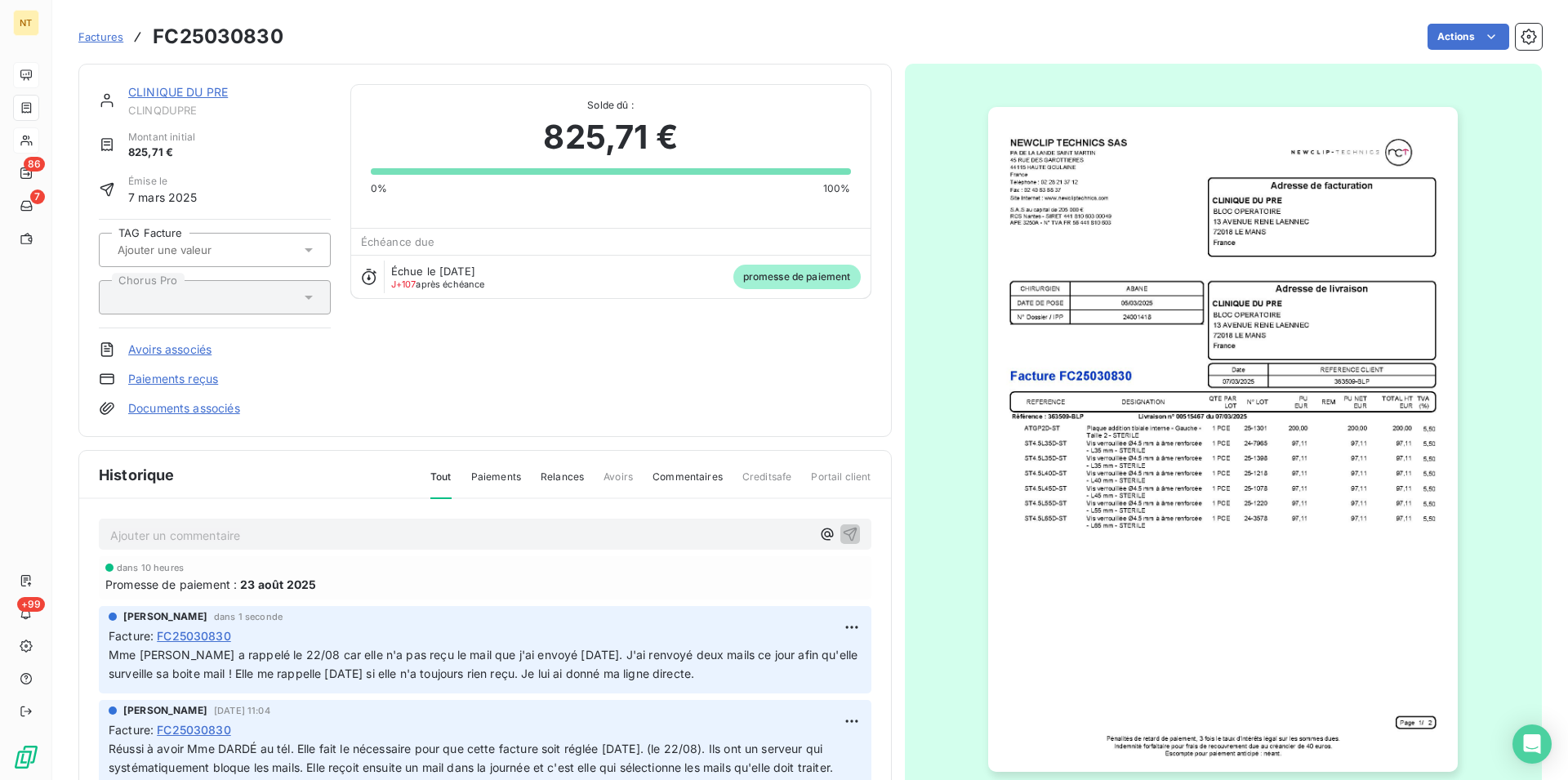
click at [178, 96] on link "CLINIQUE DU PRE" at bounding box center [178, 92] width 100 height 14
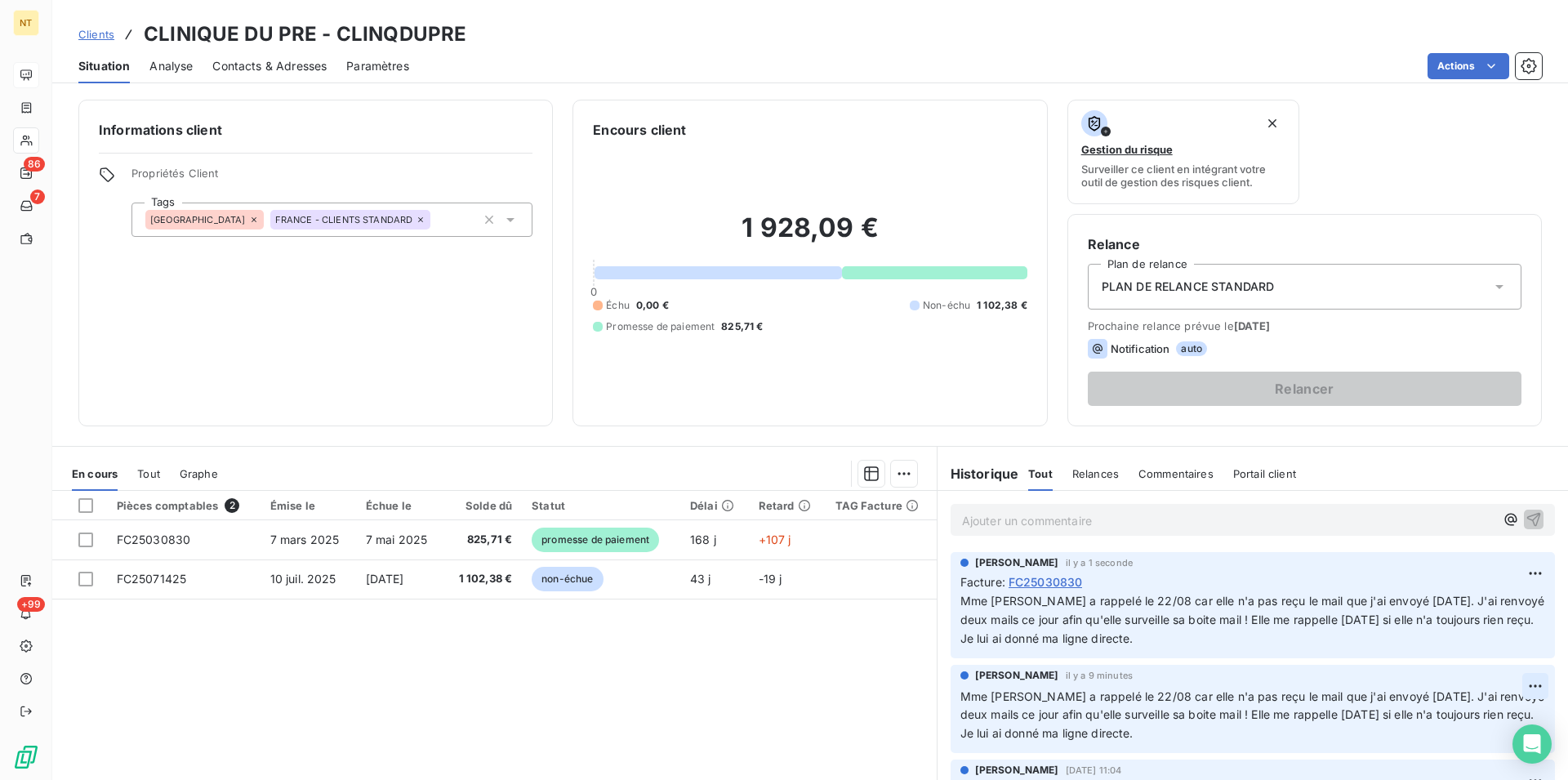
click at [1507, 680] on html "NT 86 7 +99 Clients CLINIQUE DU PRE - CLINQDUPRE Situation Analyse Contacts & A…" at bounding box center [784, 390] width 1568 height 780
click at [1461, 748] on div "Supprimer" at bounding box center [1468, 751] width 92 height 26
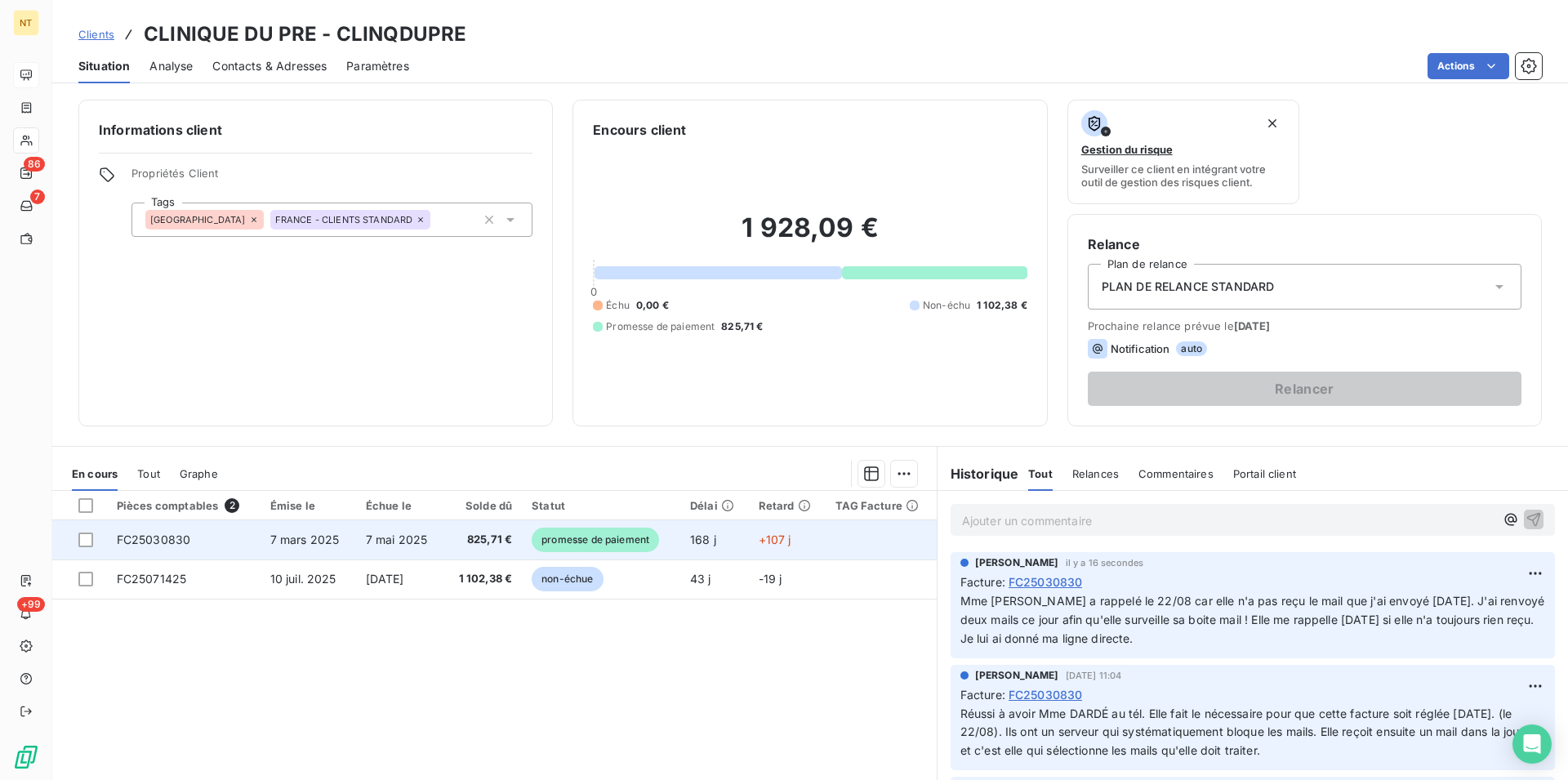
click at [149, 543] on span "FC25030830" at bounding box center [153, 539] width 74 height 14
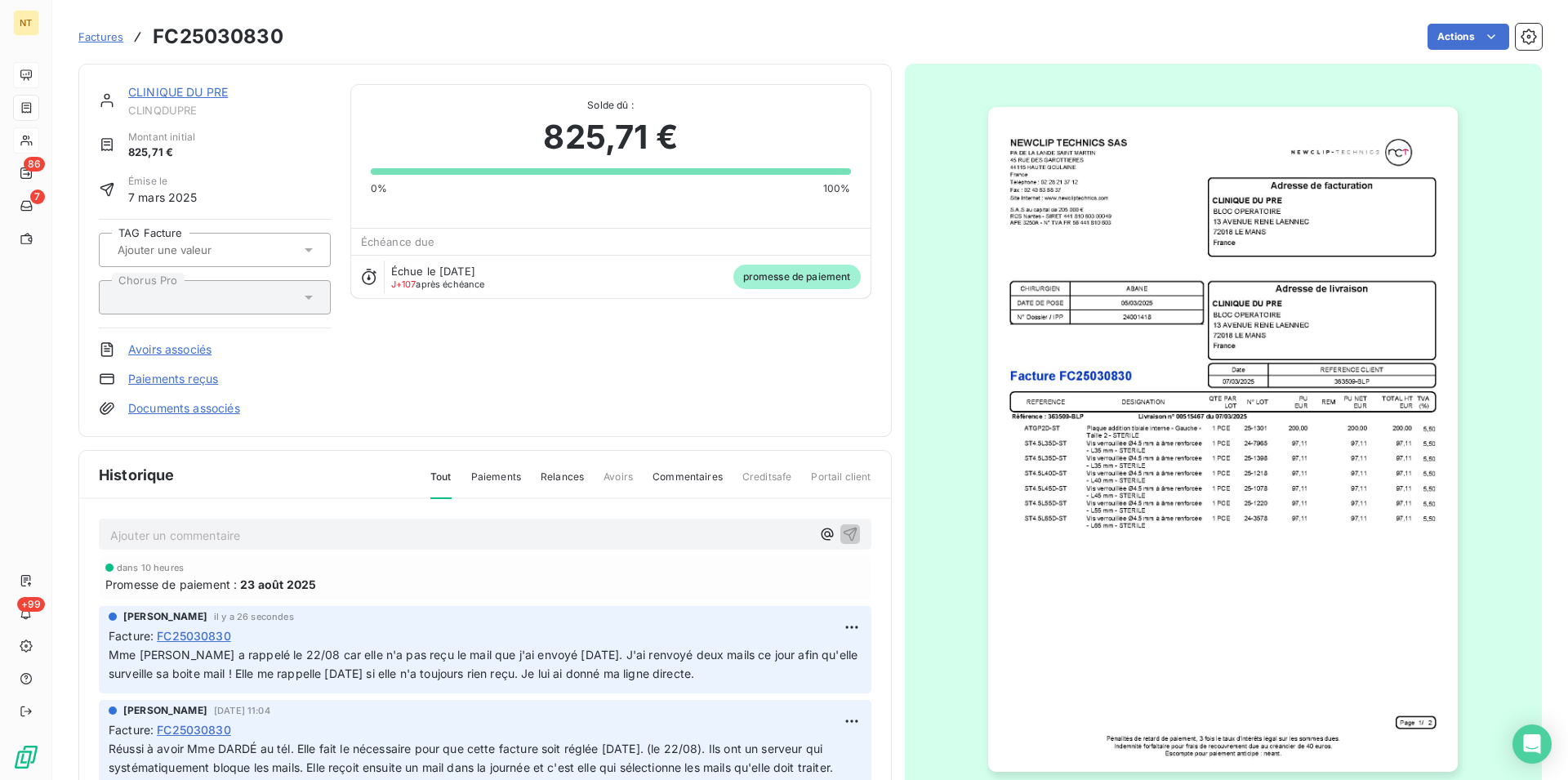
click at [133, 526] on p "Ajouter un commentaire ﻿" at bounding box center [460, 535] width 701 height 21
click at [457, 535] on span "Mme [PERSON_NAME] m'a rappelé sur ma ligne directe car elle n'a toujors pas reç…" at bounding box center [413, 534] width 606 height 14
click at [673, 533] on p "Mme [PERSON_NAME] m'a rappelé sur ma ligne directe car elle n'a toujours pas re…" at bounding box center [460, 534] width 701 height 19
click at [362, 536] on span "Mme [PERSON_NAME] m'a rappelé sur ma ligne directe car elle n'a toujours pas re…" at bounding box center [417, 534] width 615 height 14
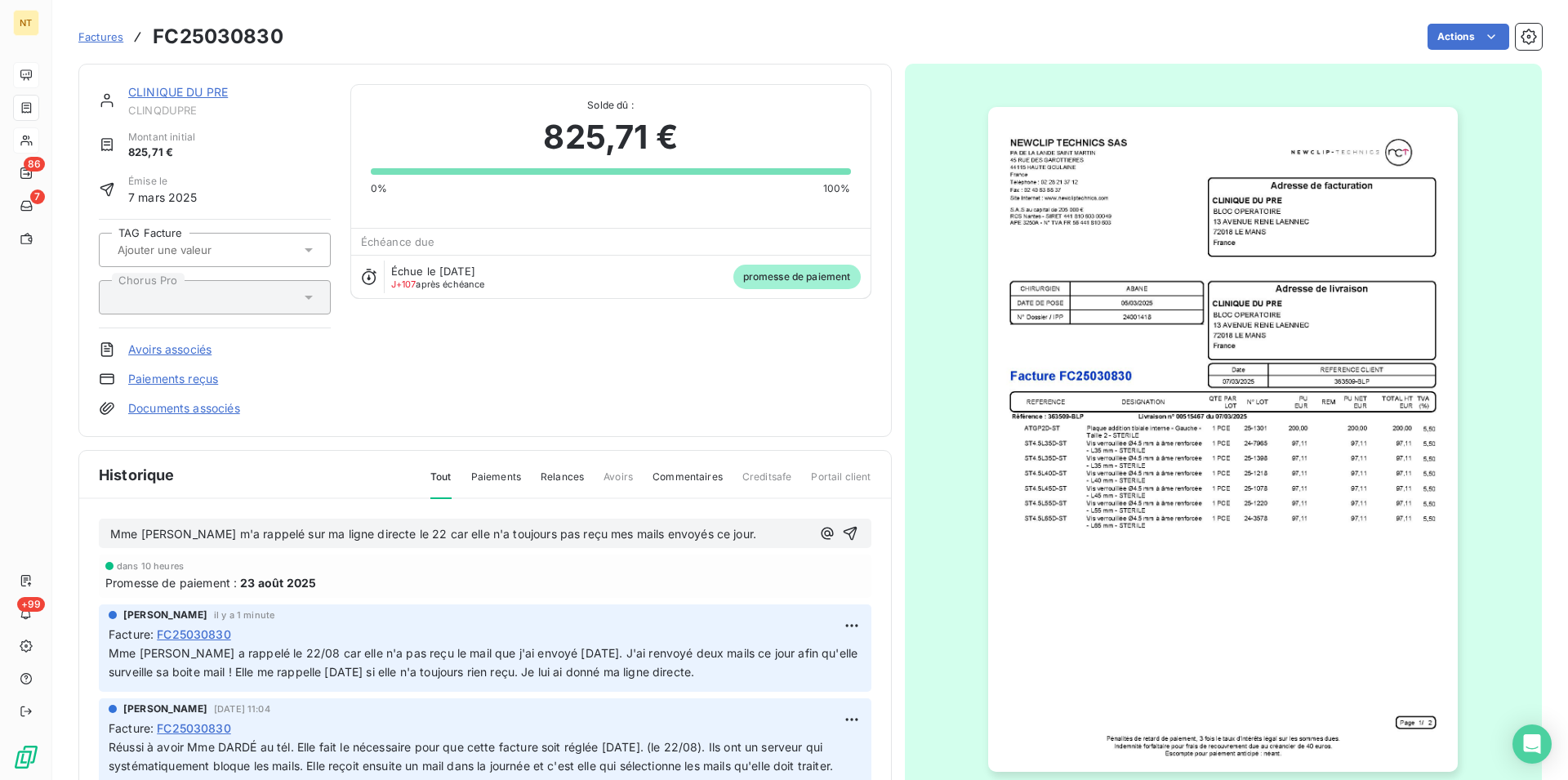
click at [712, 534] on p "Mme [PERSON_NAME] m'a rappelé sur ma ligne directe le 22 car elle n'a toujours …" at bounding box center [460, 534] width 701 height 19
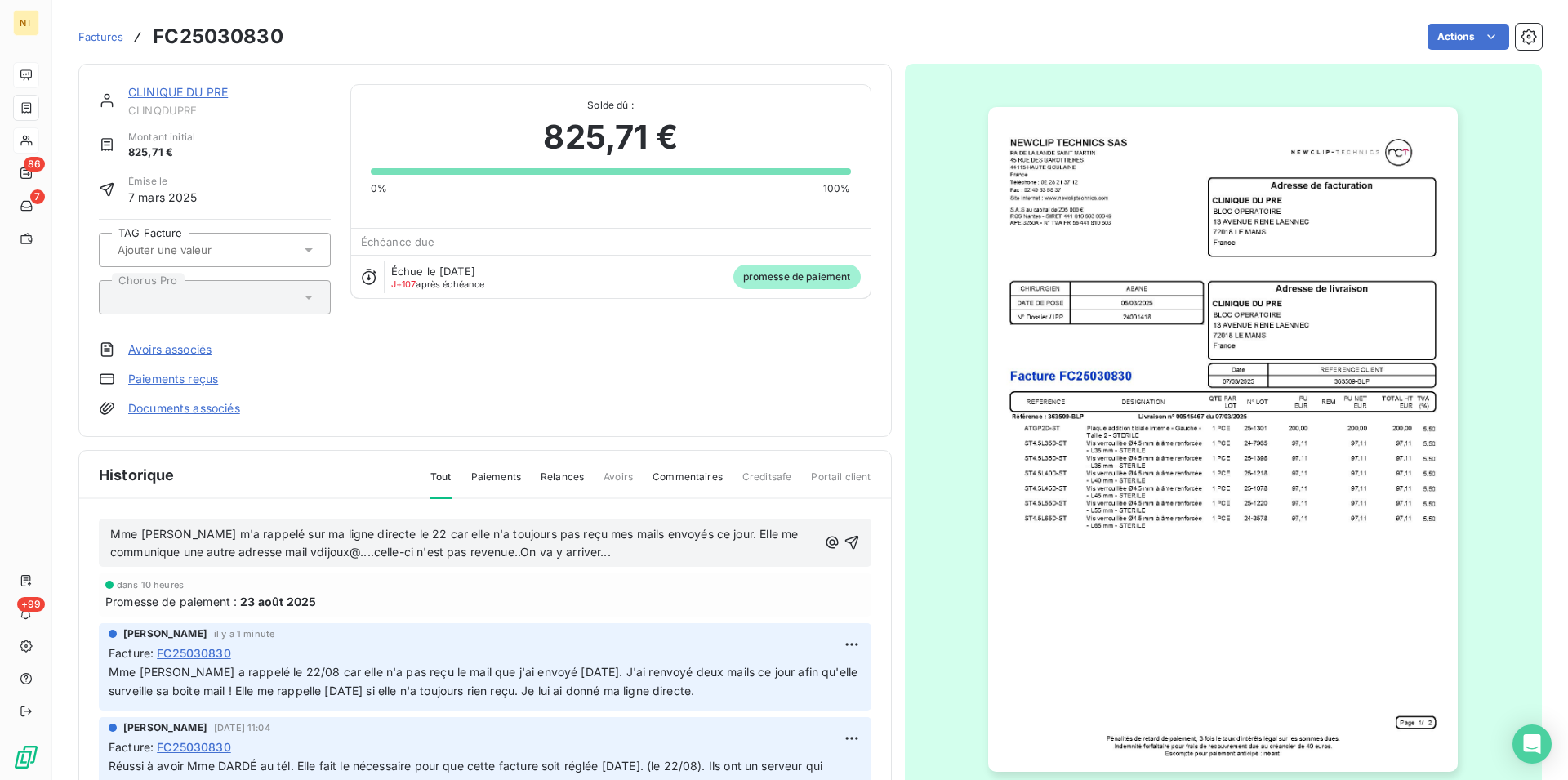
click at [580, 539] on span "Mme [PERSON_NAME] m'a rappelé sur ma ligne directe le 22 car elle n'a toujours …" at bounding box center [455, 543] width 691 height 32
click at [844, 540] on icon "button" at bounding box center [851, 543] width 14 height 14
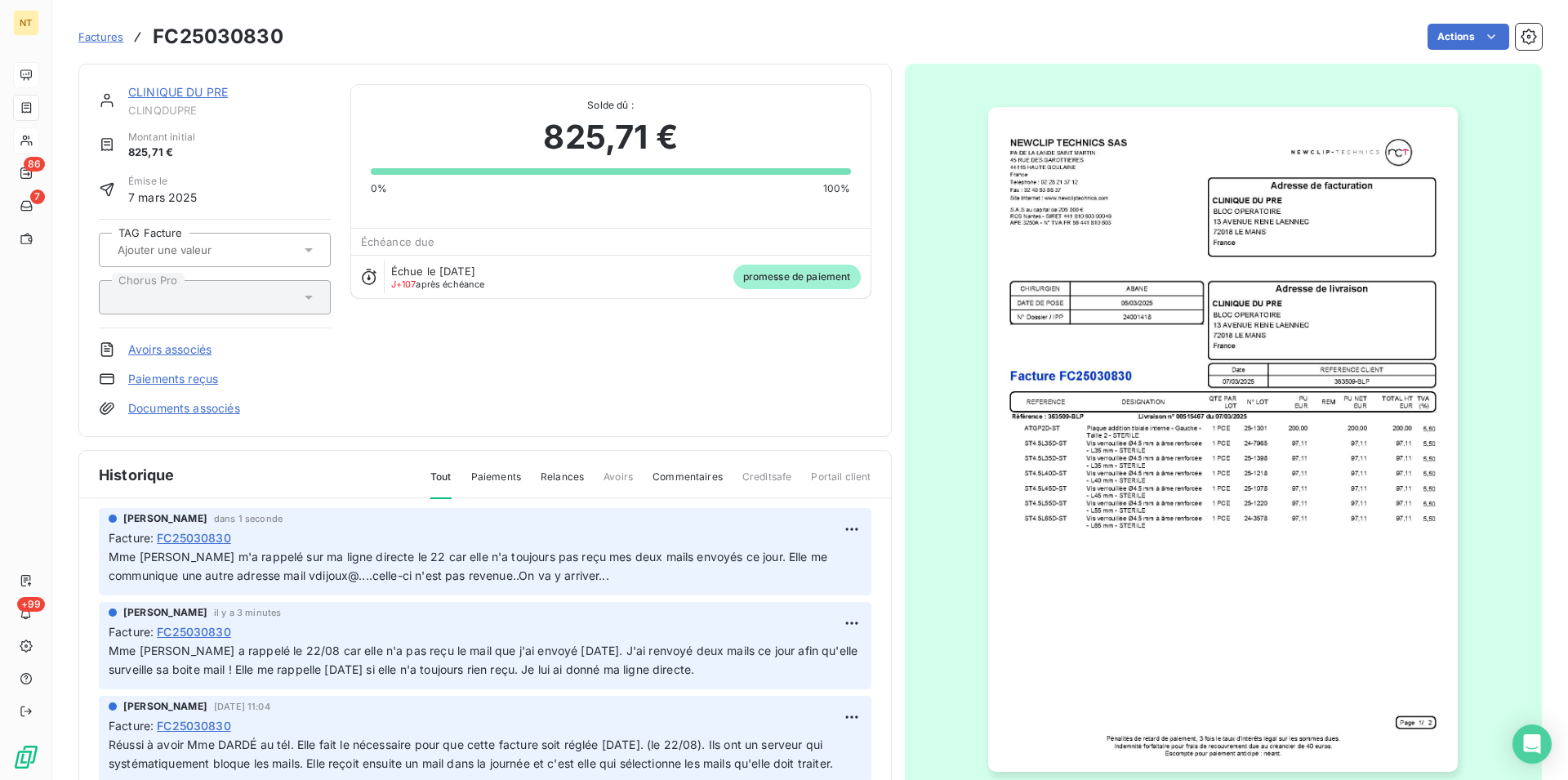
scroll to position [166, 0]
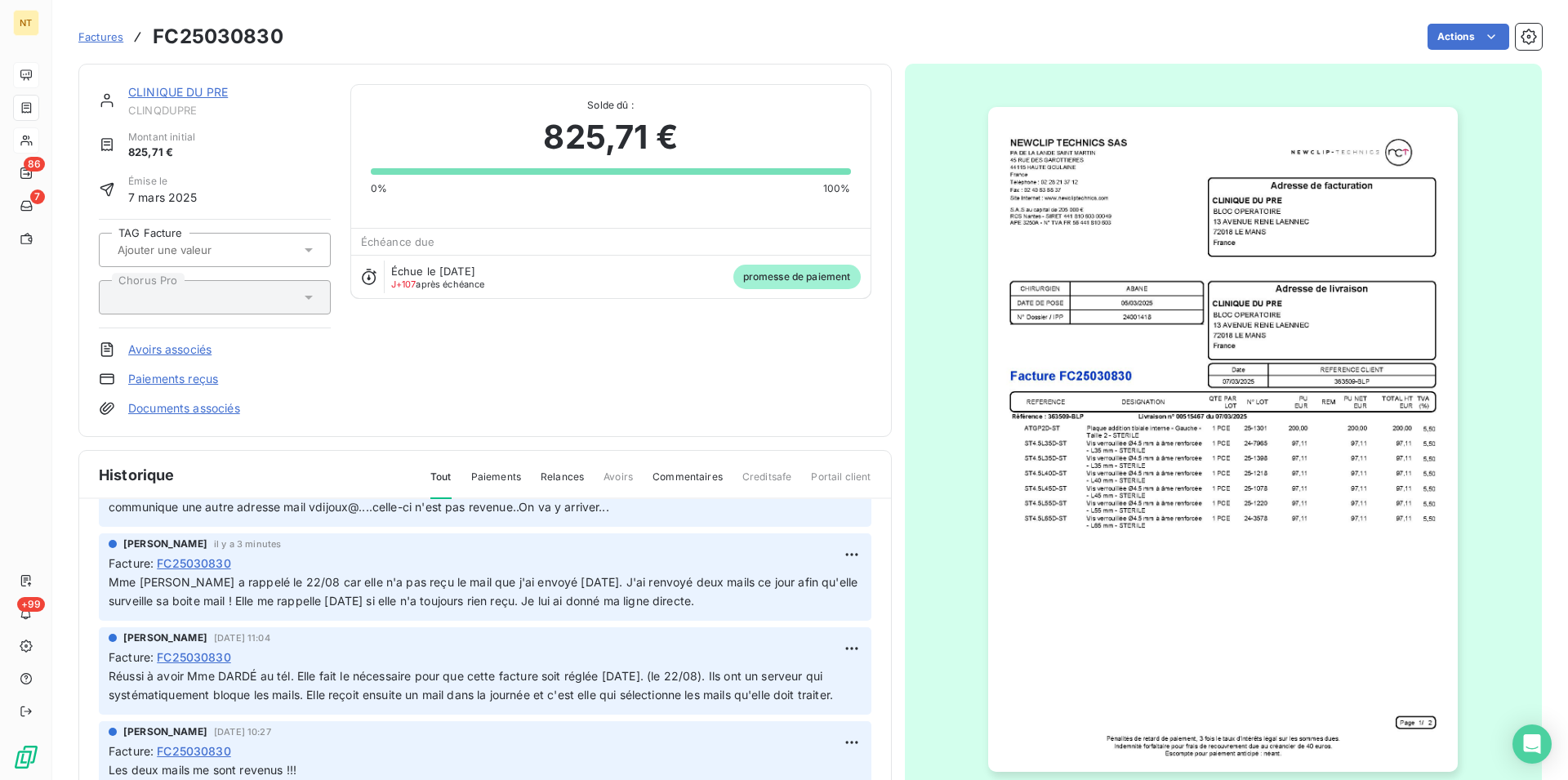
click at [193, 90] on link "CLINIQUE DU PRE" at bounding box center [178, 92] width 100 height 14
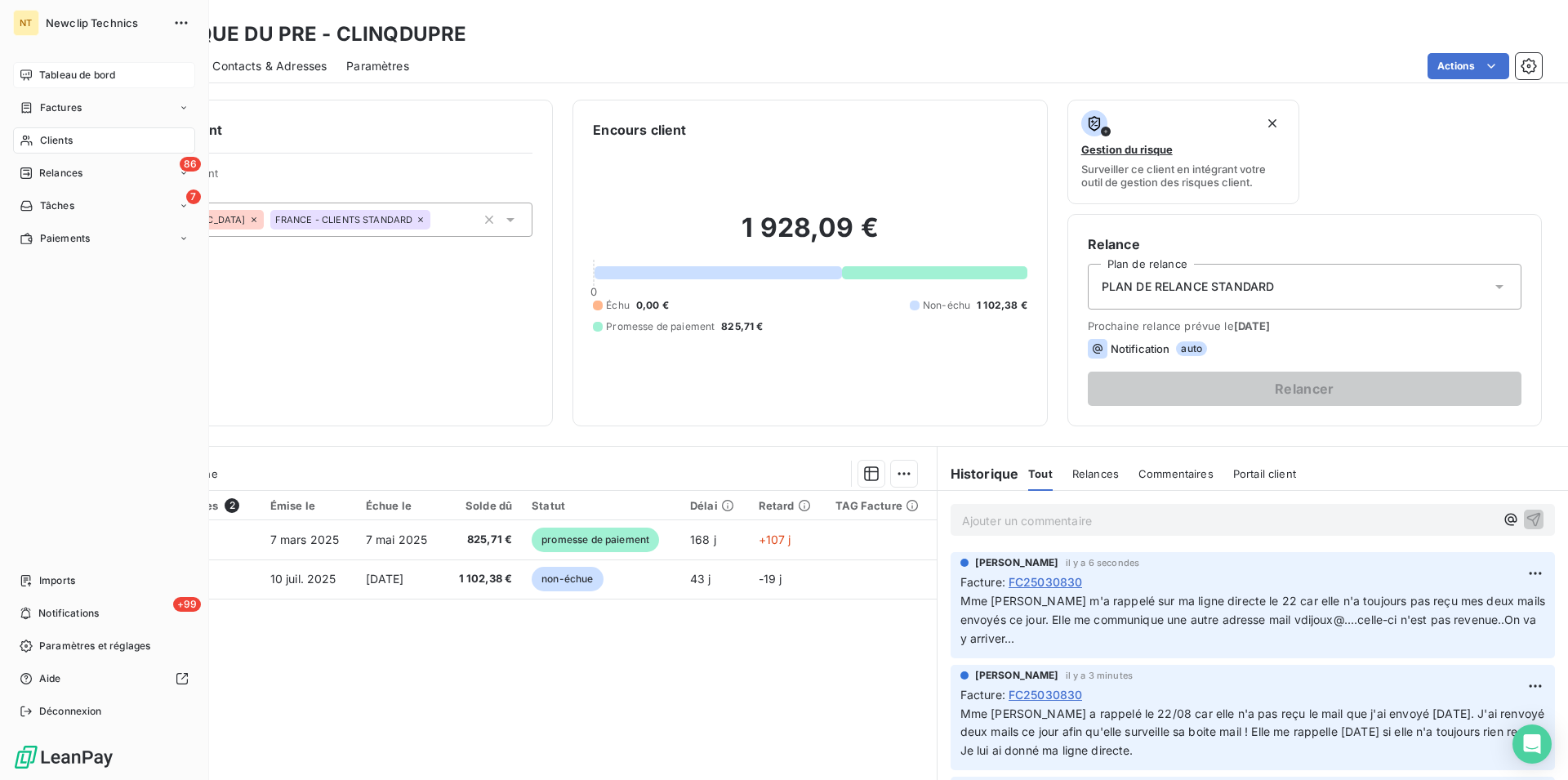
click at [72, 135] on span "Clients" at bounding box center [56, 141] width 32 height 15
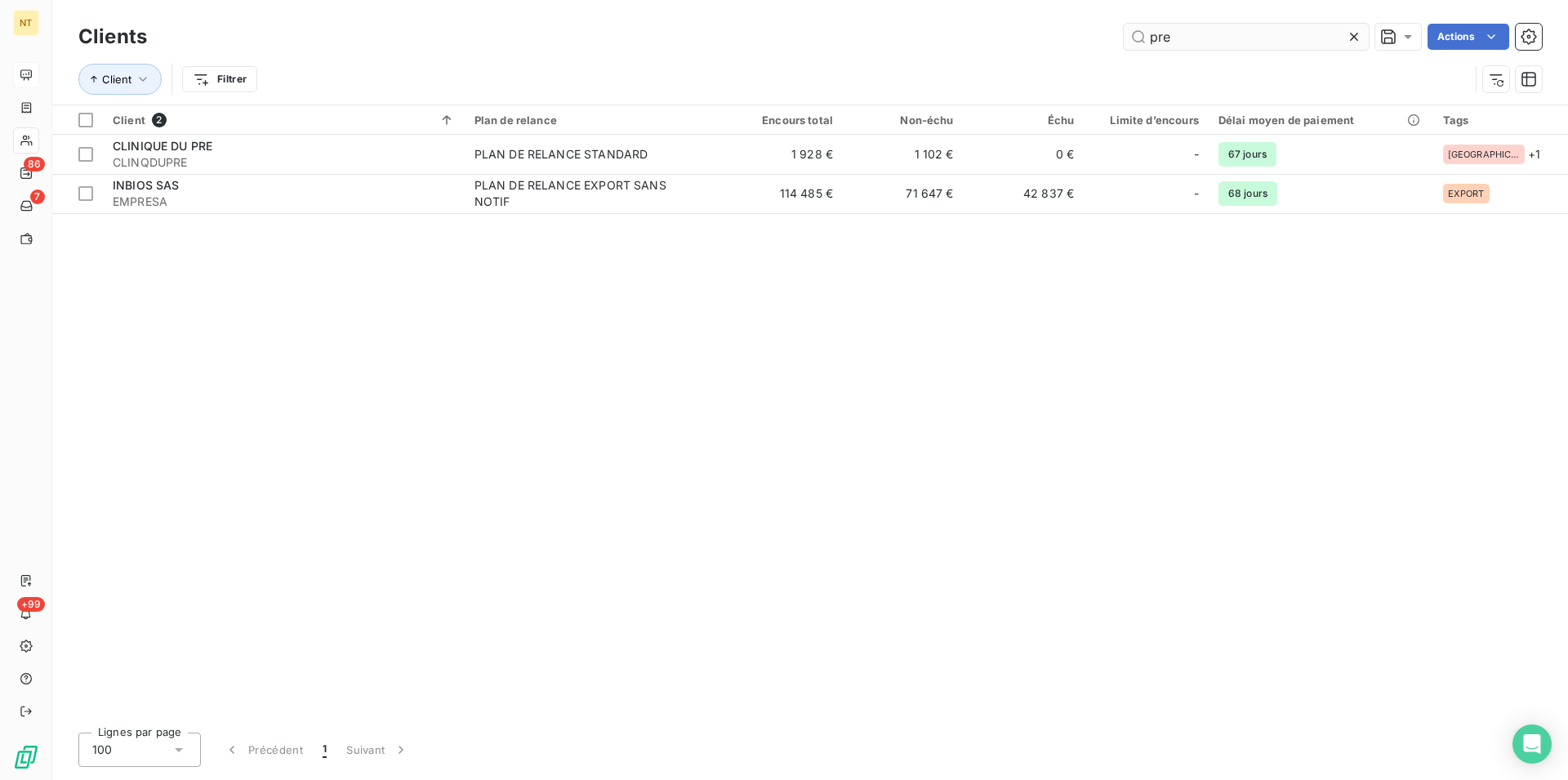
drag, startPoint x: 1192, startPoint y: 38, endPoint x: 1144, endPoint y: 39, distance: 48.0
click at [1144, 39] on input "pre" at bounding box center [1246, 36] width 245 height 26
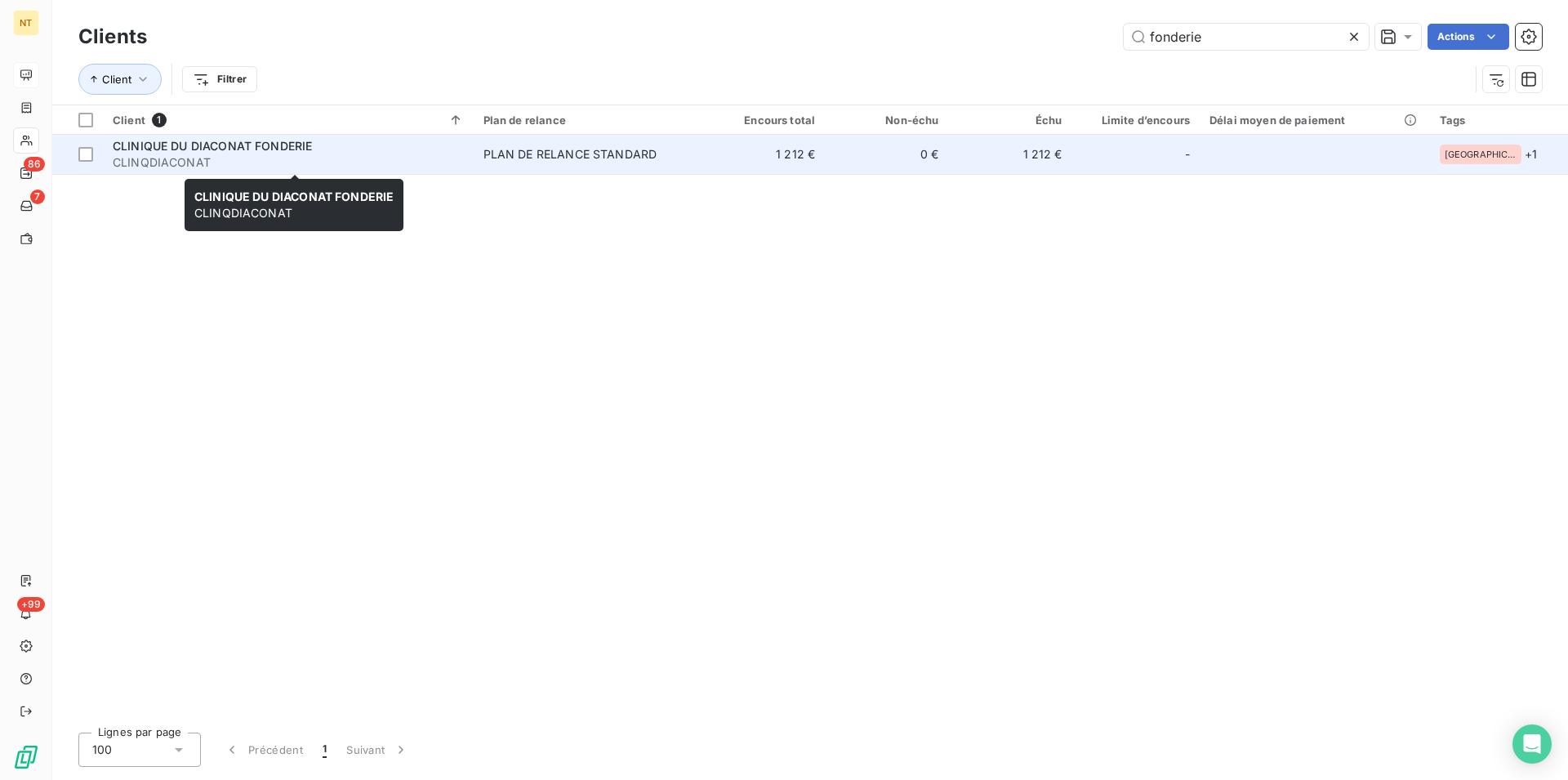
type input "fonderie"
click at [269, 154] on span "CLINQDIACONAT" at bounding box center [288, 162] width 351 height 17
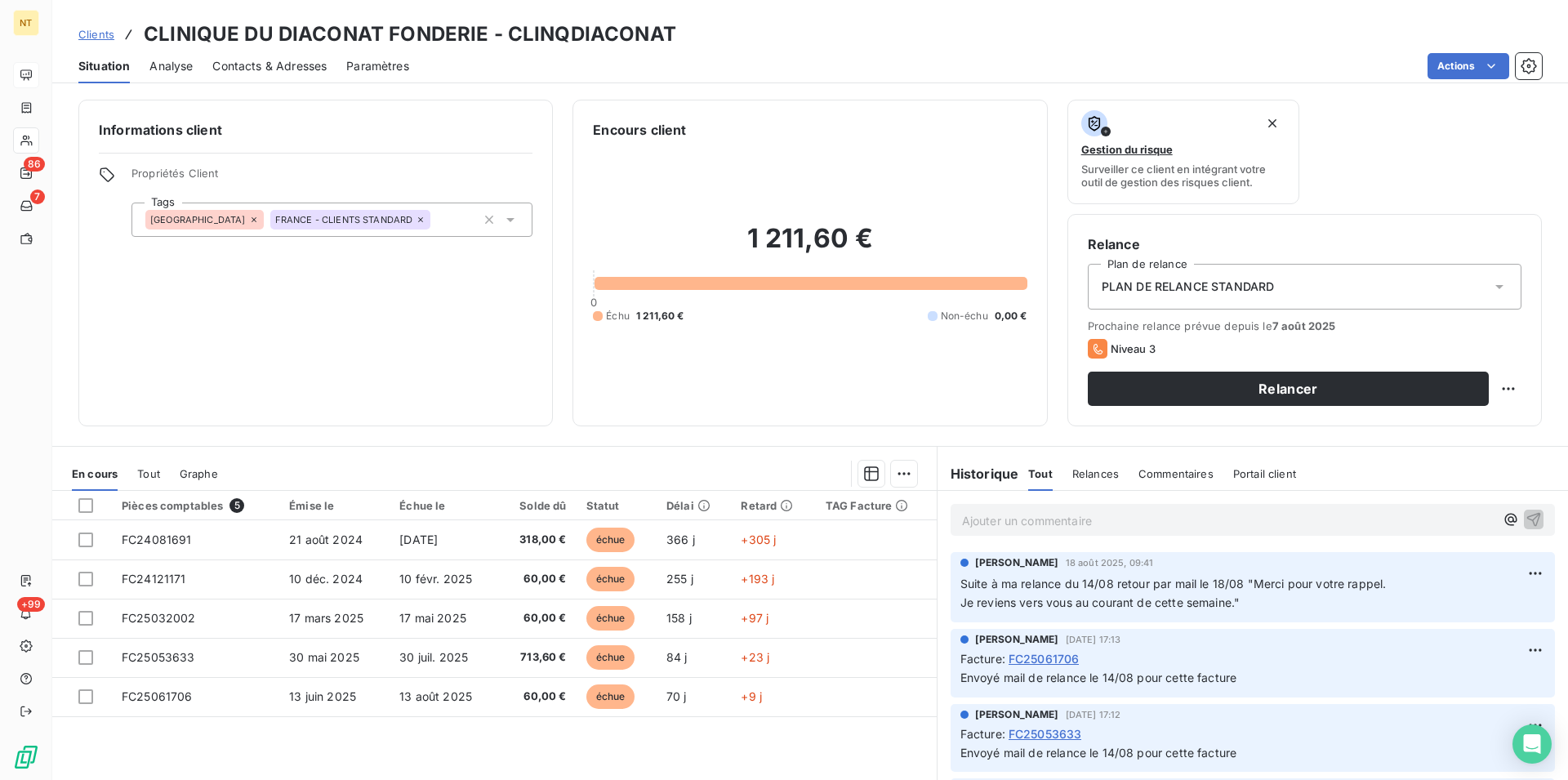
click at [290, 68] on span "Contacts & Adresses" at bounding box center [269, 67] width 114 height 17
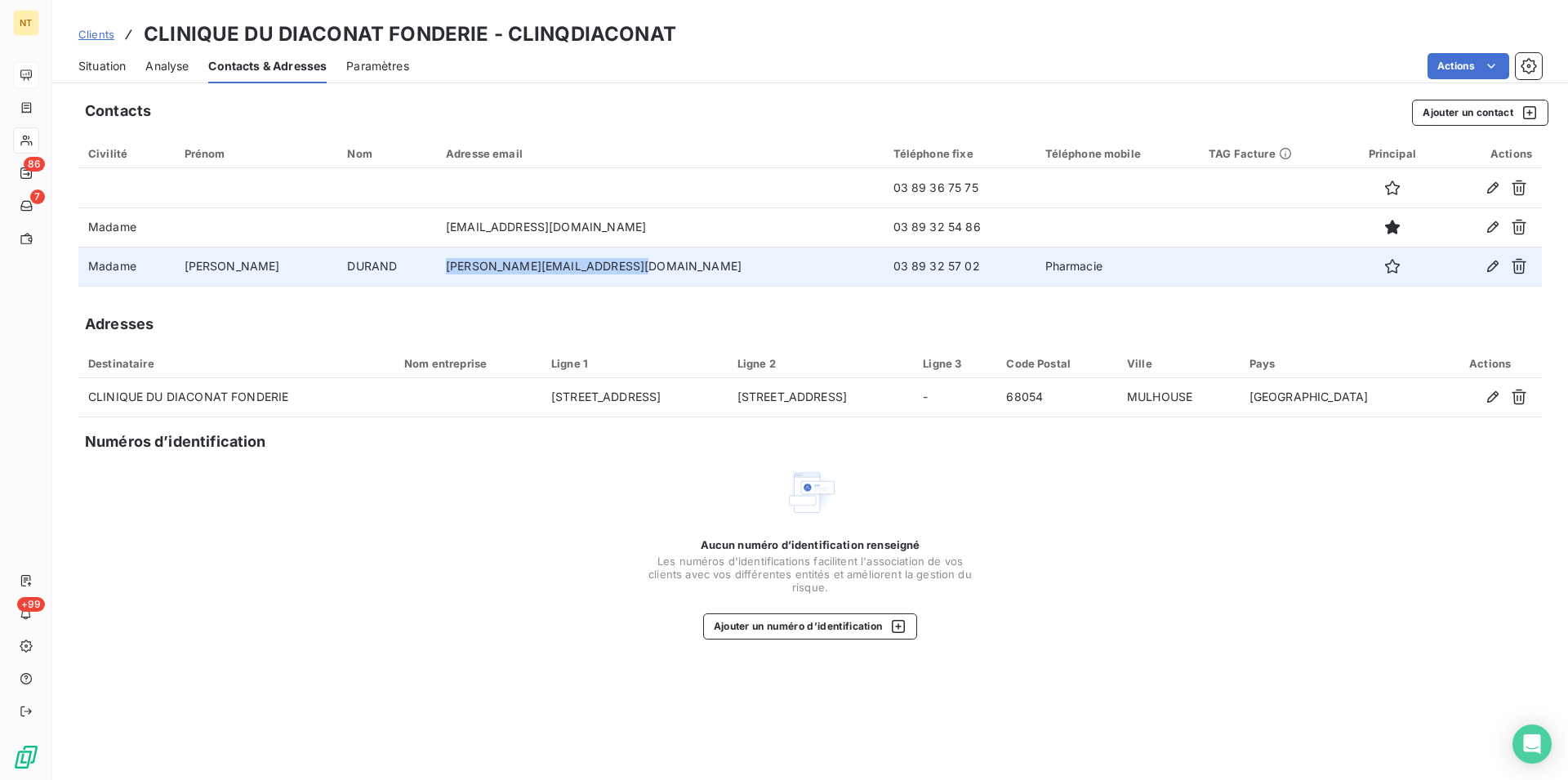
drag, startPoint x: 403, startPoint y: 266, endPoint x: 629, endPoint y: 285, distance: 226.8
click at [629, 285] on td "[PERSON_NAME][EMAIL_ADDRESS][DOMAIN_NAME]" at bounding box center [660, 266] width 448 height 39
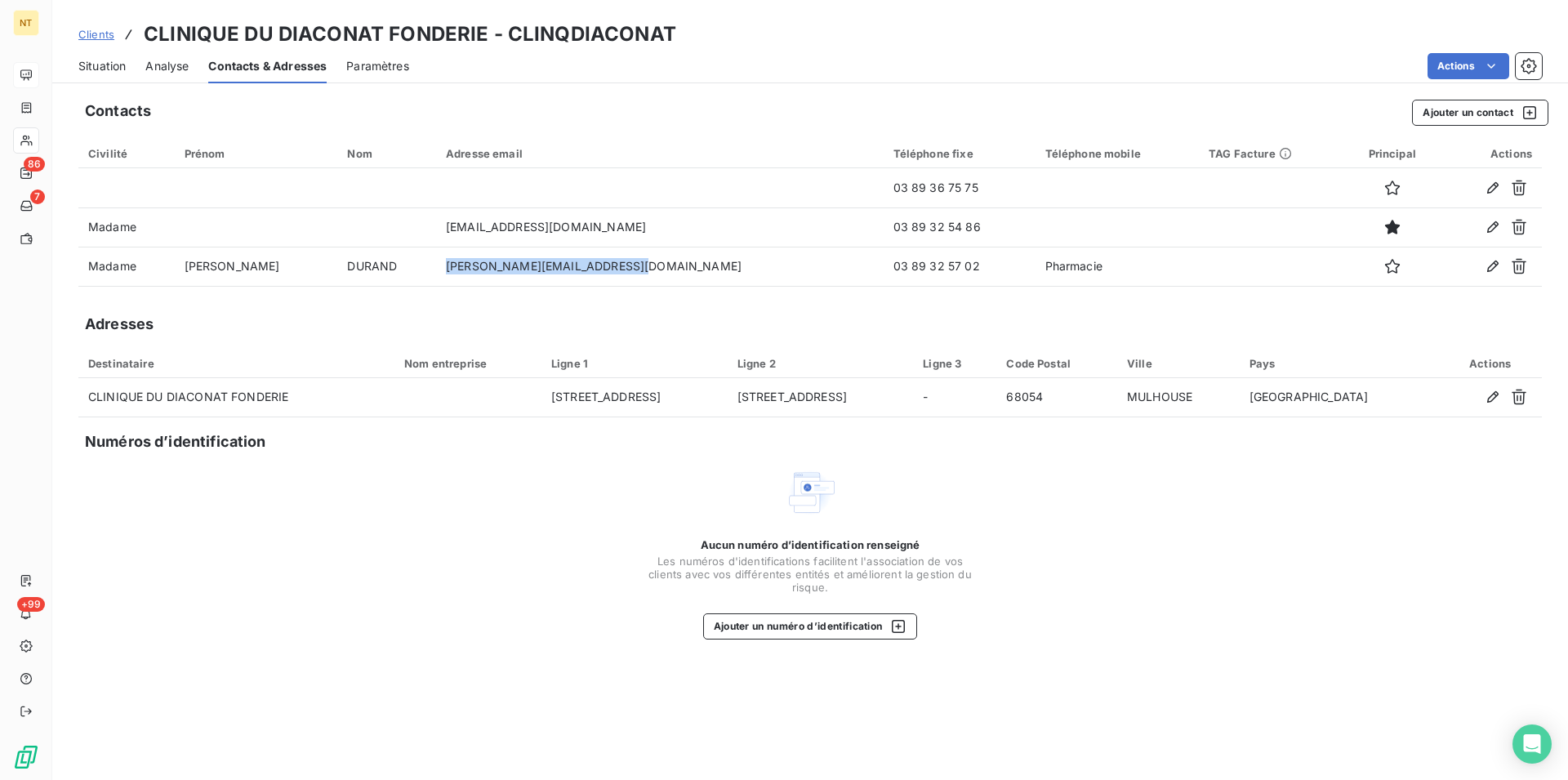
click at [99, 62] on span "Situation" at bounding box center [102, 67] width 47 height 17
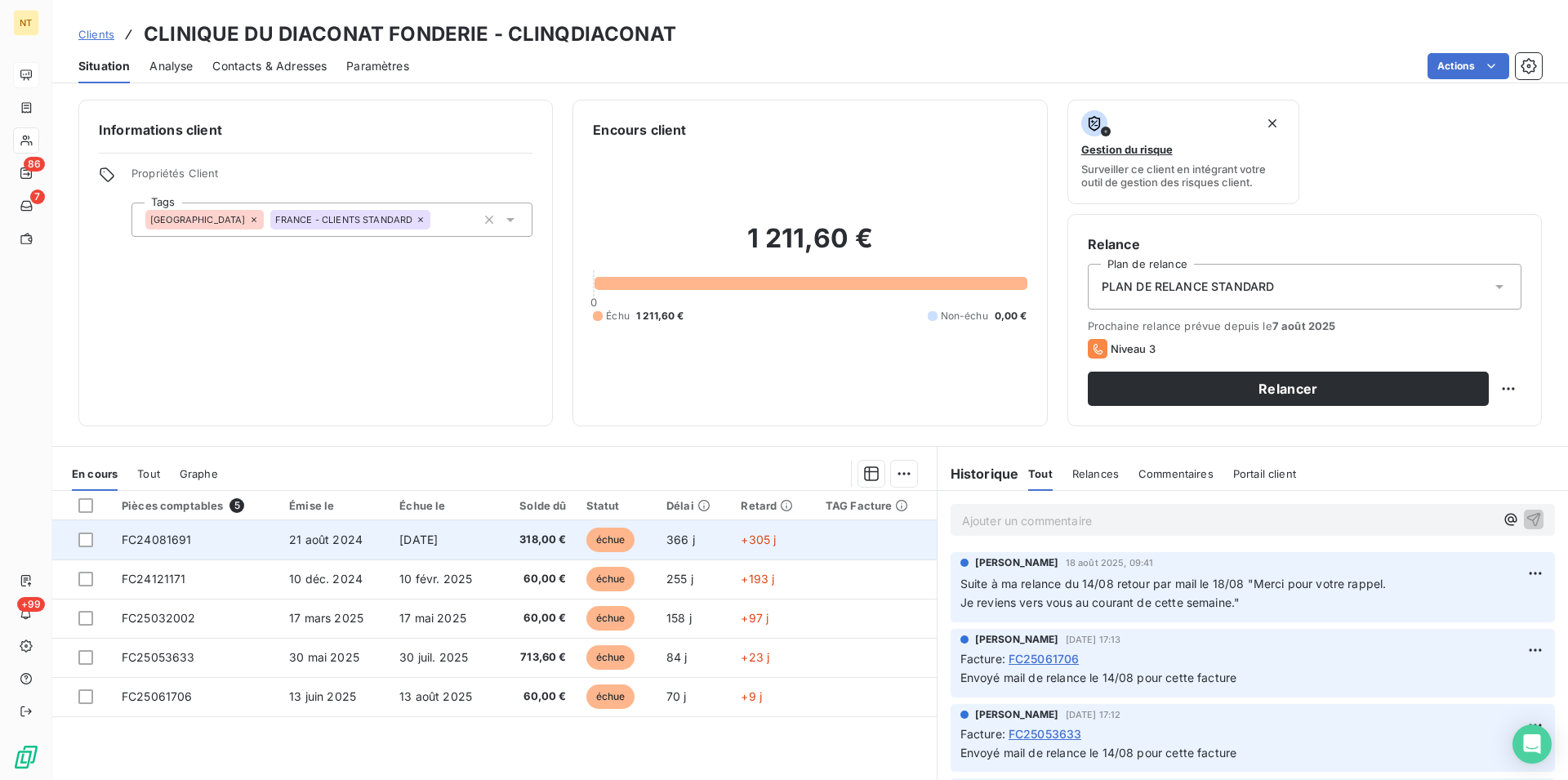
click at [165, 547] on td "FC24081691" at bounding box center [195, 539] width 167 height 39
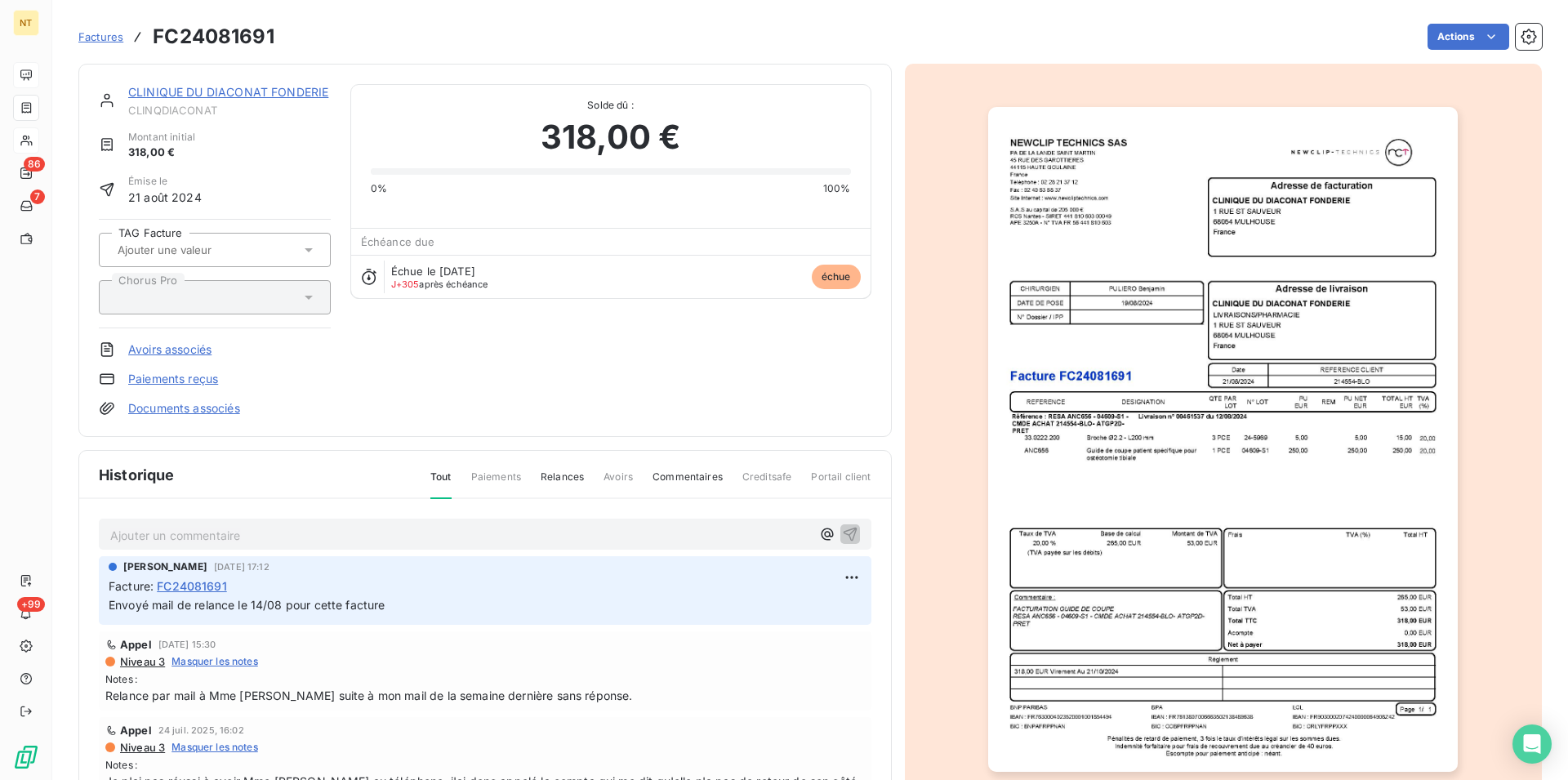
click at [1320, 506] on img "button" at bounding box center [1223, 440] width 469 height 665
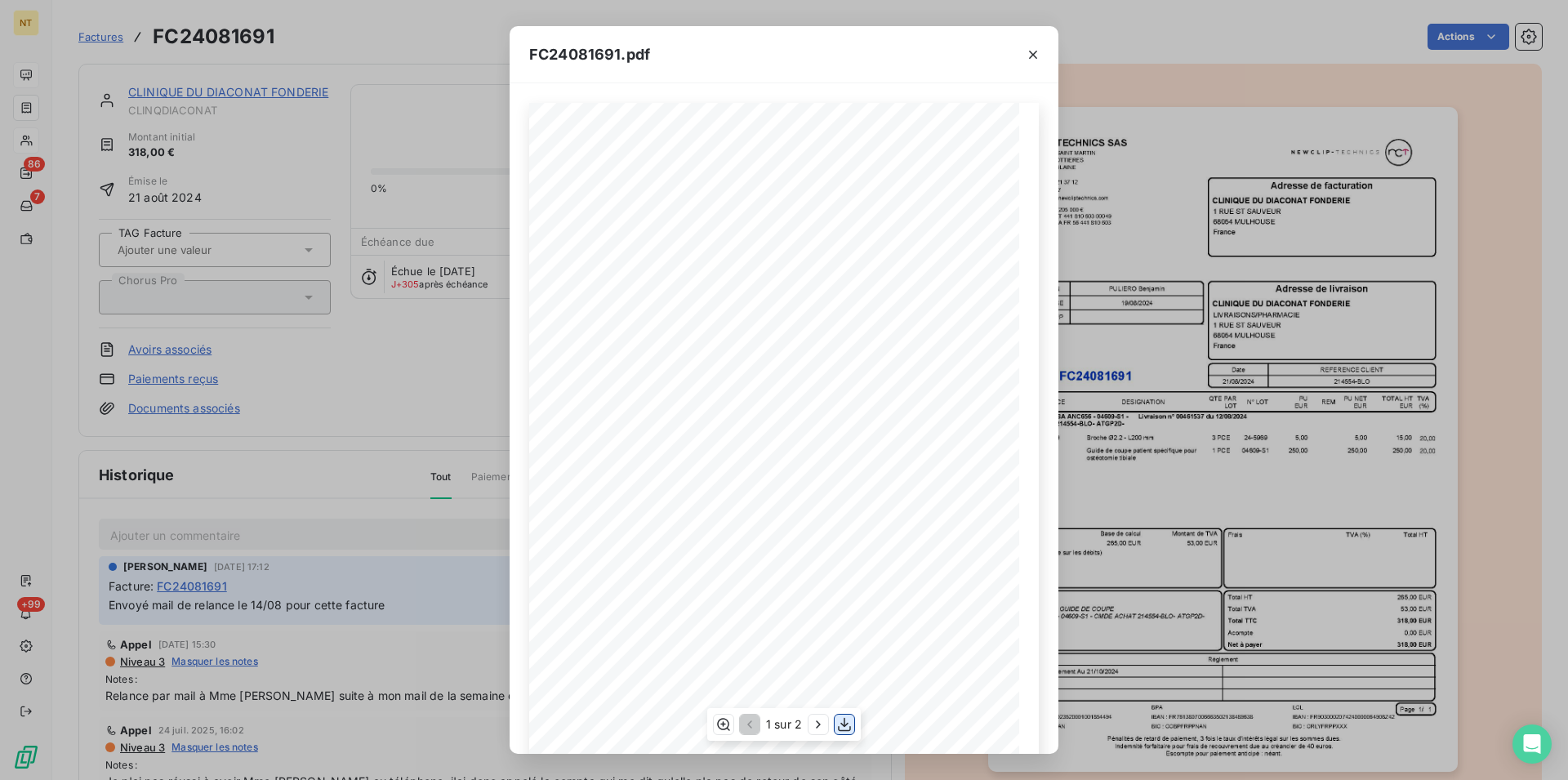
click at [846, 728] on icon "button" at bounding box center [845, 724] width 17 height 17
click at [843, 723] on icon "button" at bounding box center [845, 724] width 17 height 17
click at [1034, 49] on icon "button" at bounding box center [1033, 55] width 17 height 17
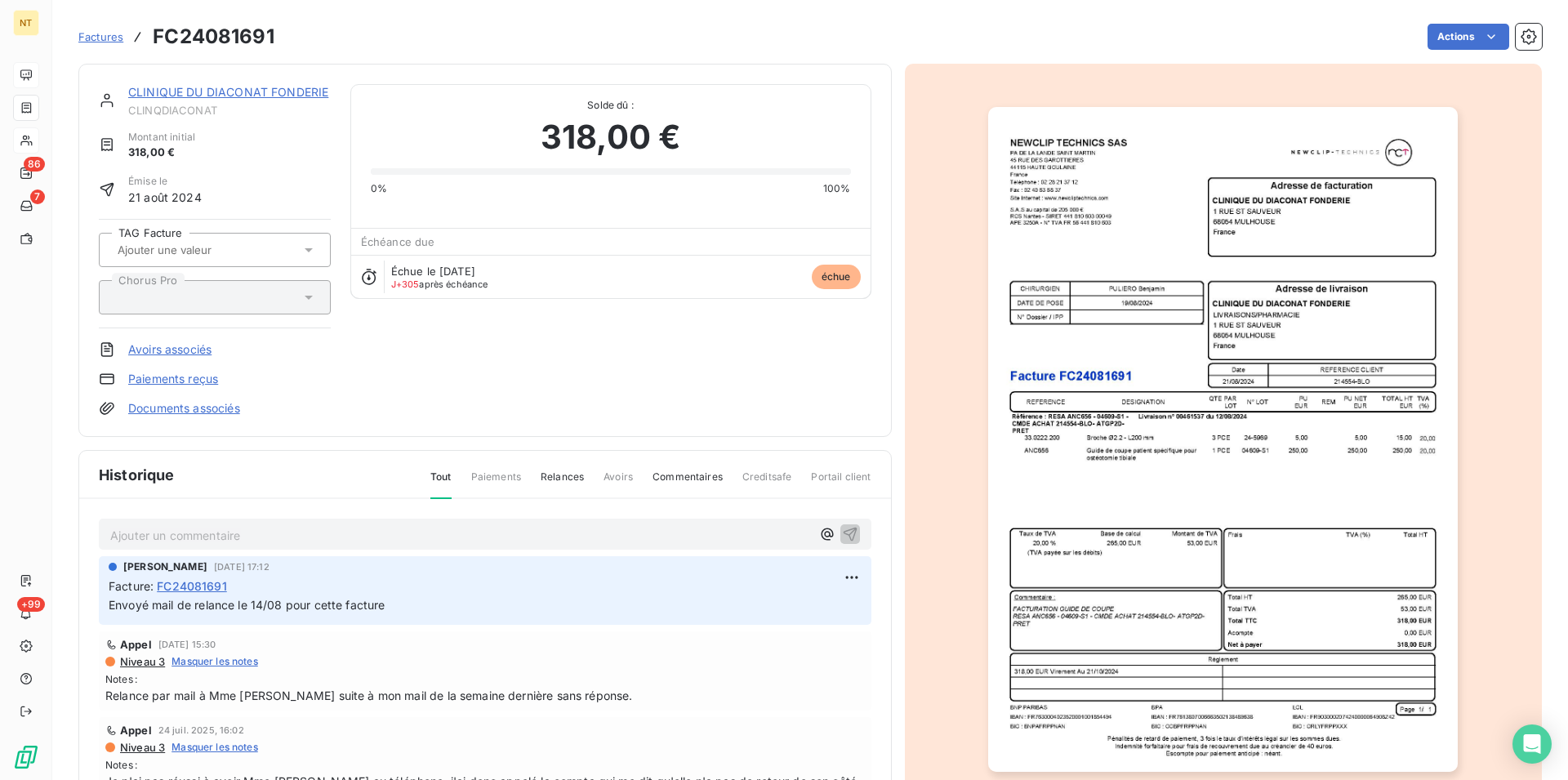
click at [256, 98] on link "CLINIQUE DU DIACONAT FONDERIE" at bounding box center [228, 92] width 200 height 14
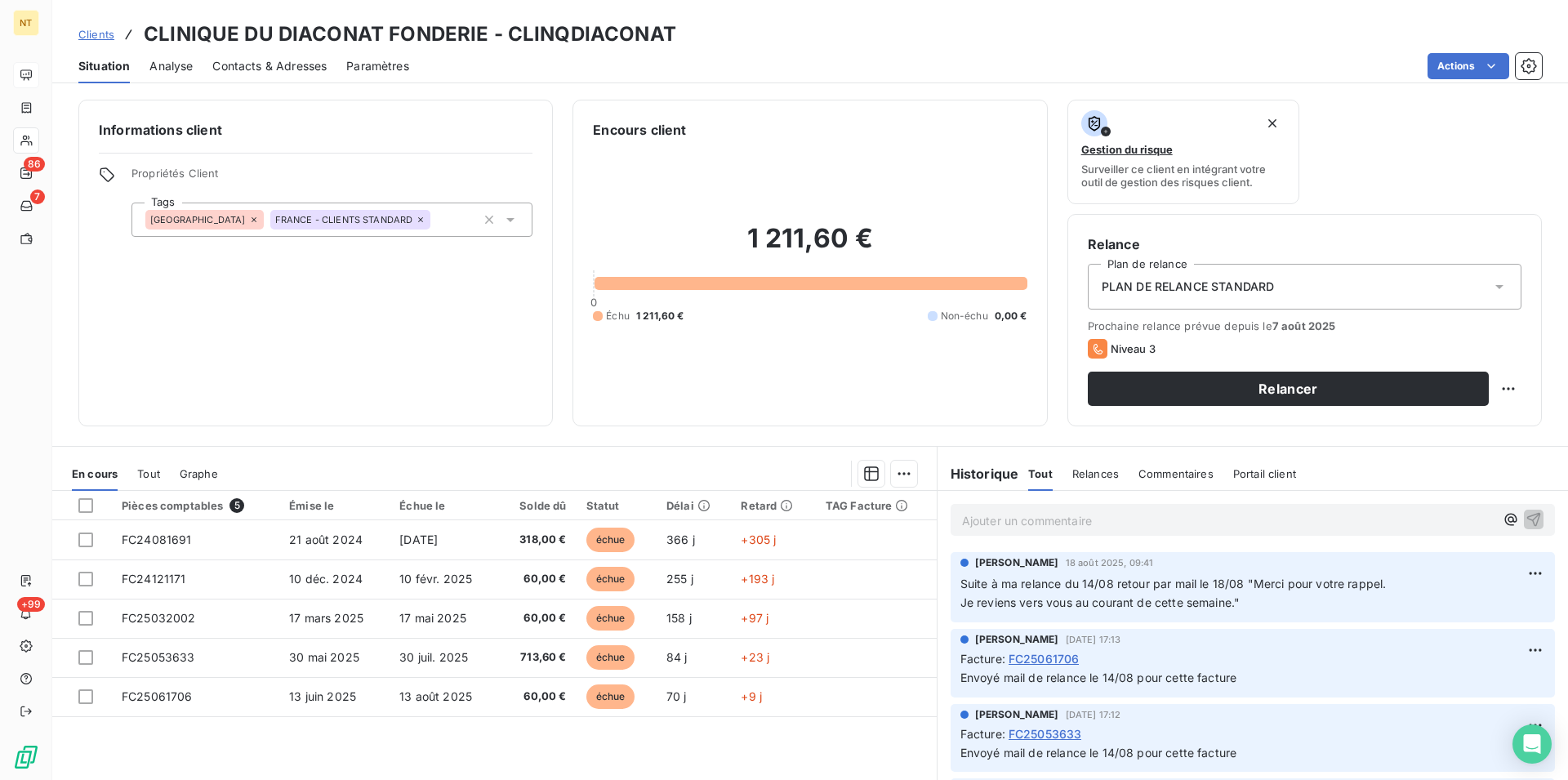
click at [270, 65] on span "Contacts & Adresses" at bounding box center [269, 67] width 114 height 17
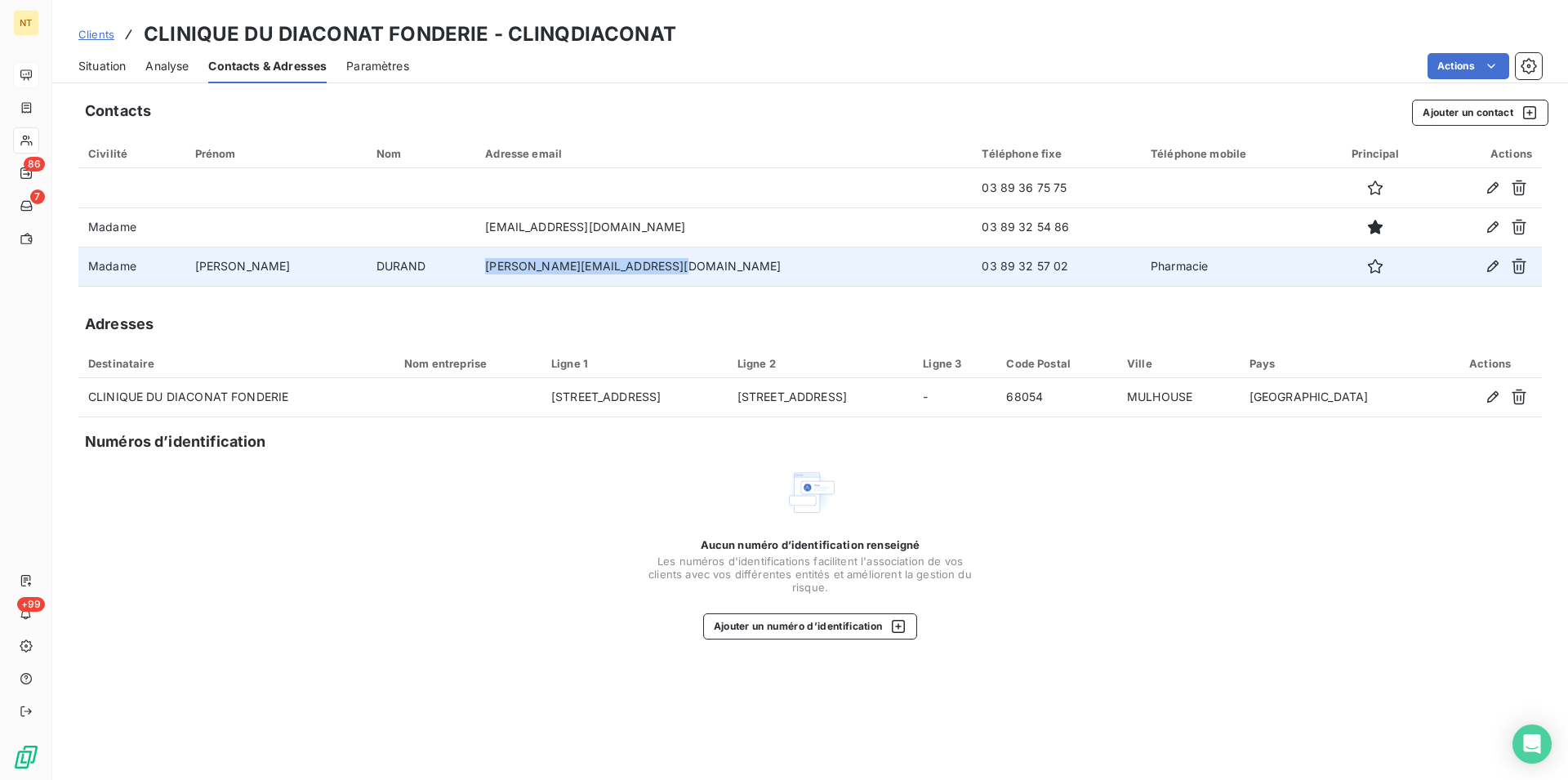
drag, startPoint x: 444, startPoint y: 262, endPoint x: 642, endPoint y: 266, distance: 198.0
click at [642, 266] on td "[PERSON_NAME][EMAIL_ADDRESS][DOMAIN_NAME]" at bounding box center [723, 266] width 497 height 39
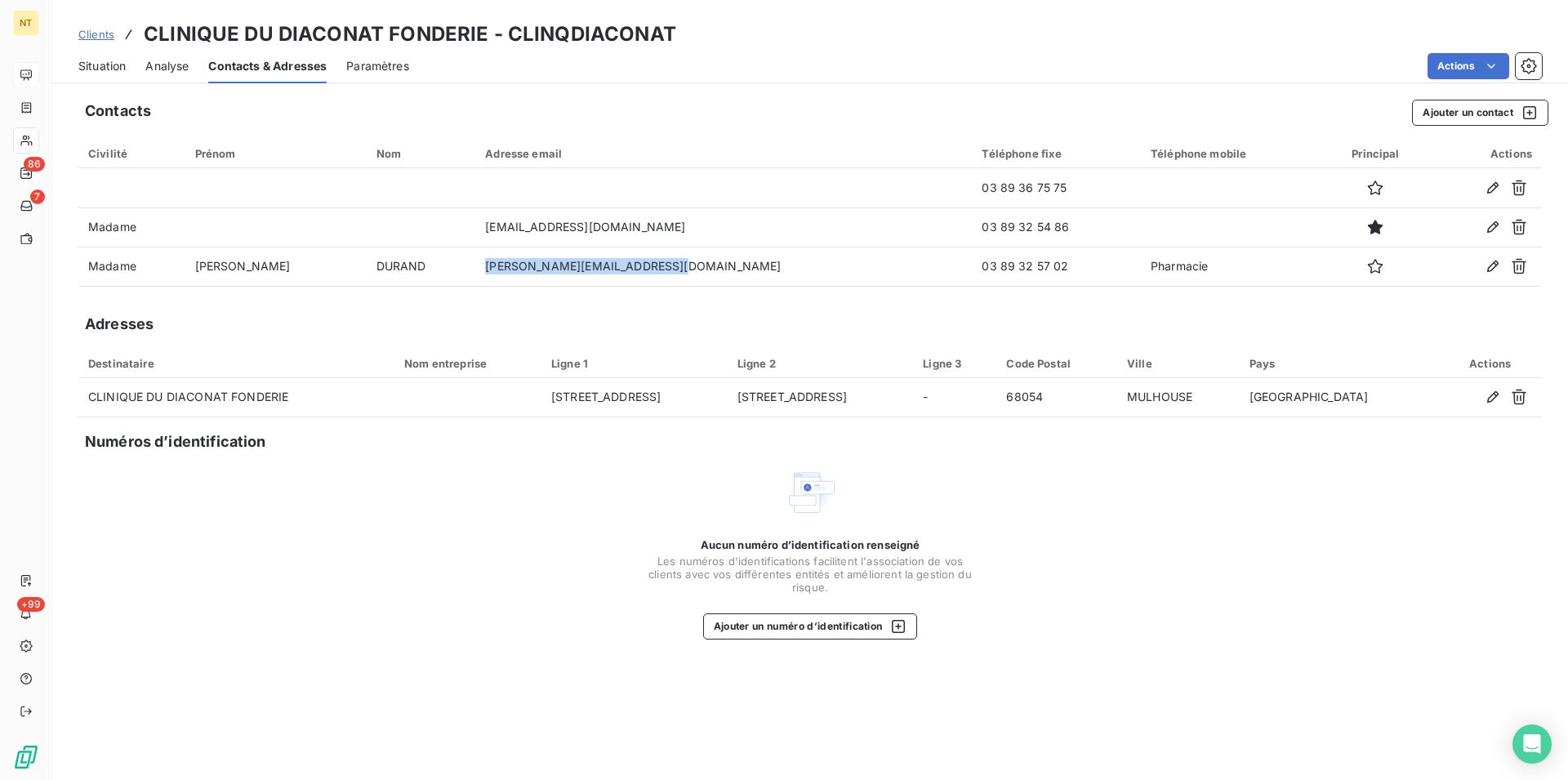
click at [102, 71] on span "Situation" at bounding box center [102, 67] width 47 height 17
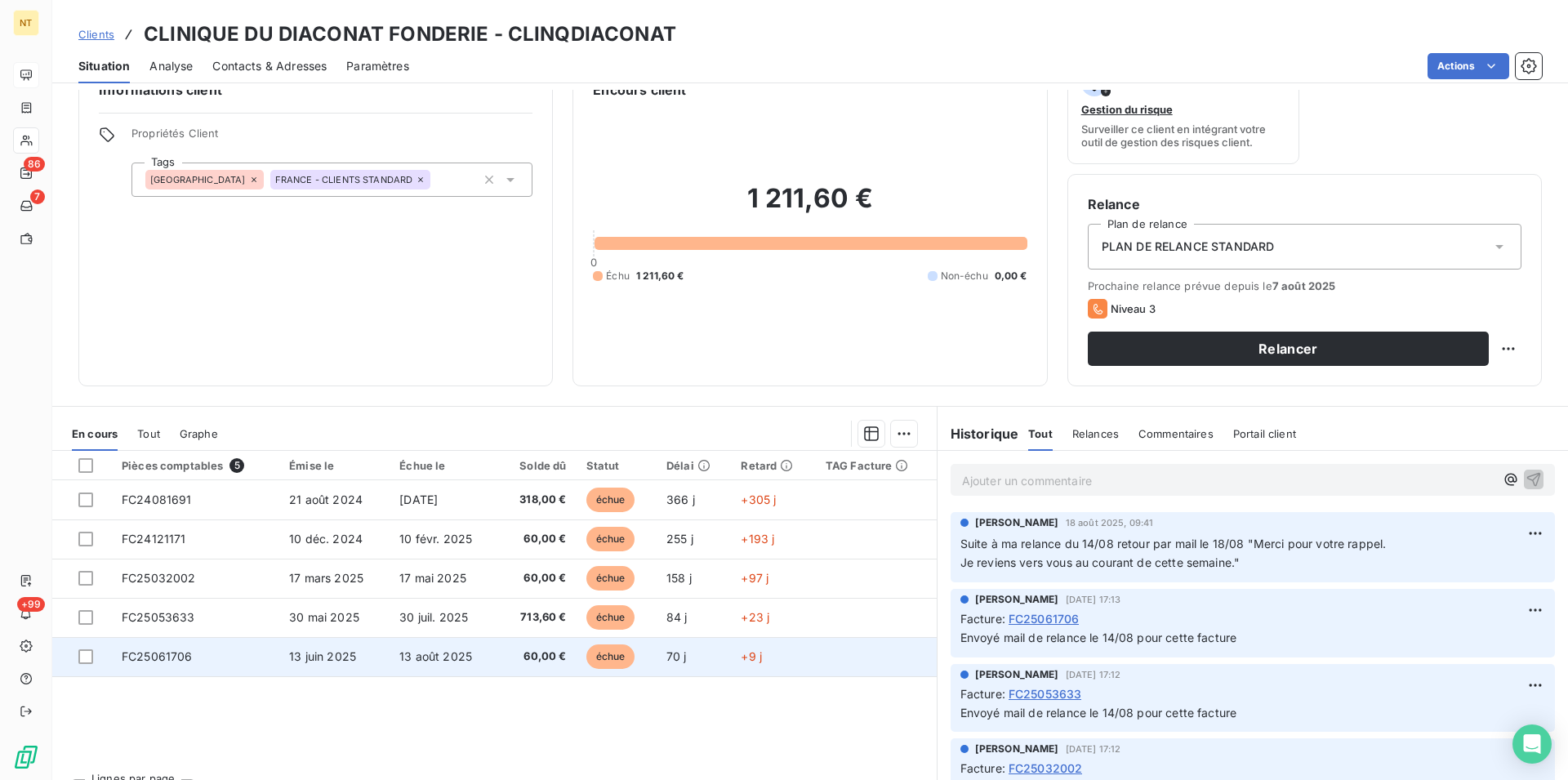
scroll to position [74, 0]
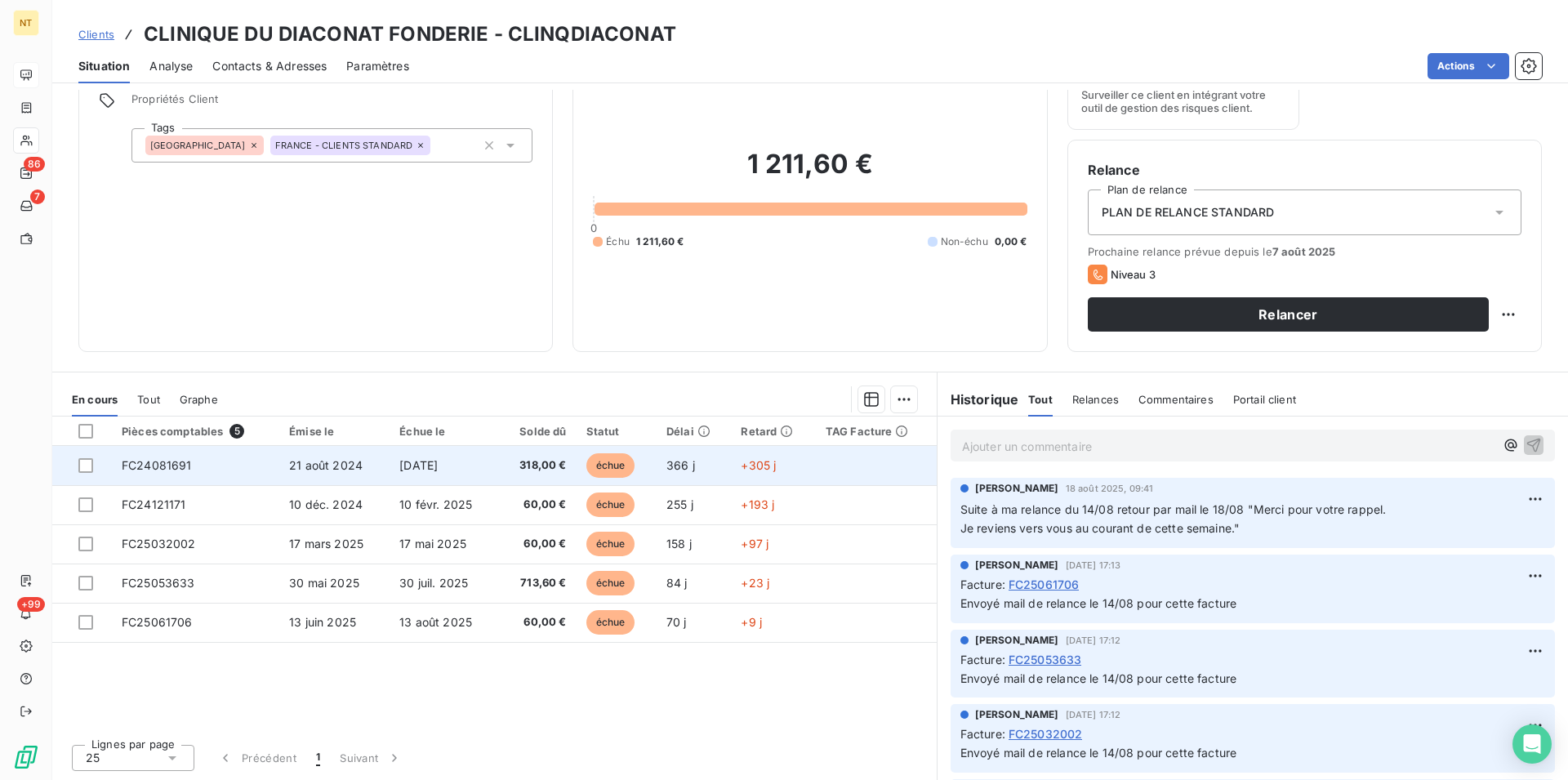
click at [204, 472] on td "FC24081691" at bounding box center [195, 465] width 167 height 39
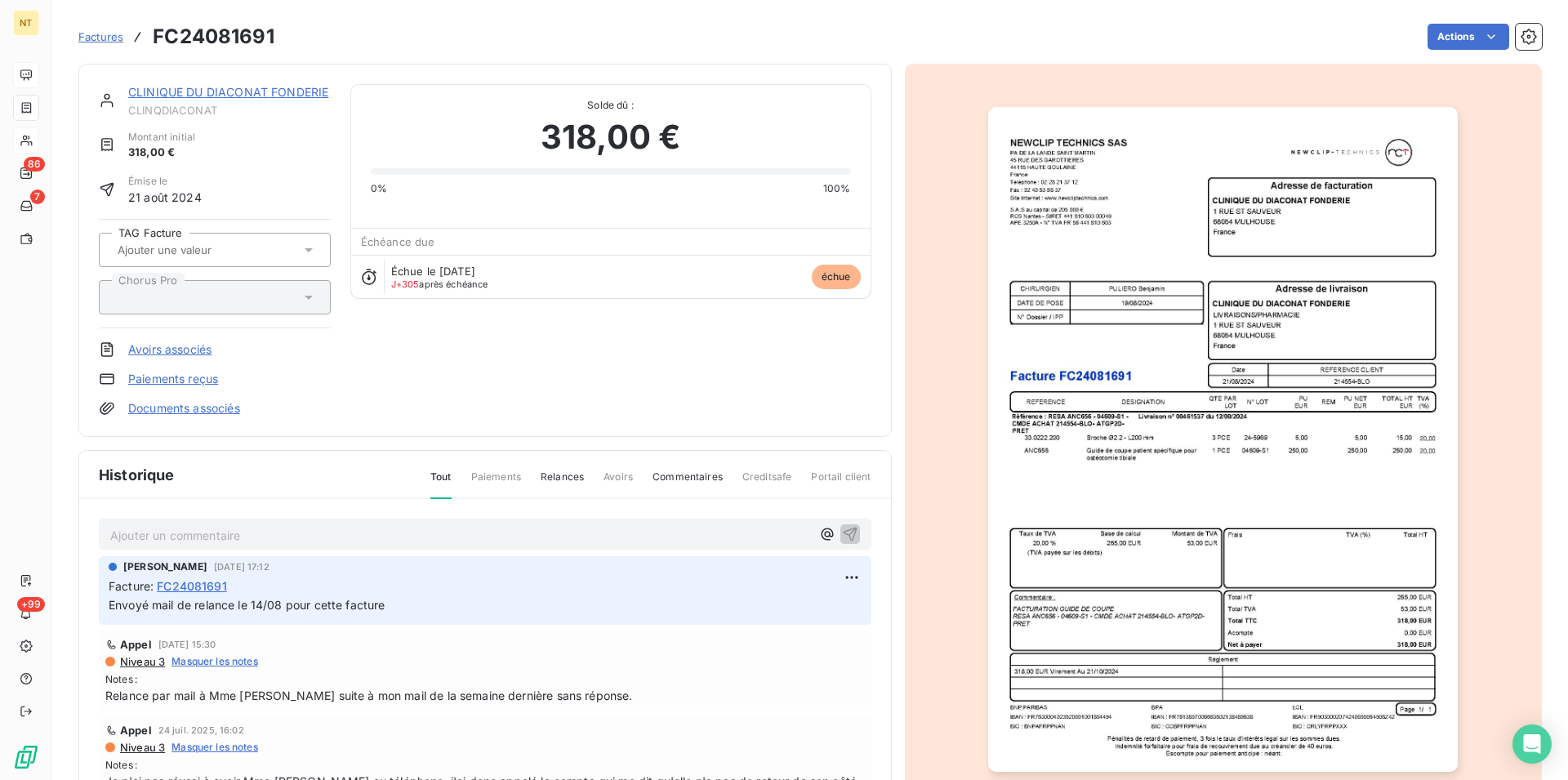
click at [117, 536] on p "Ajouter un commentaire ﻿" at bounding box center [460, 535] width 701 height 21
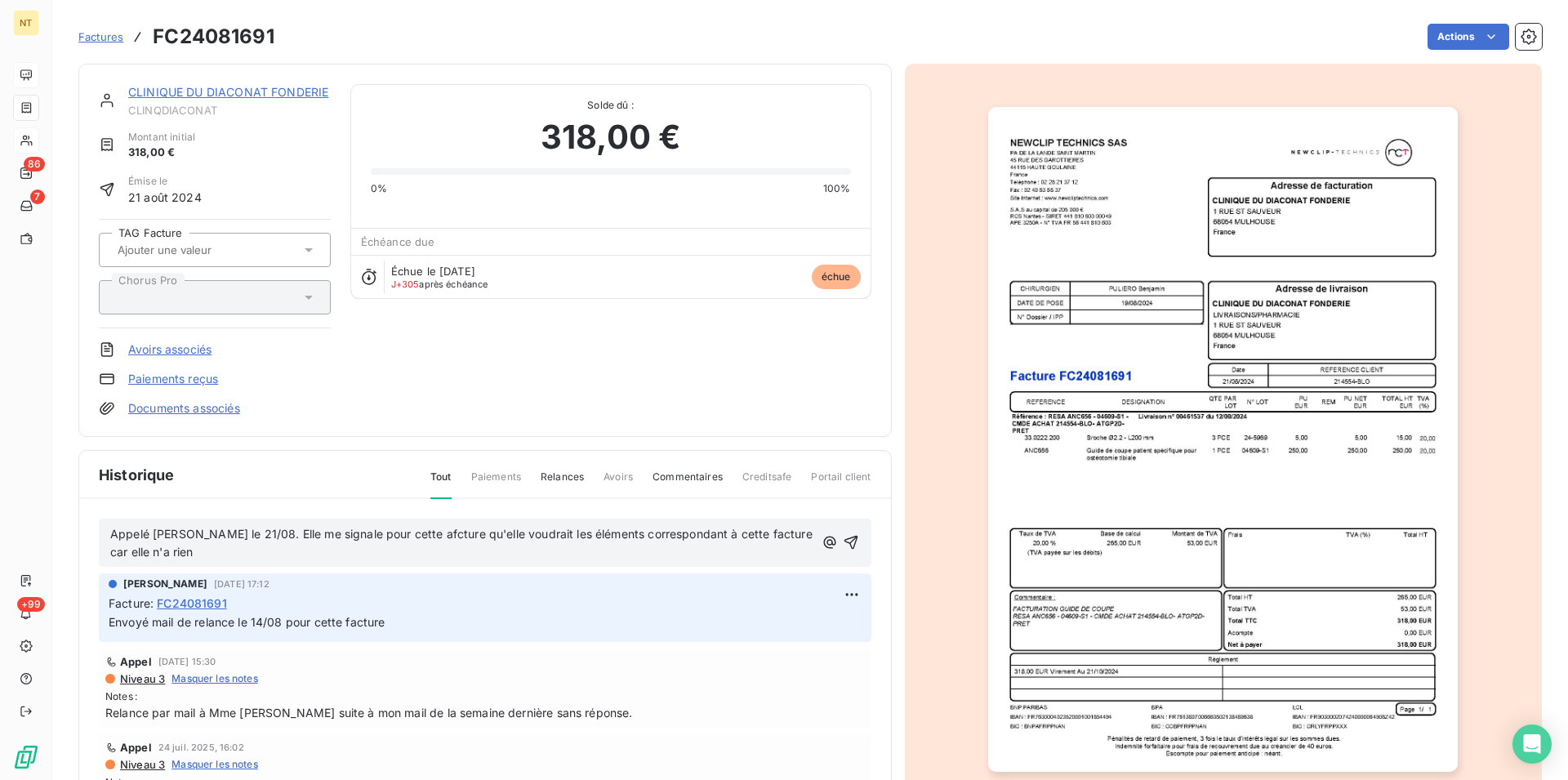
click at [444, 534] on span "Appelé [PERSON_NAME] le 21/08. Elle me signale pour cette afcture qu'elle voudr…" at bounding box center [463, 543] width 706 height 32
click at [238, 556] on span "Appelé [PERSON_NAME] le 21/08. Elle me signale pour cette facture qu'elle voudr…" at bounding box center [463, 543] width 706 height 32
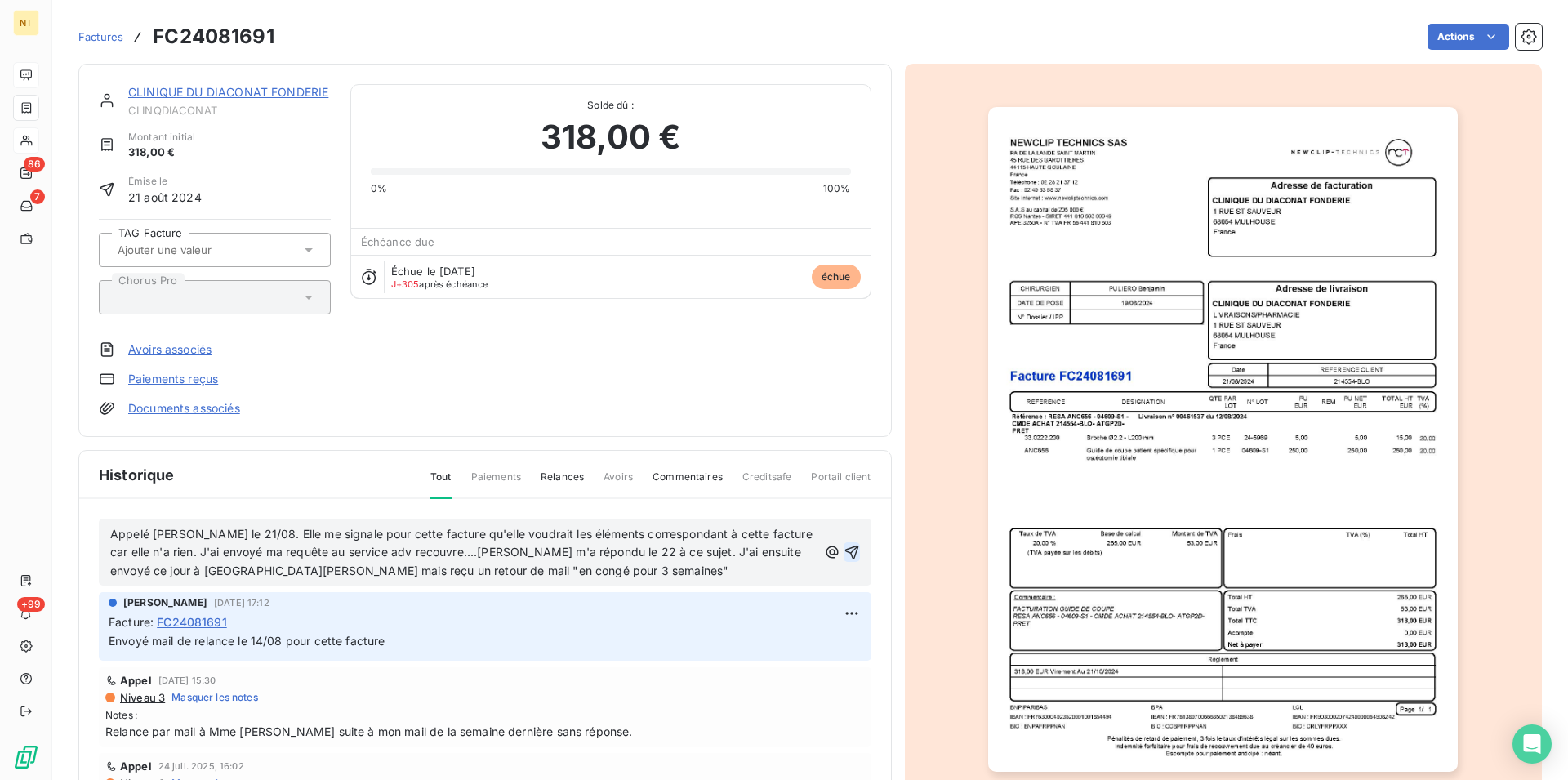
click at [844, 547] on icon "button" at bounding box center [851, 552] width 14 height 14
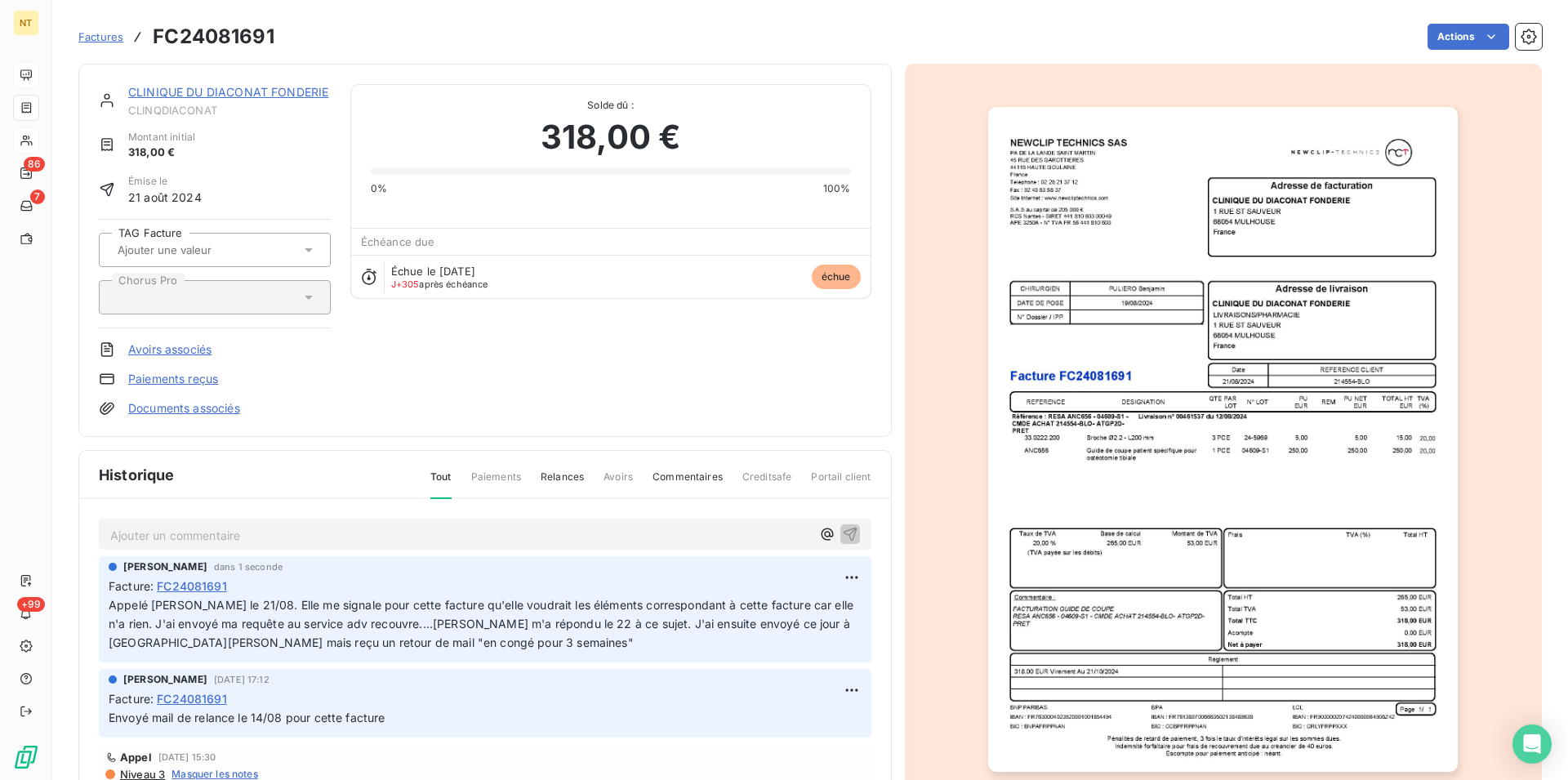
click at [225, 94] on link "CLINIQUE DU DIACONAT FONDERIE" at bounding box center [228, 92] width 200 height 14
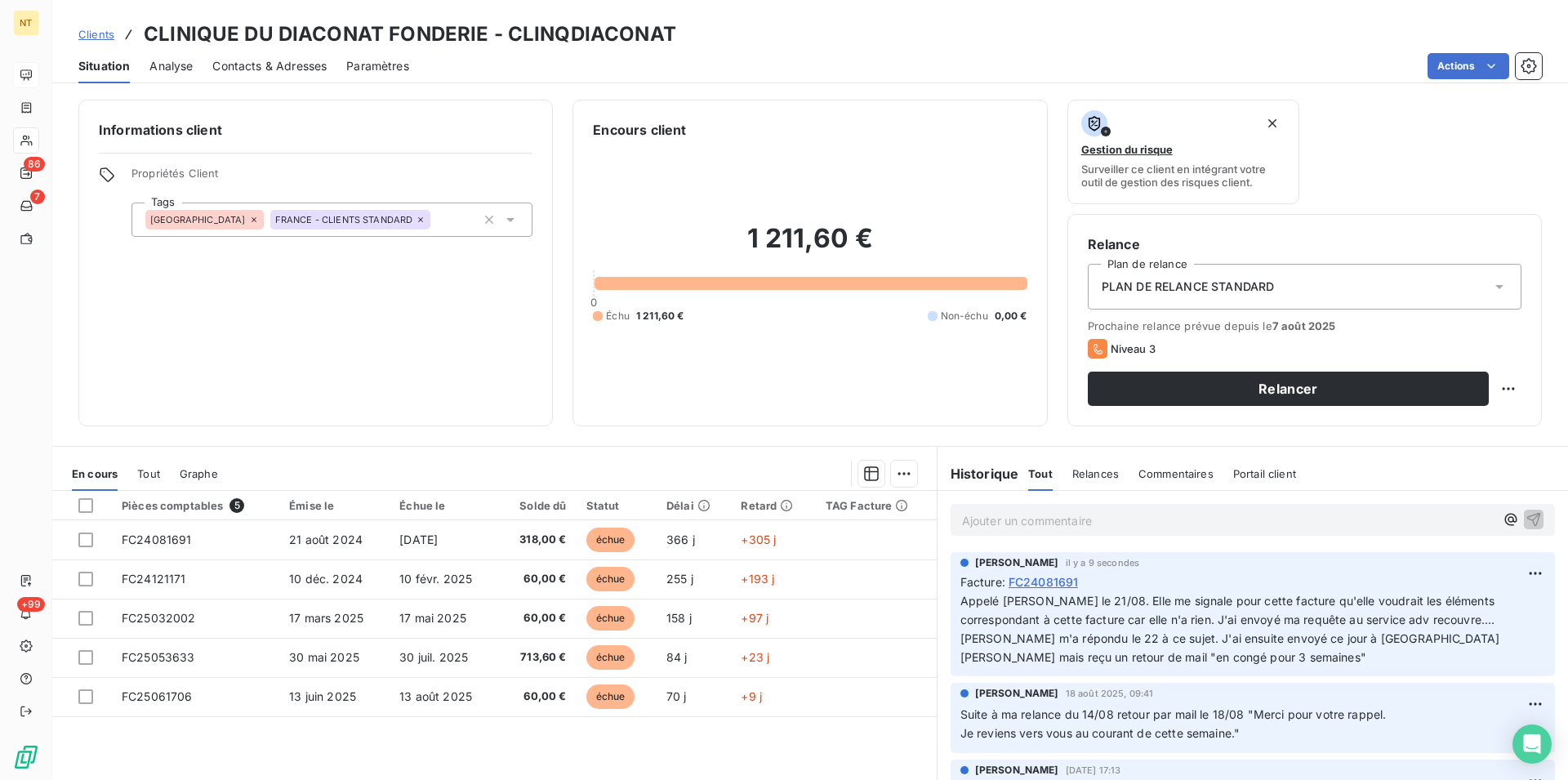
click at [284, 65] on span "Contacts & Adresses" at bounding box center [269, 67] width 114 height 17
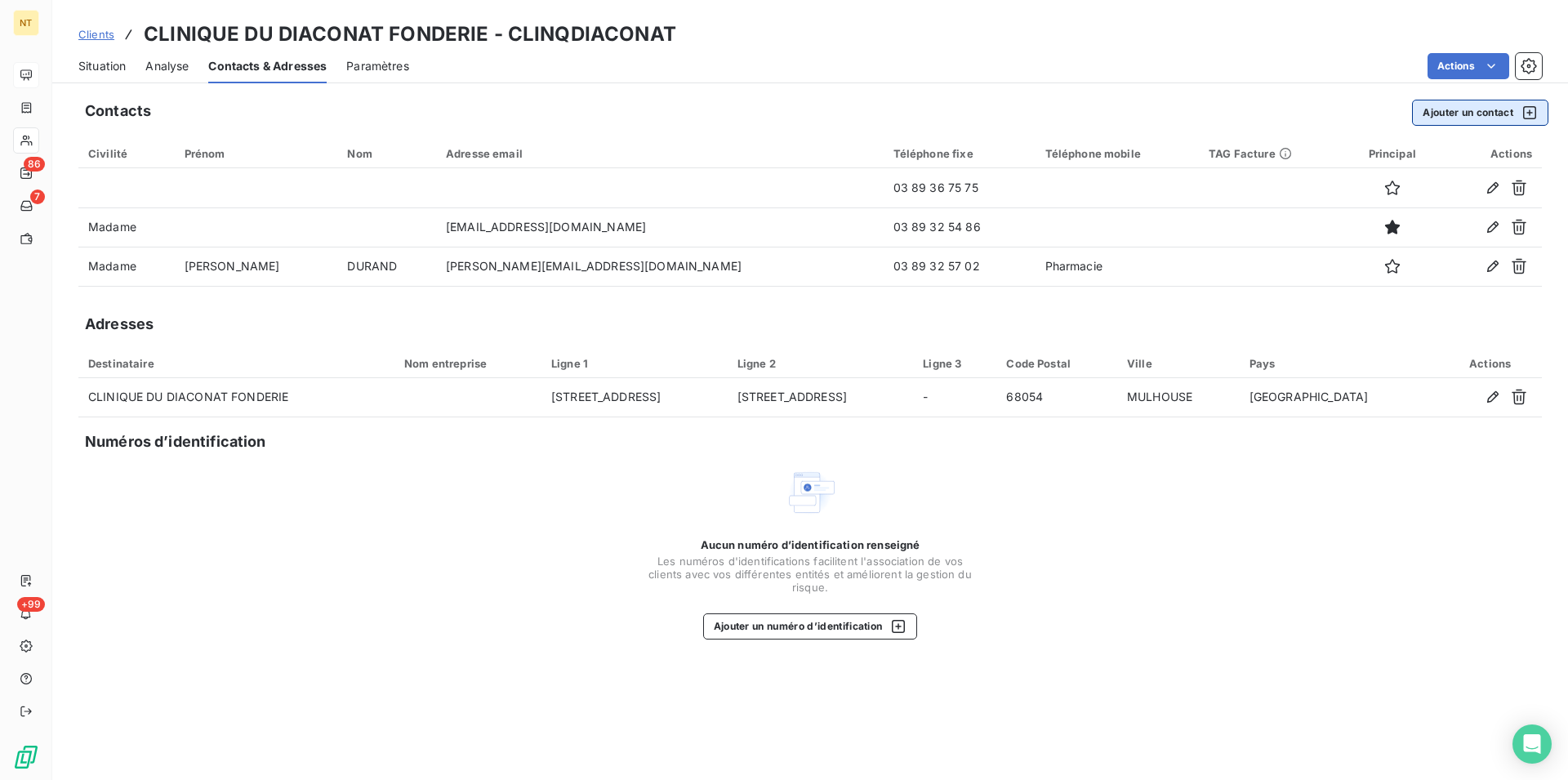
click at [1450, 110] on button "Ajouter un contact" at bounding box center [1480, 112] width 136 height 26
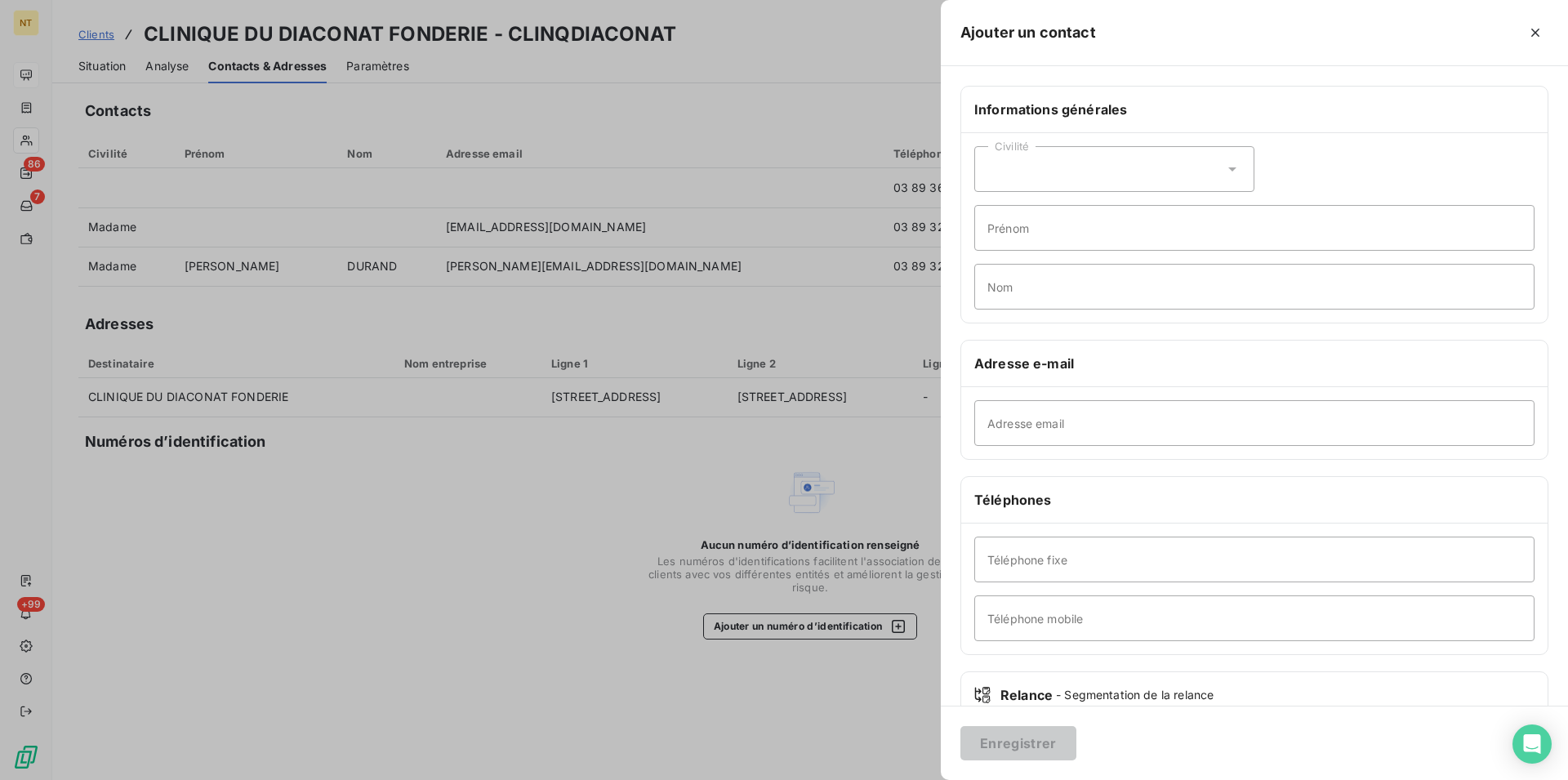
click at [1228, 167] on icon at bounding box center [1233, 169] width 8 height 4
click at [990, 209] on input "radio" at bounding box center [992, 210] width 17 height 17
click at [1000, 231] on input "Prénom" at bounding box center [1253, 227] width 560 height 46
type input "Kamélia"
click at [991, 287] on input "Nom" at bounding box center [1253, 286] width 560 height 46
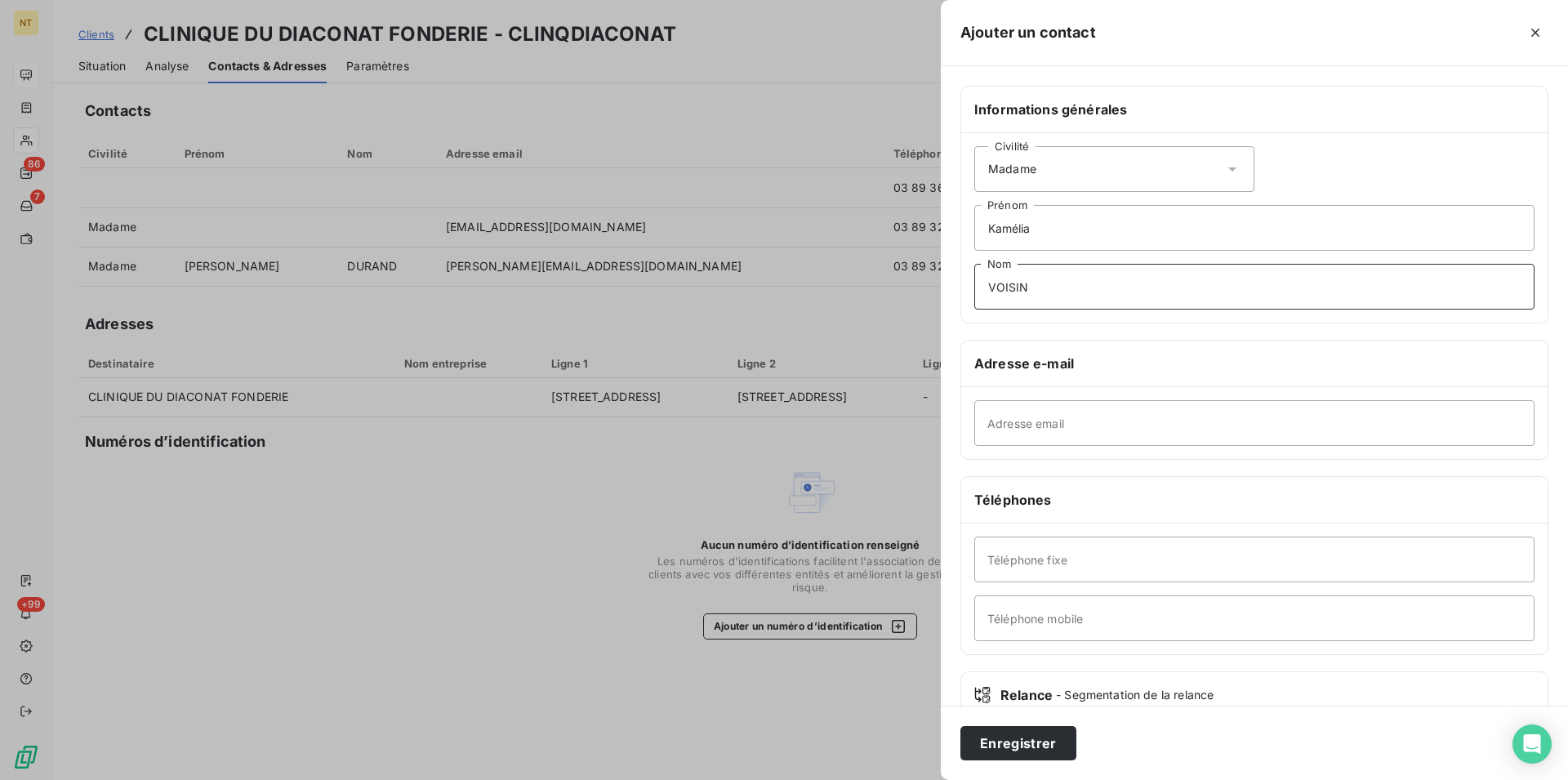
type input "VOISIN"
click at [1017, 556] on input "Téléphone fixe" at bounding box center [1253, 559] width 560 height 46
type input "03 89 36 74 81"
click at [994, 423] on input "Adresse email" at bounding box center [1253, 423] width 560 height 46
click at [1150, 425] on input "[EMAIL_ADDRESS][DOMAIN_NAME]" at bounding box center [1253, 423] width 560 height 46
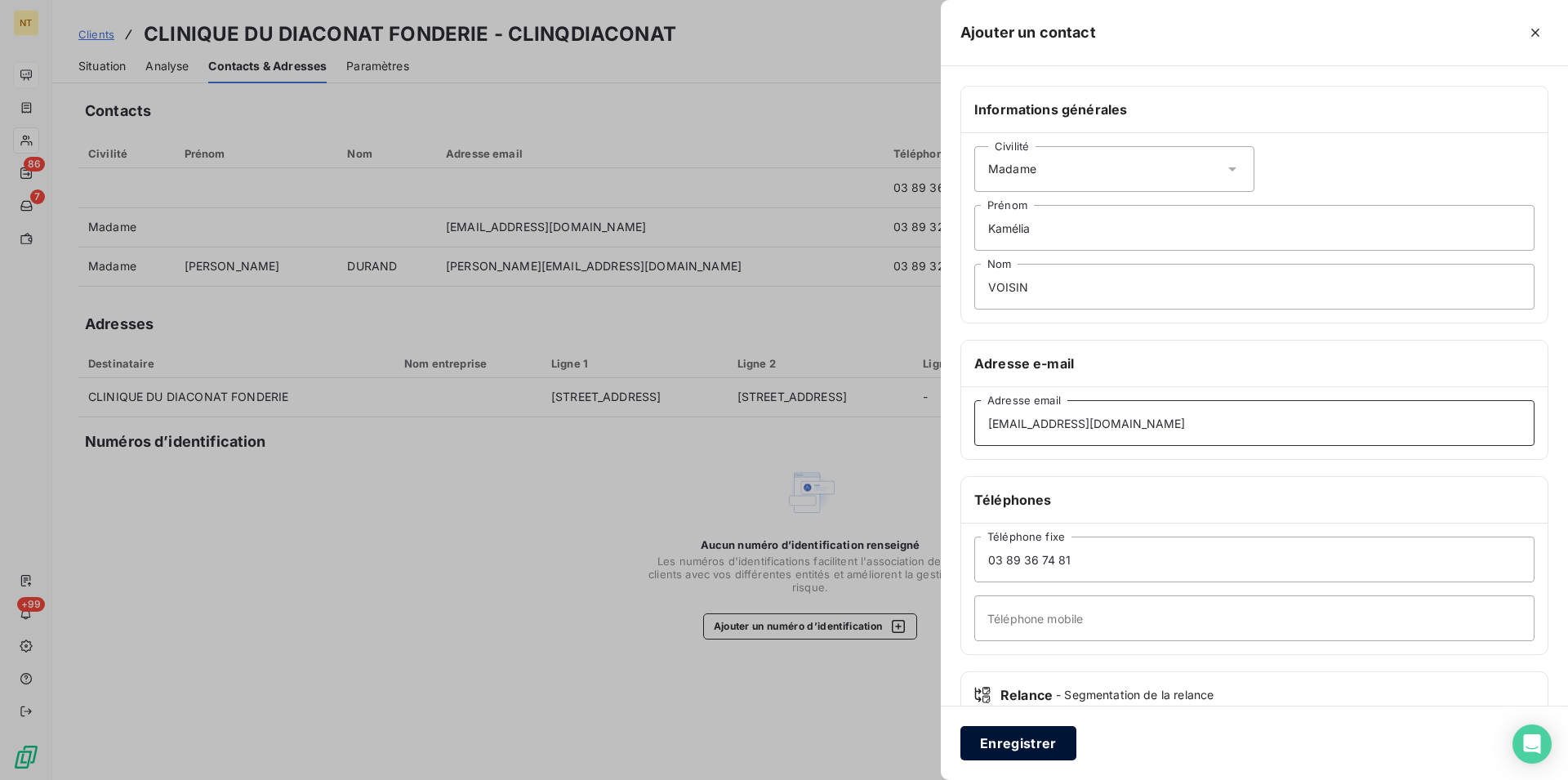
type input "[EMAIL_ADDRESS][DOMAIN_NAME]"
click at [1025, 745] on button "Enregistrer" at bounding box center [1018, 743] width 116 height 34
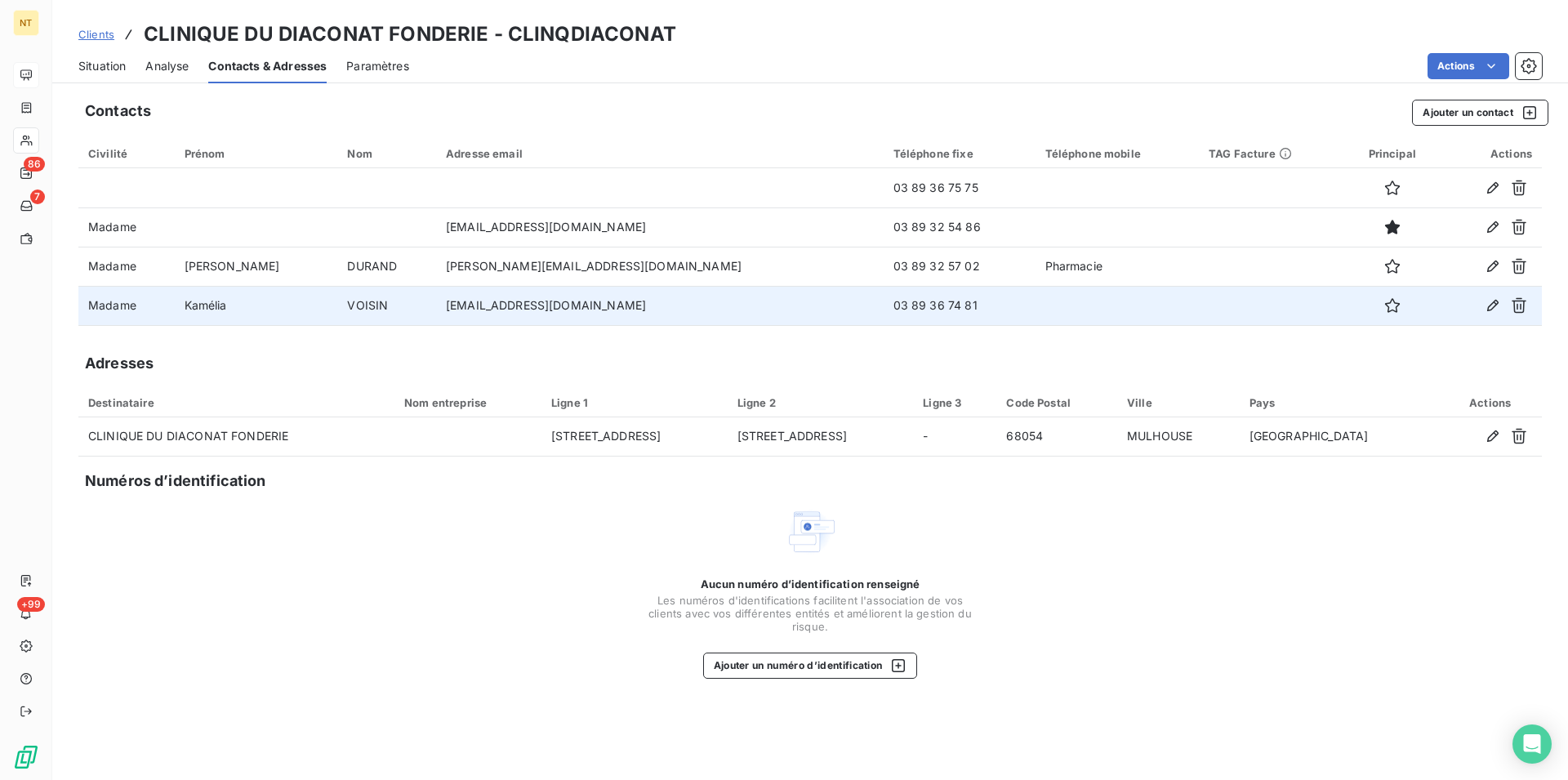
drag, startPoint x: 403, startPoint y: 306, endPoint x: 627, endPoint y: 303, distance: 224.0
click at [627, 303] on td "[EMAIL_ADDRESS][DOMAIN_NAME]" at bounding box center [660, 305] width 448 height 39
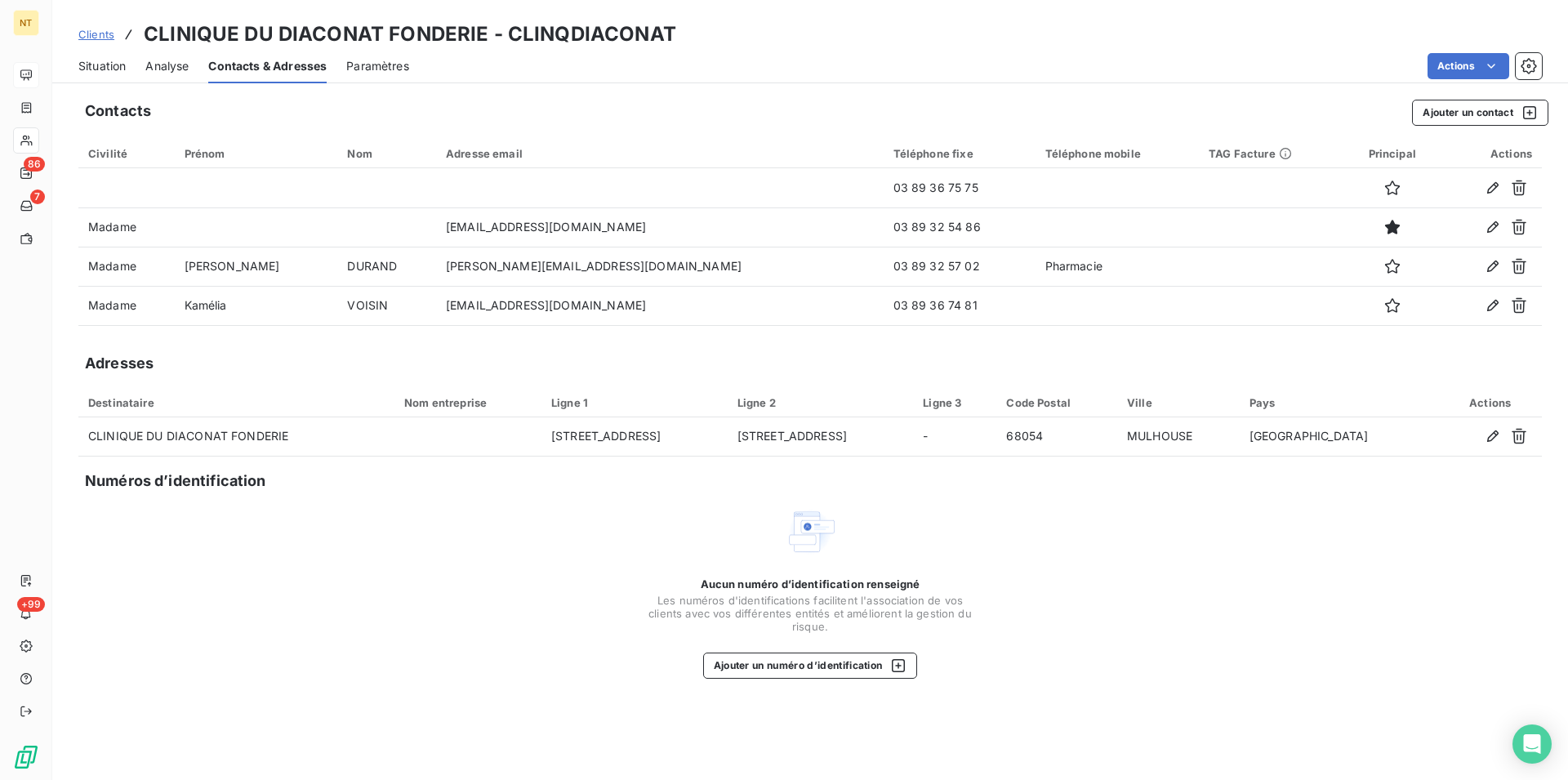
click at [101, 65] on span "Situation" at bounding box center [102, 67] width 47 height 17
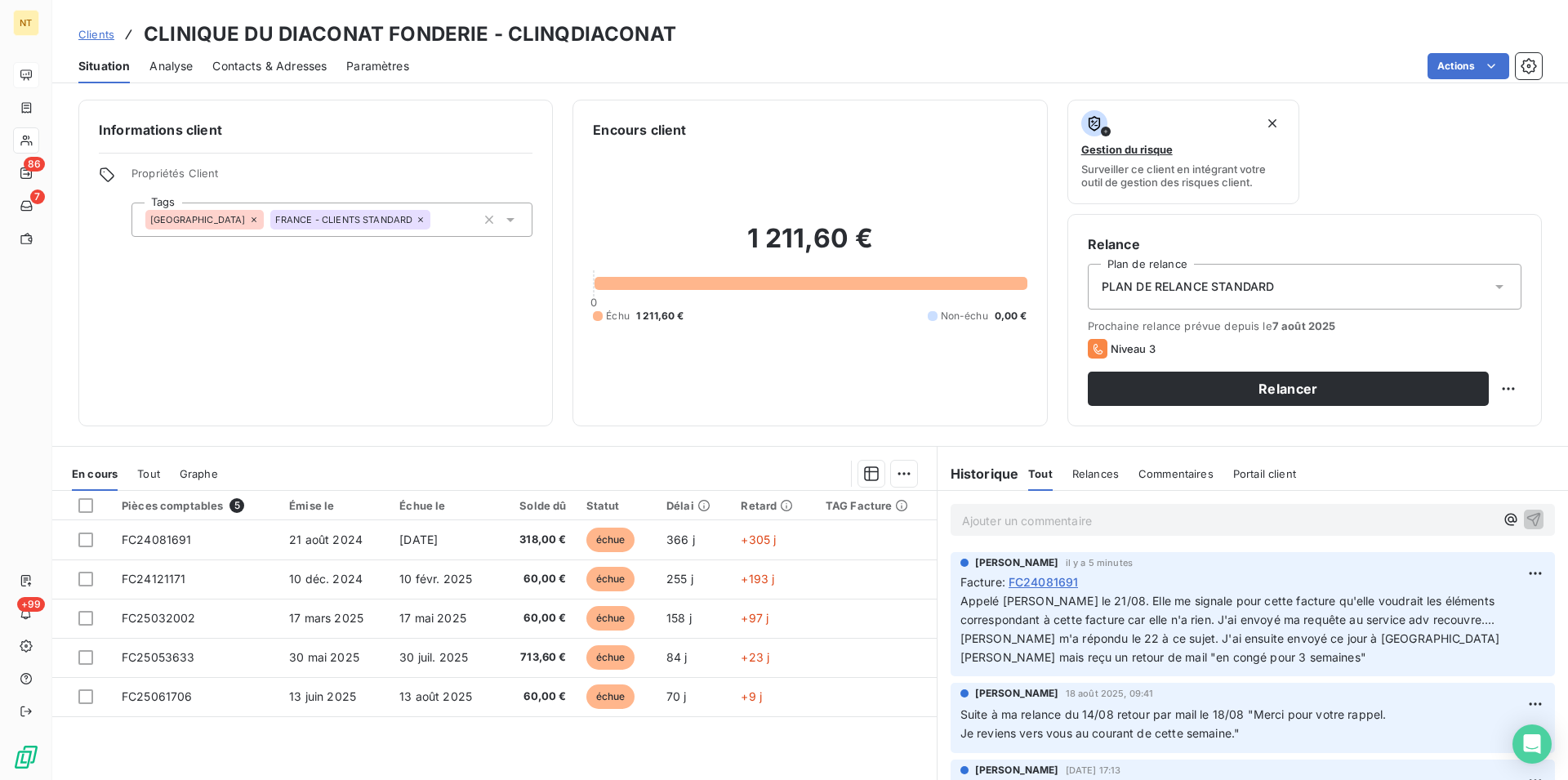
click at [1204, 663] on span "Appelé [PERSON_NAME] le 21/08. Elle me signale pour cette facture qu'elle voudr…" at bounding box center [1230, 628] width 540 height 70
click at [1504, 573] on html "NT 86 7 +99 Clients CLINIQUE DU DIACONAT FONDERIE - CLINQDIACONAT Situation Ana…" at bounding box center [784, 390] width 1568 height 780
click at [1277, 675] on html "NT 86 7 +99 Clients CLINIQUE DU DIACONAT FONDERIE - CLINQDIACONAT Situation Ana…" at bounding box center [784, 390] width 1568 height 780
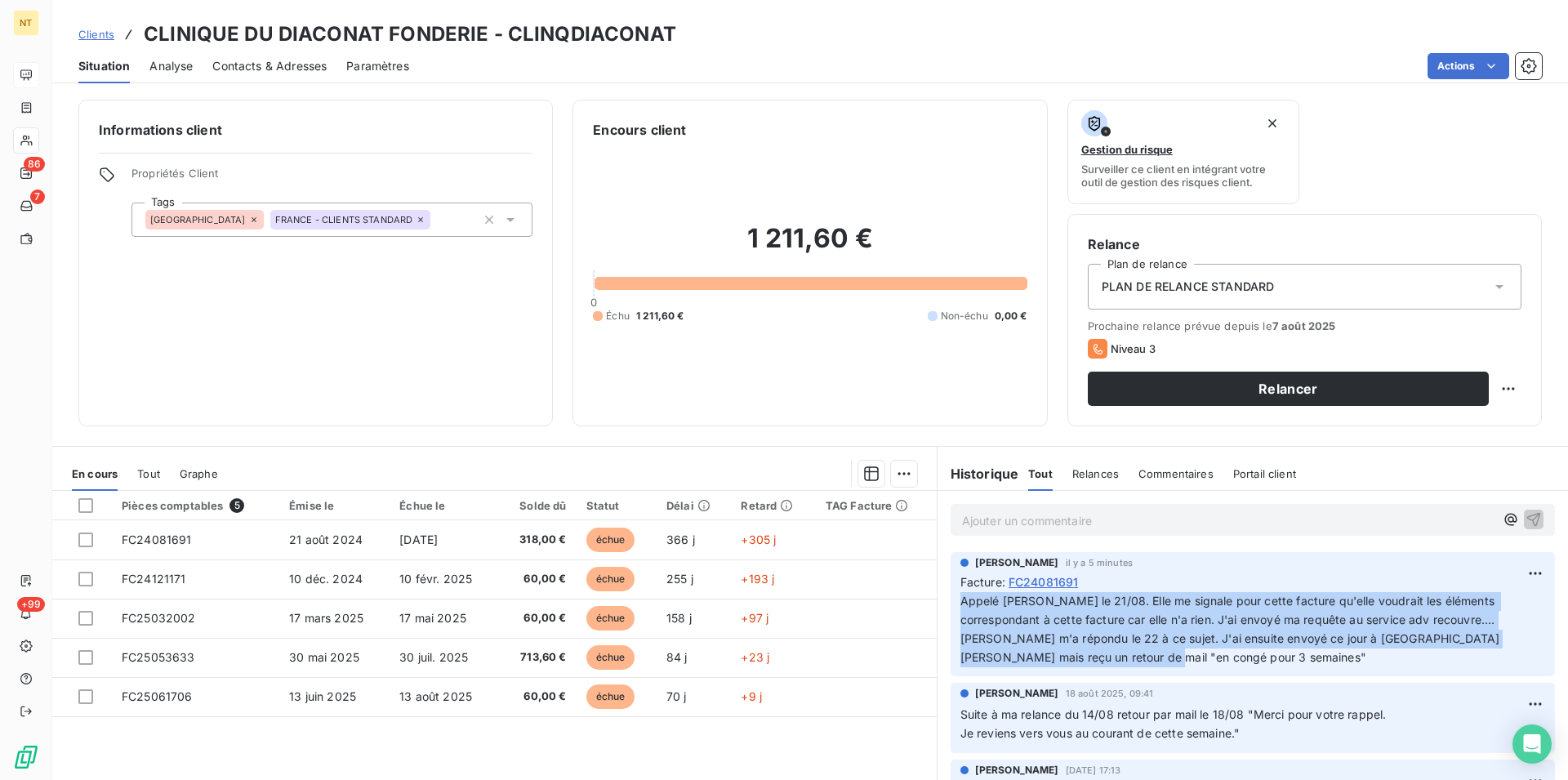
drag, startPoint x: 949, startPoint y: 603, endPoint x: 1251, endPoint y: 661, distance: 307.5
click at [1251, 661] on div "[PERSON_NAME] il y a 5 minutes Facture : FC24081691 Appelé [PERSON_NAME] le 21/…" at bounding box center [1253, 614] width 604 height 125
click at [1509, 572] on html "NT 86 7 +99 Clients CLINIQUE DU DIACONAT FONDERIE - CLINQDIACONAT Situation Ana…" at bounding box center [784, 390] width 1568 height 780
click at [1458, 642] on div "Supprimer" at bounding box center [1468, 639] width 92 height 26
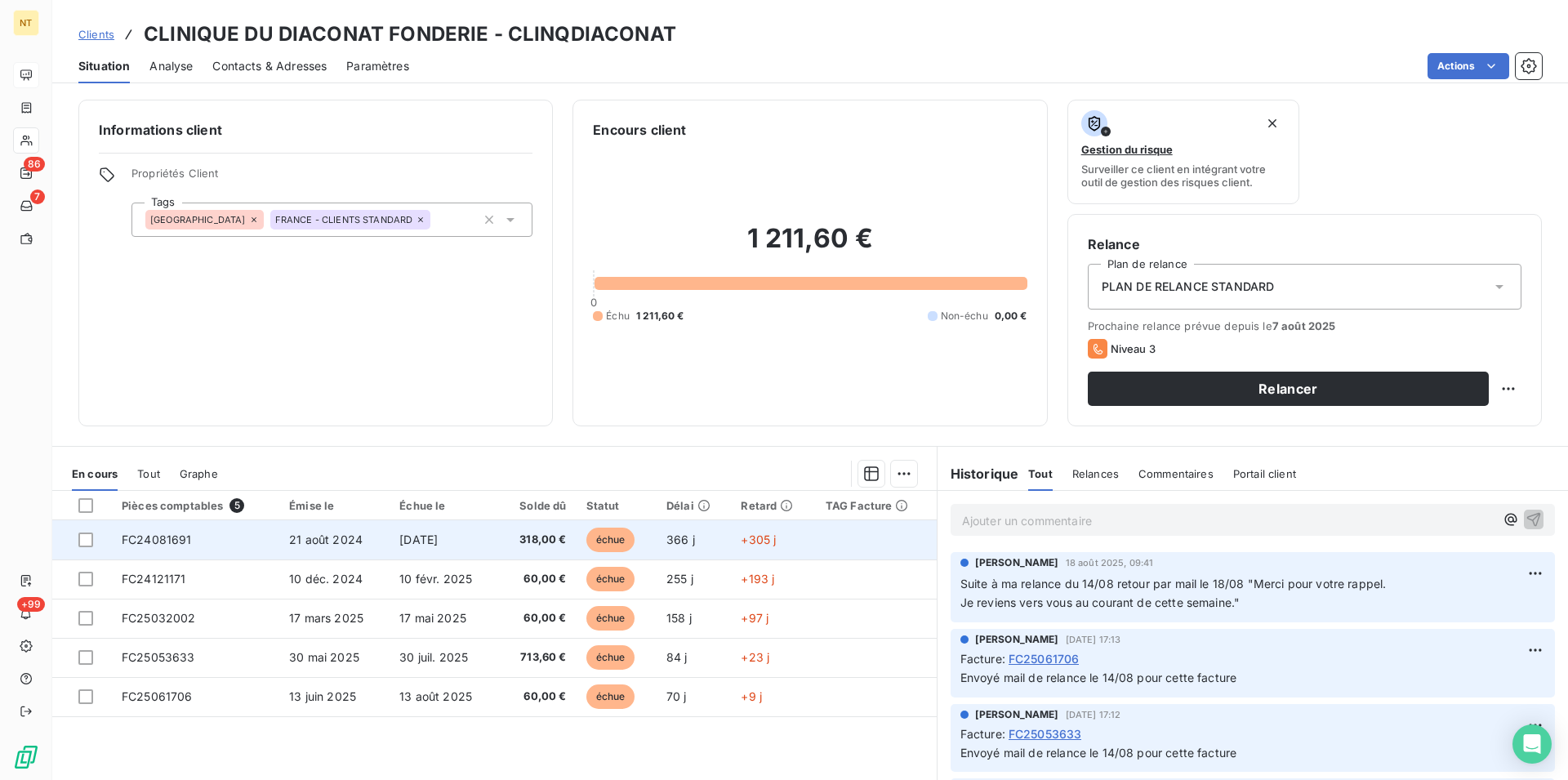
click at [157, 534] on span "FC24081691" at bounding box center [156, 539] width 70 height 14
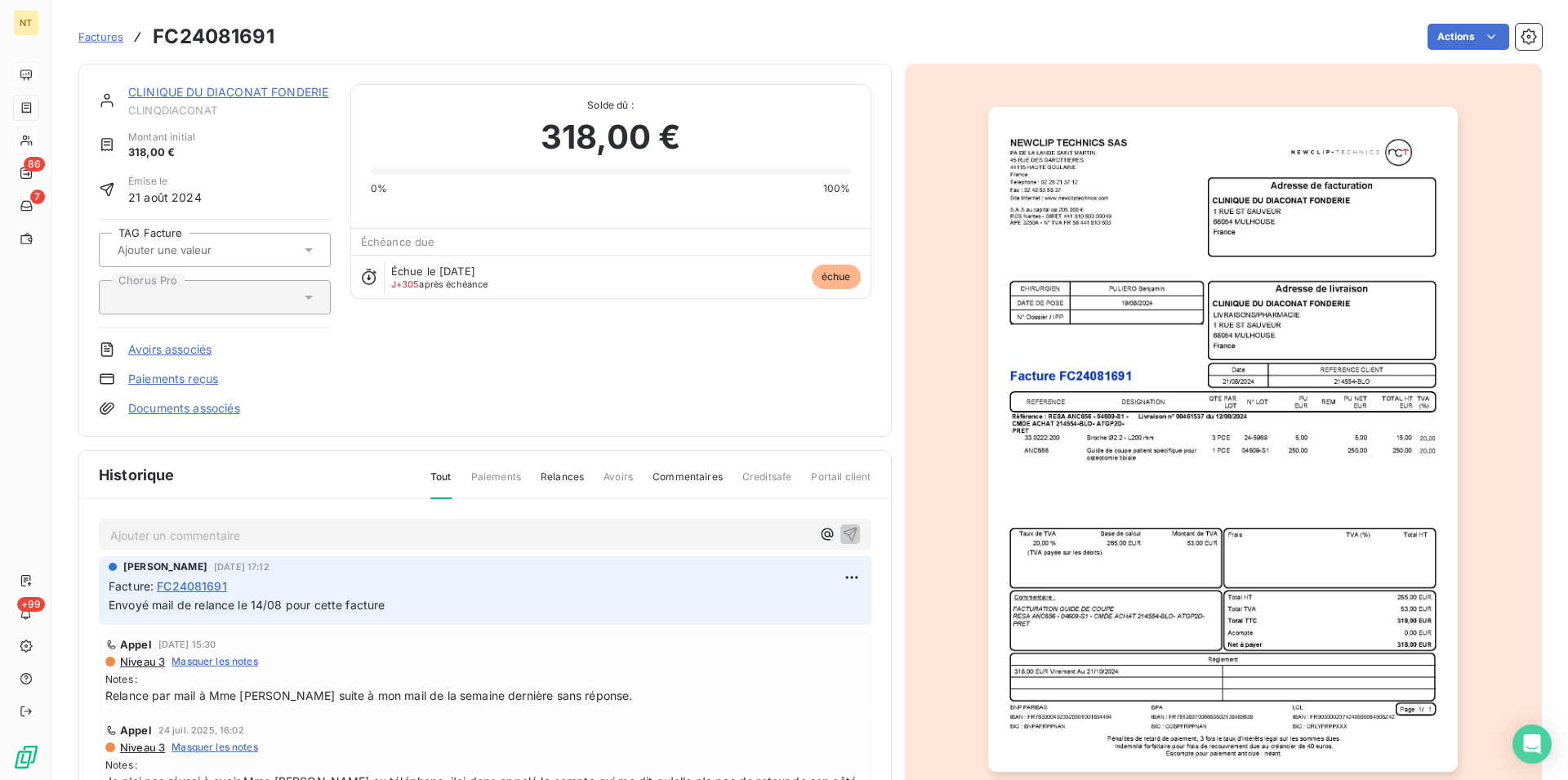
click at [131, 533] on p "Ajouter un commentaire ﻿" at bounding box center [460, 535] width 701 height 21
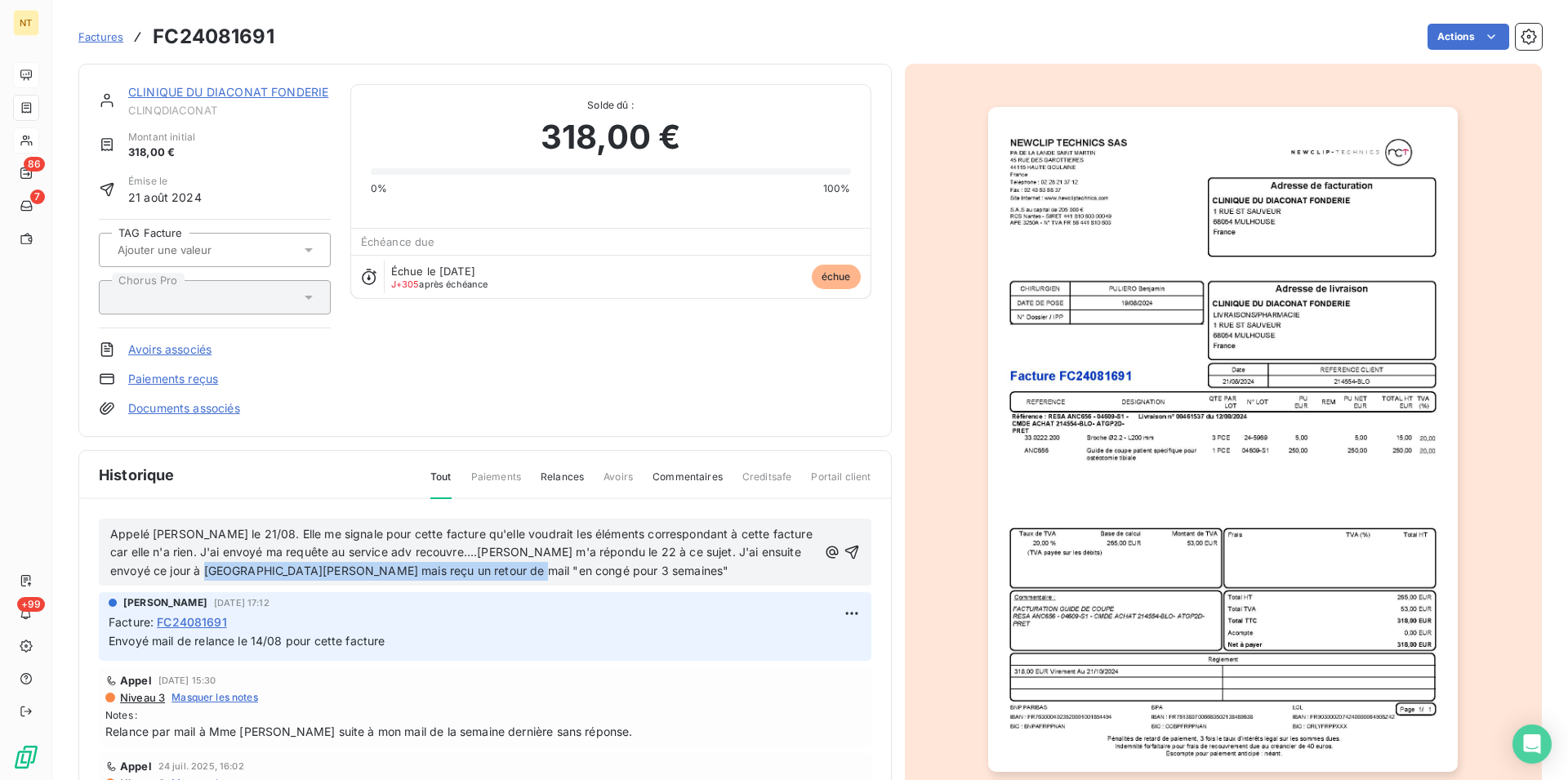
drag, startPoint x: 602, startPoint y: 574, endPoint x: 289, endPoint y: 576, distance: 313.0
click at [289, 576] on p "Appelé [PERSON_NAME] le 21/08. Elle me signale pour cette facture qu'elle voudr…" at bounding box center [464, 554] width 707 height 57
click at [496, 571] on span "Appelé [PERSON_NAME] le 21/08. Elle me signale pour cette facture qu'elle voudr…" at bounding box center [463, 553] width 706 height 52
click at [844, 549] on icon "button" at bounding box center [851, 552] width 14 height 14
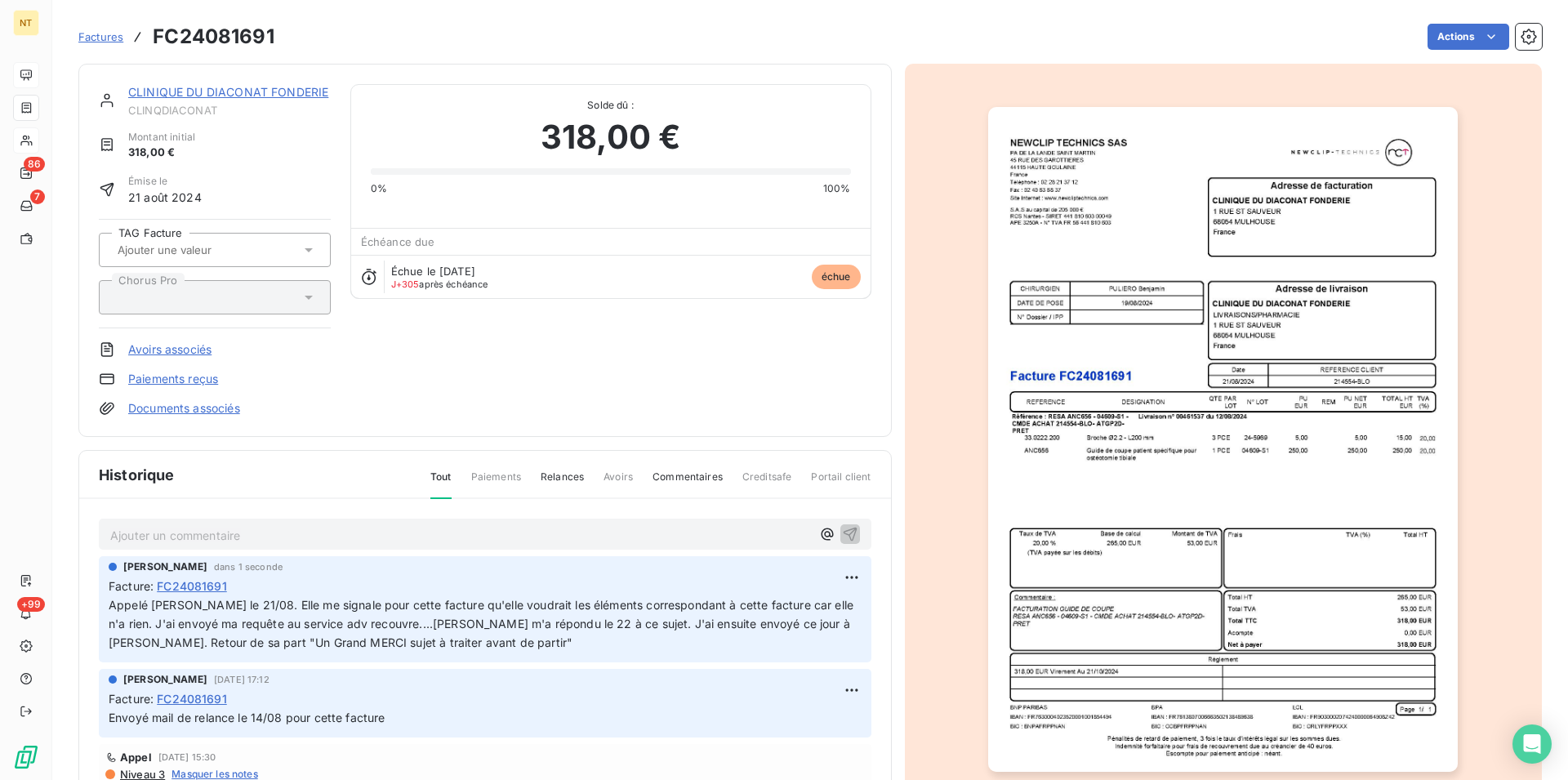
click at [227, 92] on link "CLINIQUE DU DIACONAT FONDERIE" at bounding box center [228, 92] width 200 height 14
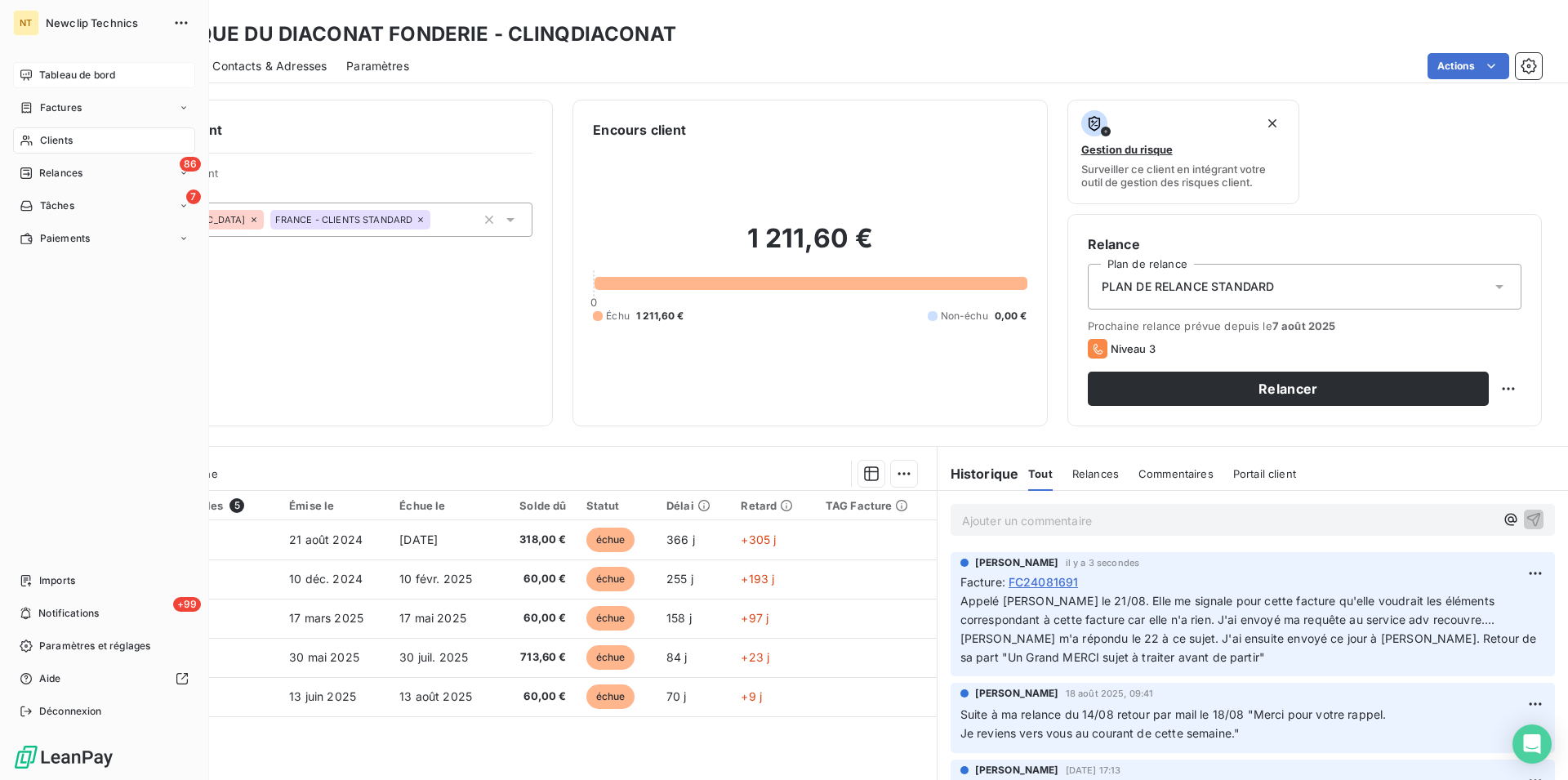
click at [83, 140] on div "Clients" at bounding box center [104, 140] width 182 height 26
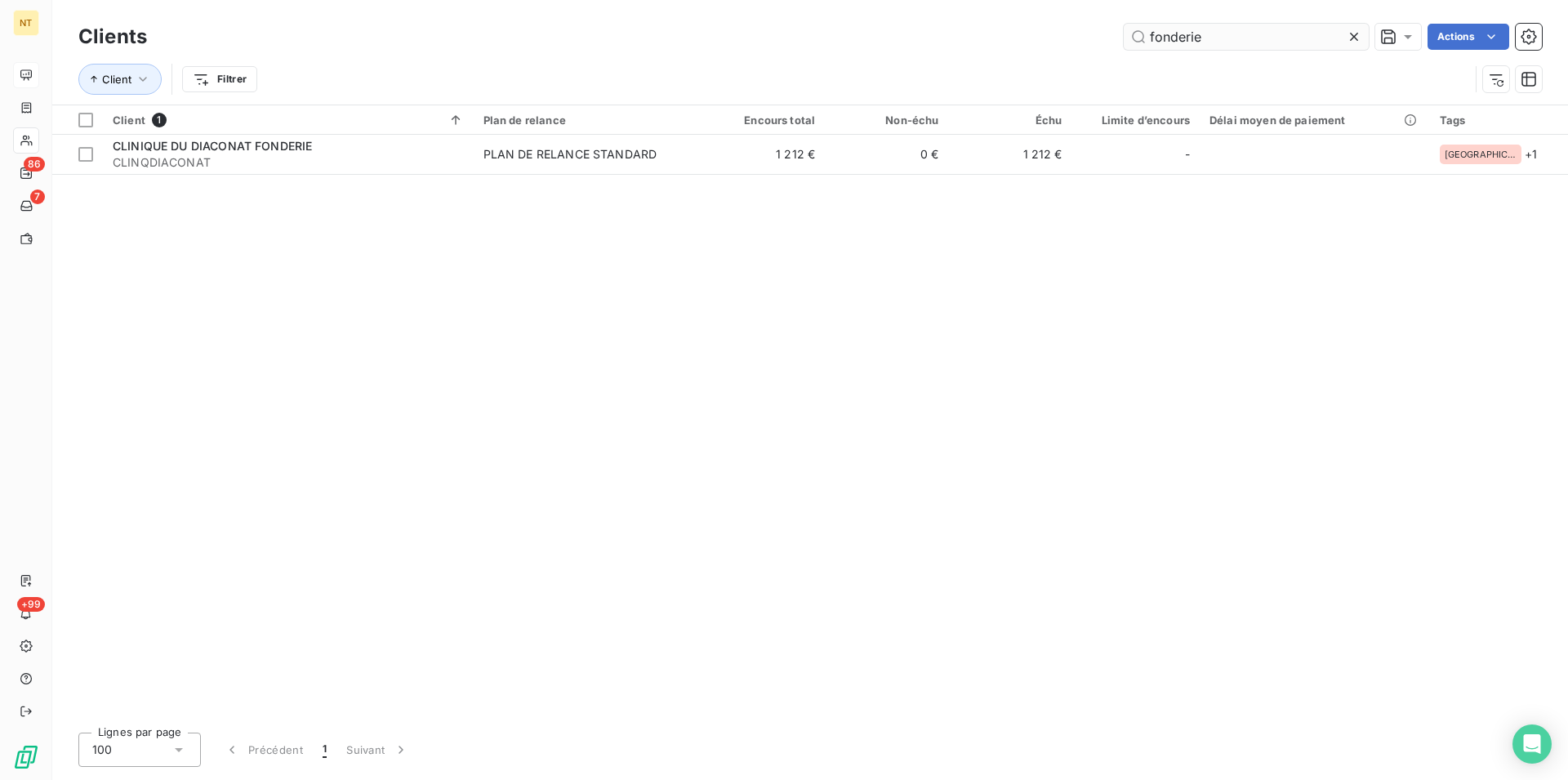
drag, startPoint x: 1218, startPoint y: 39, endPoint x: 1124, endPoint y: 38, distance: 94.0
click at [1124, 38] on input "fonderie" at bounding box center [1246, 36] width 245 height 26
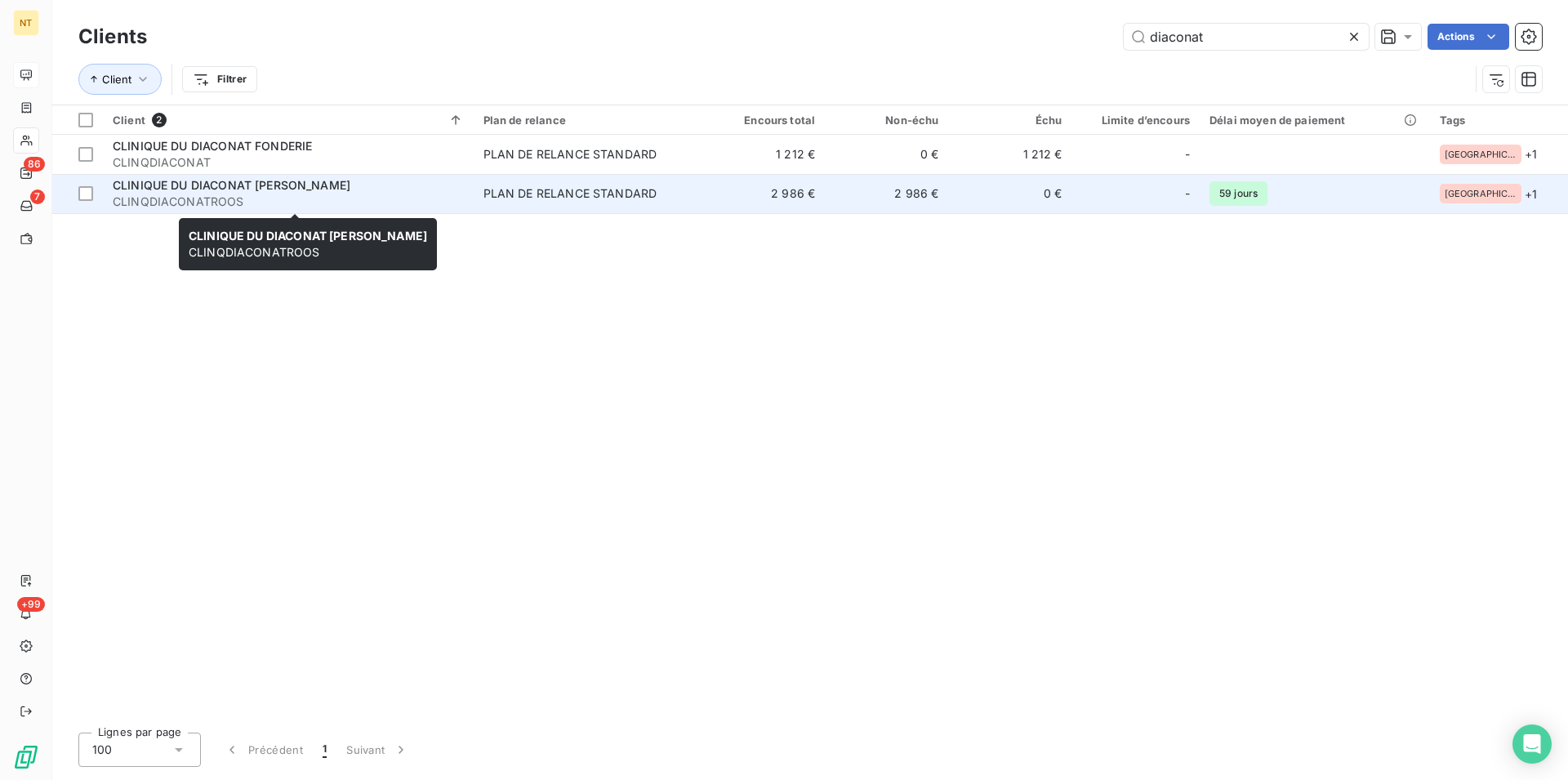
type input "diaconat"
click at [273, 192] on span "CLINIQUE DU DIACONAT [PERSON_NAME]" at bounding box center [231, 185] width 238 height 14
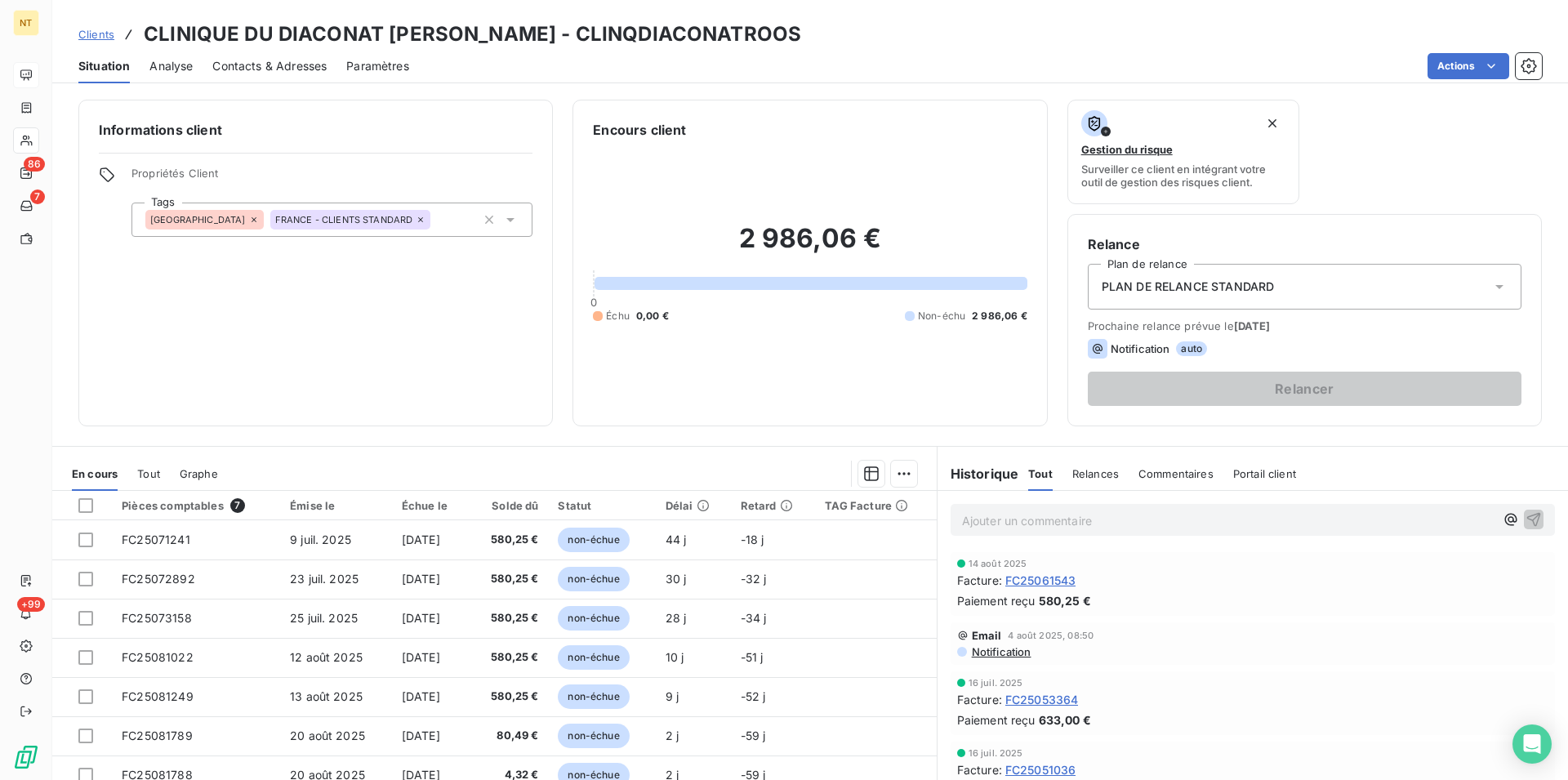
click at [274, 59] on span "Contacts & Adresses" at bounding box center [269, 67] width 114 height 17
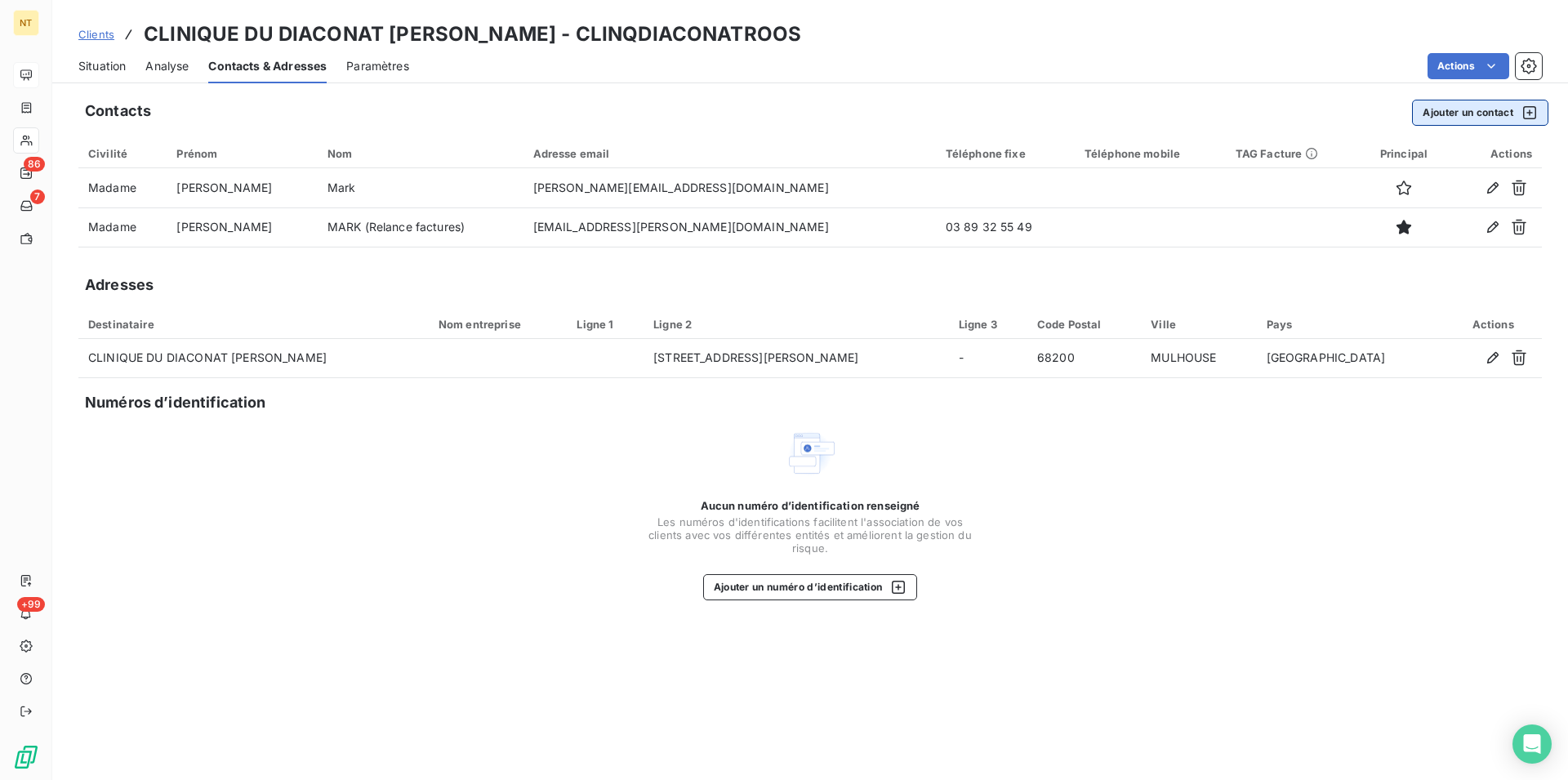
click at [1456, 114] on button "Ajouter un contact" at bounding box center [1480, 112] width 136 height 26
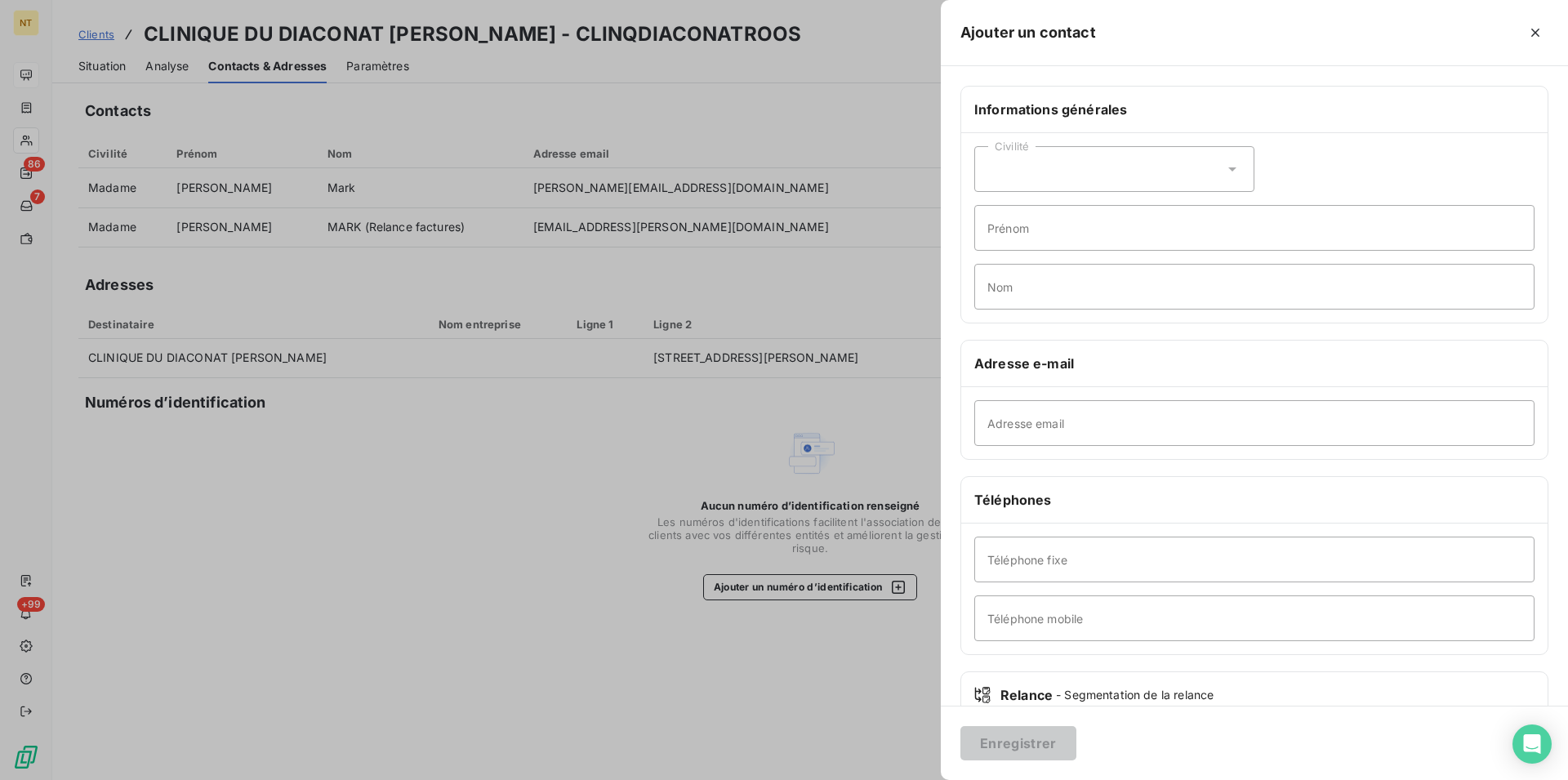
click at [1228, 169] on icon at bounding box center [1233, 169] width 8 height 4
click at [990, 208] on input "radio" at bounding box center [992, 210] width 17 height 17
click at [1011, 225] on input "Prénom" at bounding box center [1253, 227] width 560 height 46
type input "Serjana"
click at [1009, 282] on input "Nom" at bounding box center [1253, 286] width 560 height 46
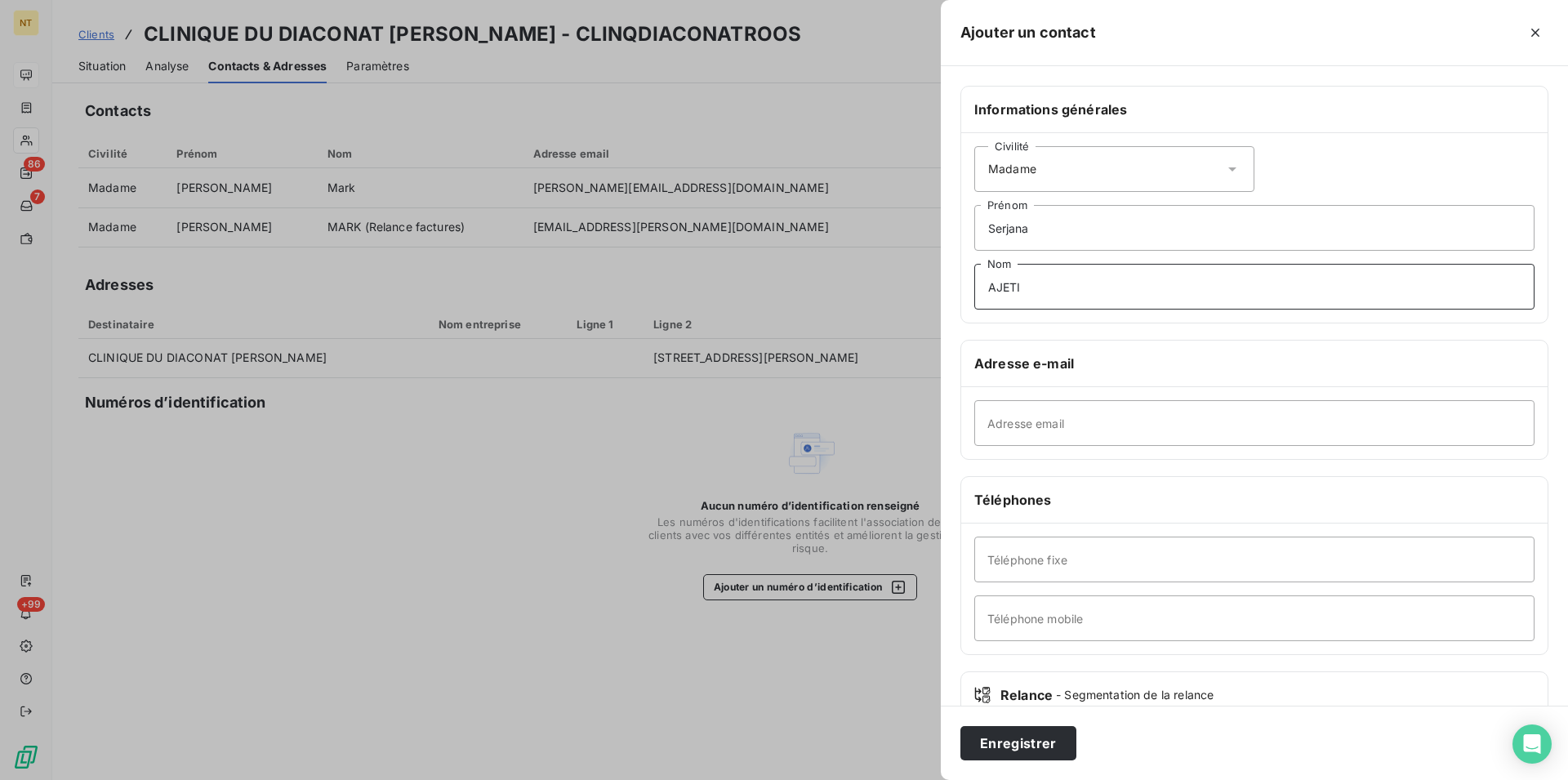
type input "AJETI"
click at [994, 561] on input "Téléphone fixe" at bounding box center [1253, 559] width 560 height 46
type input "03 89 32 57 76"
click at [997, 422] on input "Adresse email" at bounding box center [1253, 423] width 560 height 46
type input "[EMAIL_ADDRESS][DOMAIN_NAME]"
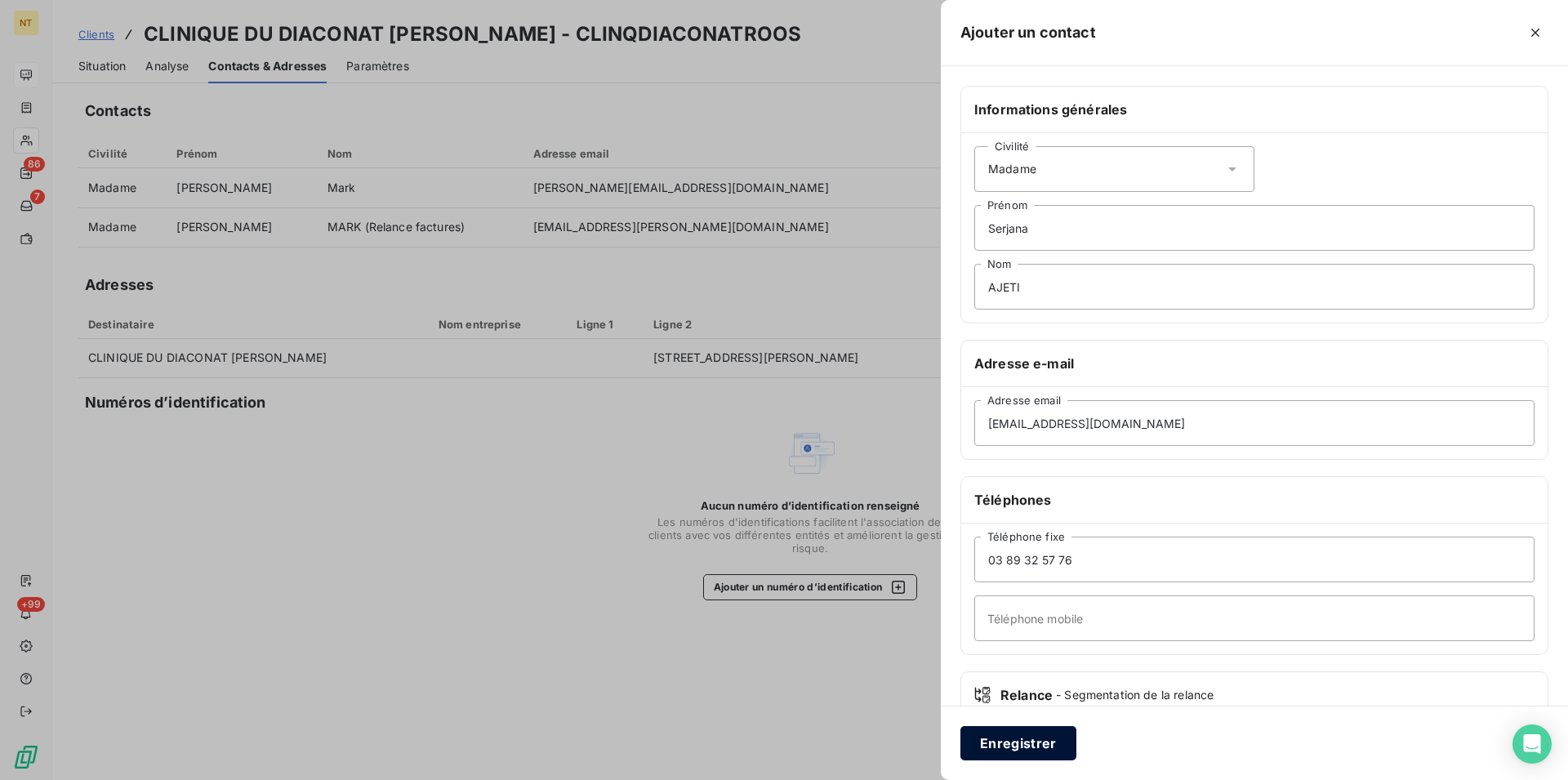
click at [1010, 746] on button "Enregistrer" at bounding box center [1018, 743] width 116 height 34
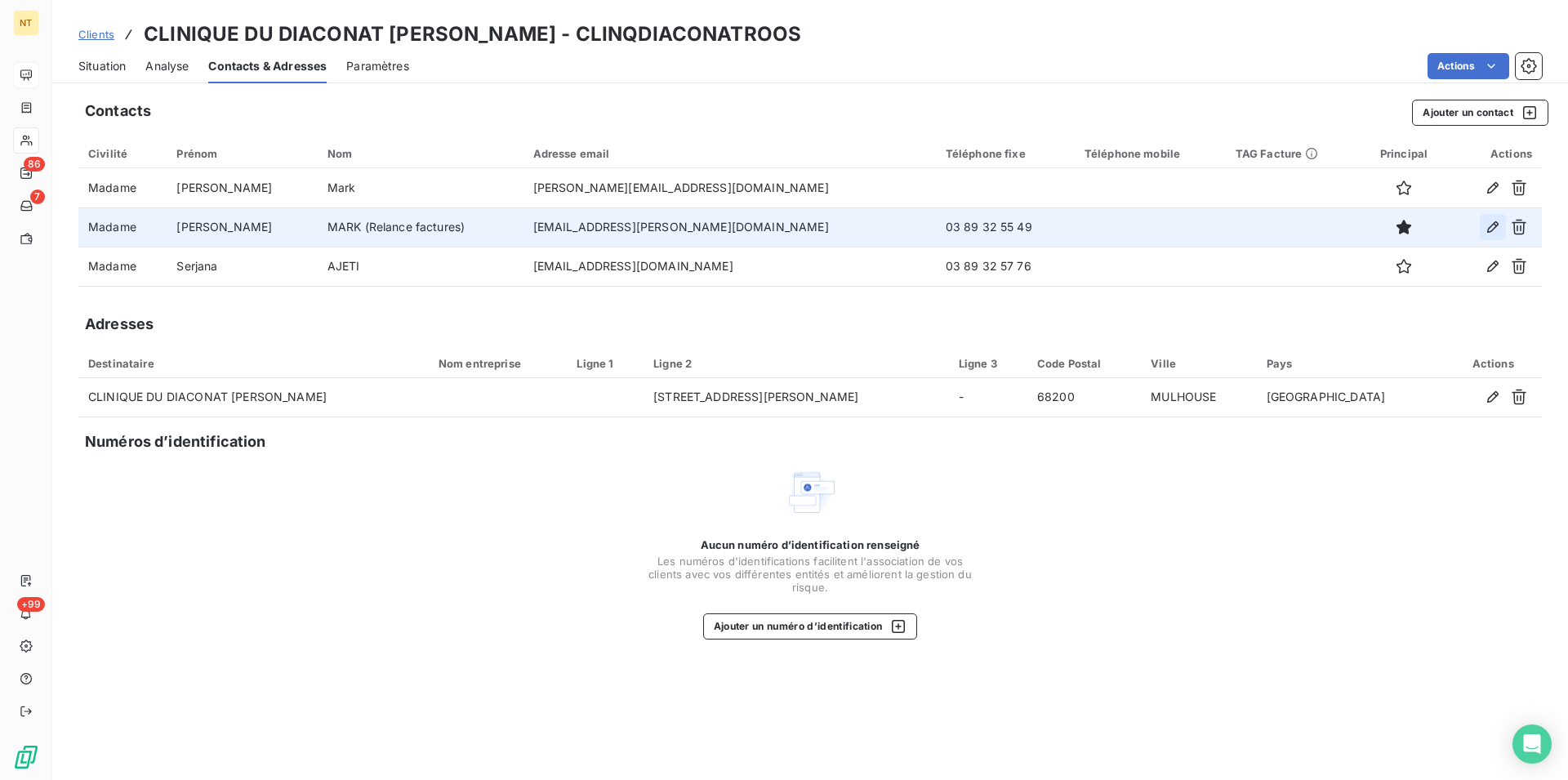
click at [1493, 229] on icon "button" at bounding box center [1493, 227] width 12 height 12
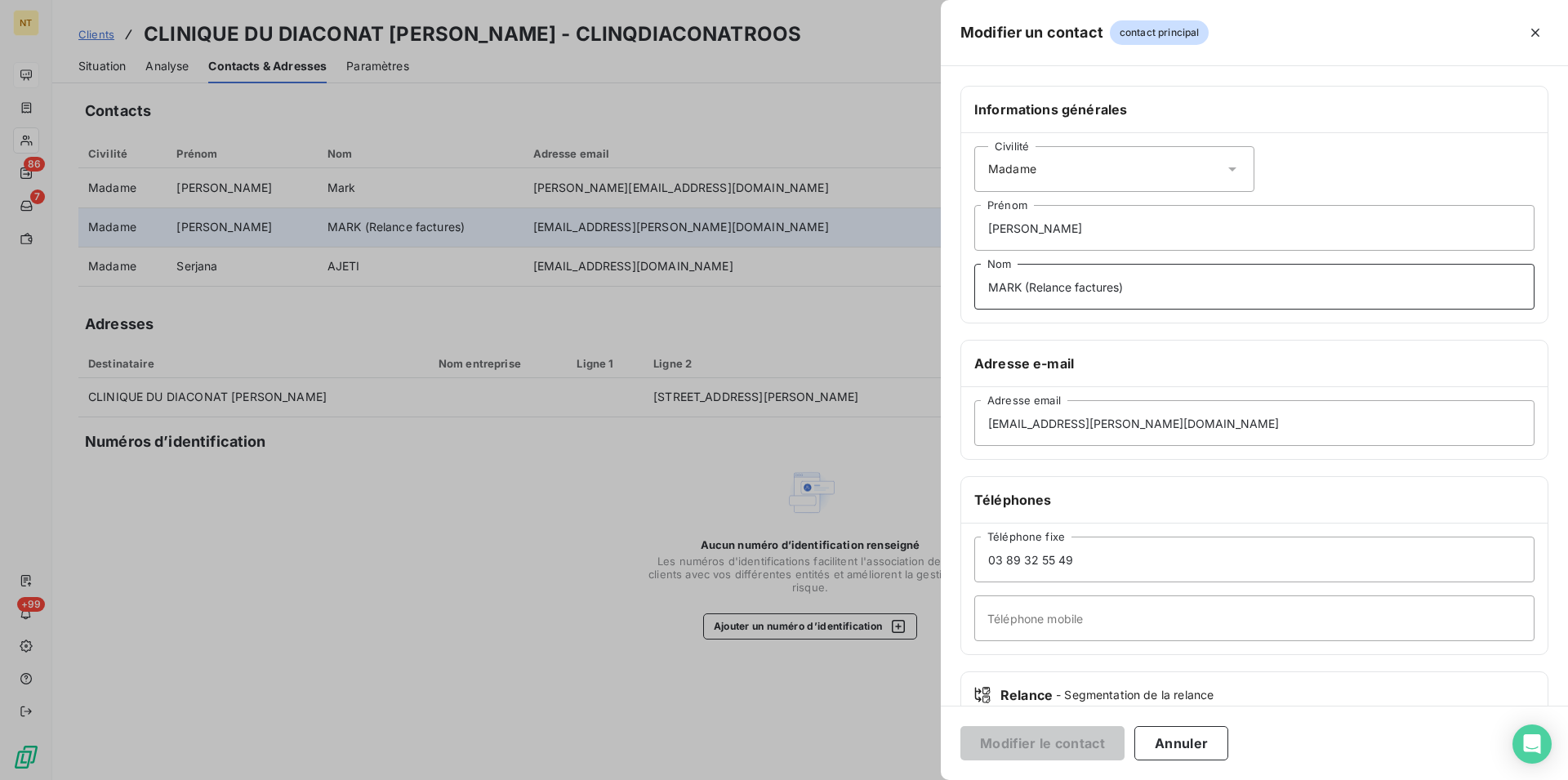
drag, startPoint x: 1129, startPoint y: 291, endPoint x: 1021, endPoint y: 288, distance: 108.0
click at [1021, 288] on input "MARK (Relance factures)" at bounding box center [1253, 286] width 560 height 46
type input "[PERSON_NAME]"
click at [1000, 613] on input "Téléphone mobile" at bounding box center [1253, 618] width 560 height 46
paste input "(Relance factures)"
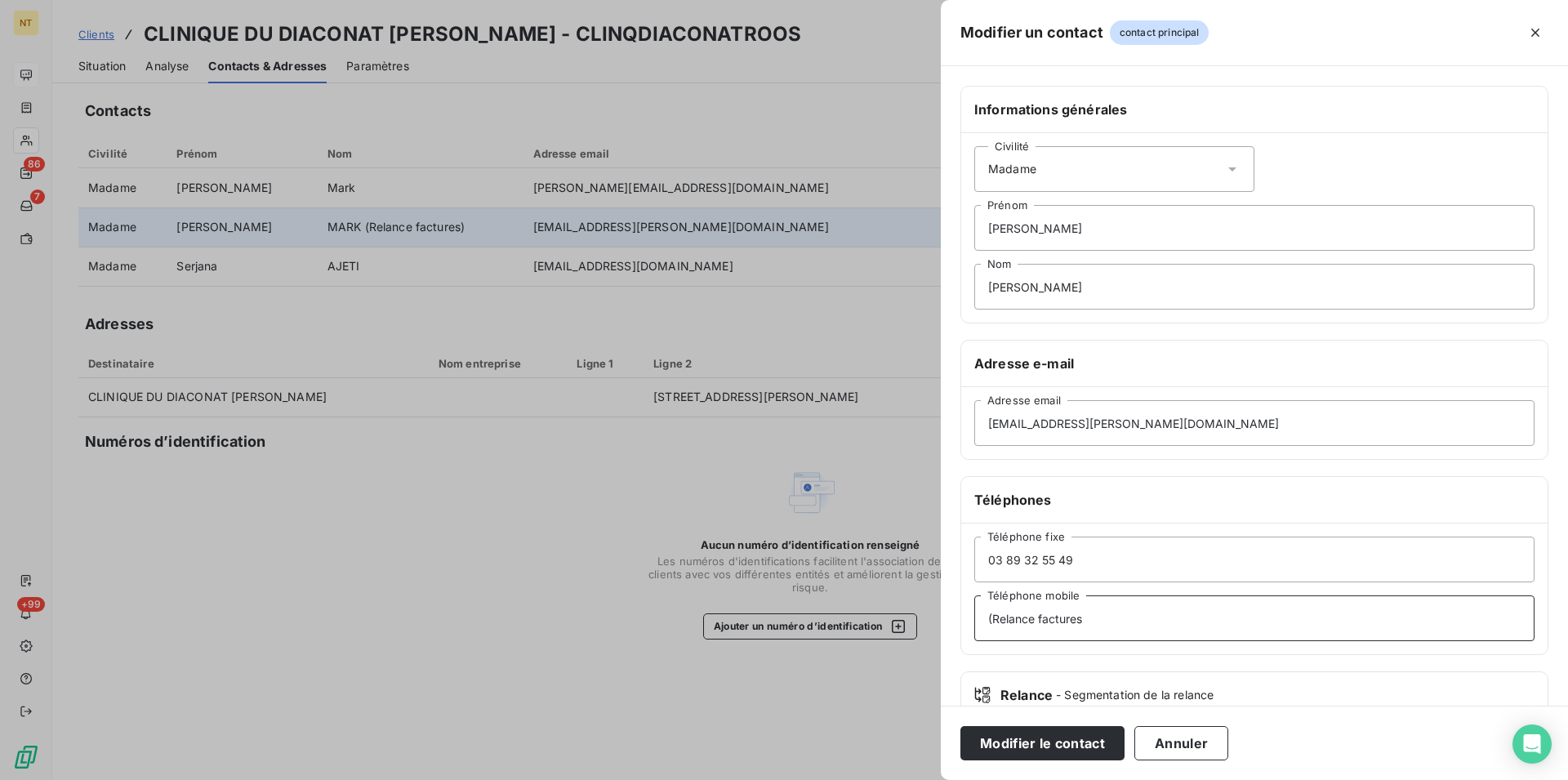
click at [998, 619] on input "(Relance factures" at bounding box center [1253, 618] width 560 height 46
click at [1116, 616] on input "Relance factures" at bounding box center [1253, 618] width 560 height 46
type input "Relance factures"
click at [1031, 745] on button "Modifier le contact" at bounding box center [1042, 743] width 164 height 34
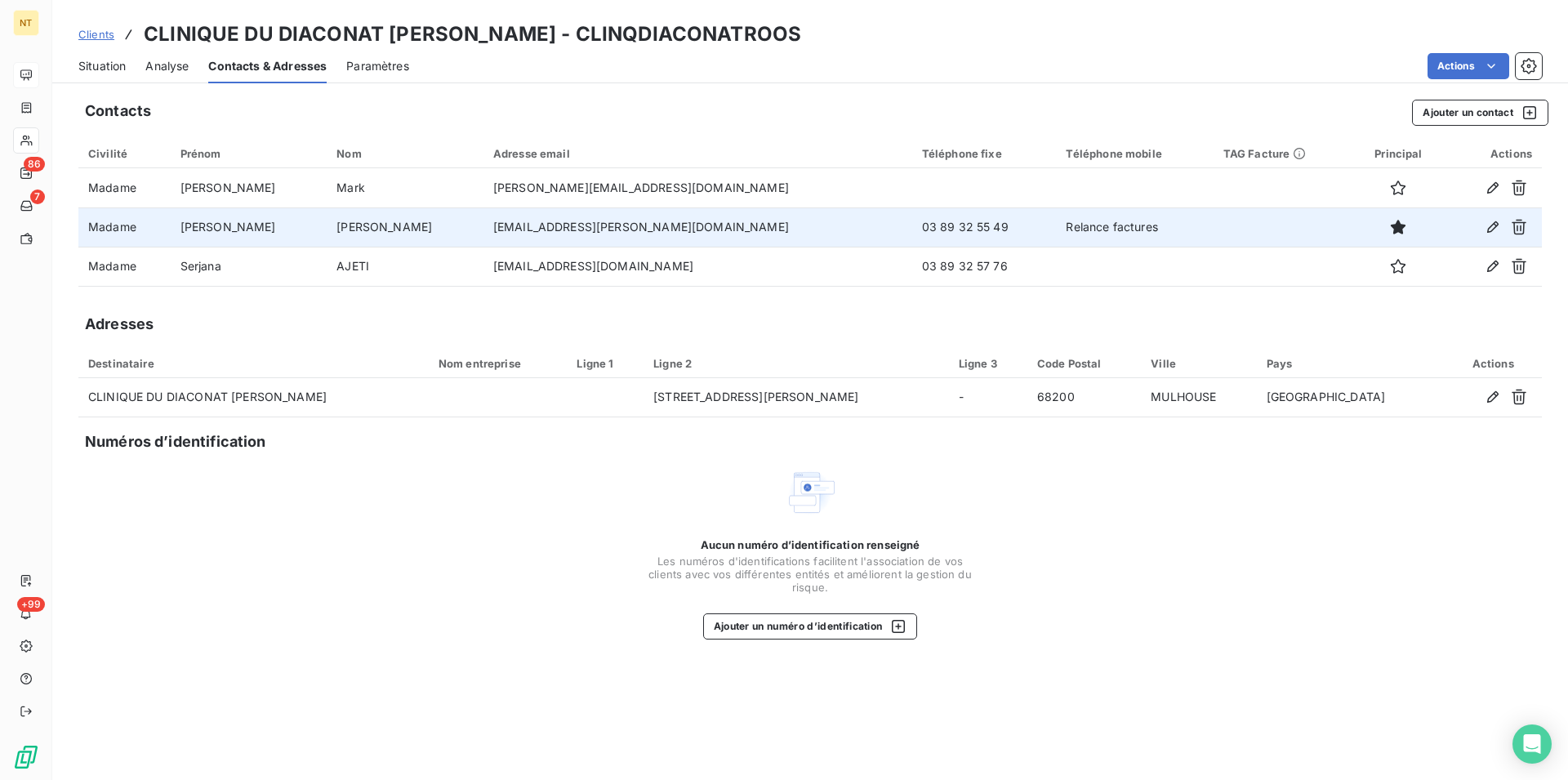
click at [106, 74] on div "Situation" at bounding box center [102, 66] width 47 height 34
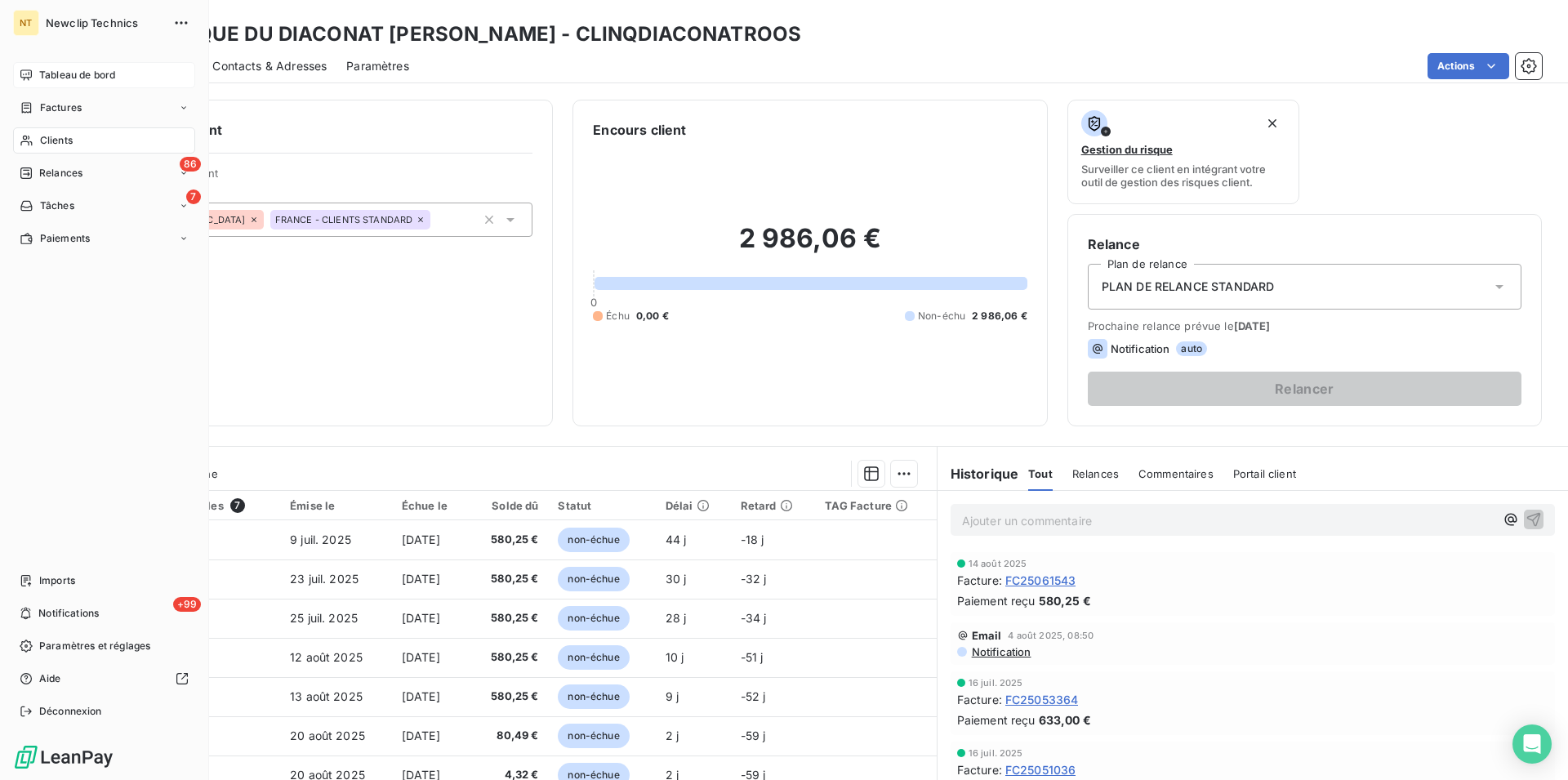
click at [64, 138] on span "Clients" at bounding box center [56, 141] width 32 height 15
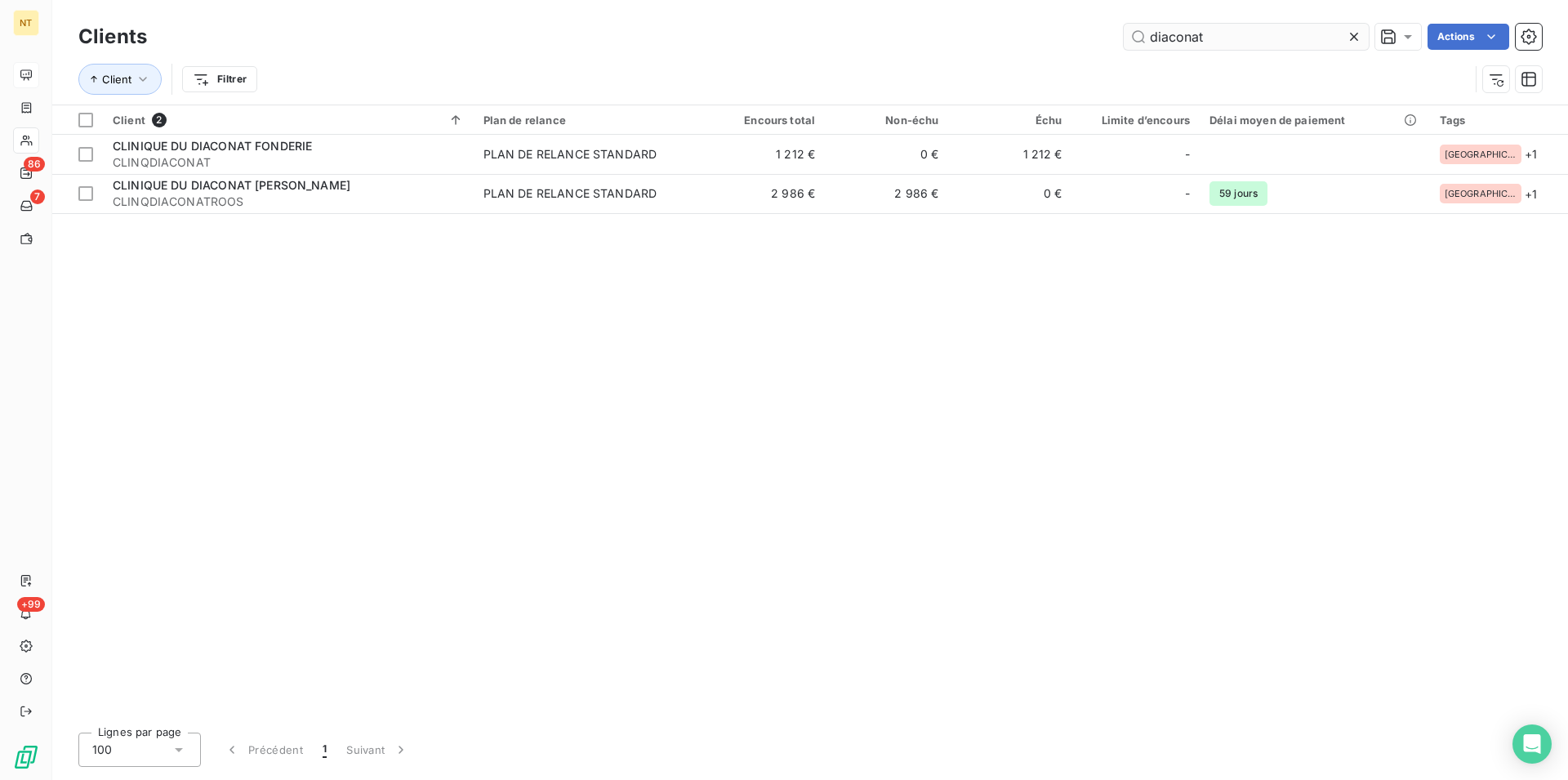
drag, startPoint x: 1231, startPoint y: 34, endPoint x: 1112, endPoint y: 26, distance: 119.3
click at [1124, 26] on input "diaconat" at bounding box center [1246, 36] width 245 height 26
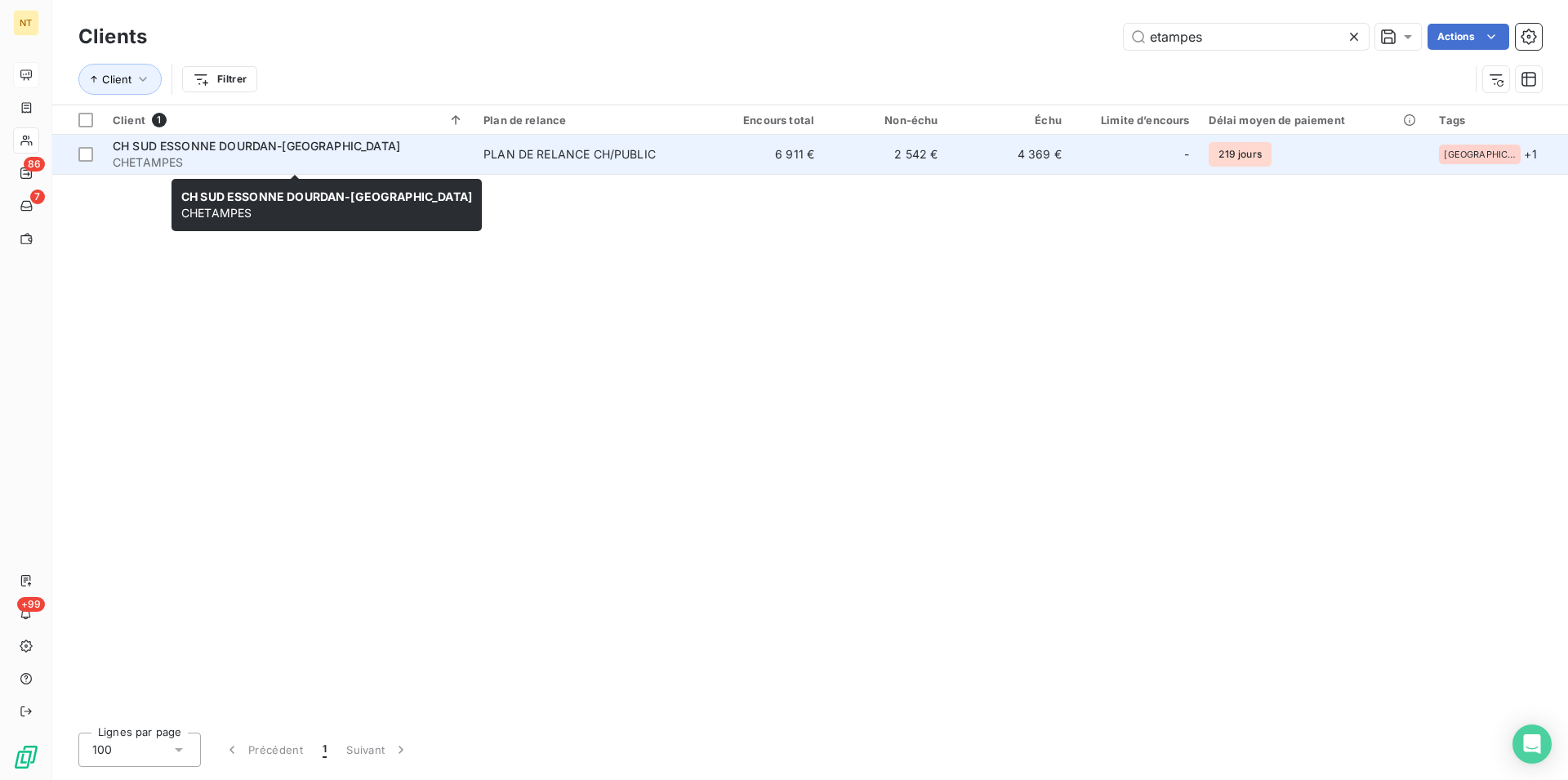
type input "etampes"
click at [269, 151] on span "CH SUD ESSONNE DOURDAN-[GEOGRAPHIC_DATA]" at bounding box center [256, 146] width 287 height 14
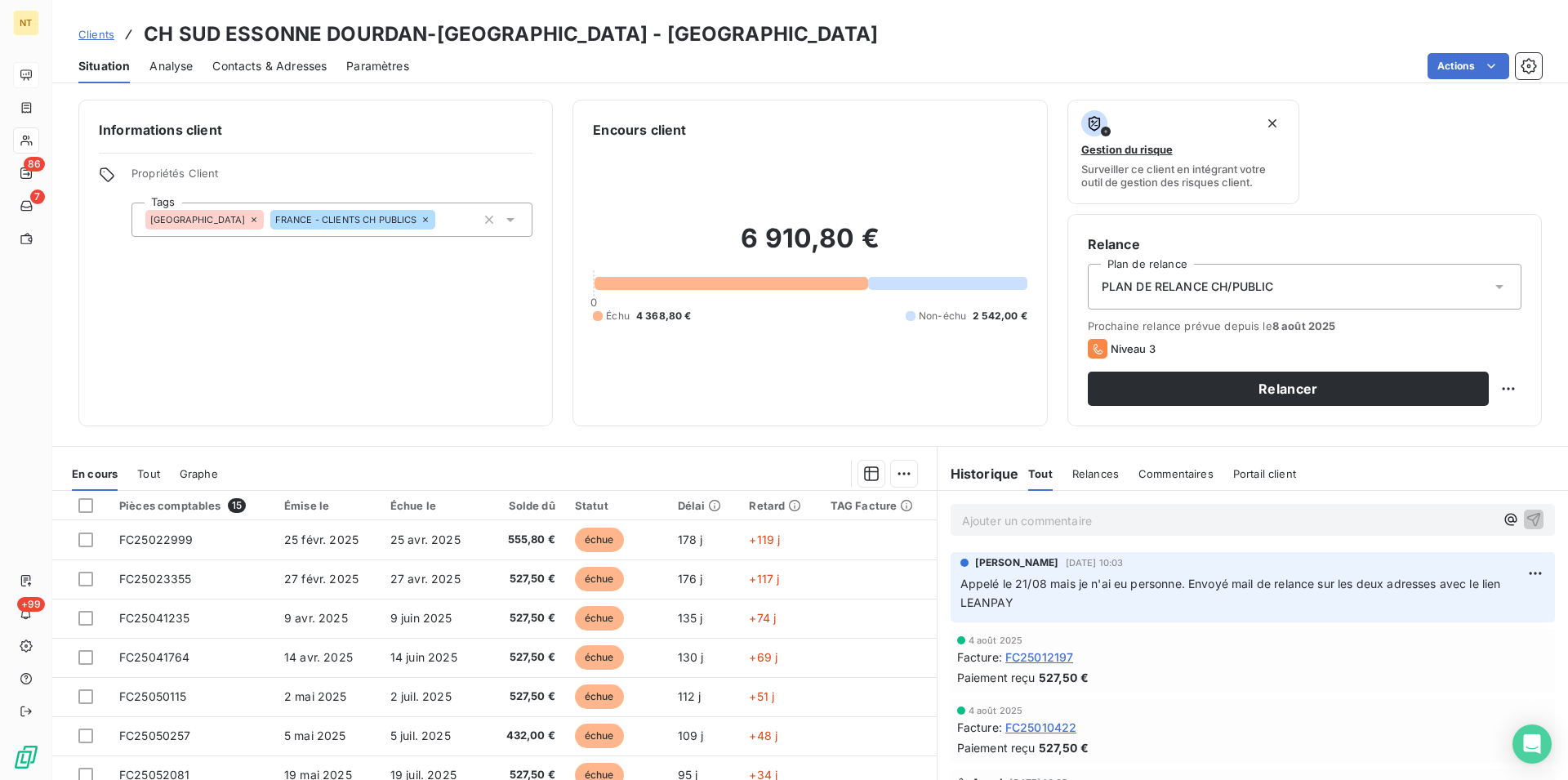
click at [293, 62] on span "Contacts & Adresses" at bounding box center [269, 67] width 114 height 17
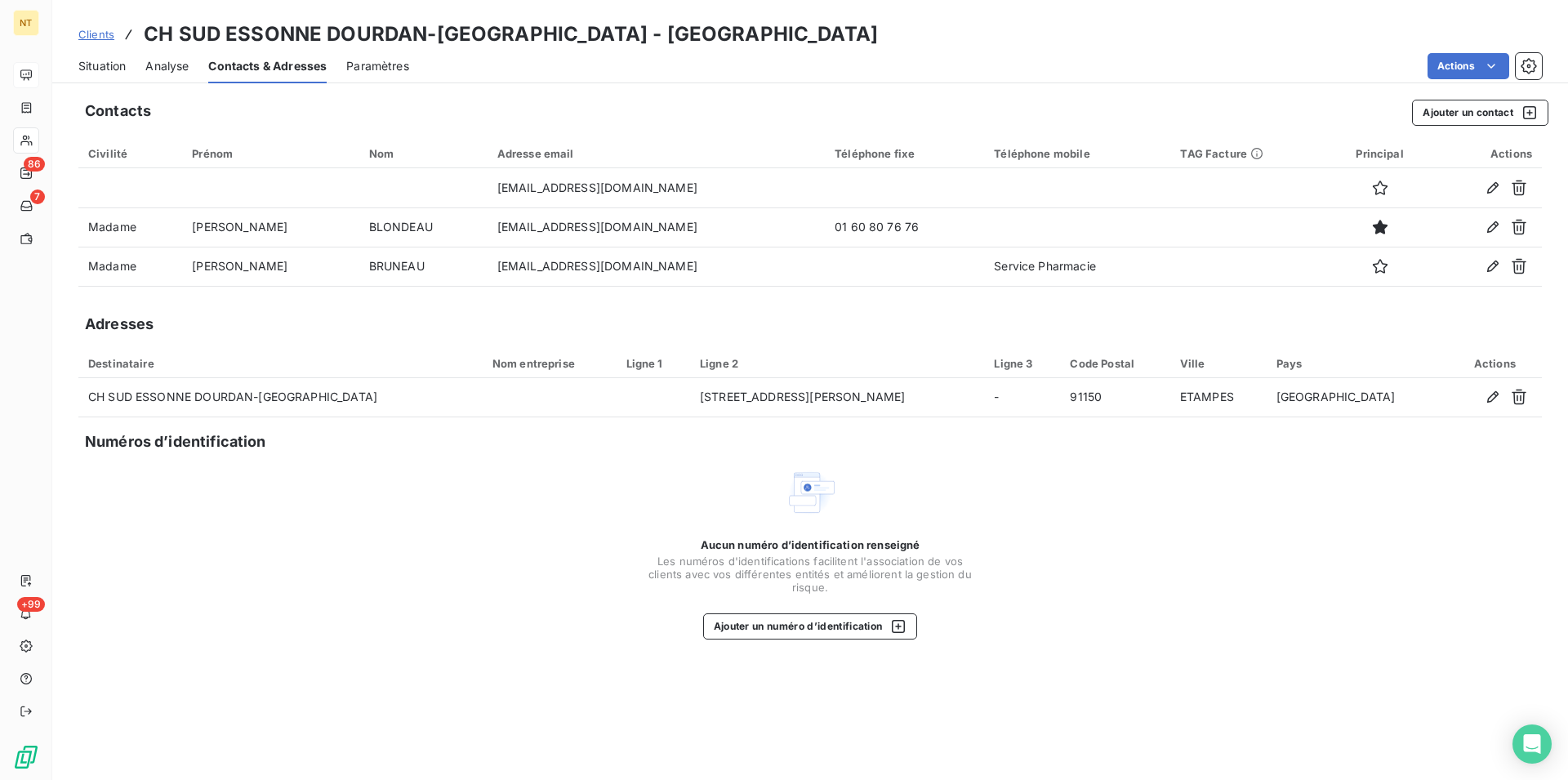
click at [92, 69] on span "Situation" at bounding box center [102, 67] width 47 height 17
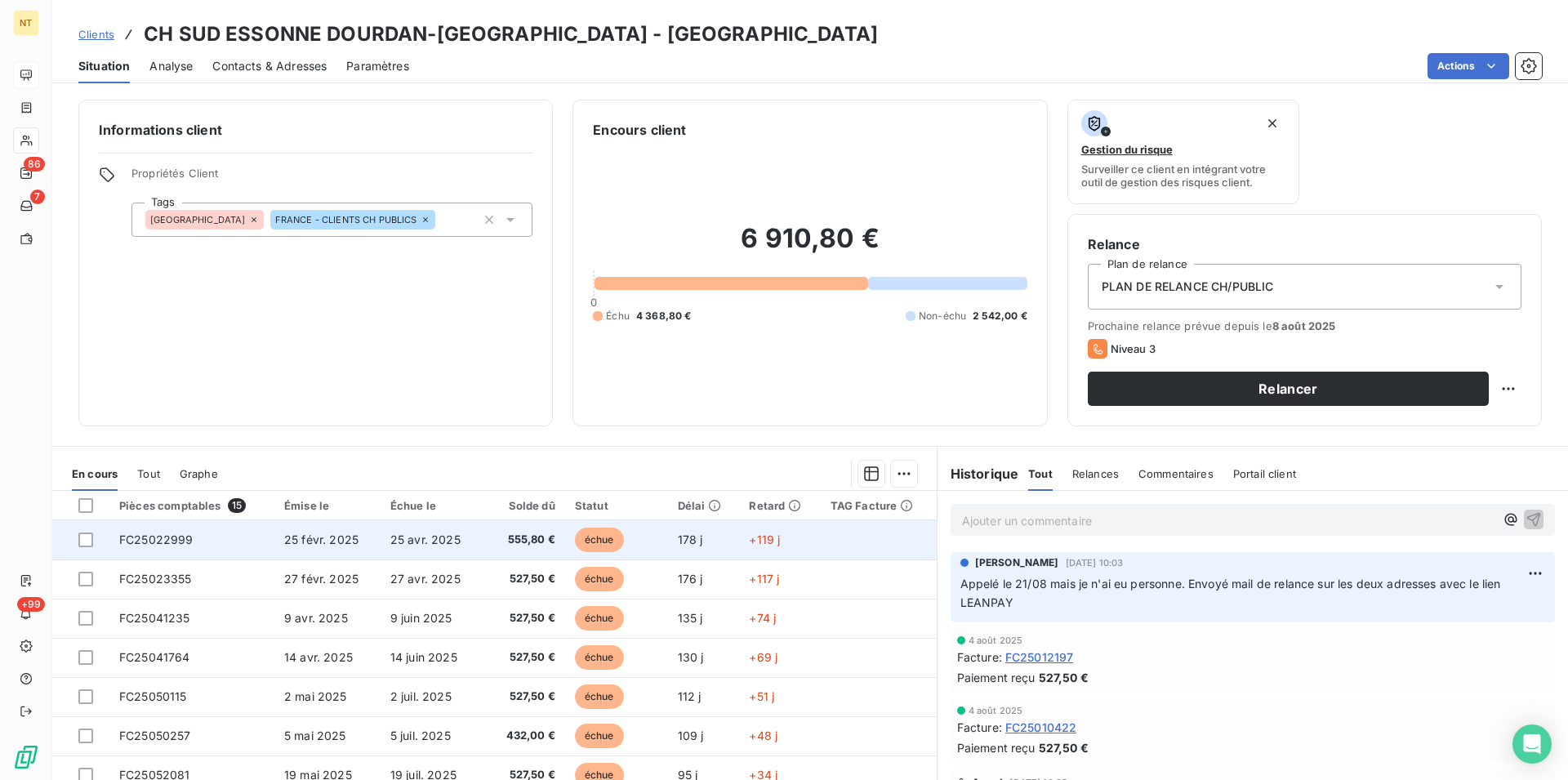
click at [182, 539] on span "FC25022999" at bounding box center [156, 539] width 74 height 14
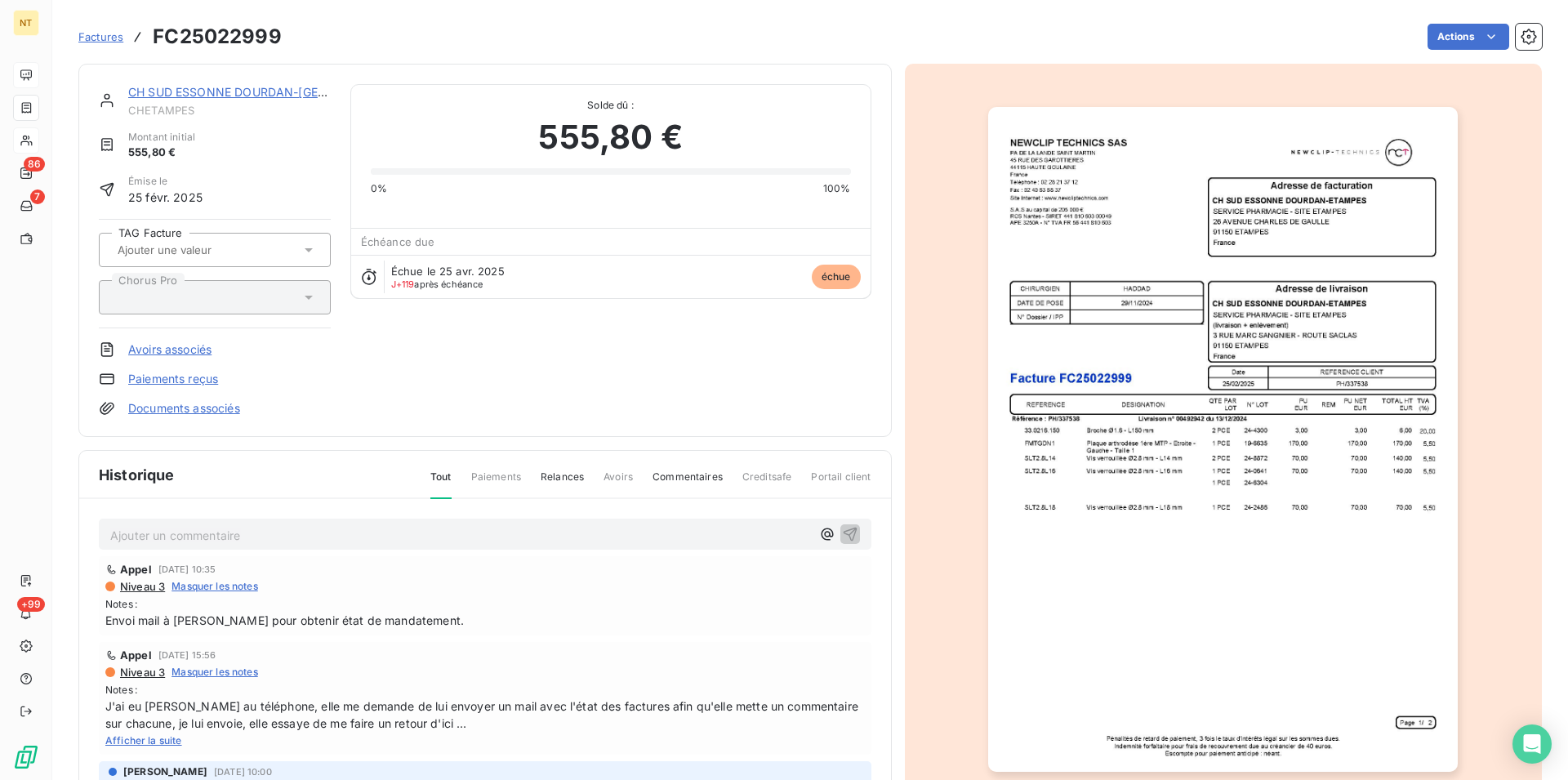
click at [174, 531] on p "Ajouter un commentaire ﻿" at bounding box center [460, 535] width 701 height 21
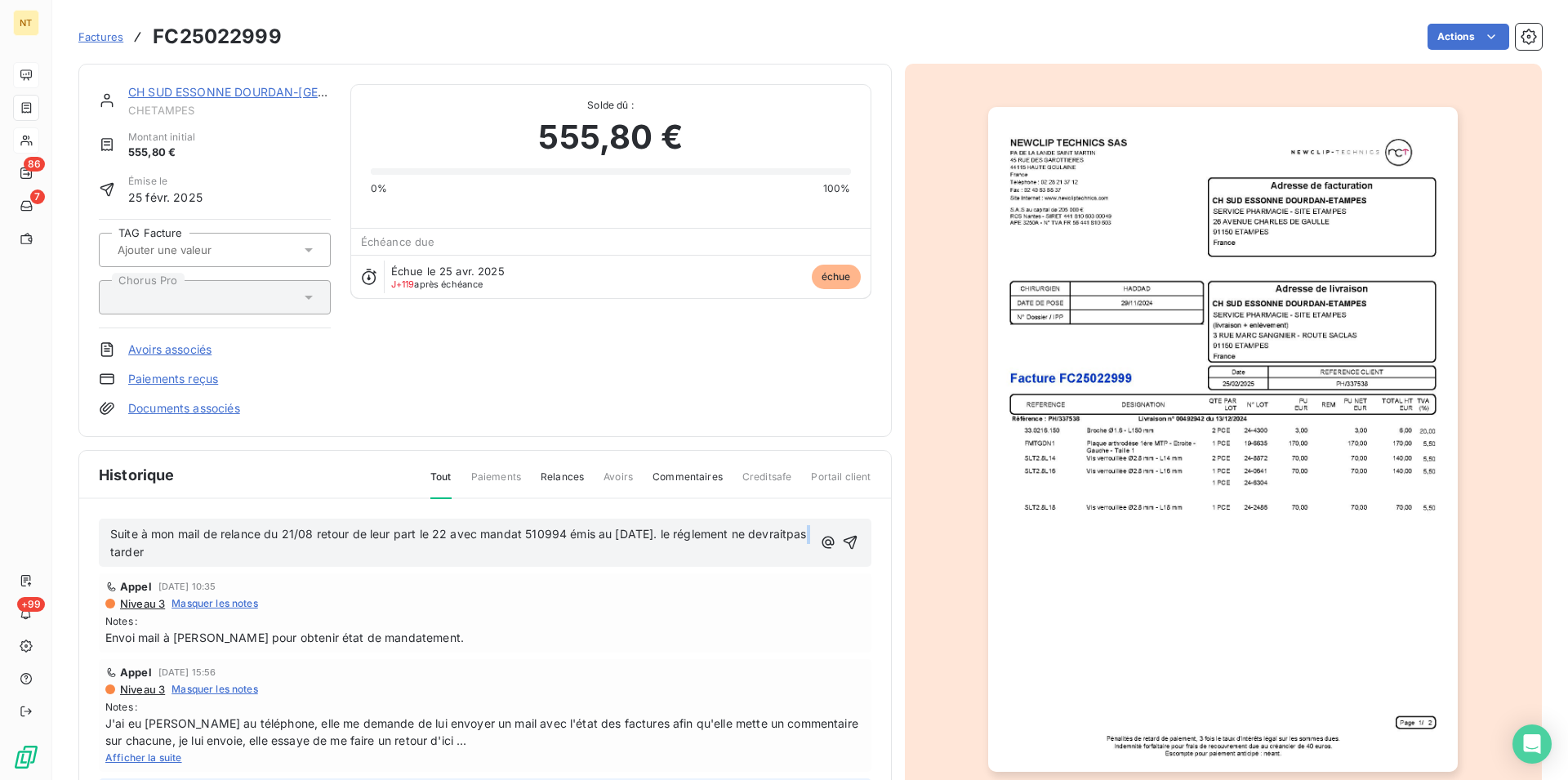
click at [146, 552] on span "Suite à mon mail de relance du 21/08 retour de leur part le 22 avec mandat 5109…" at bounding box center [459, 543] width 700 height 32
click at [707, 534] on span "Suite à mon mail de relance du 21/08 retour de leur part le 22 avec mandat 5109…" at bounding box center [461, 543] width 703 height 32
click at [689, 536] on span "Suite à mon mail de relance du 21/08 retour de leur part le 22 avec mandat 5109…" at bounding box center [461, 543] width 703 height 32
drag, startPoint x: 107, startPoint y: 530, endPoint x: 246, endPoint y: 557, distance: 141.6
click at [246, 557] on div "Suite à mon mail de relance du 21/08 retour de leur part le 22 avec mandat 5109…" at bounding box center [485, 543] width 772 height 49
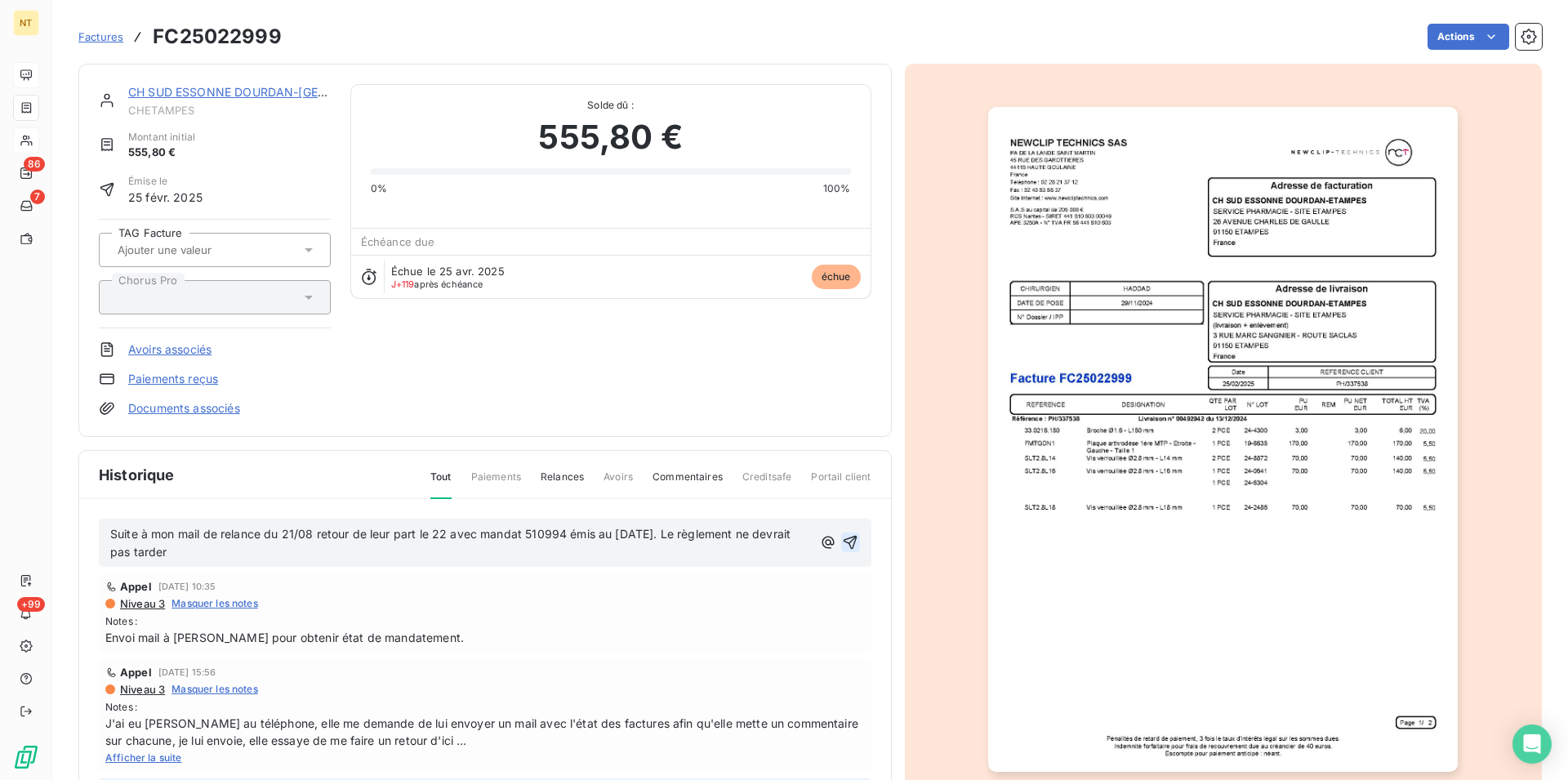
click at [842, 539] on icon "button" at bounding box center [851, 543] width 17 height 17
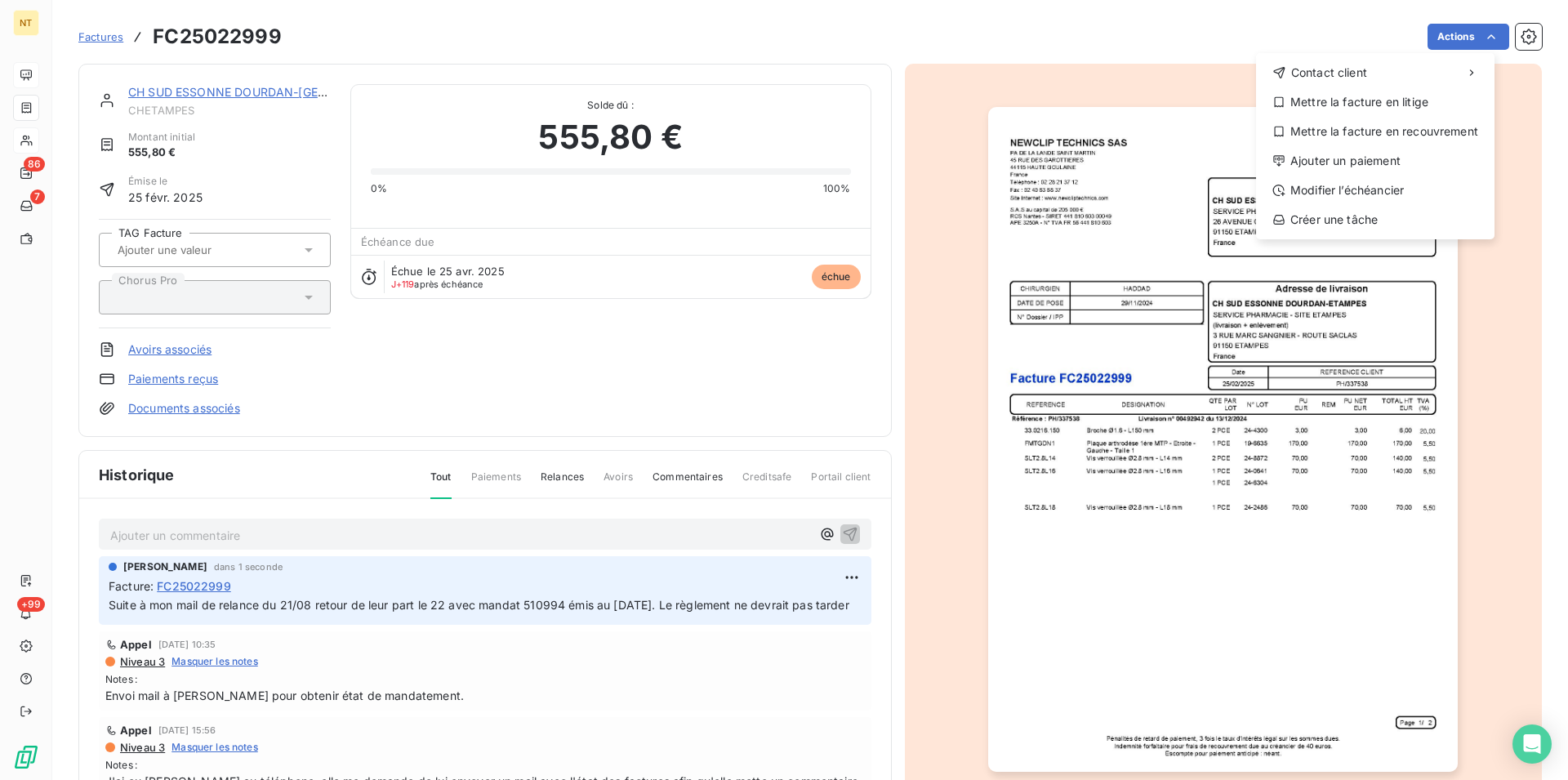
click at [1477, 32] on html "NT 86 7 +99 Factures FC25022999 Actions Contact client Mettre la facture en lit…" at bounding box center [784, 390] width 1568 height 780
click at [1396, 107] on div "Mettre la facture en litige" at bounding box center [1375, 102] width 226 height 26
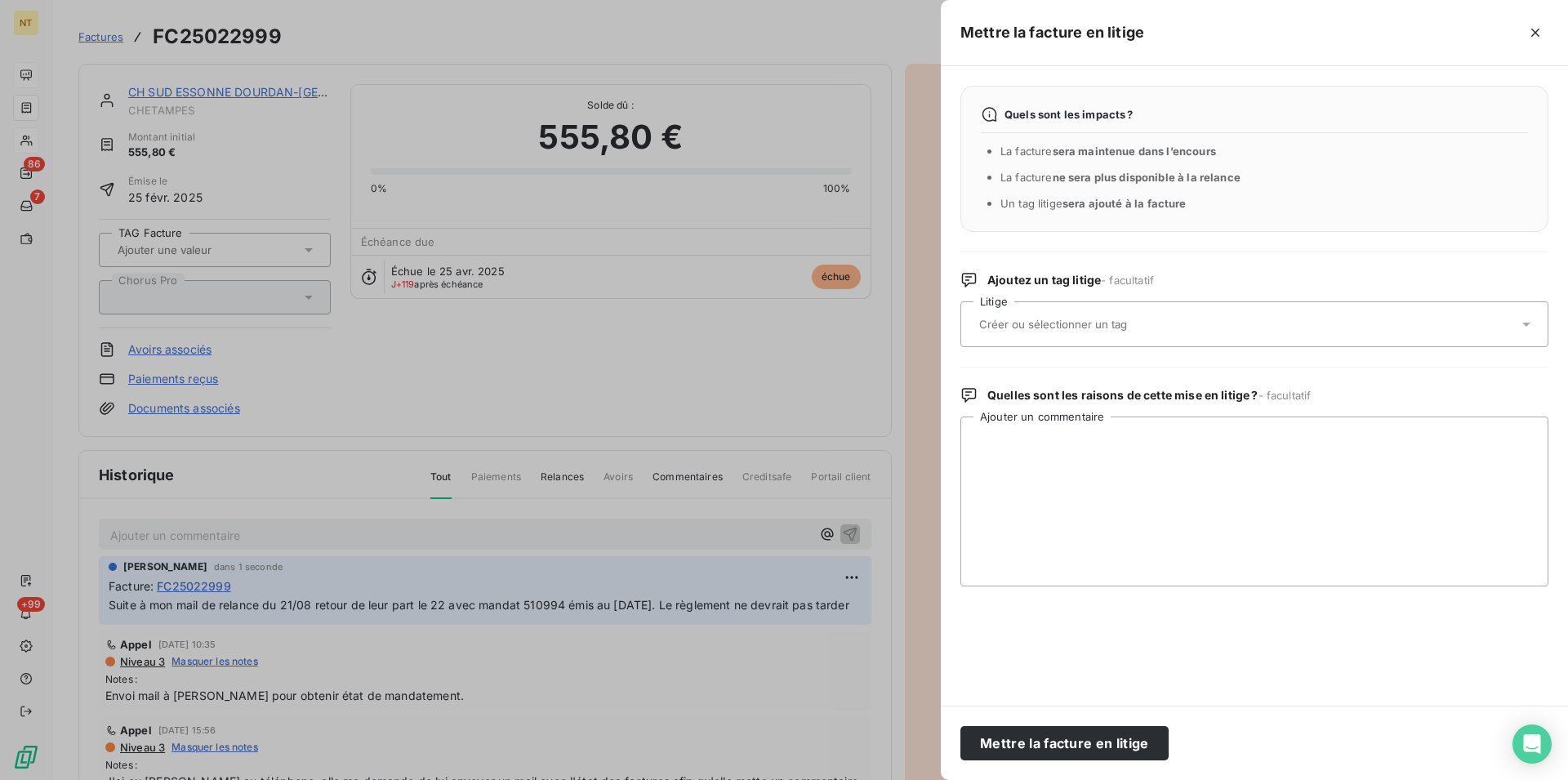
click at [1111, 318] on div at bounding box center [1245, 324] width 543 height 34
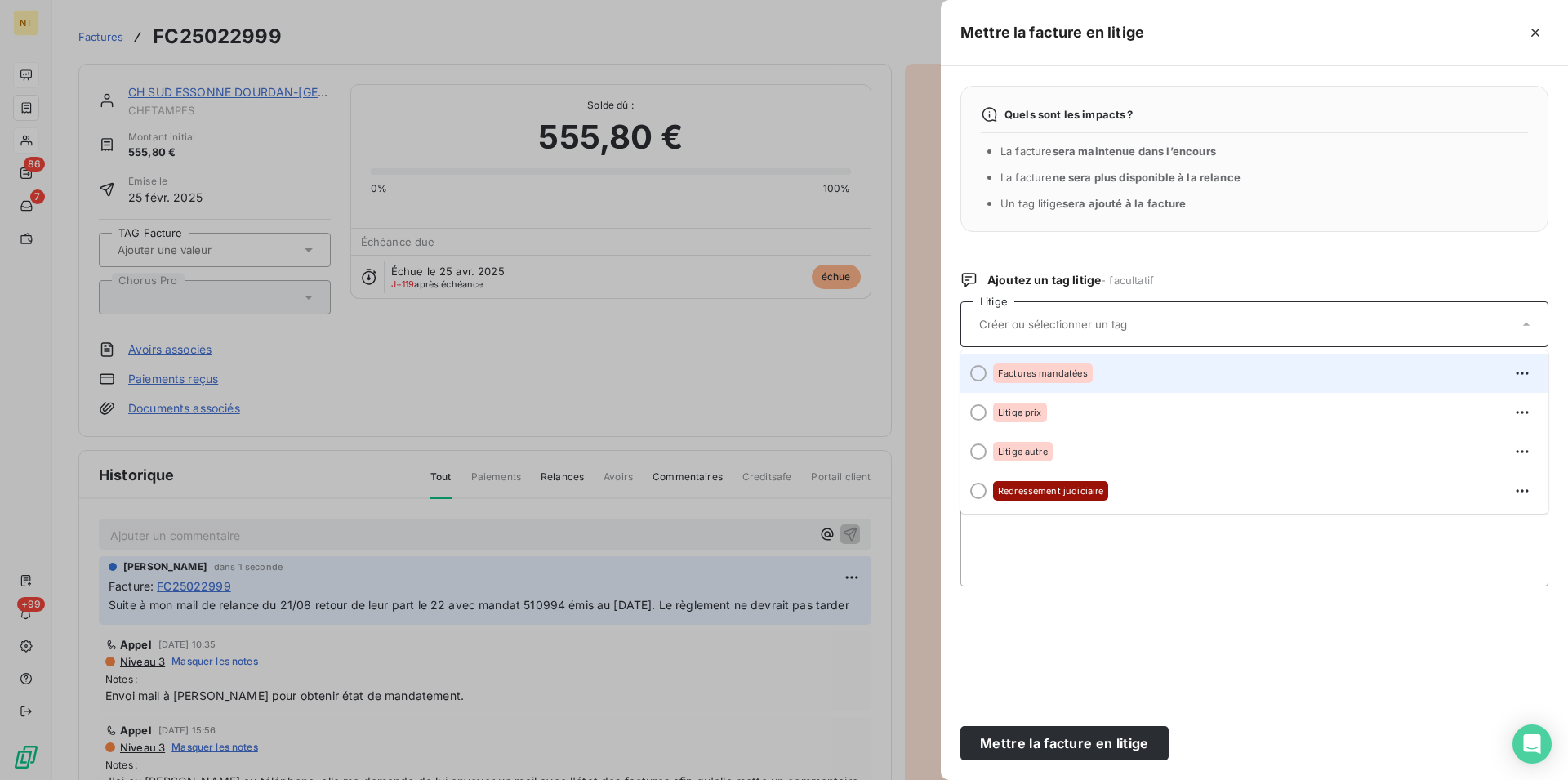
click at [973, 370] on div at bounding box center [979, 374] width 17 height 17
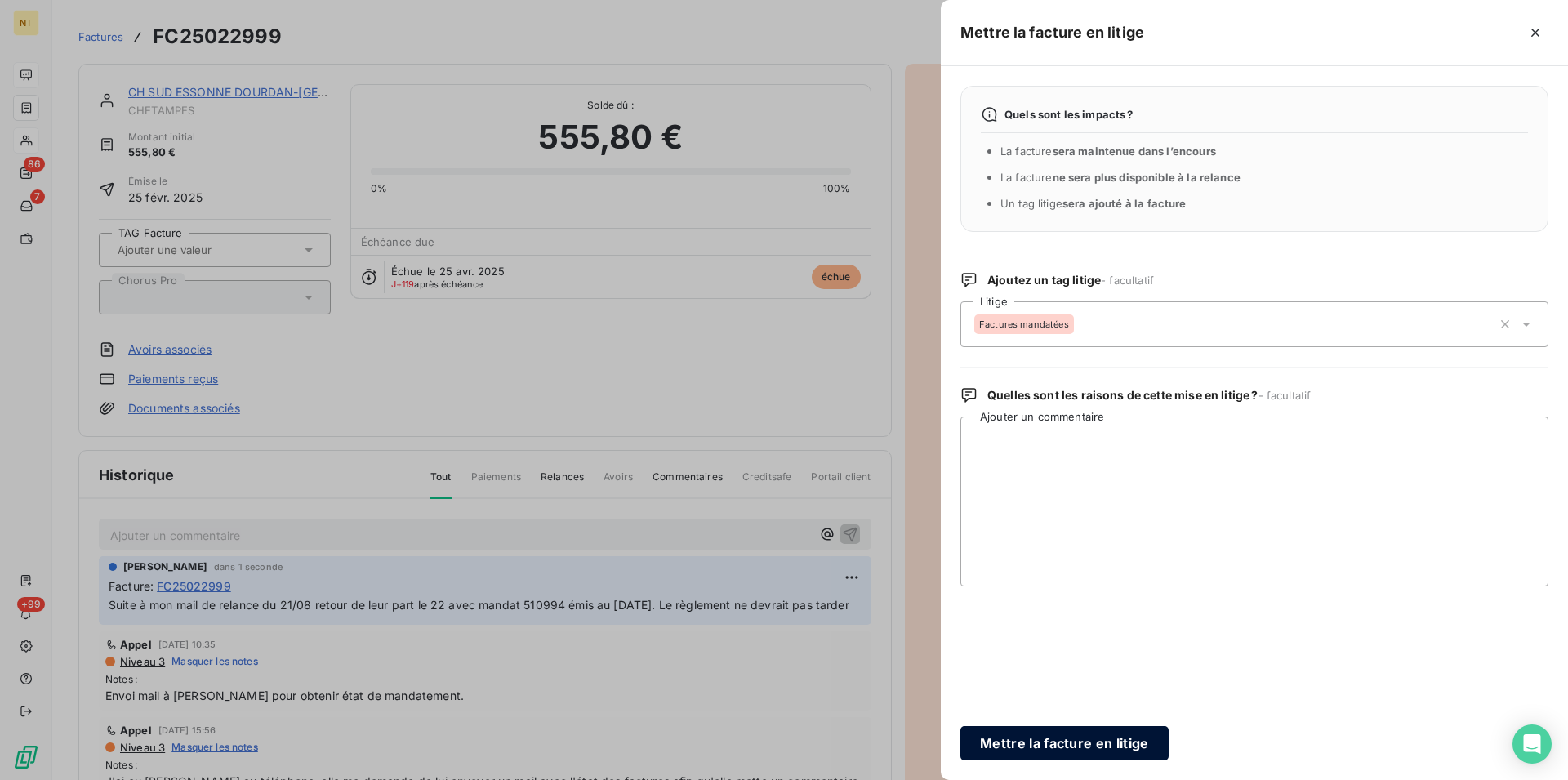
click at [1029, 738] on button "Mettre la facture en litige" at bounding box center [1064, 743] width 208 height 34
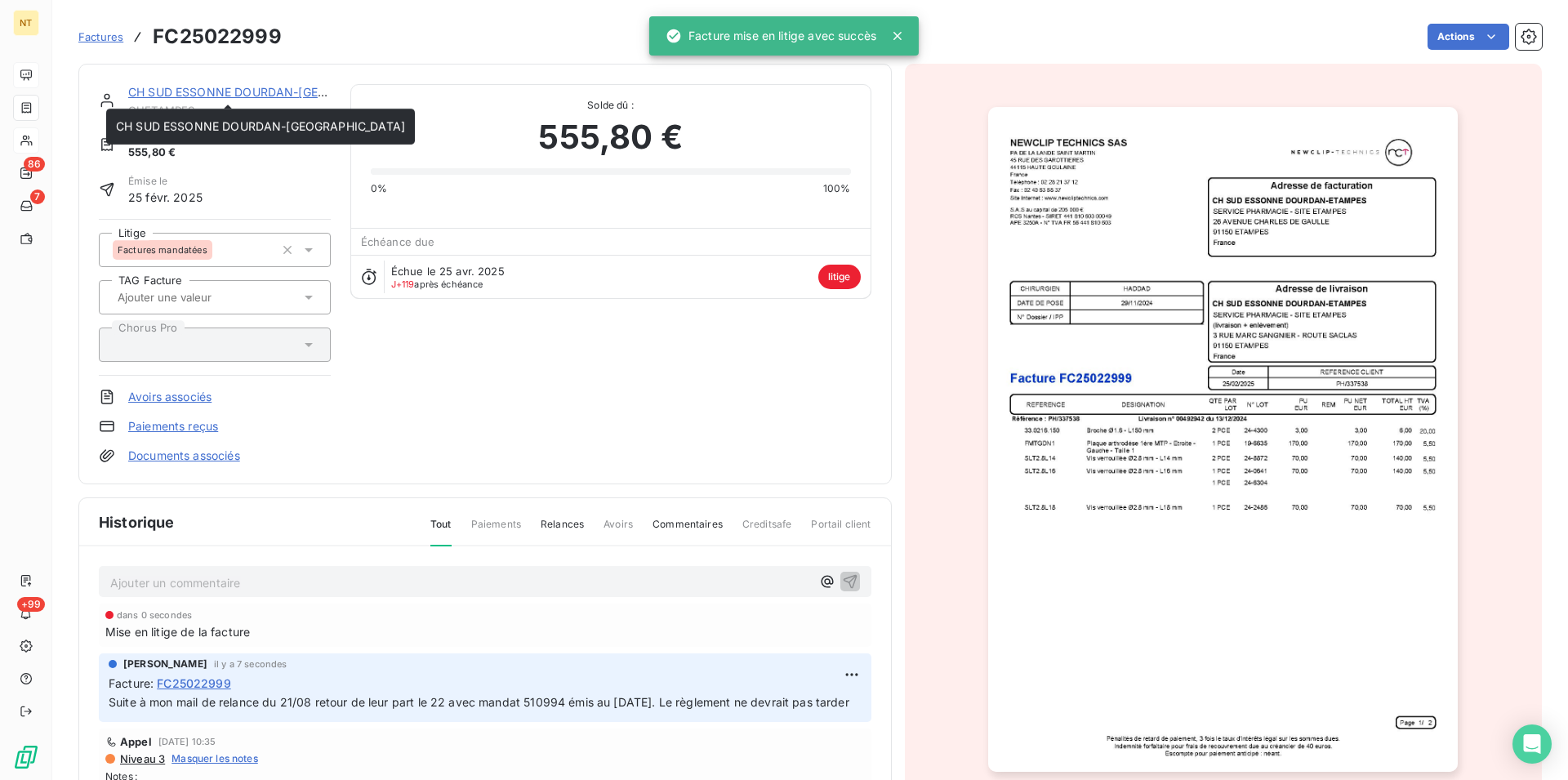
click at [225, 89] on link "CH SUD ESSONNE DOURDAN-[GEOGRAPHIC_DATA]" at bounding box center [272, 92] width 289 height 14
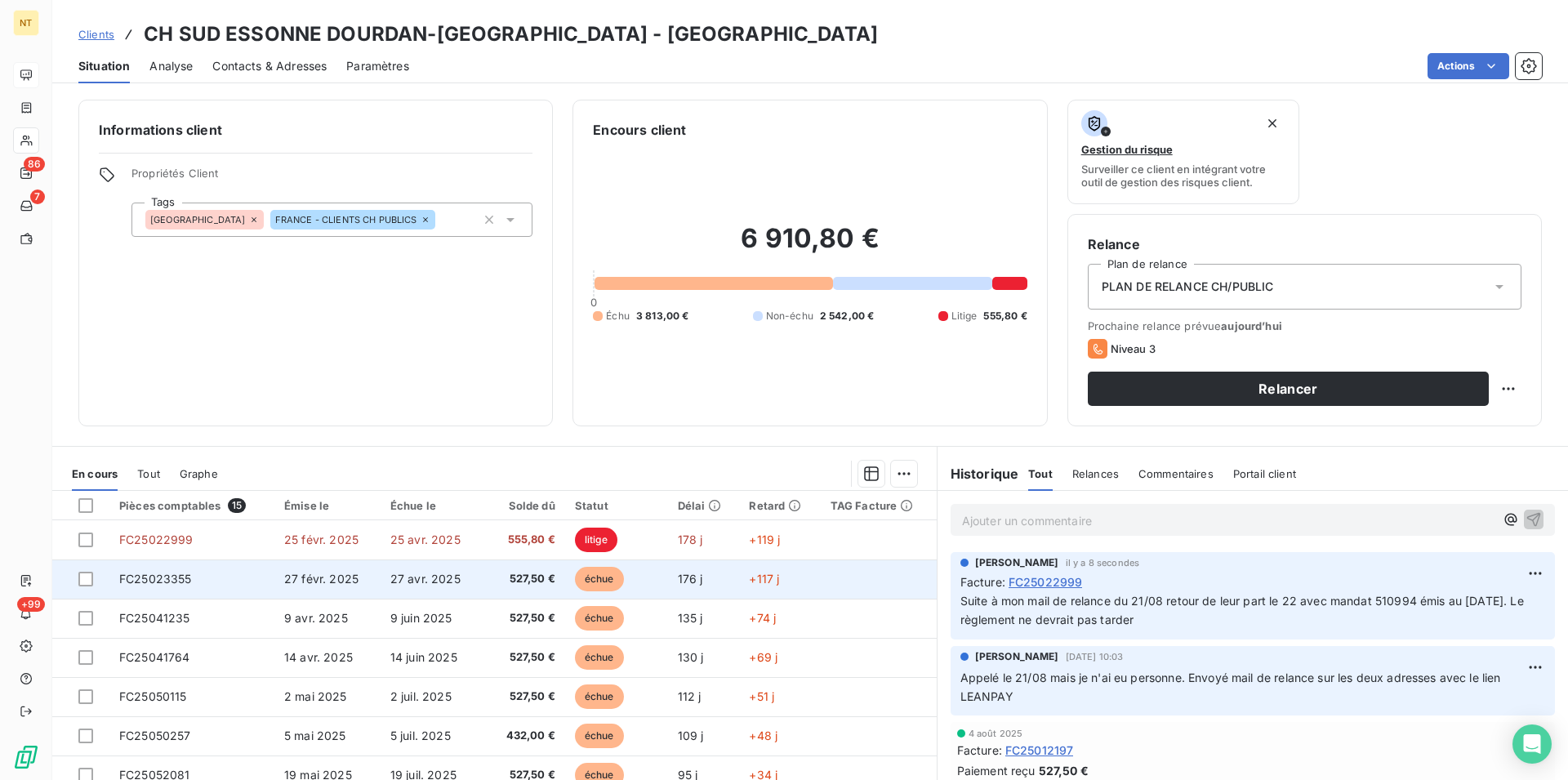
click at [203, 569] on td "FC25023355" at bounding box center [191, 579] width 165 height 39
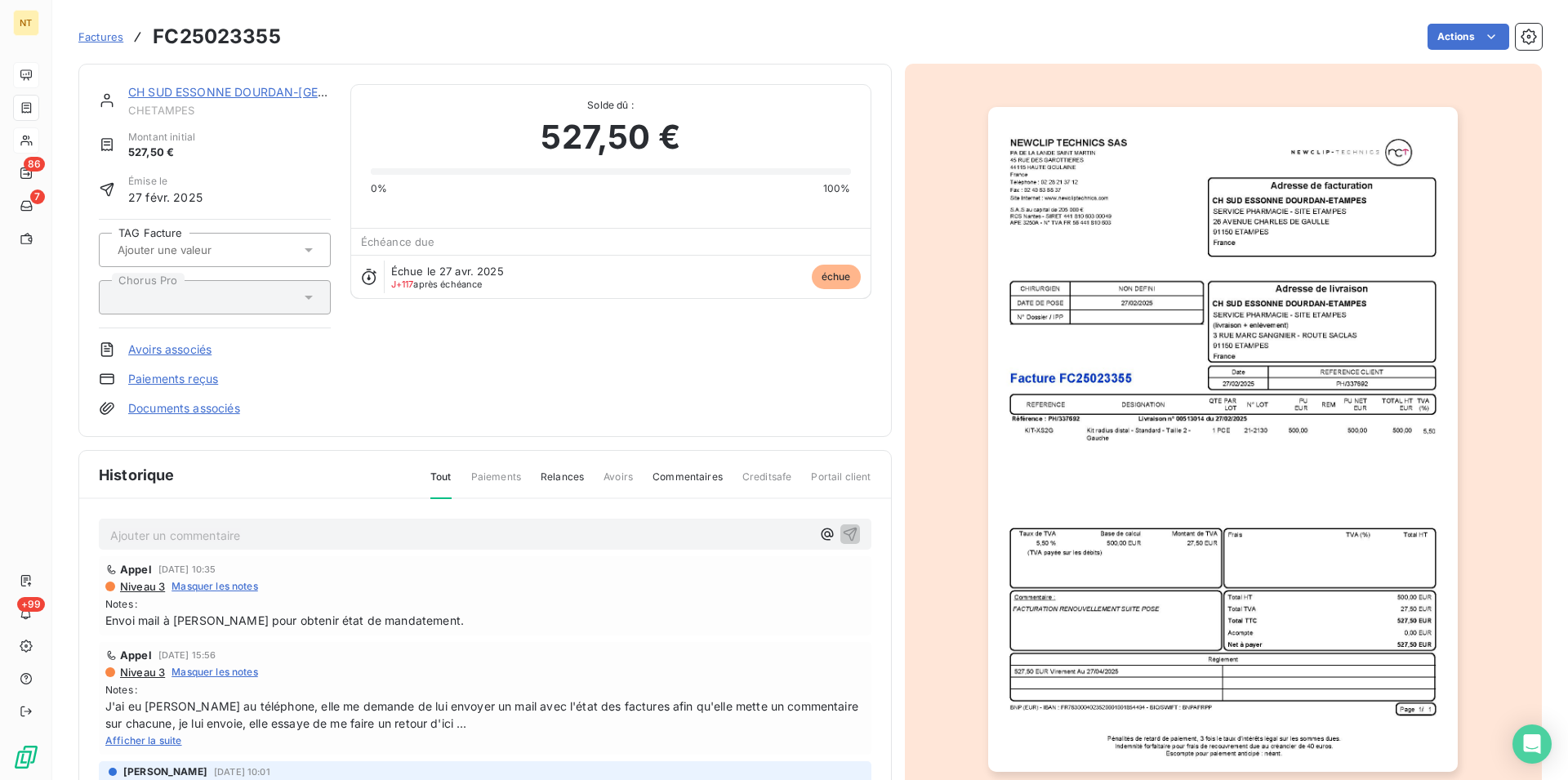
click at [195, 536] on p "Ajouter un commentaire ﻿" at bounding box center [460, 535] width 701 height 21
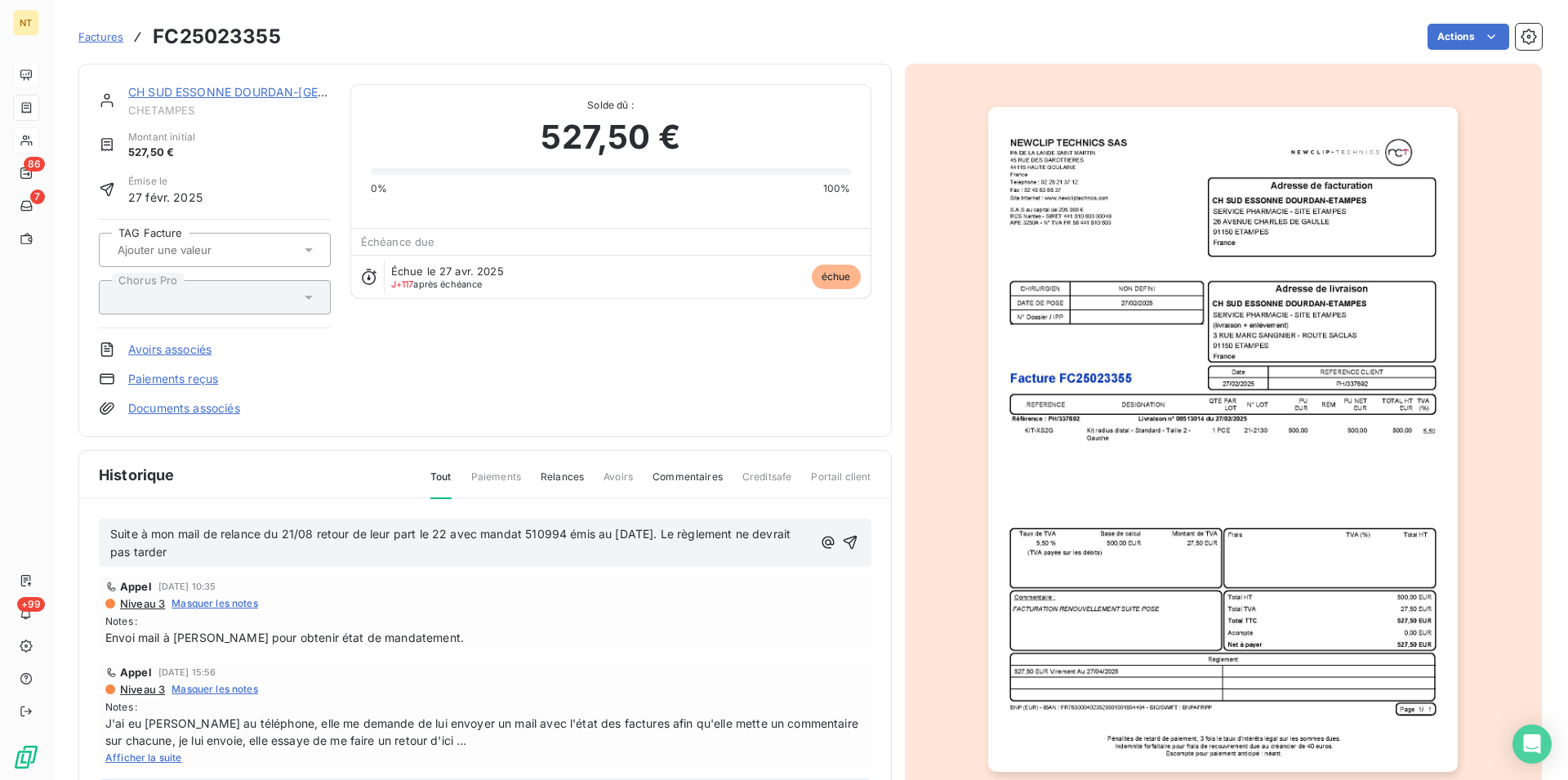
click at [564, 530] on span "Suite à mon mail de relance du 21/08 retour de leur part le 22 avec mandat 5109…" at bounding box center [451, 543] width 683 height 32
click at [842, 539] on icon "button" at bounding box center [851, 543] width 17 height 17
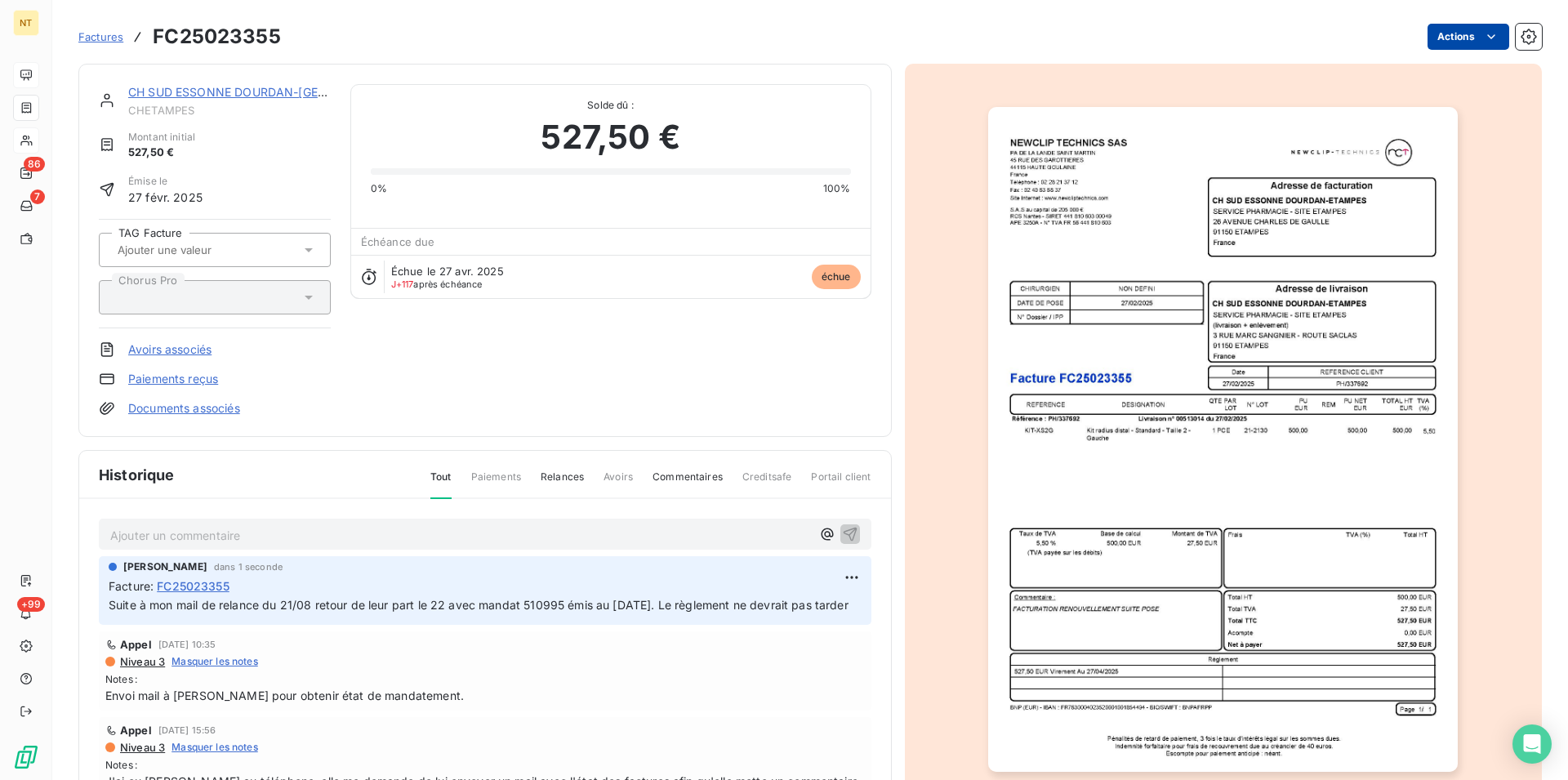
click at [1482, 33] on html "NT 86 7 +99 Factures FC25023355 Actions [GEOGRAPHIC_DATA] DOURDAN-[GEOGRAPHIC_D…" at bounding box center [784, 390] width 1568 height 780
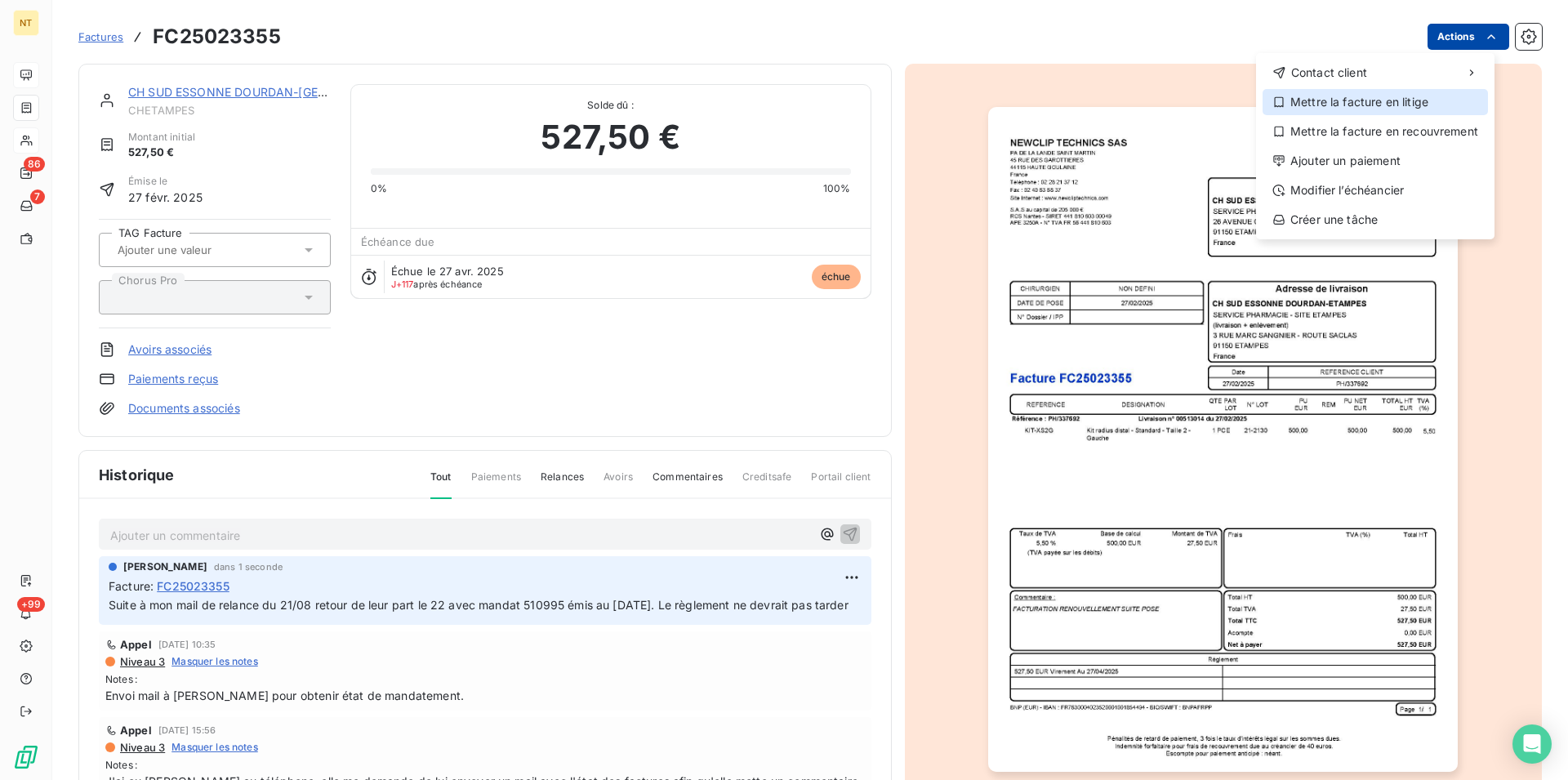
click at [1391, 100] on div "Mettre la facture en litige" at bounding box center [1375, 102] width 226 height 26
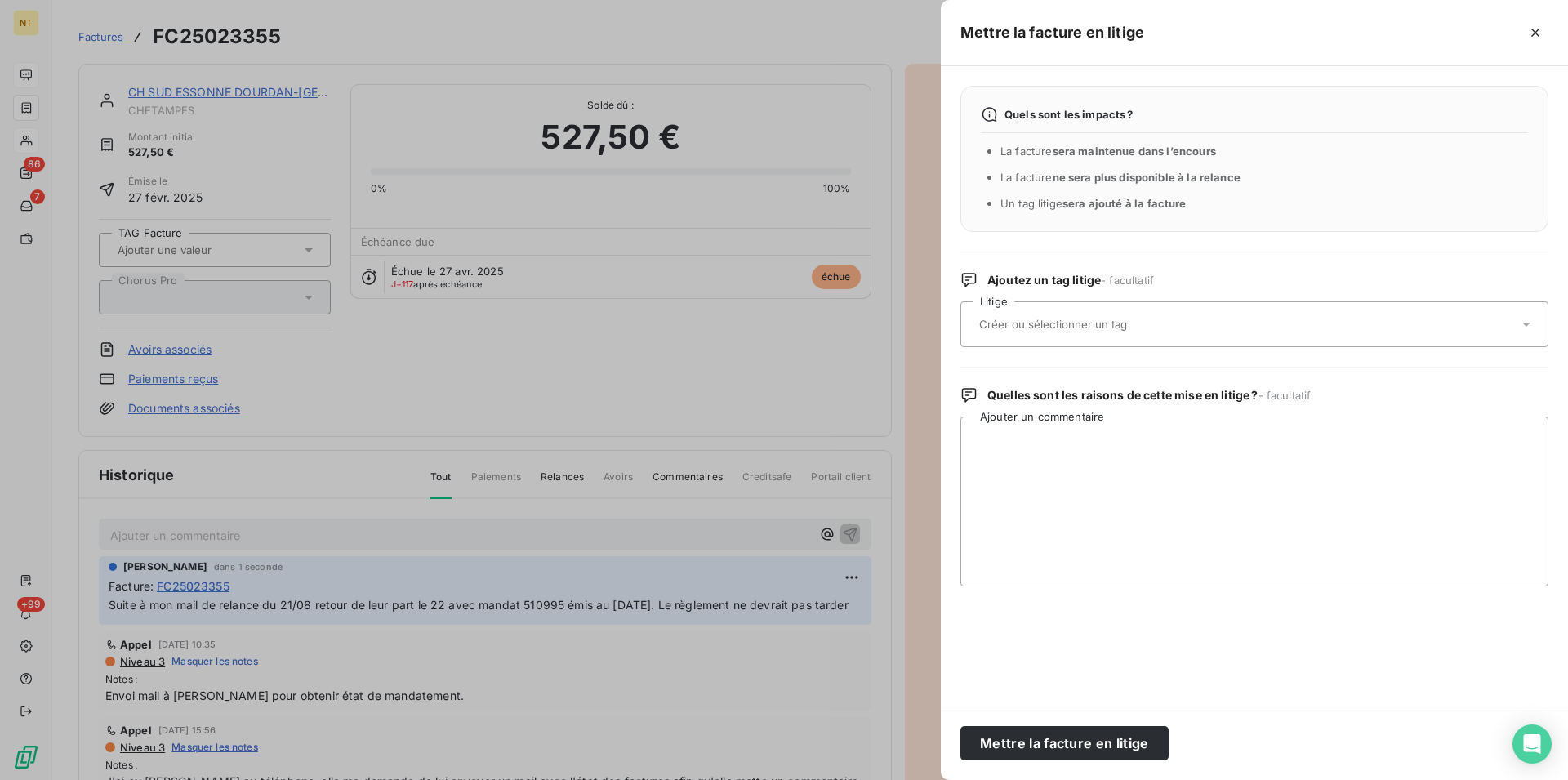
click at [1081, 315] on div at bounding box center [1245, 324] width 543 height 34
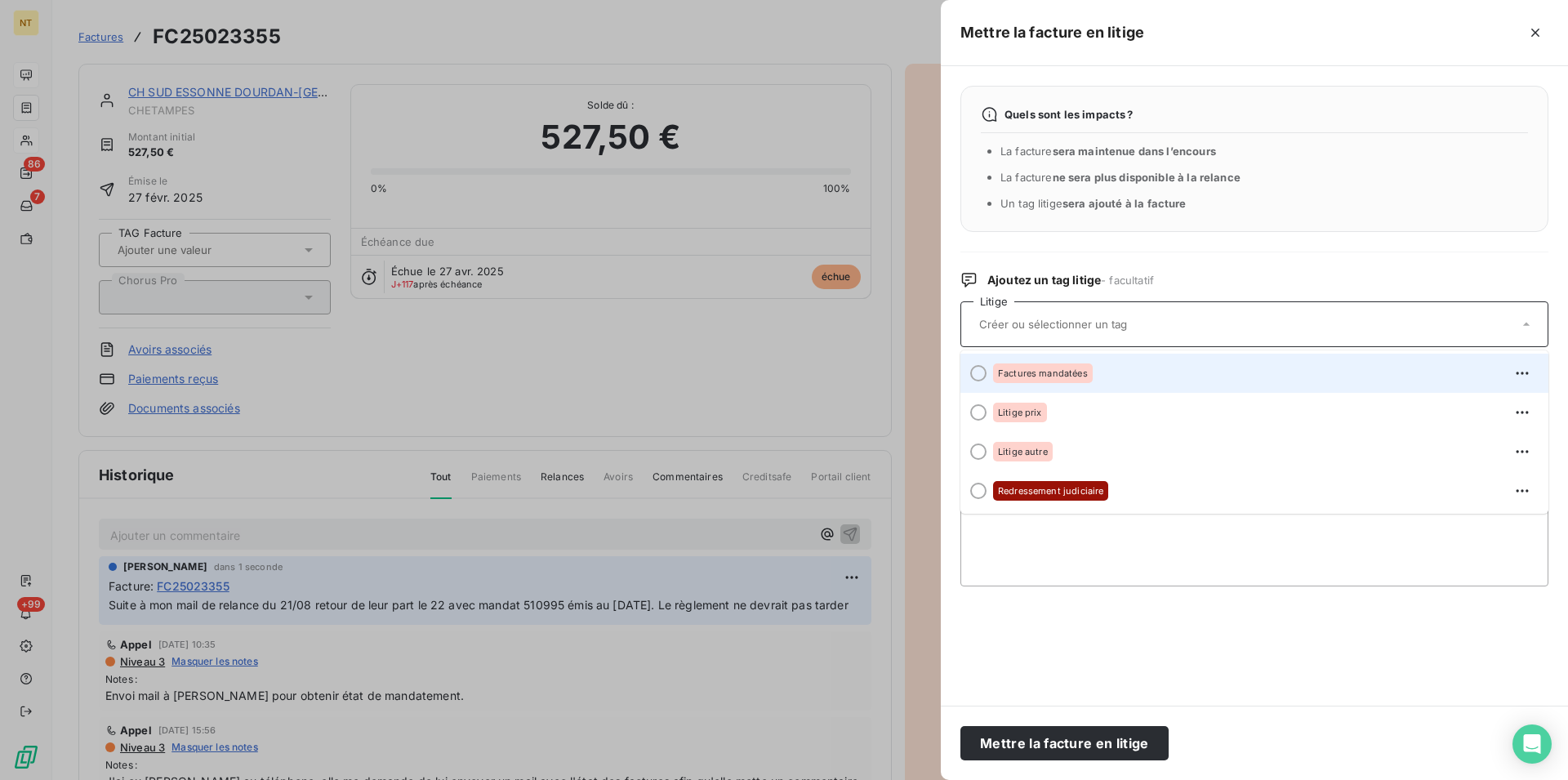
click at [976, 373] on div at bounding box center [979, 374] width 17 height 17
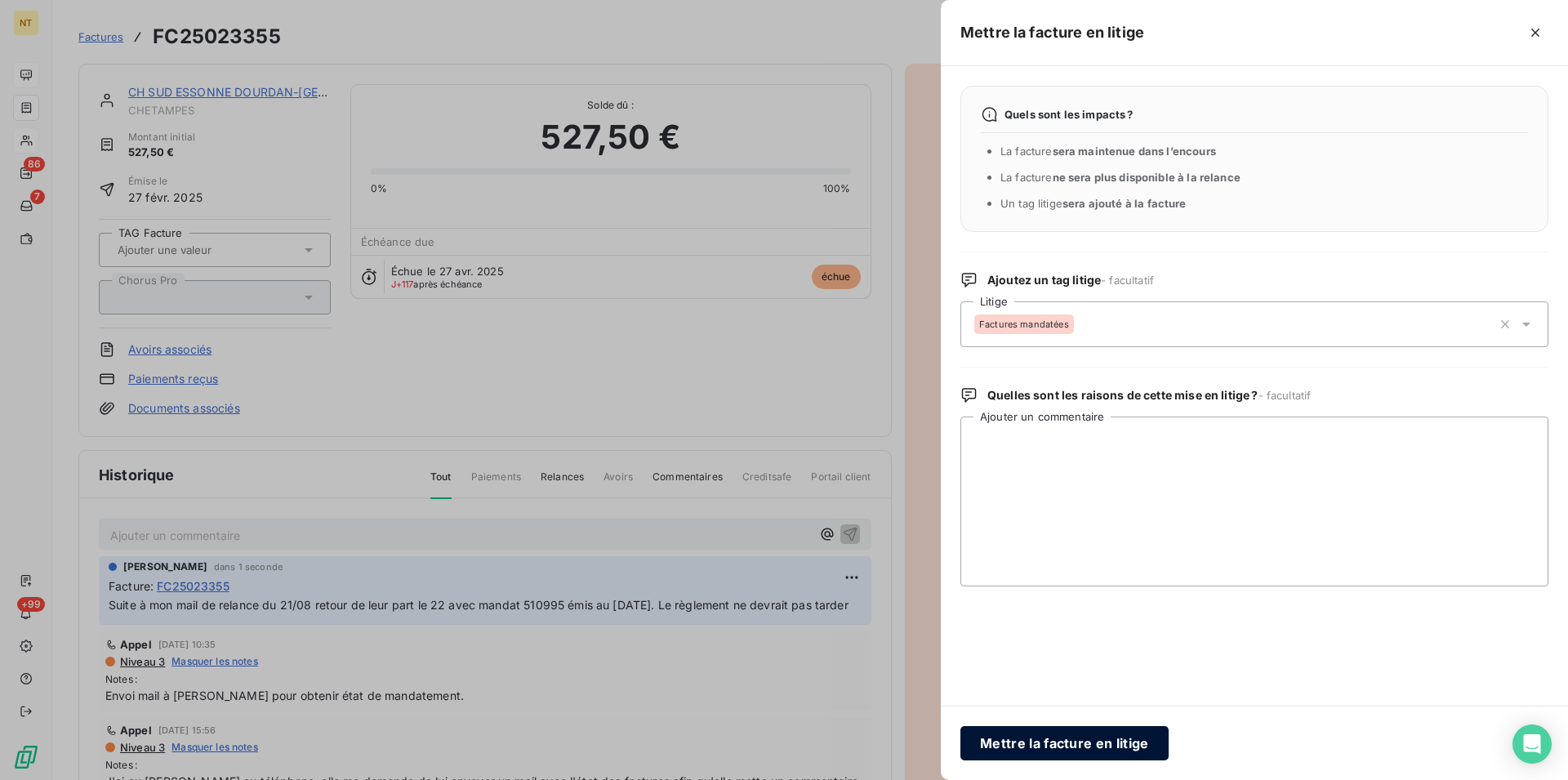
click at [1046, 746] on button "Mettre la facture en litige" at bounding box center [1064, 743] width 208 height 34
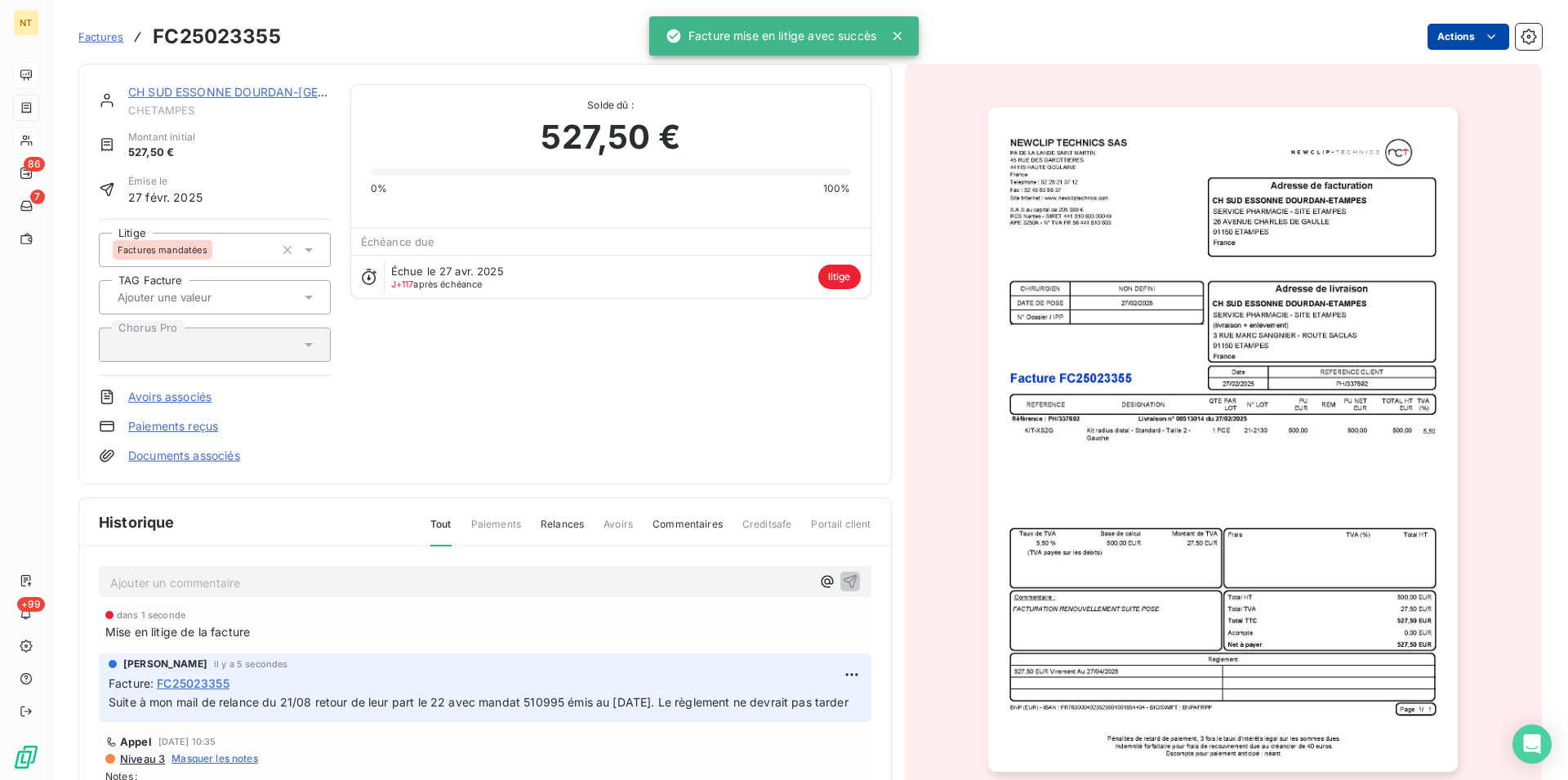
click at [225, 95] on link "CH SUD ESSONNE DOURDAN-[GEOGRAPHIC_DATA]" at bounding box center [272, 92] width 289 height 14
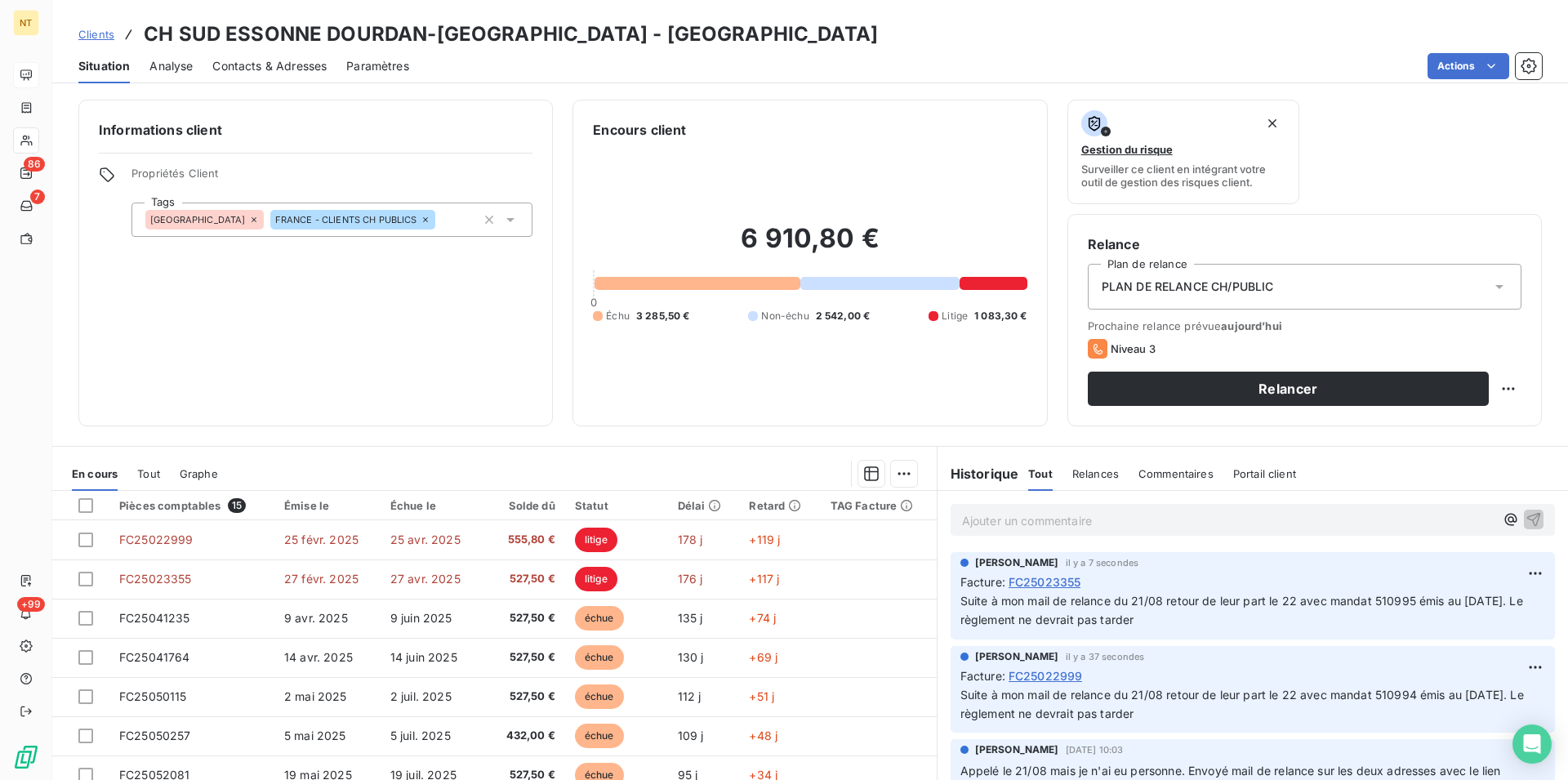
click at [962, 523] on p "Ajouter un commentaire ﻿" at bounding box center [1228, 520] width 533 height 21
click at [1045, 523] on p "Mail du 22/08 "" at bounding box center [1228, 519] width 533 height 19
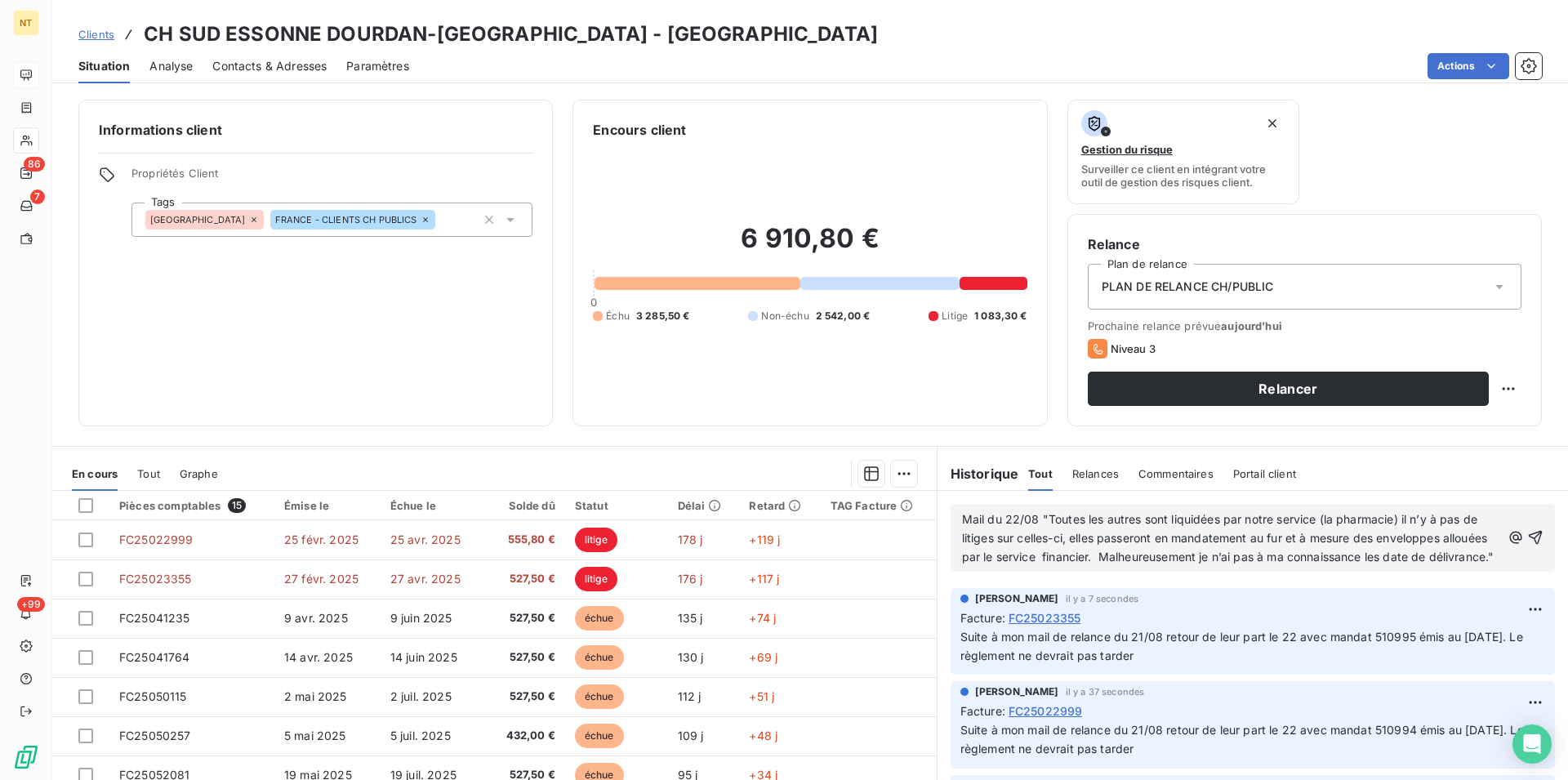
click at [1131, 520] on span "Mail du 22/08 "Toutes les autres sont liquidées par notre service (la pharmacie…" at bounding box center [1228, 538] width 533 height 52
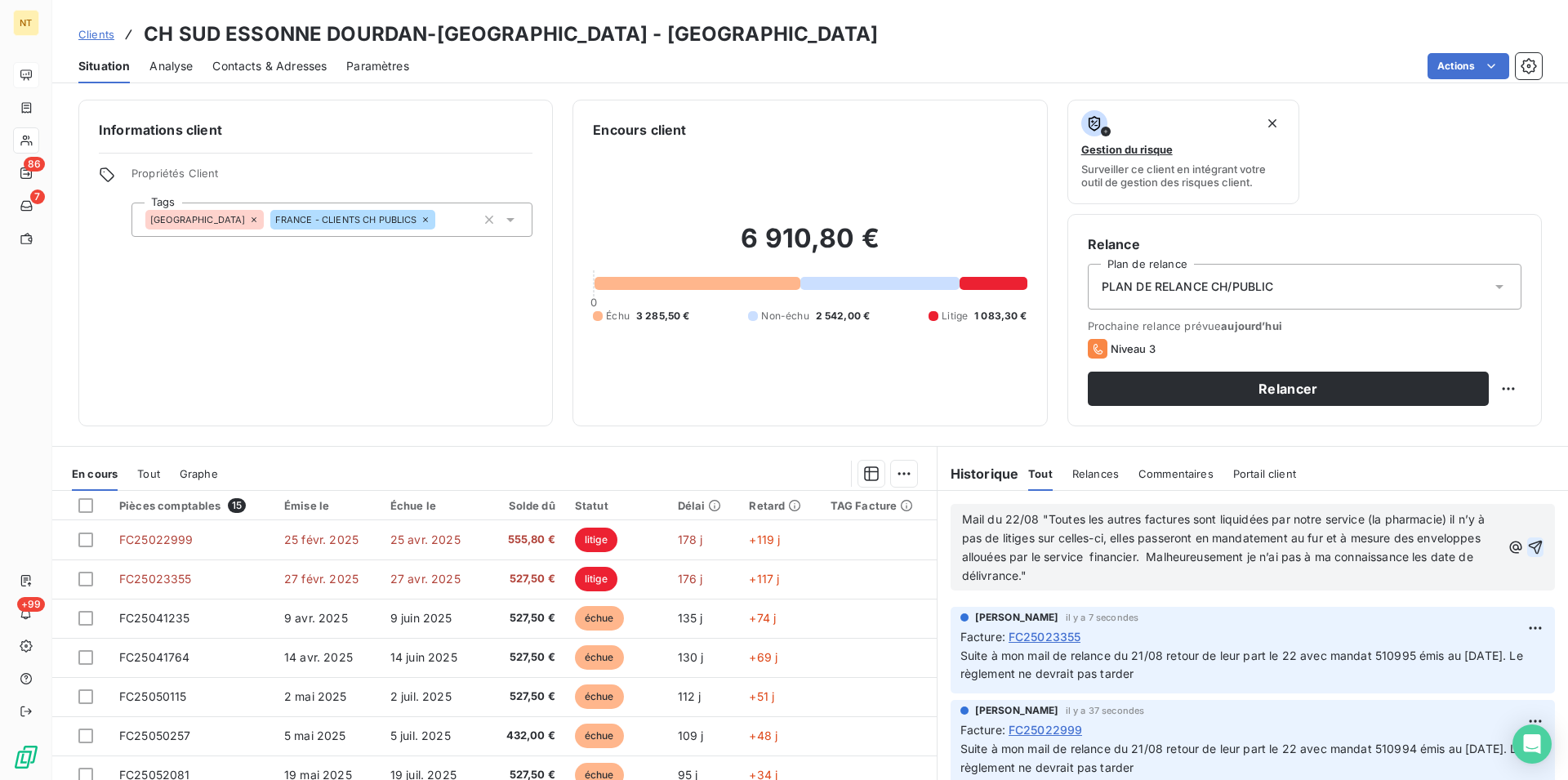
click at [1529, 547] on icon "button" at bounding box center [1536, 547] width 14 height 14
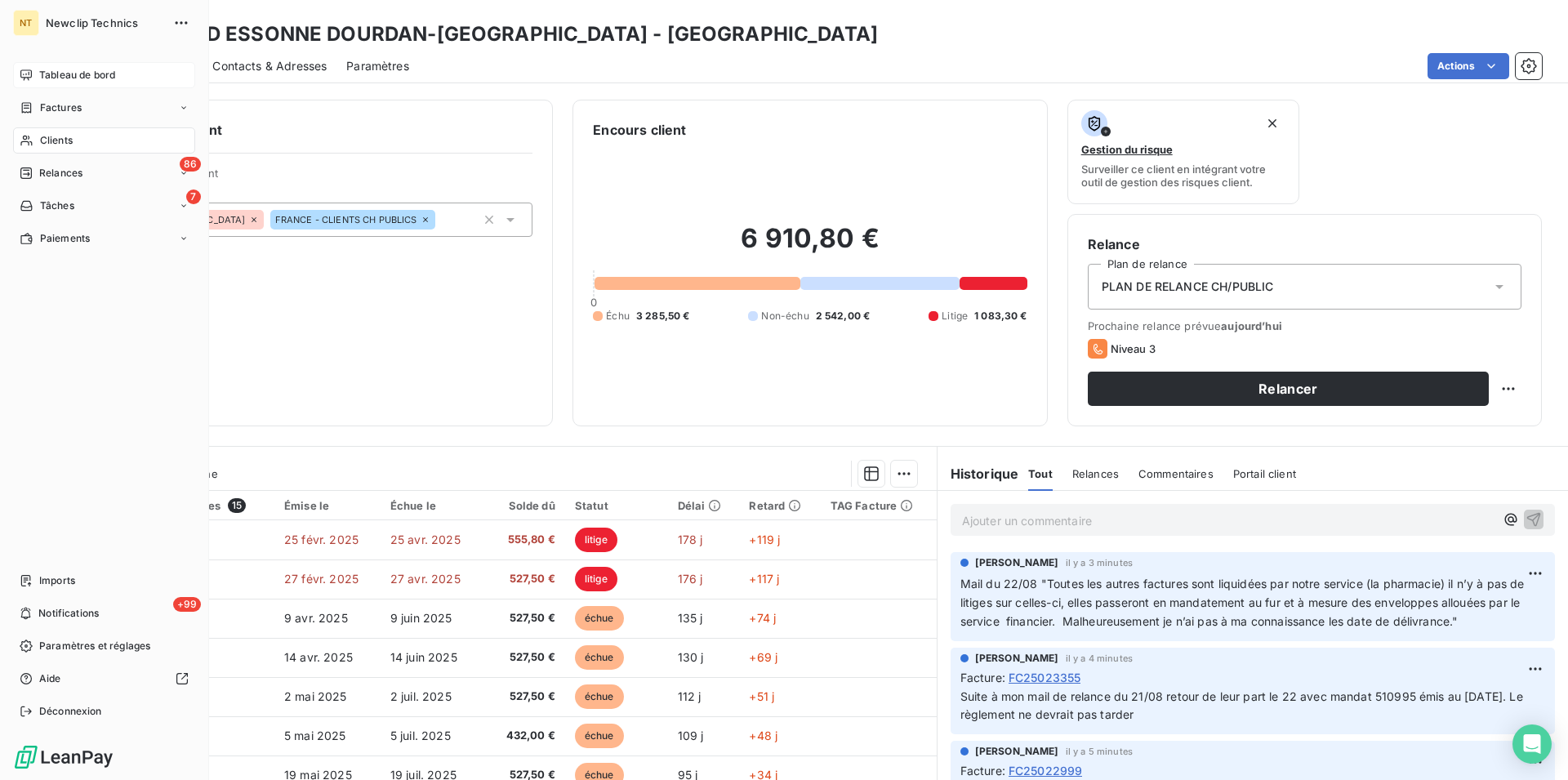
click at [90, 142] on div "Clients" at bounding box center [104, 140] width 182 height 26
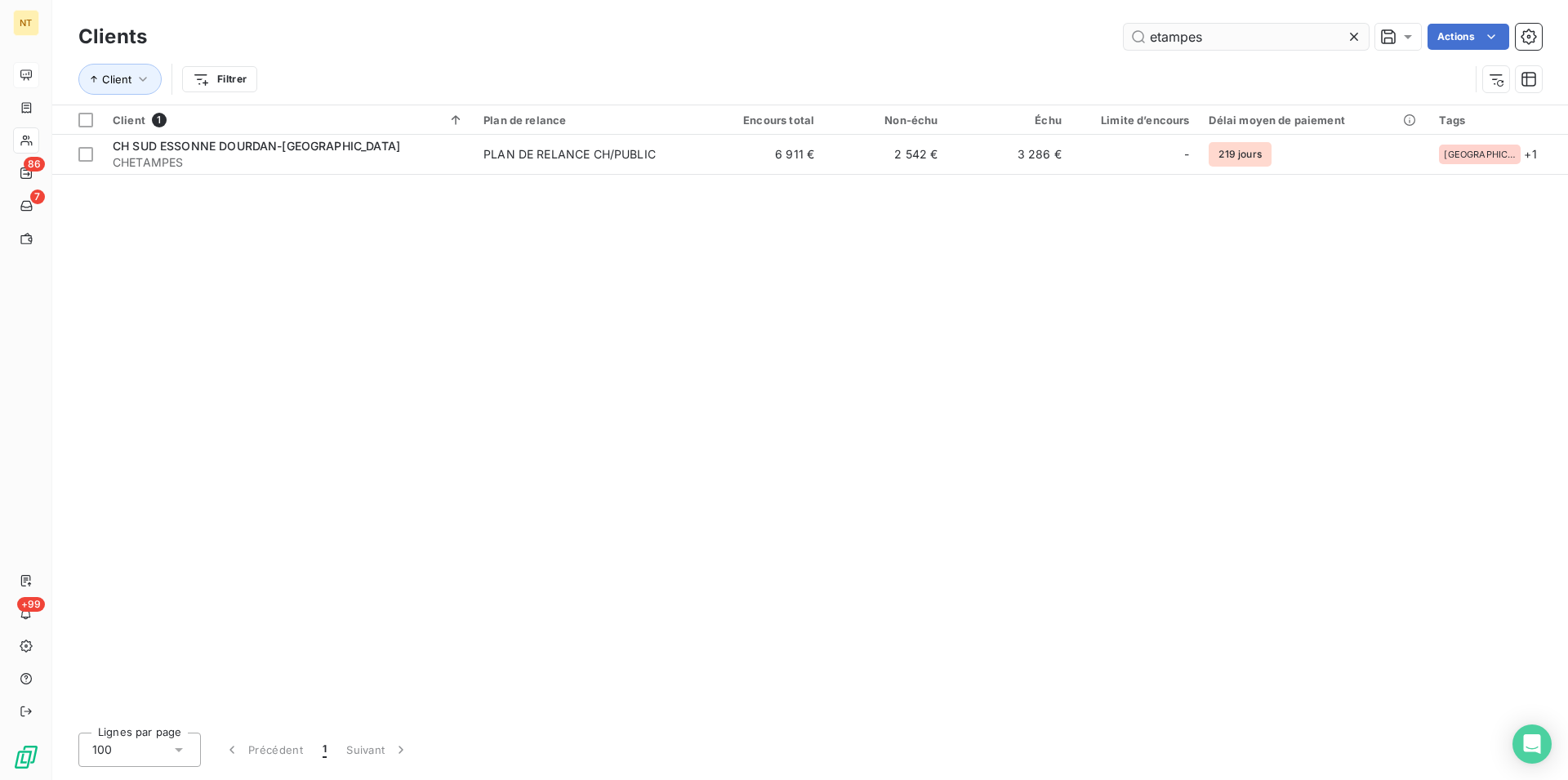
drag, startPoint x: 1212, startPoint y: 37, endPoint x: 1146, endPoint y: 37, distance: 66.0
click at [1146, 37] on input "etampes" at bounding box center [1246, 36] width 245 height 26
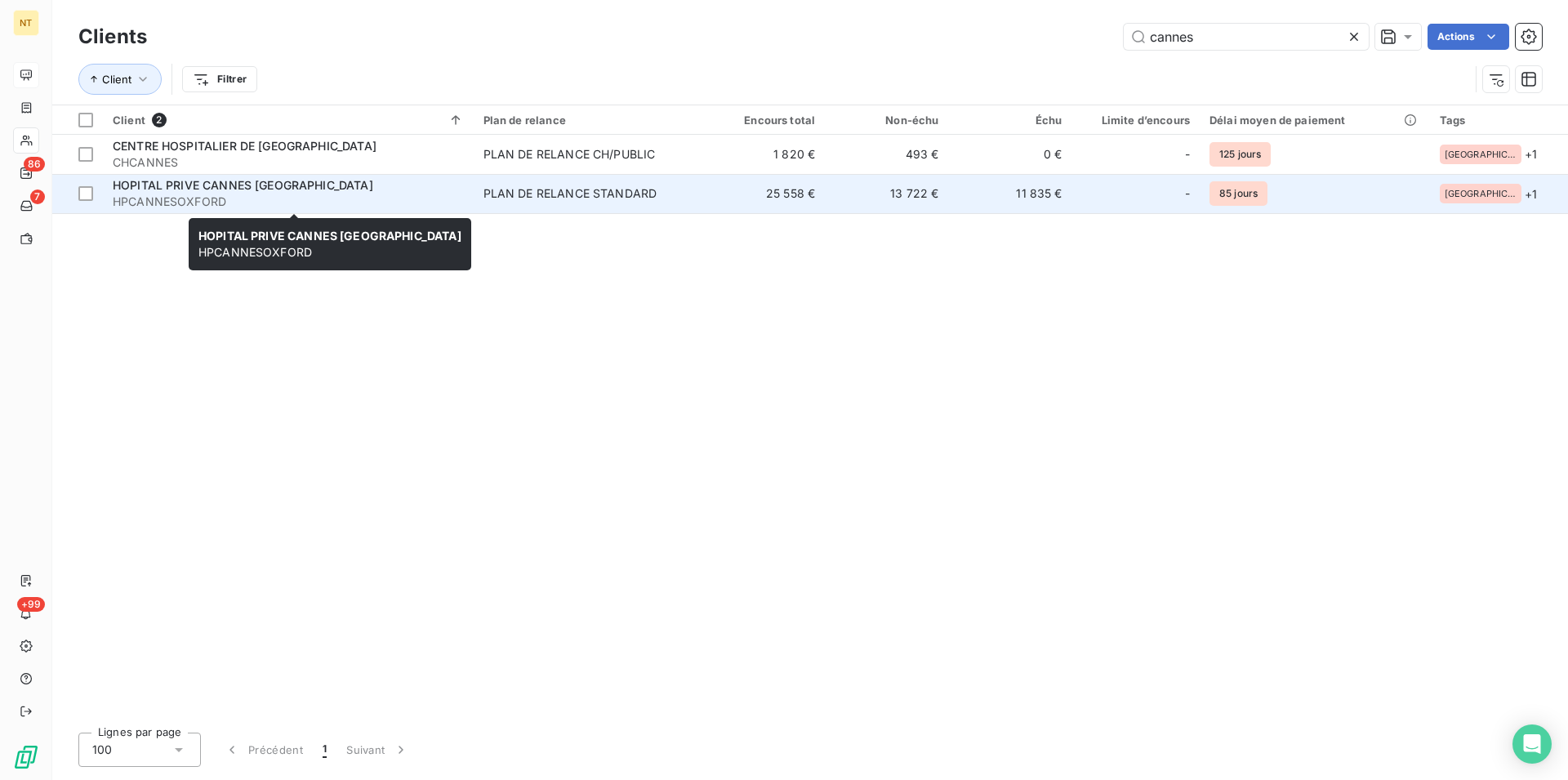
type input "cannes"
click at [140, 188] on span "HOPITAL PRIVE CANNES [GEOGRAPHIC_DATA]" at bounding box center [242, 185] width 261 height 14
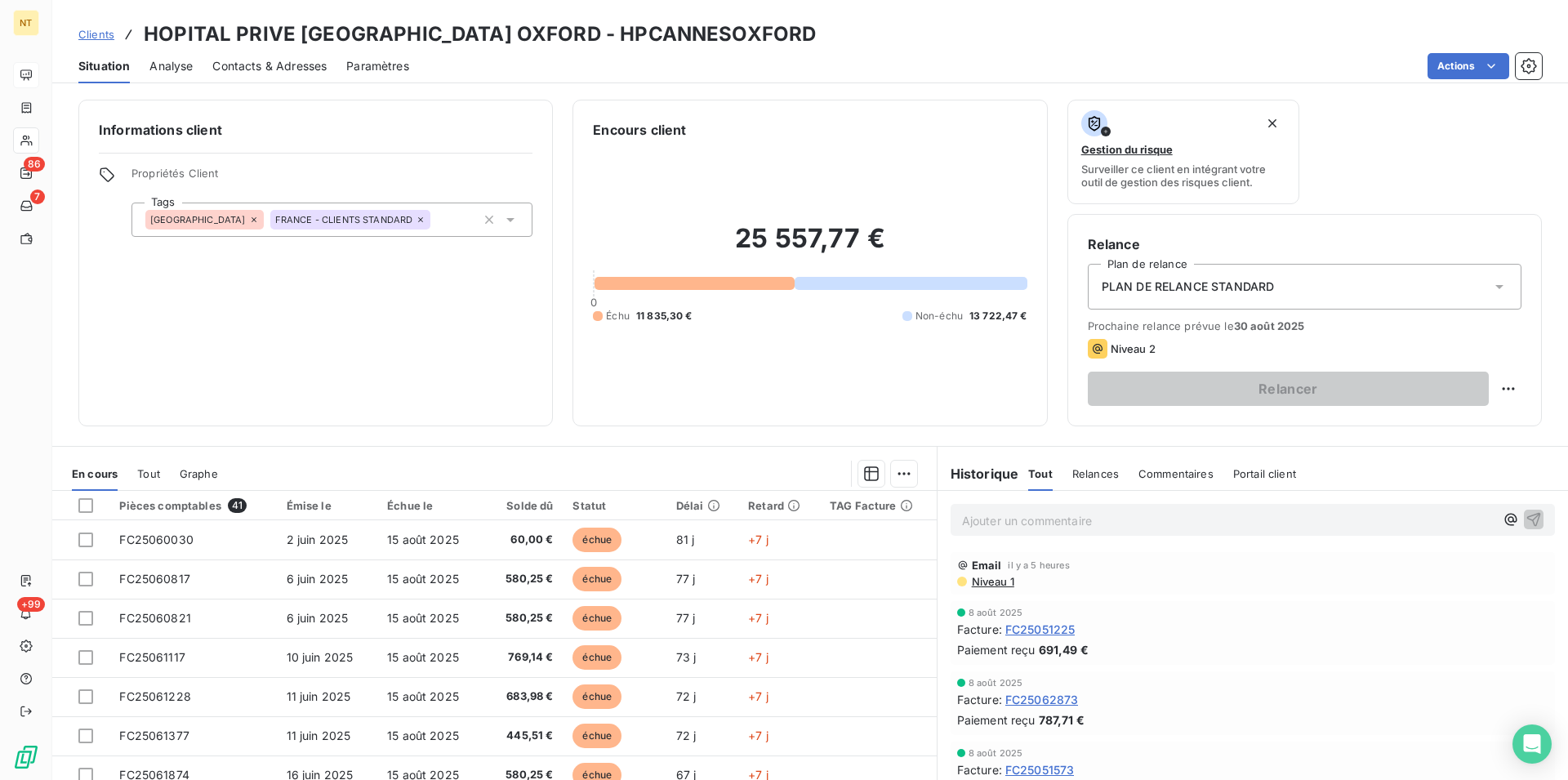
click at [965, 521] on p "Ajouter un commentaire ﻿" at bounding box center [1228, 520] width 533 height 21
drag, startPoint x: 1138, startPoint y: 513, endPoint x: 940, endPoint y: 524, distance: 198.3
click at [940, 524] on div "Suite à mon mail de relance N1" at bounding box center [1252, 519] width 630 height 57
click at [1181, 523] on p "Suite à mon mail de relance N1" at bounding box center [1228, 519] width 533 height 19
drag, startPoint x: 1019, startPoint y: 523, endPoint x: 986, endPoint y: 521, distance: 33.1
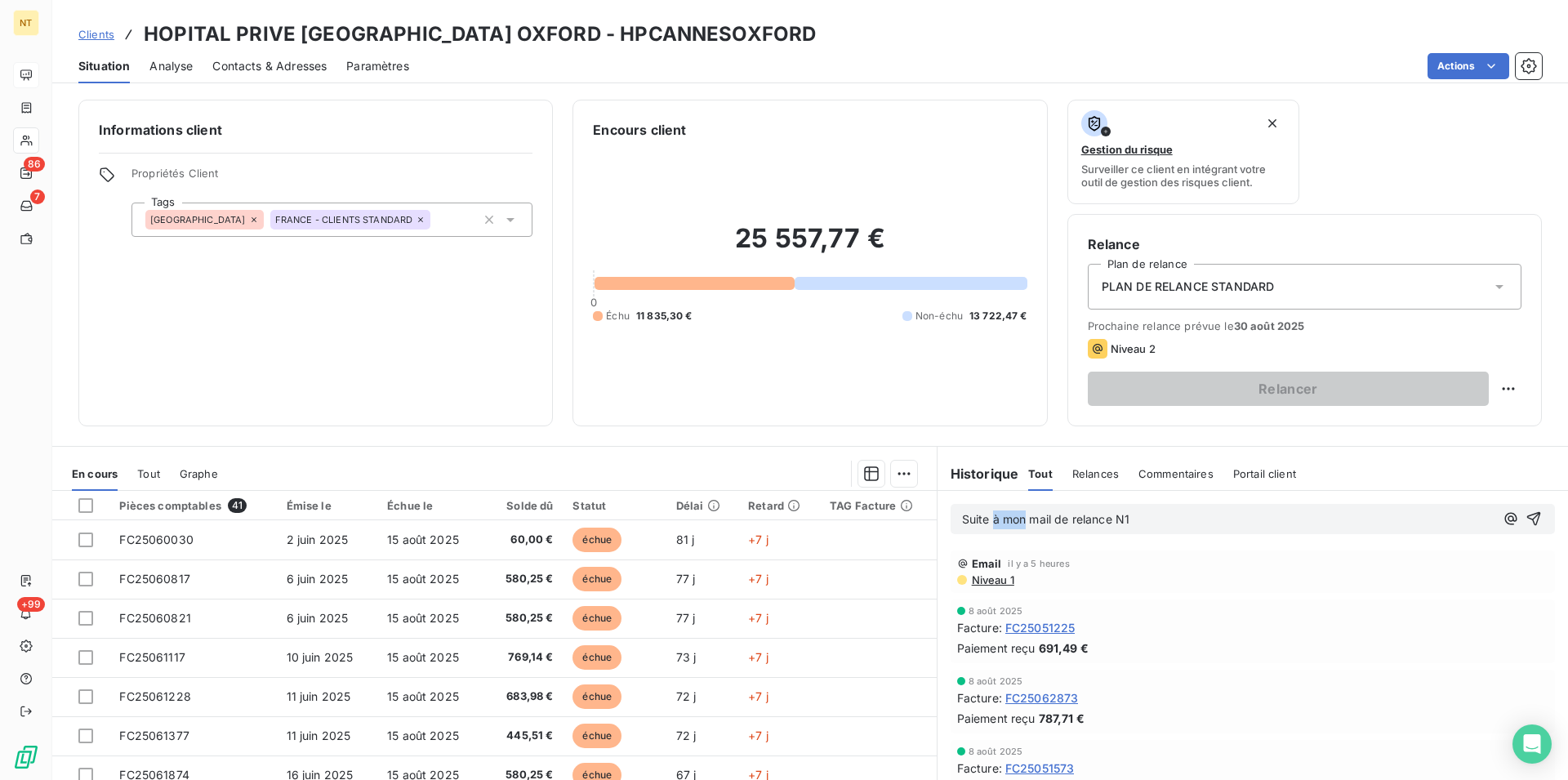
click at [986, 521] on span "Suite à mon mail de relance N1" at bounding box center [1046, 519] width 168 height 14
click at [1104, 521] on p "Suite au mail de relance N1" at bounding box center [1228, 519] width 533 height 19
click at [1226, 522] on p "Suite au mail de relance N1, retour de leur part "" at bounding box center [1228, 519] width 533 height 19
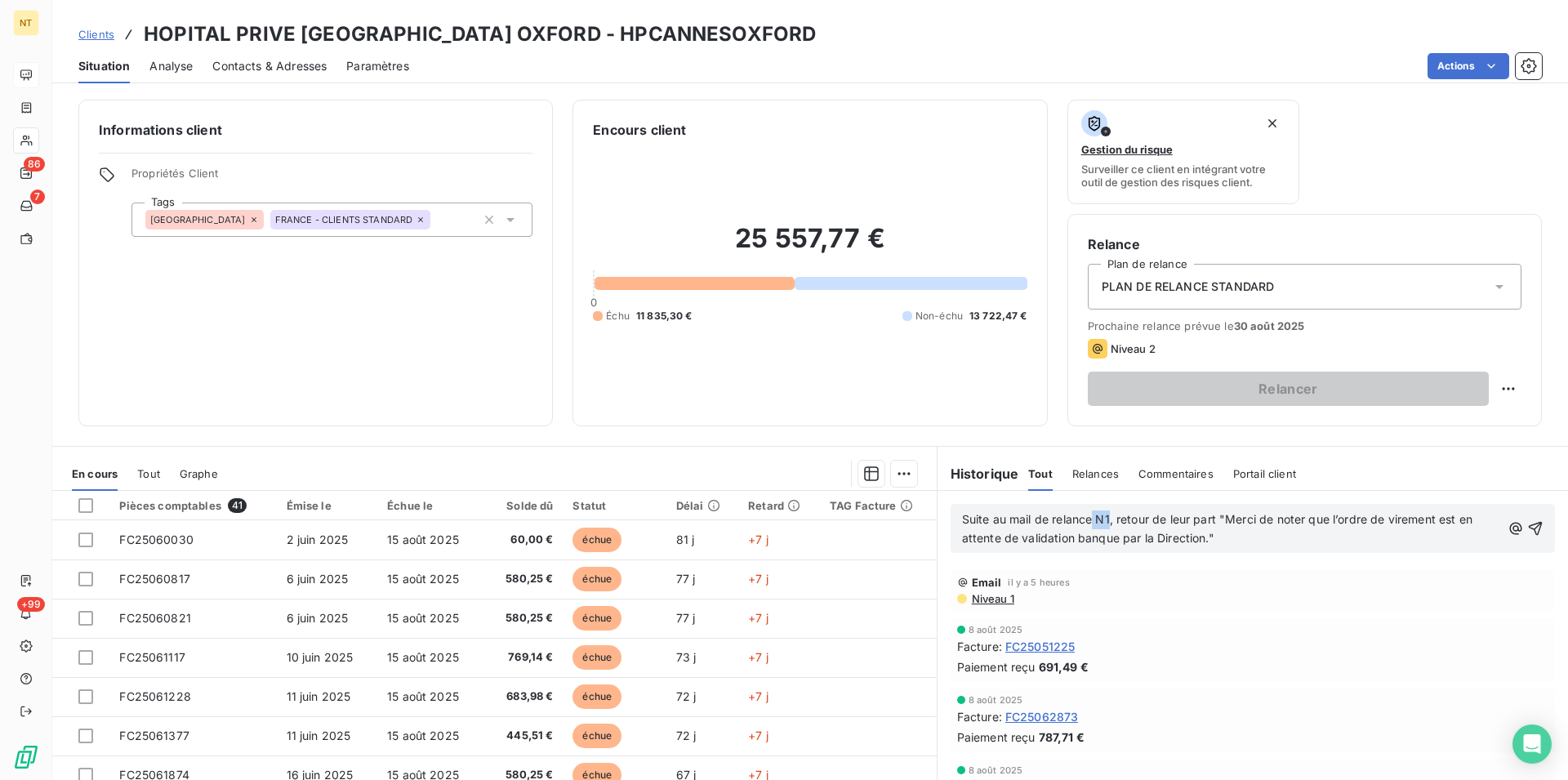
drag, startPoint x: 1103, startPoint y: 519, endPoint x: 1085, endPoint y: 523, distance: 18.4
click at [1085, 523] on span "Suite au mail de relance N1, retour de leur part "Merci de noter que l’ordre de…" at bounding box center [1218, 528] width 514 height 32
click at [1208, 520] on span "Suite au mail de relance N1, retour de leur part "Merci de noter que l’ordre de…" at bounding box center [1218, 528] width 514 height 32
drag, startPoint x: 1101, startPoint y: 522, endPoint x: 1127, endPoint y: 562, distance: 47.7
click at [1101, 521] on span "Suite au mail de relance N1, retour de leur part le 22/08 "Merci de noter que l…" at bounding box center [1226, 528] width 528 height 32
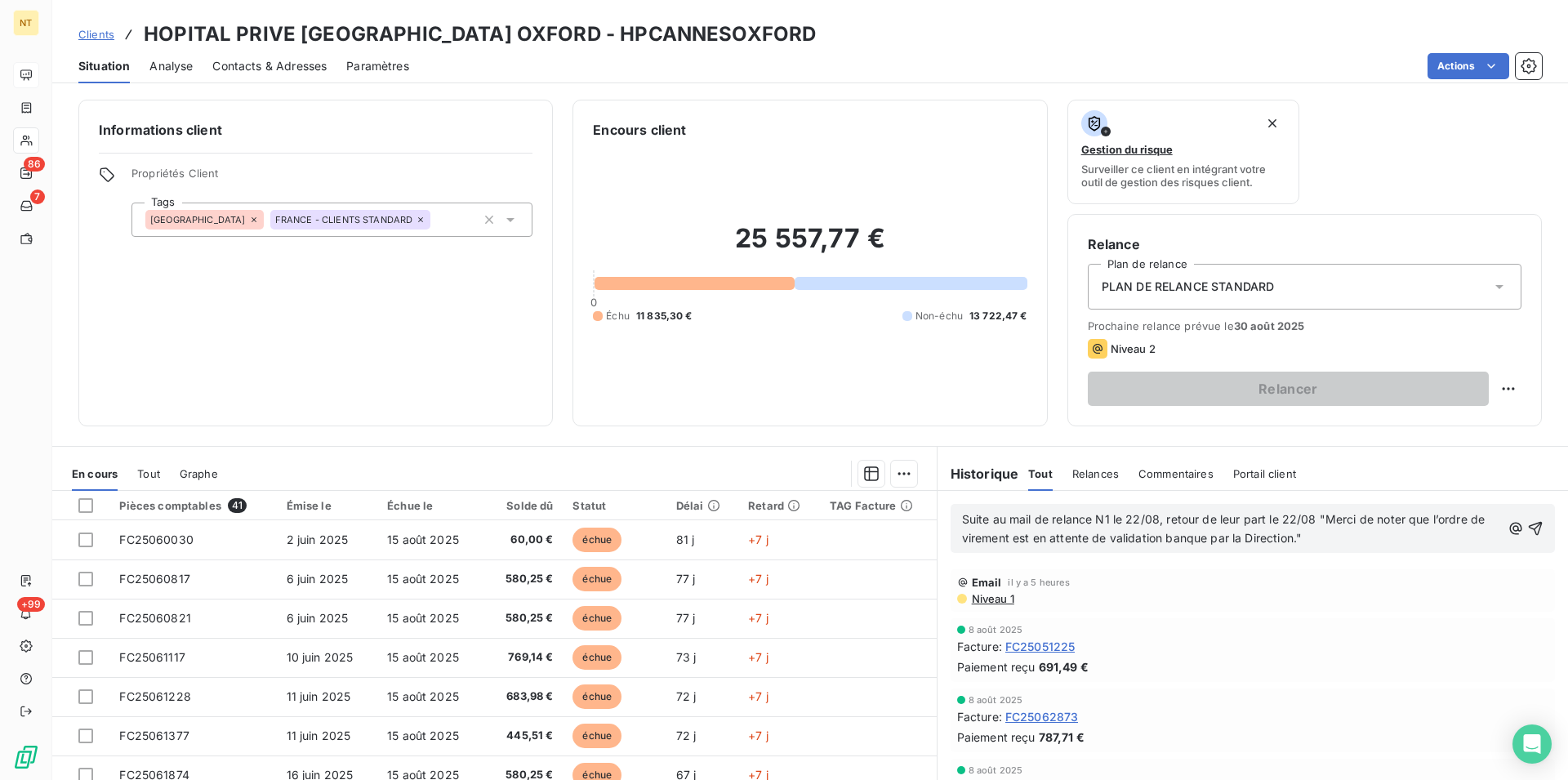
click at [1306, 520] on span "Suite au mail de relance N1 le 22/08, retour de leur part le 22/08 "Merci de no…" at bounding box center [1225, 528] width 527 height 32
click at [1527, 522] on icon "button" at bounding box center [1536, 529] width 17 height 17
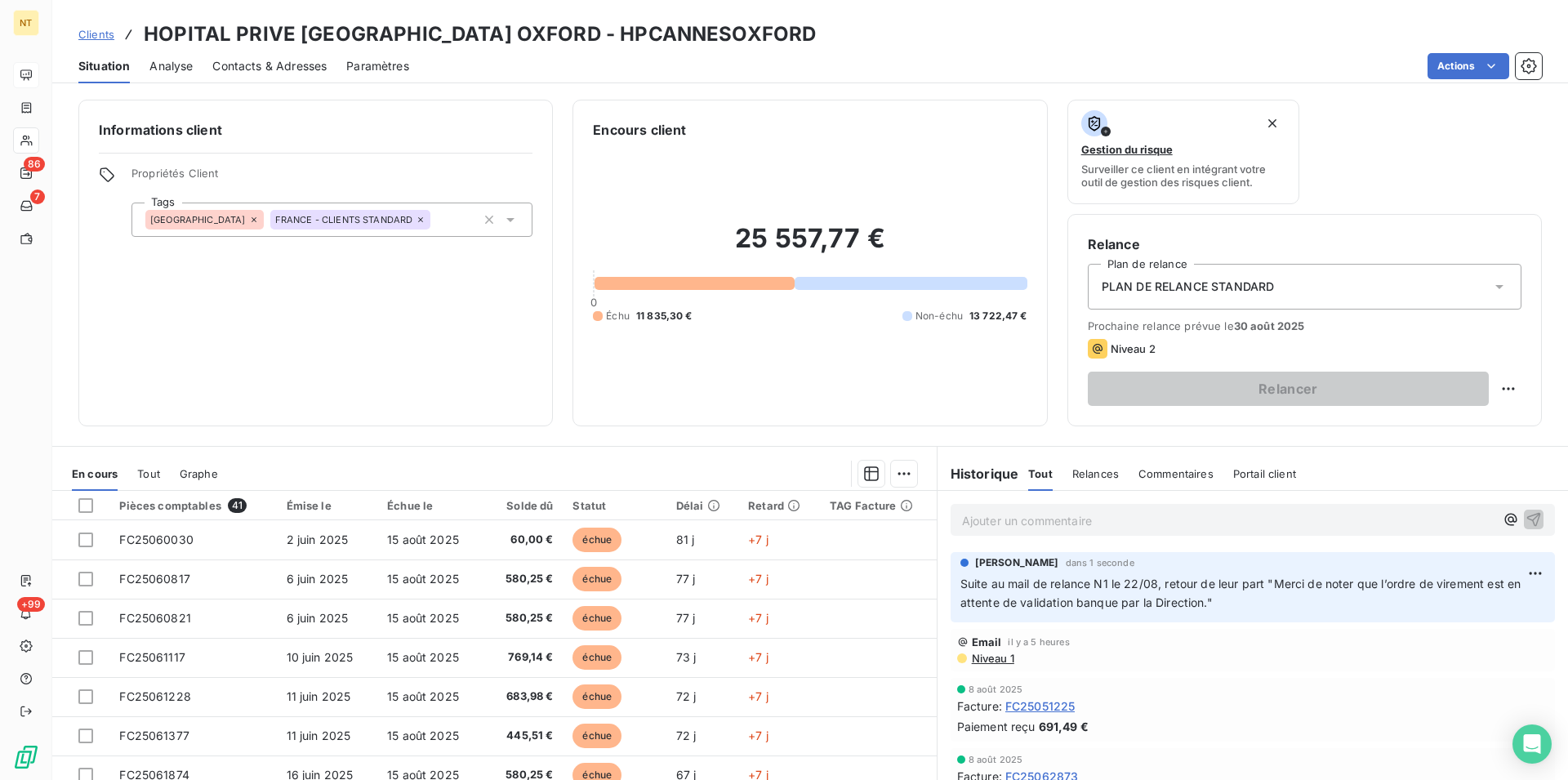
click at [260, 65] on span "Contacts & Adresses" at bounding box center [269, 67] width 114 height 17
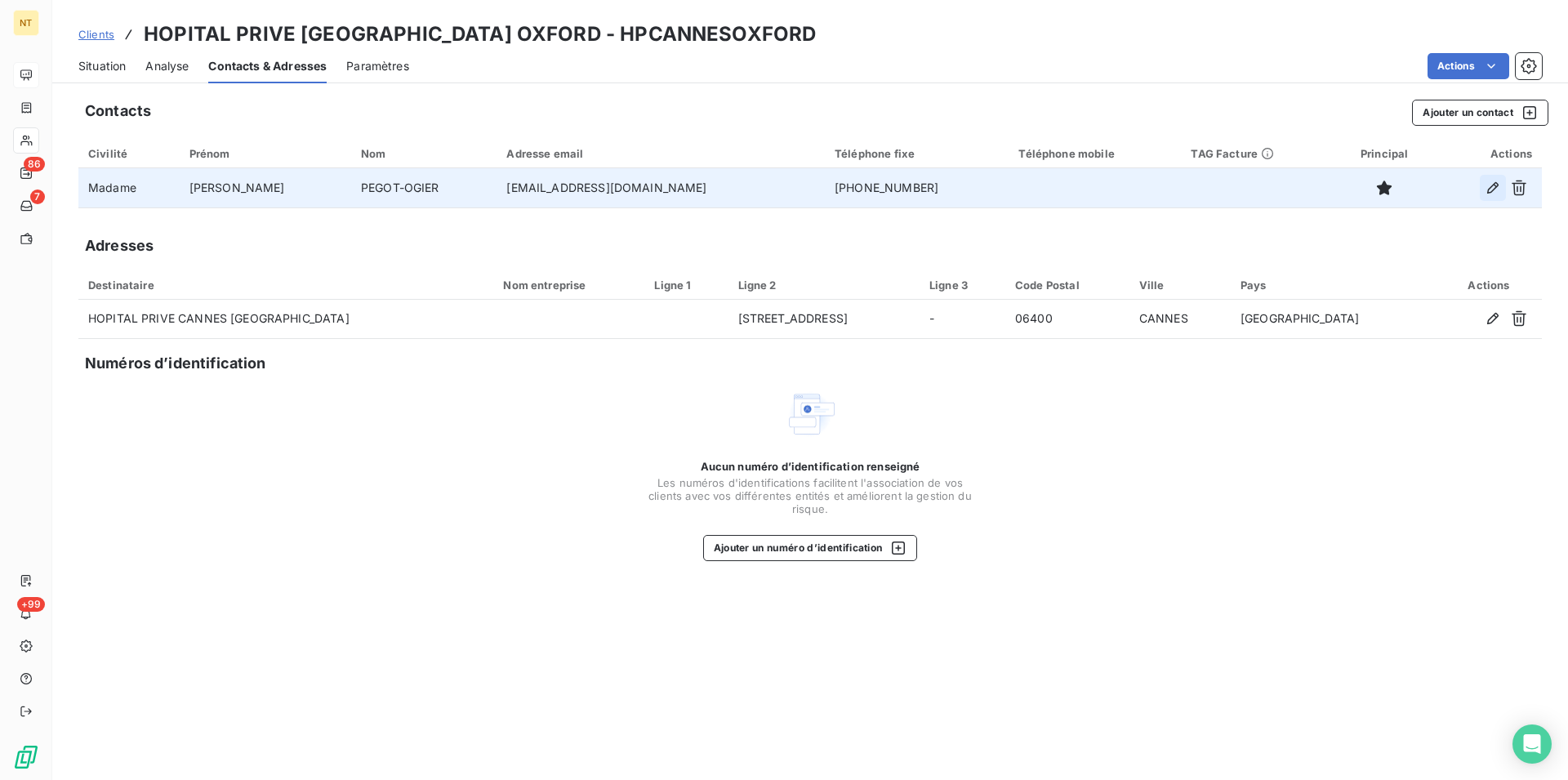
click at [1489, 185] on icon "button" at bounding box center [1493, 188] width 17 height 17
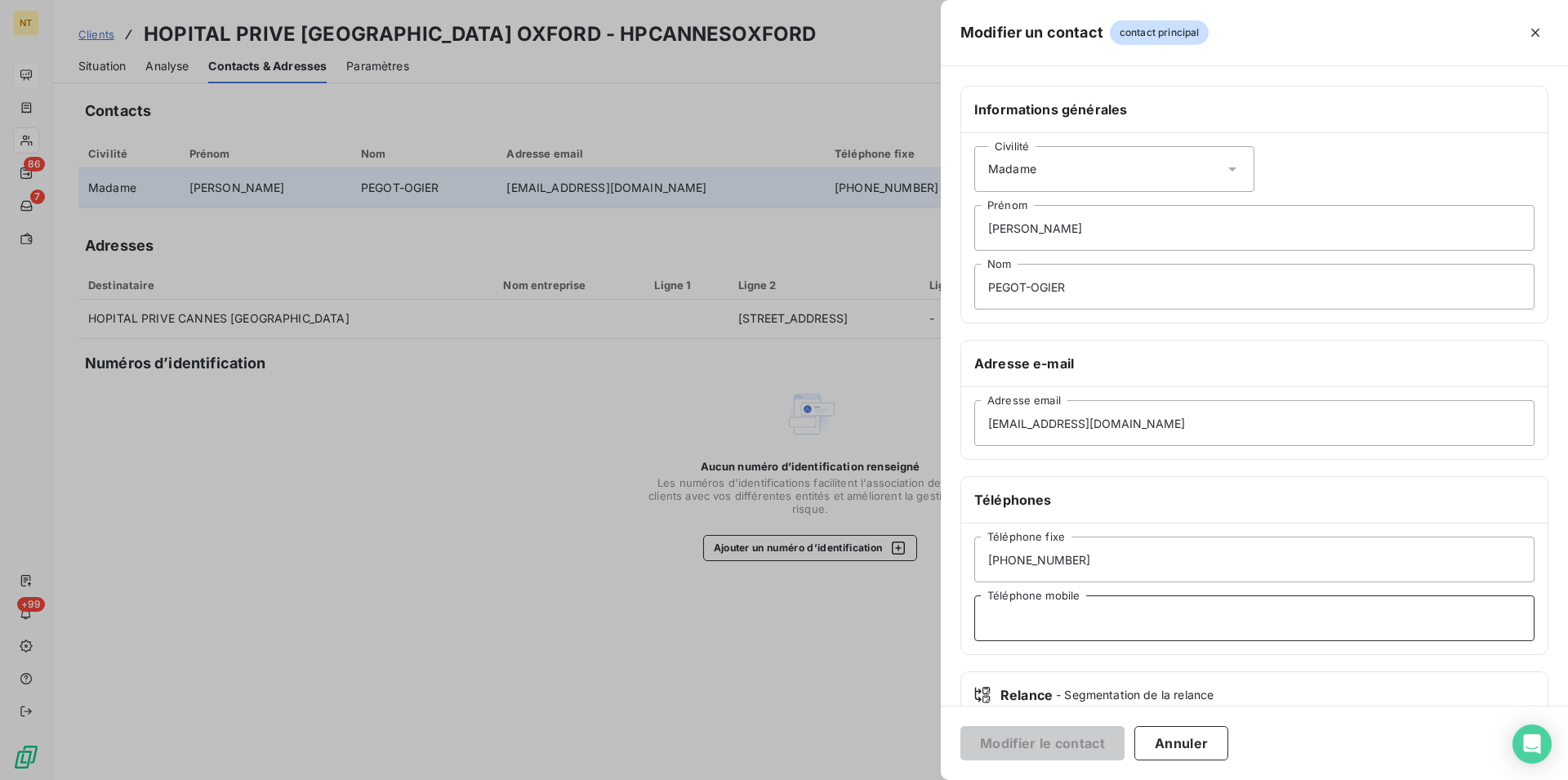
click at [1003, 618] on input "Téléphone mobile" at bounding box center [1253, 618] width 560 height 46
type input "Comptable fournisseurs"
click at [1044, 743] on button "Modifier le contact" at bounding box center [1042, 743] width 164 height 34
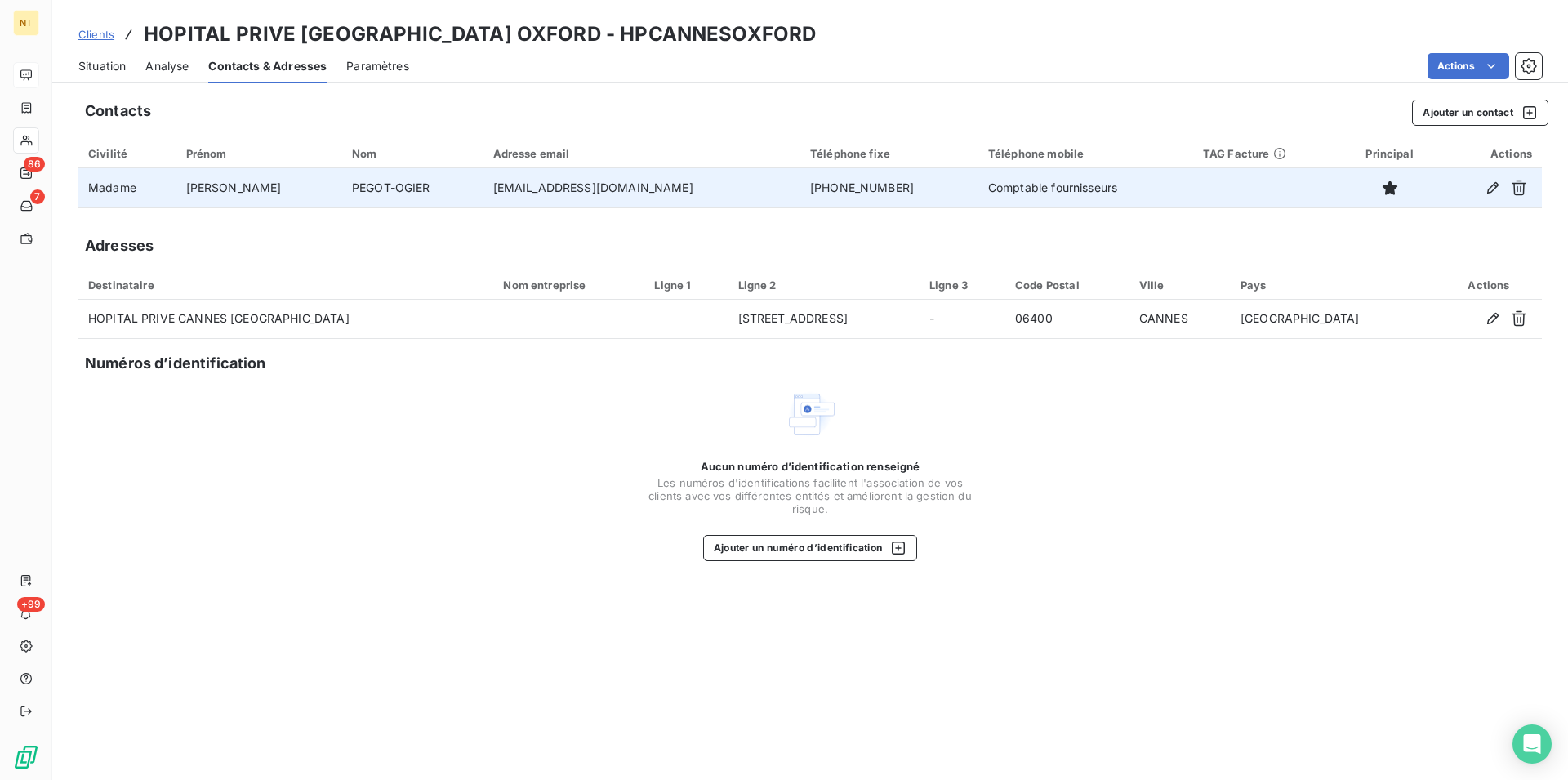
click at [97, 63] on span "Situation" at bounding box center [102, 67] width 47 height 17
